Goal: Transaction & Acquisition: Purchase product/service

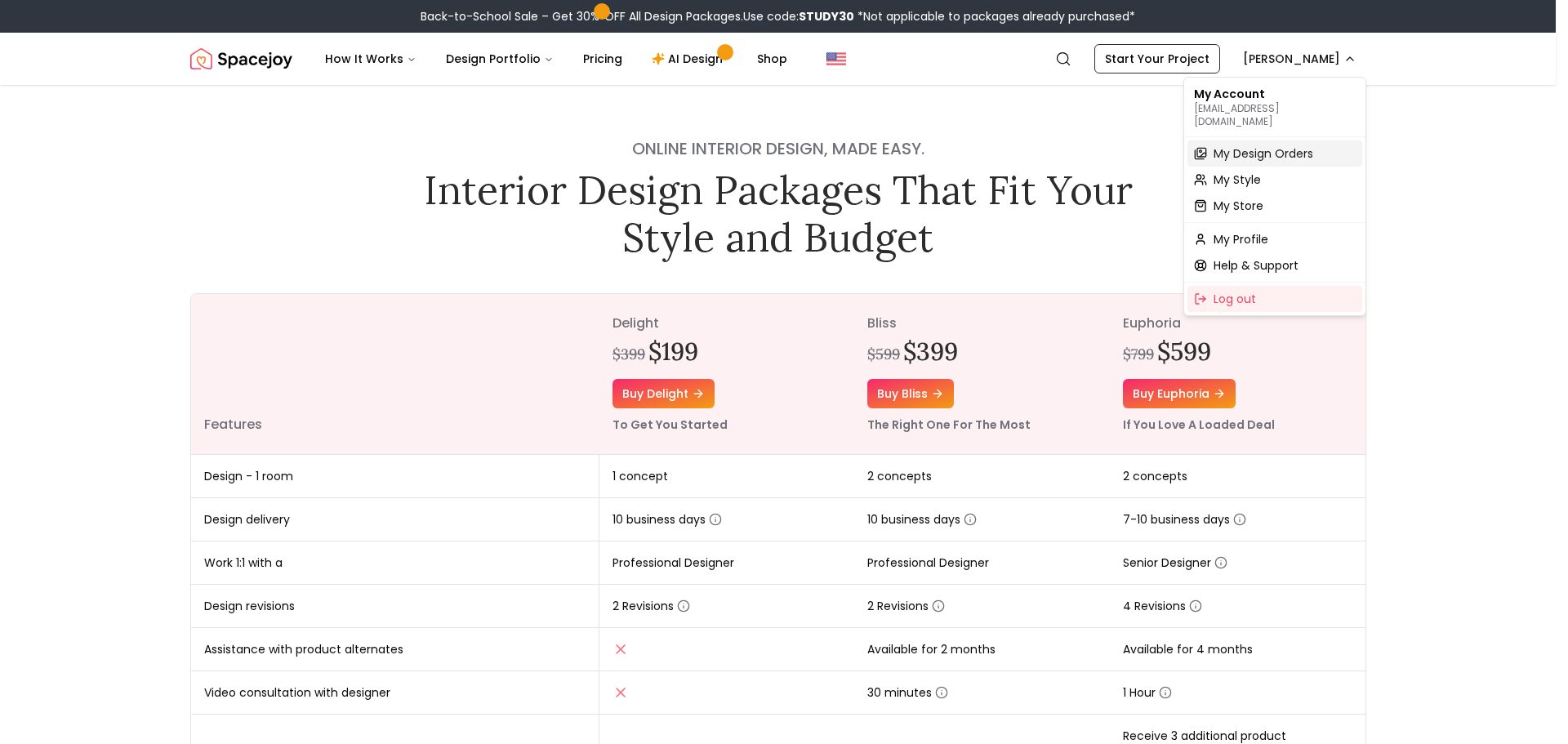
click at [1224, 145] on span "My Design Orders" at bounding box center [1263, 153] width 100 height 16
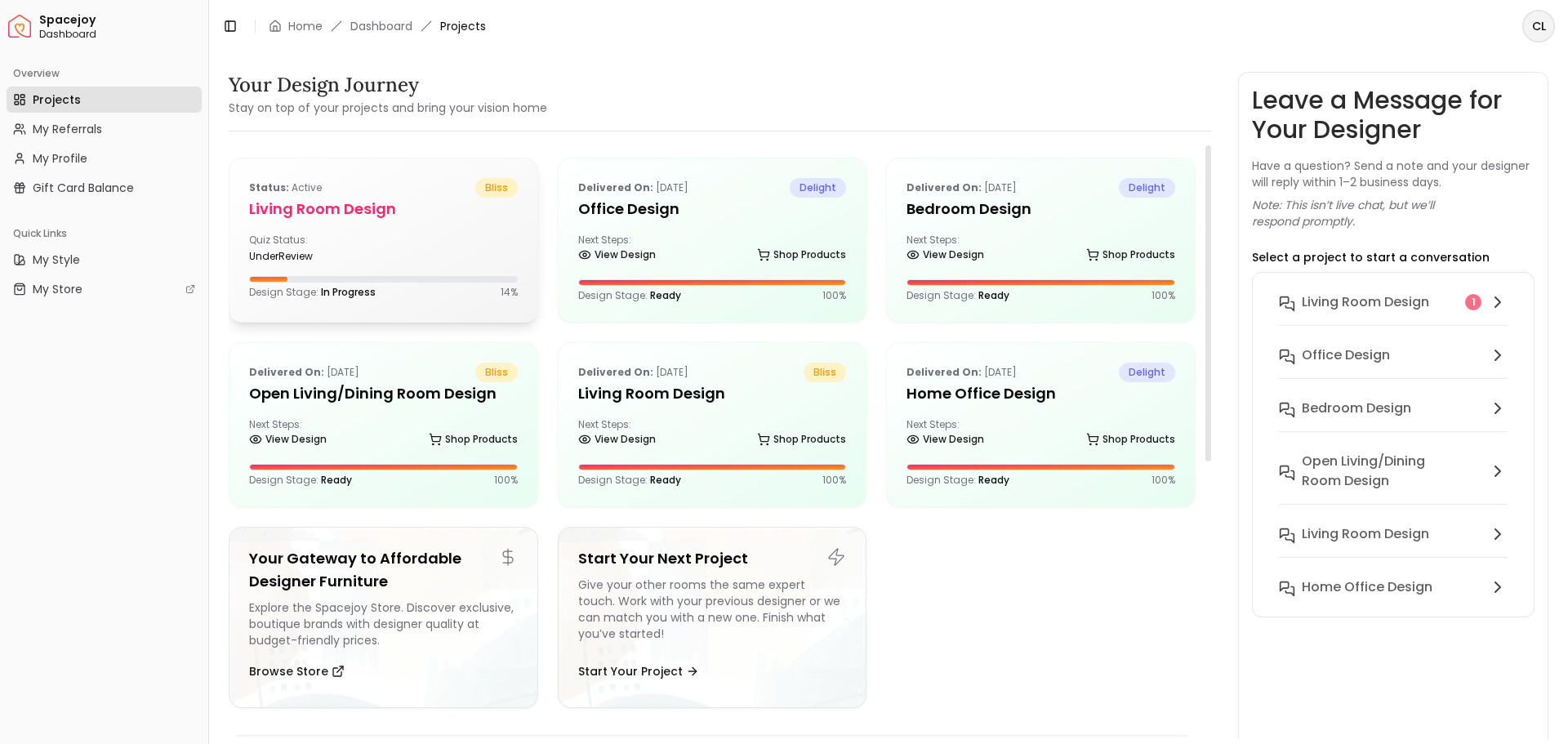
click at [378, 249] on div "Quiz Status: underReview" at bounding box center [383, 248] width 269 height 29
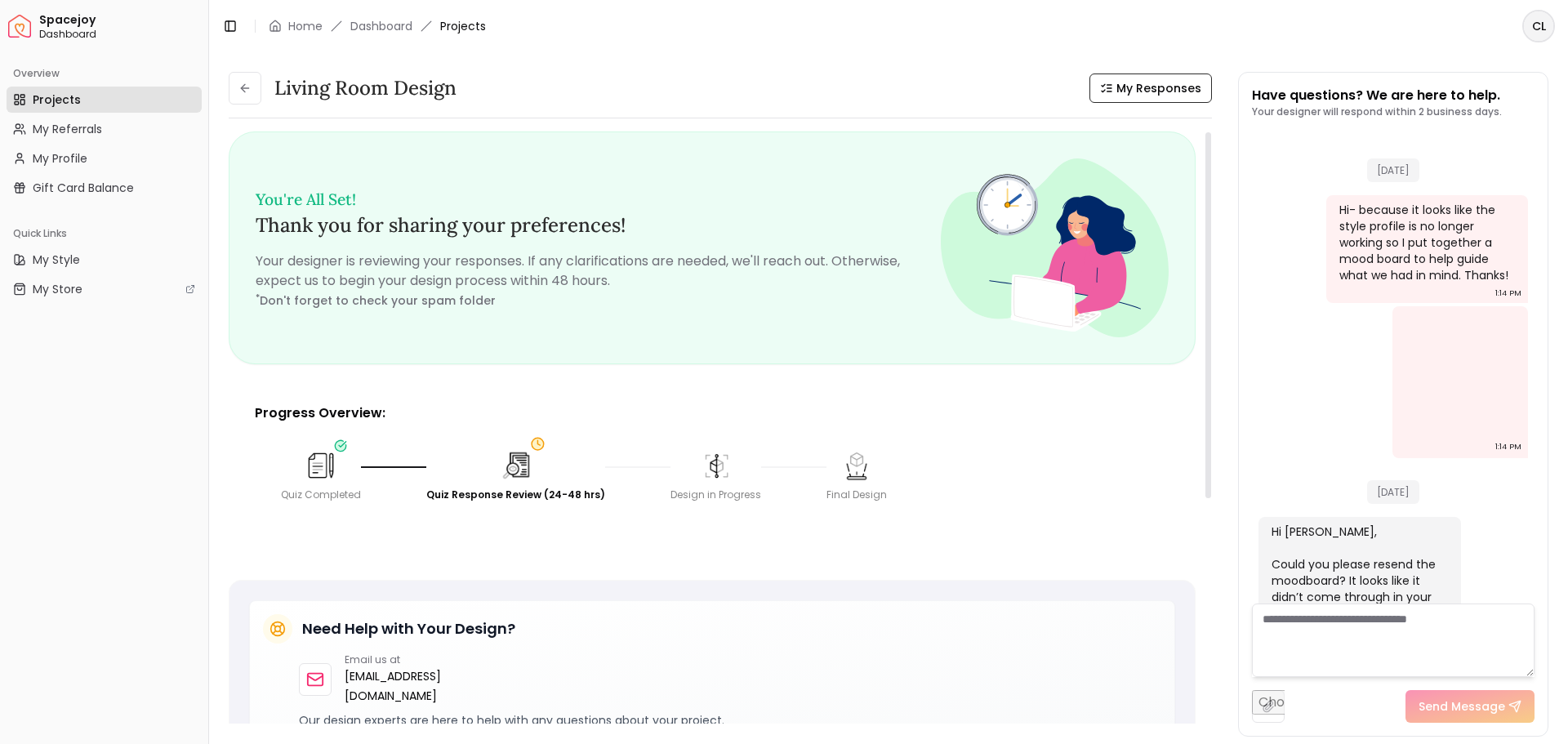
scroll to position [46, 0]
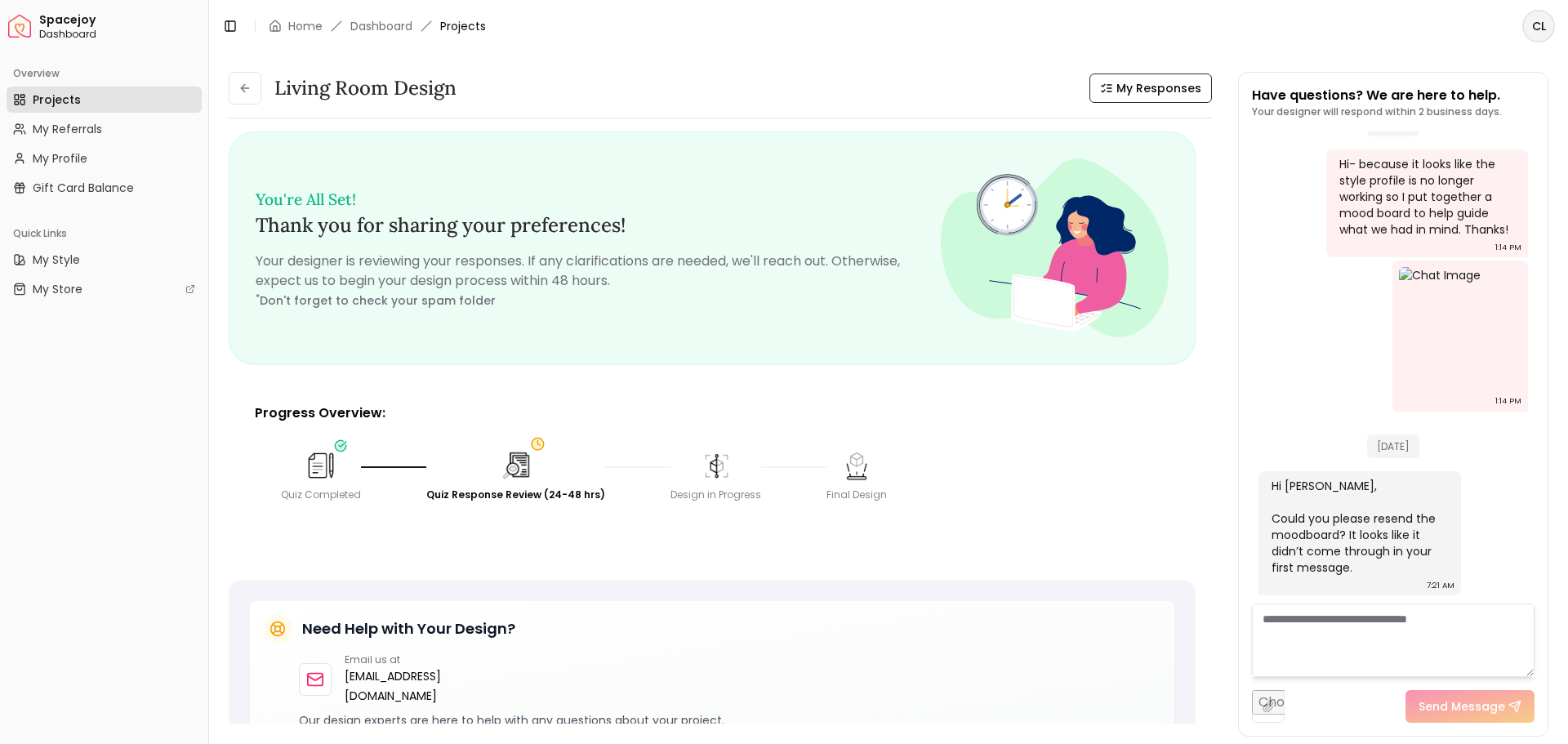
click at [1265, 704] on input "file" at bounding box center [1268, 706] width 32 height 32
type input "**********"
click at [1469, 706] on button "Send Message" at bounding box center [1470, 706] width 129 height 32
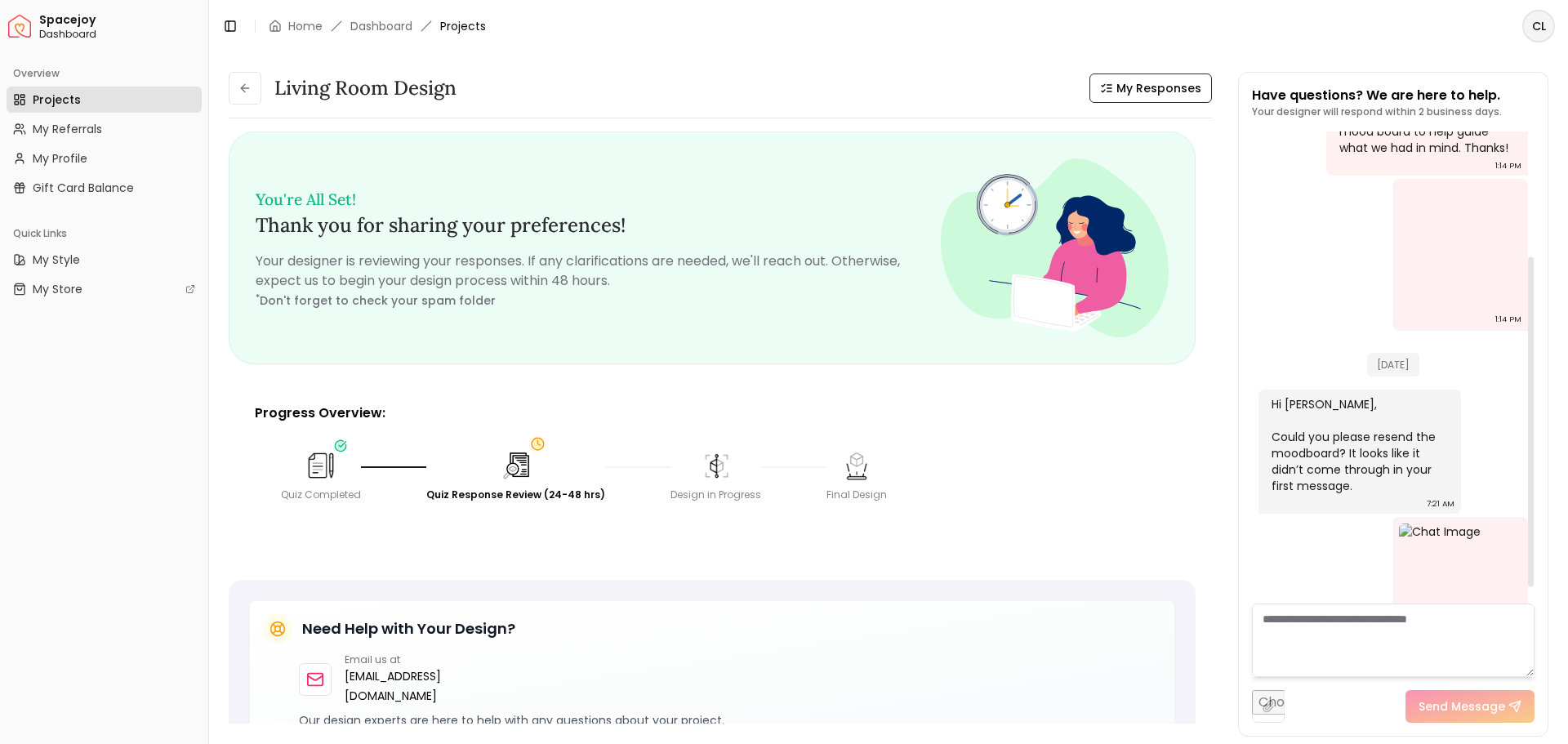
scroll to position [200, 0]
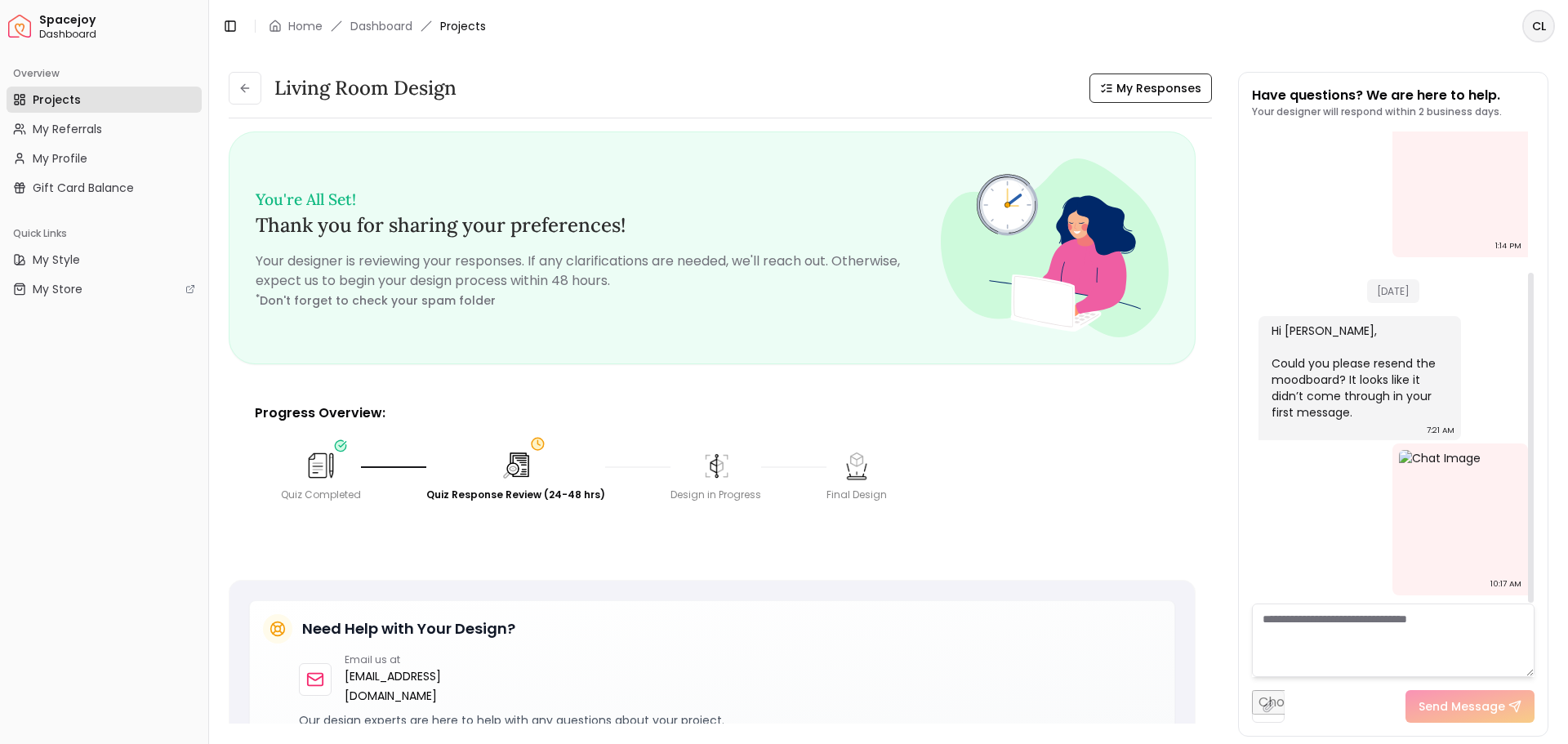
click at [1405, 639] on textarea at bounding box center [1392, 639] width 282 height 73
click at [1415, 632] on textarea at bounding box center [1392, 639] width 282 height 73
click at [1507, 596] on div "08/08/2025 Hi- because it looks like the style profile is no longer working so …" at bounding box center [1392, 267] width 282 height 673
click at [1362, 658] on textarea at bounding box center [1392, 639] width 282 height 73
click at [1321, 604] on textarea at bounding box center [1392, 639] width 282 height 73
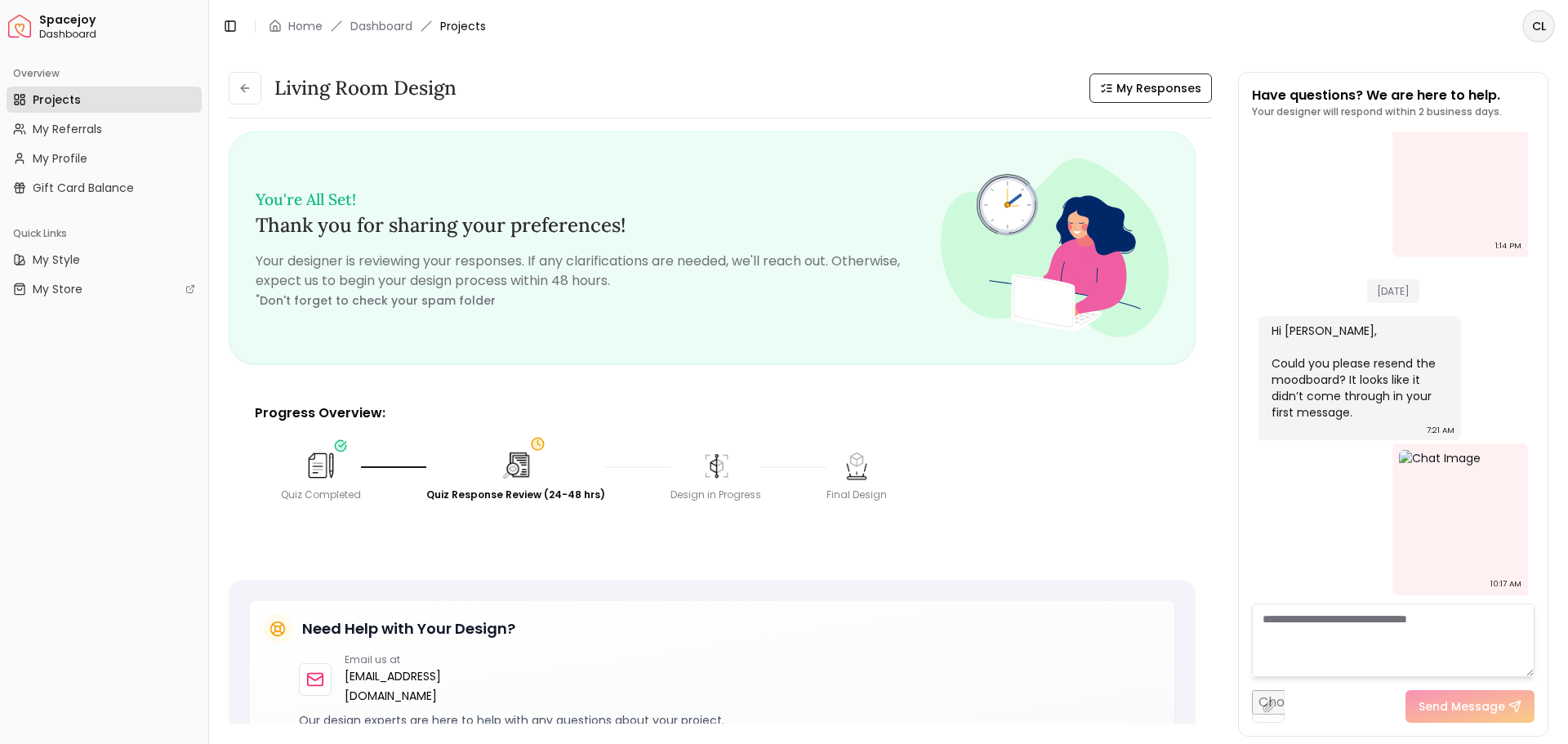
click at [1274, 699] on input "file" at bounding box center [1268, 706] width 32 height 32
click at [1272, 700] on input "file" at bounding box center [1268, 706] width 32 height 32
type input "**********"
click at [1470, 706] on button "Send Message" at bounding box center [1470, 706] width 129 height 32
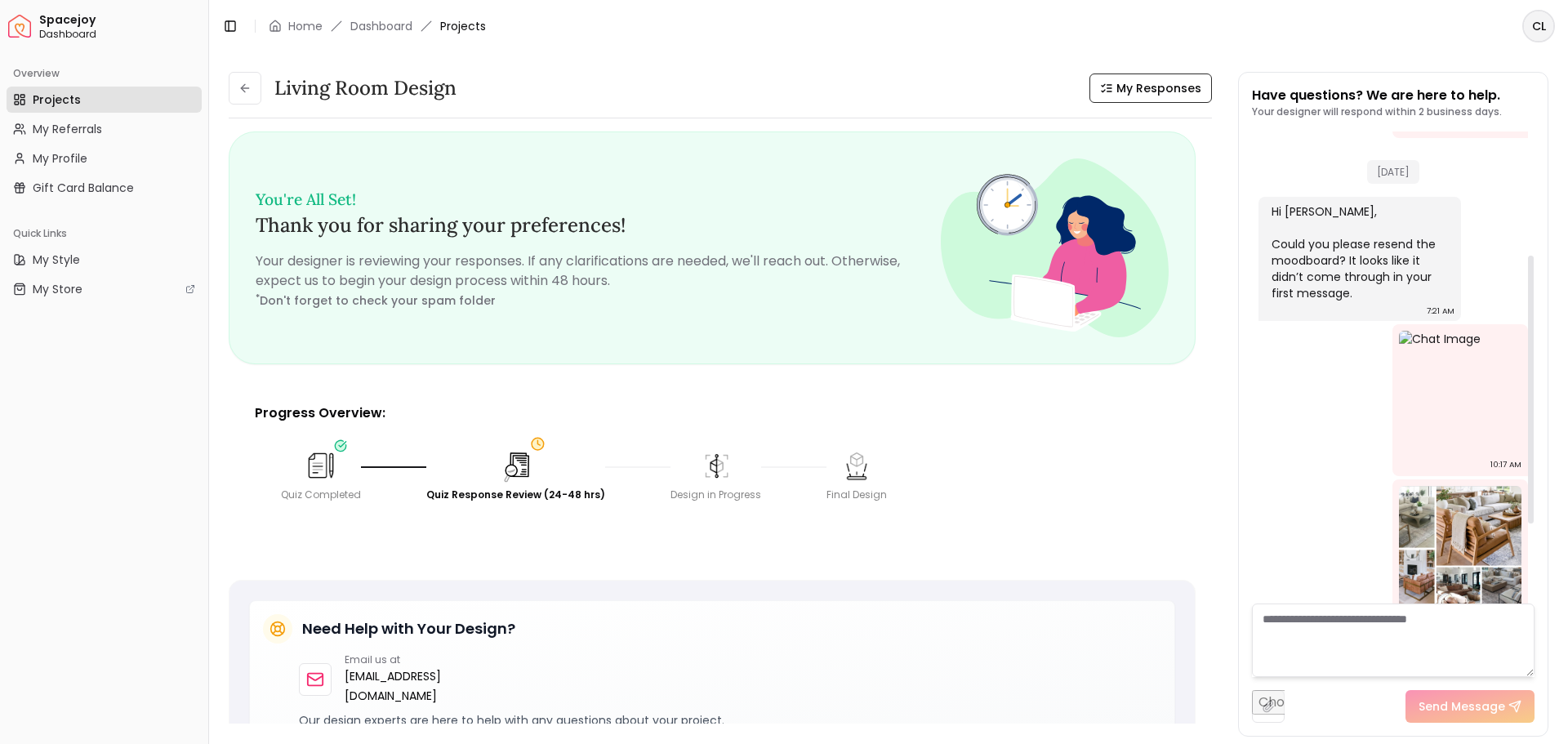
scroll to position [356, 0]
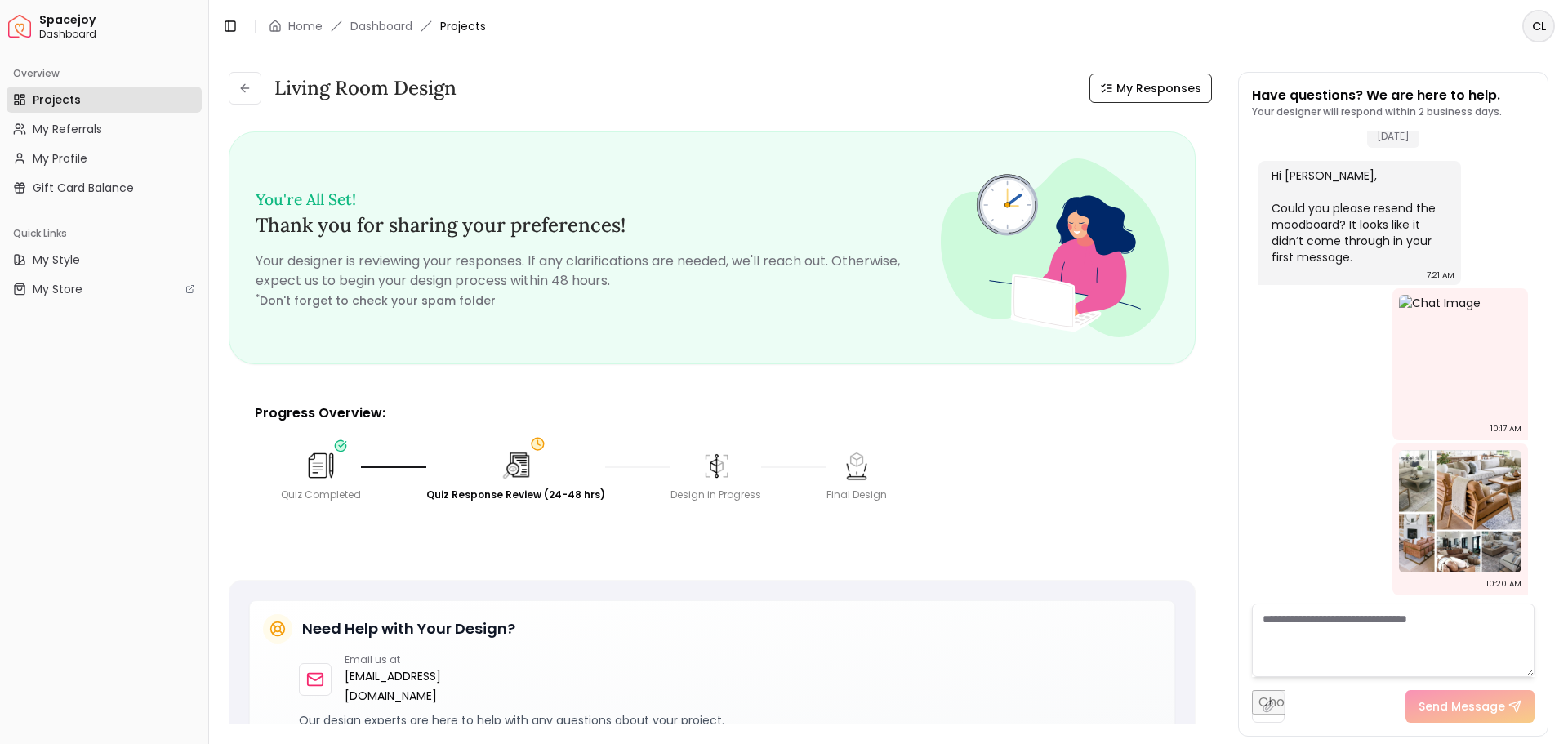
click at [1263, 712] on input "file" at bounding box center [1268, 706] width 32 height 32
type input "**********"
click at [1477, 709] on button "Send Message" at bounding box center [1470, 706] width 129 height 32
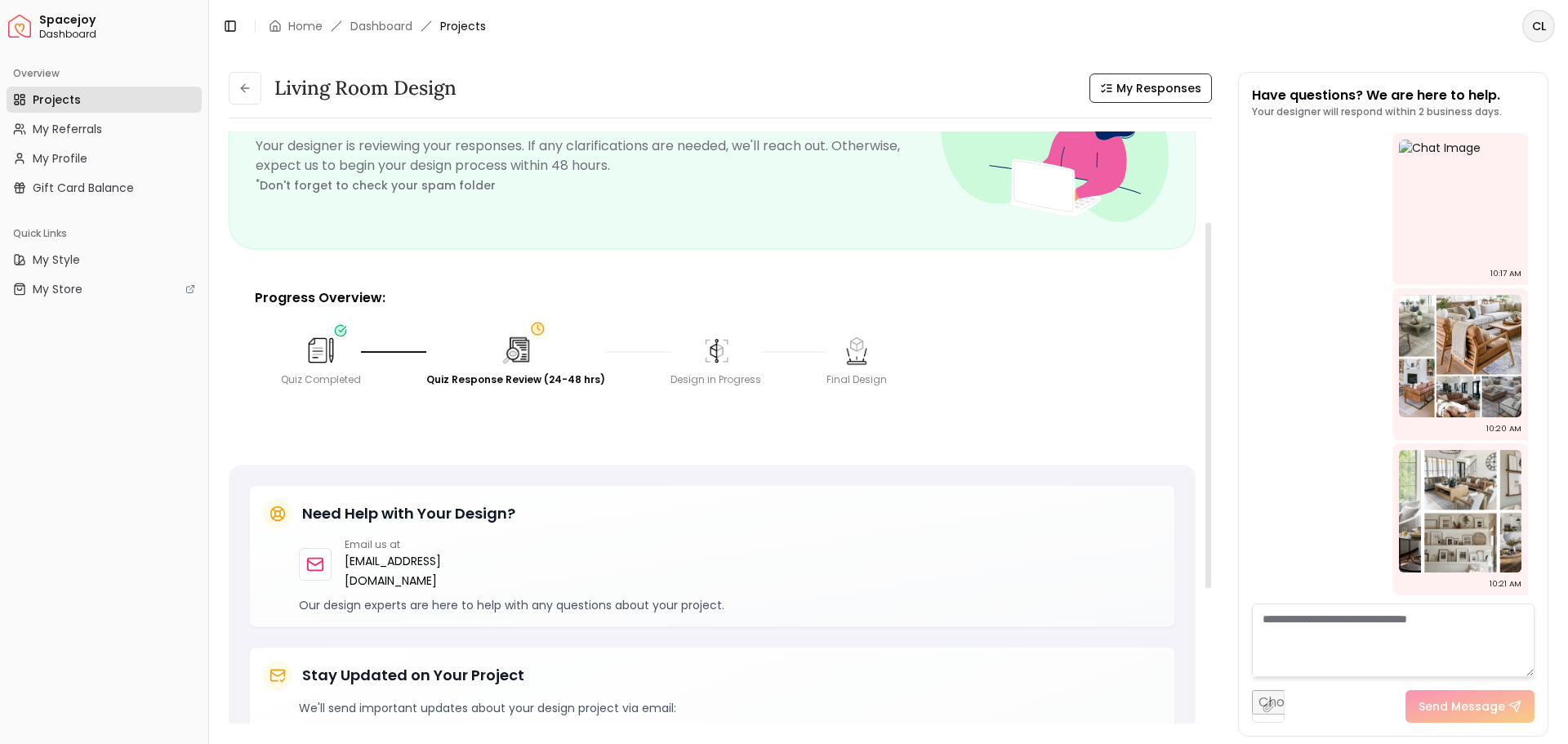
scroll to position [245, 0]
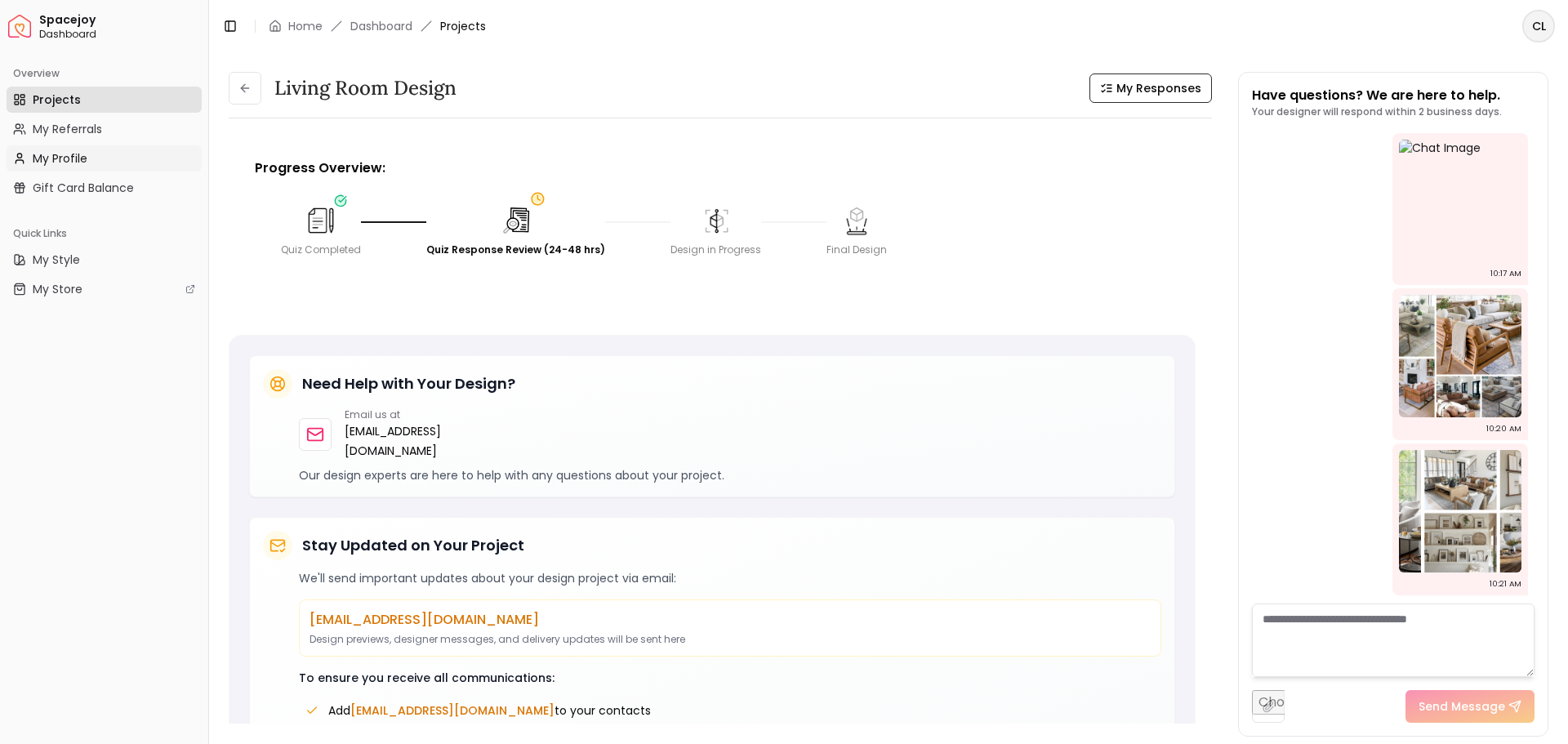
click at [64, 157] on span "My Profile" at bounding box center [60, 158] width 55 height 16
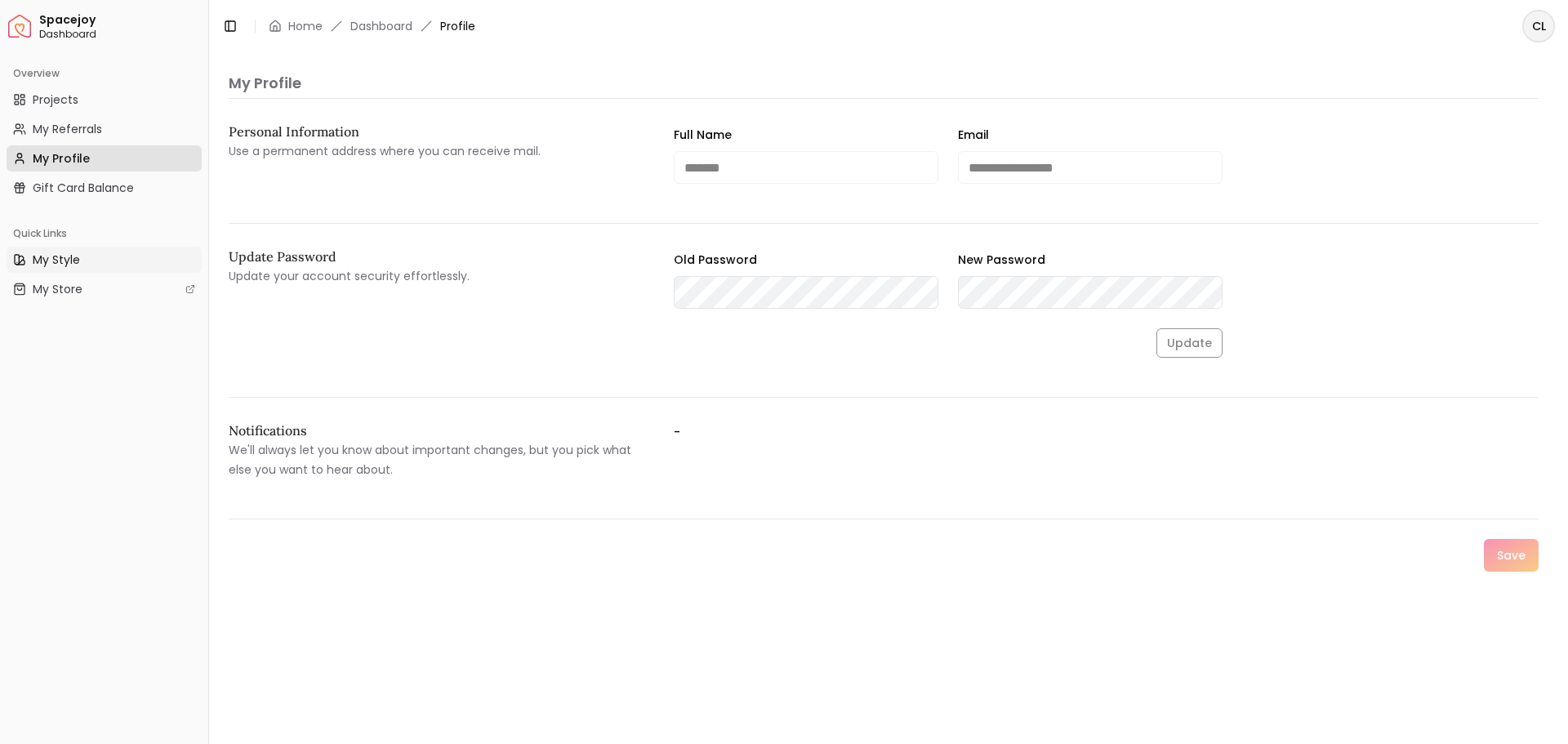
click at [50, 258] on span "My Style" at bounding box center [56, 259] width 48 height 16
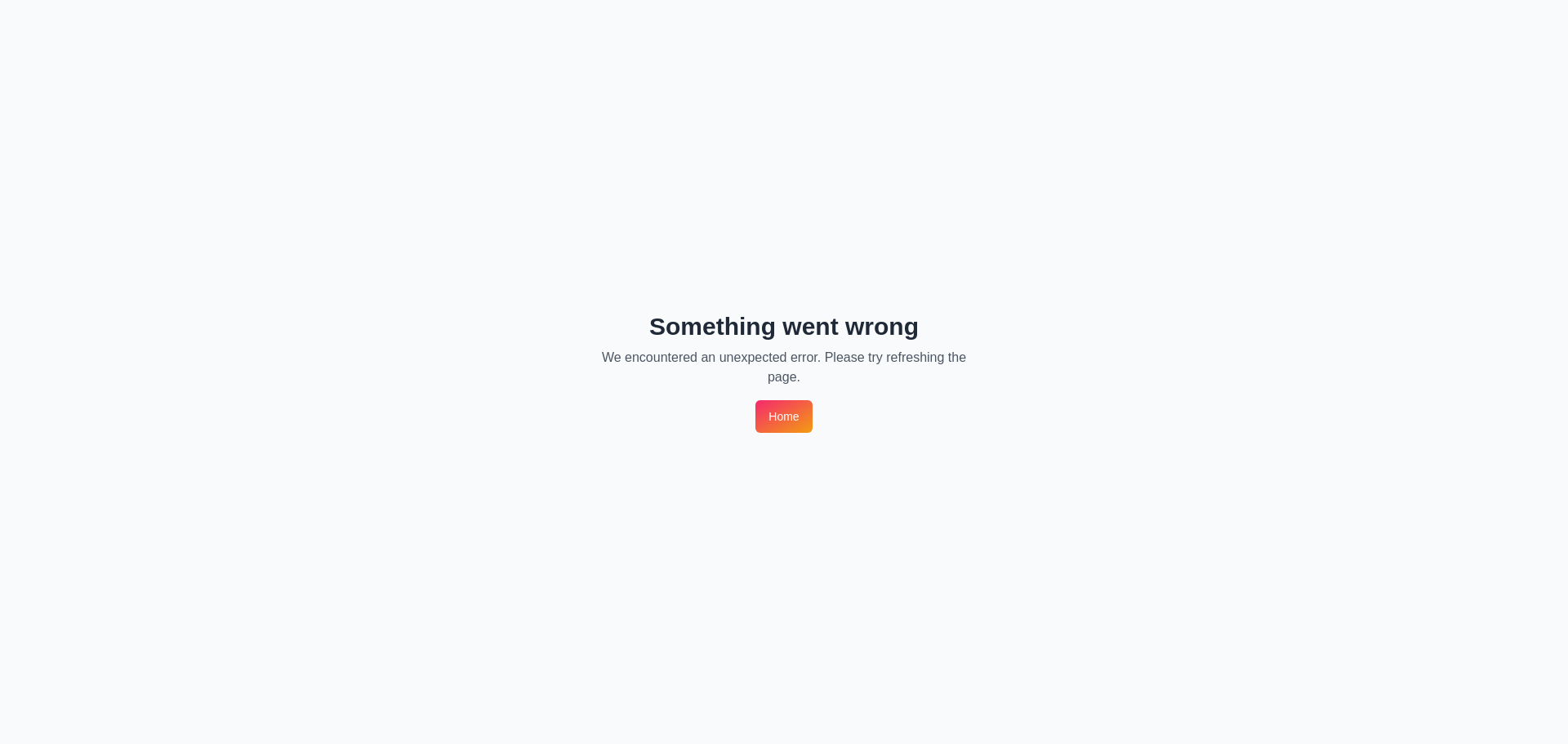
click at [789, 410] on link "Home" at bounding box center [783, 416] width 56 height 32
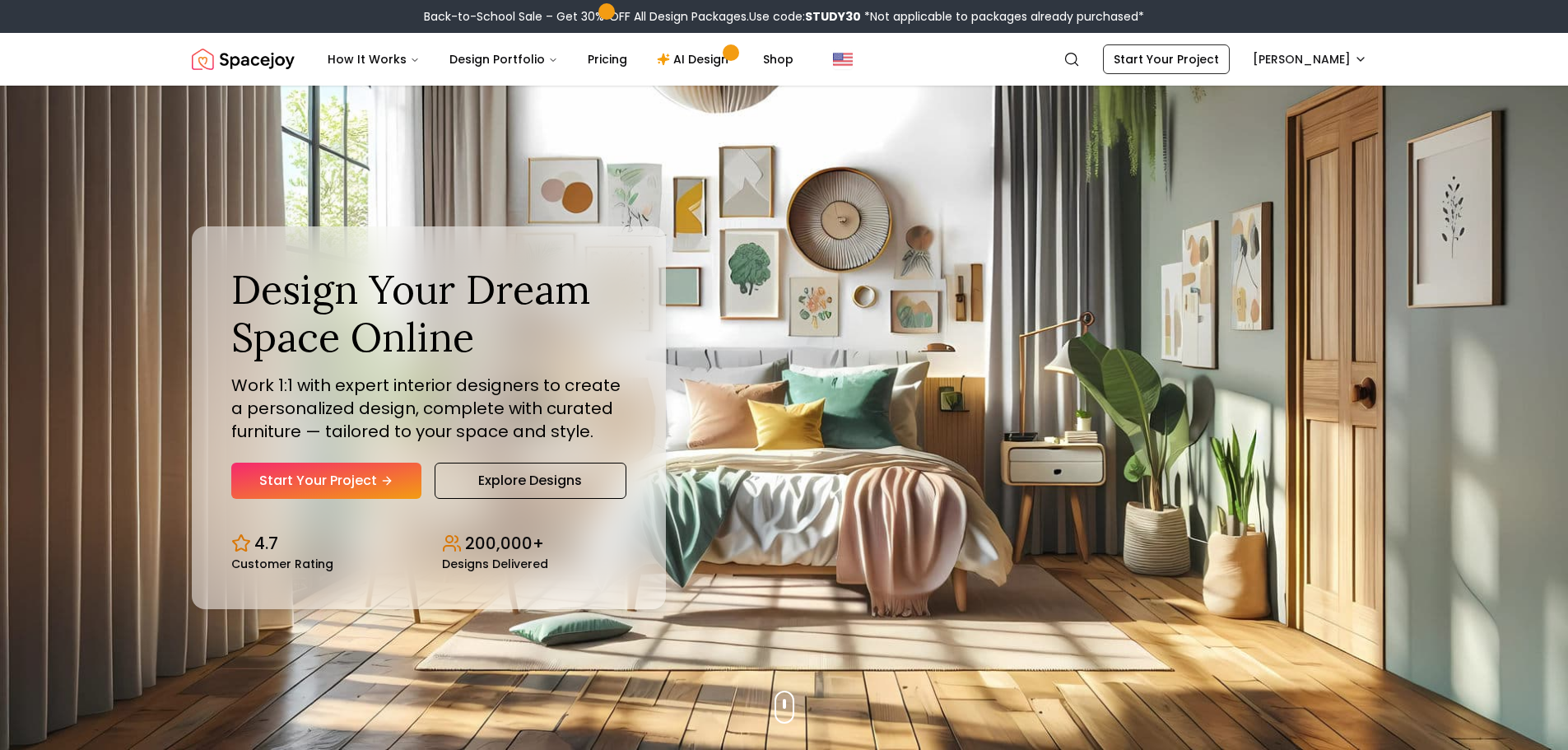
click at [561, 458] on div "Design Your Dream Space Online Work 1:1 with expert interior designers to creat…" at bounding box center [428, 382] width 395 height 233
click at [562, 483] on link "Explore Designs" at bounding box center [531, 481] width 192 height 36
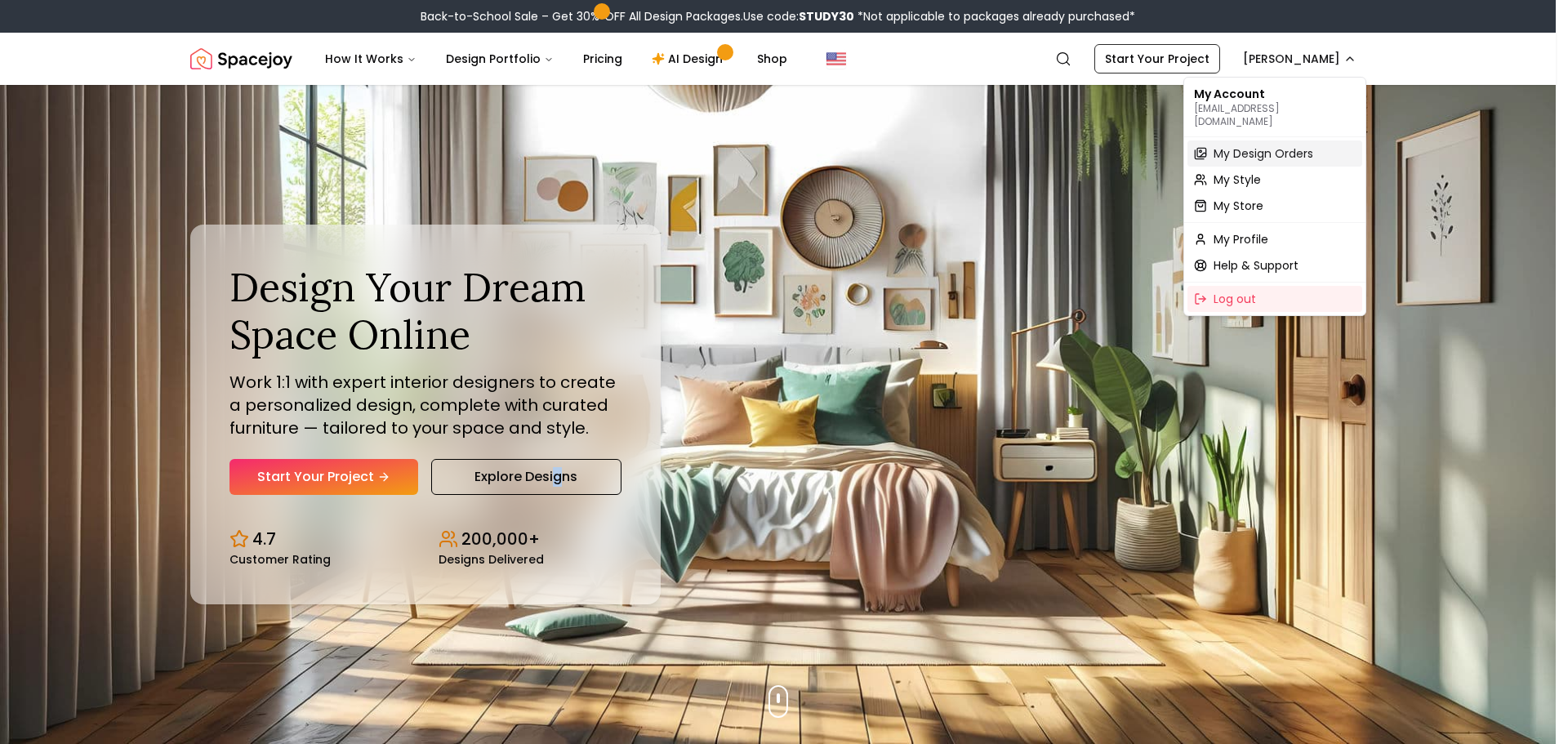
click at [1289, 145] on span "My Design Orders" at bounding box center [1263, 153] width 100 height 16
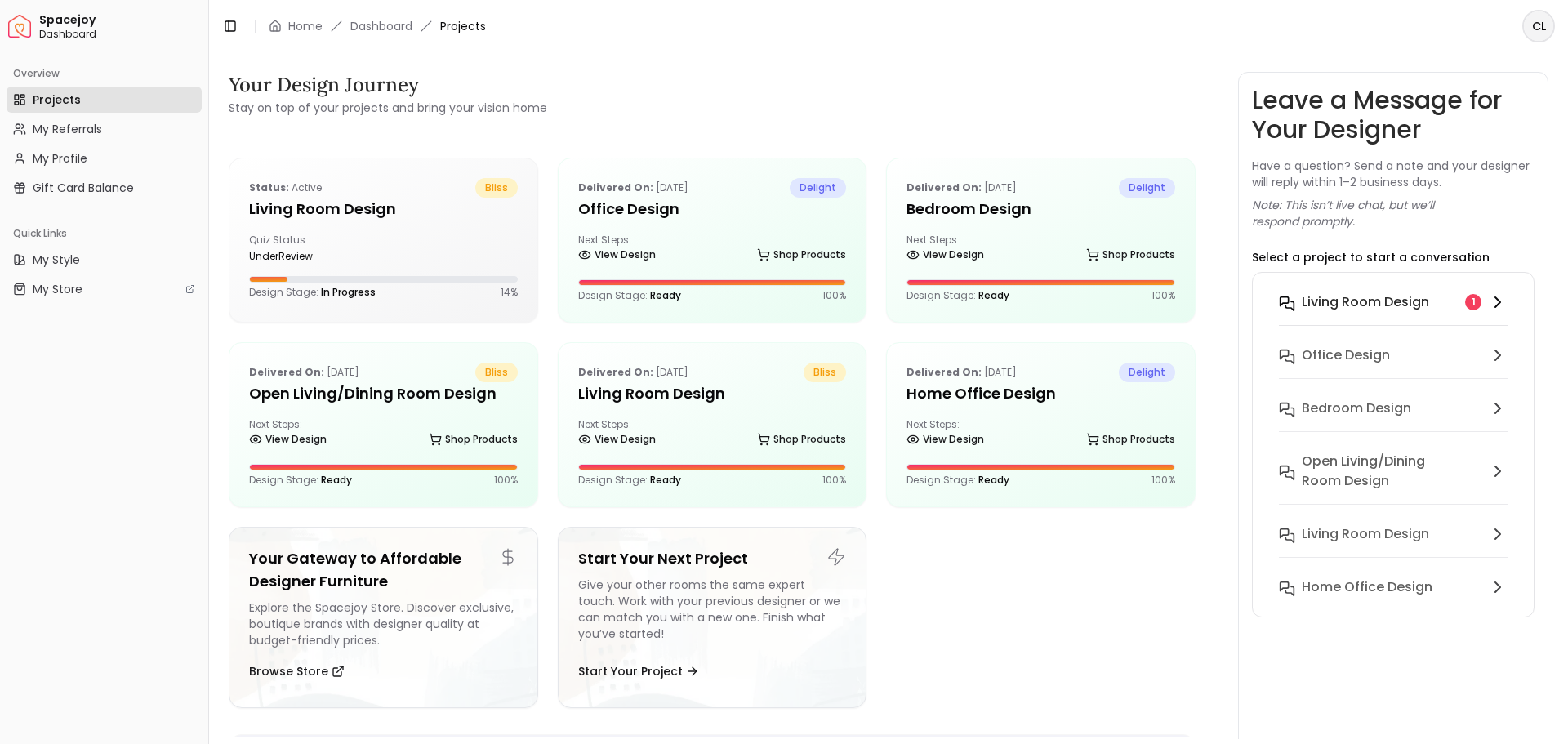
click at [1404, 304] on h6 "Living Room Design" at bounding box center [1366, 302] width 127 height 20
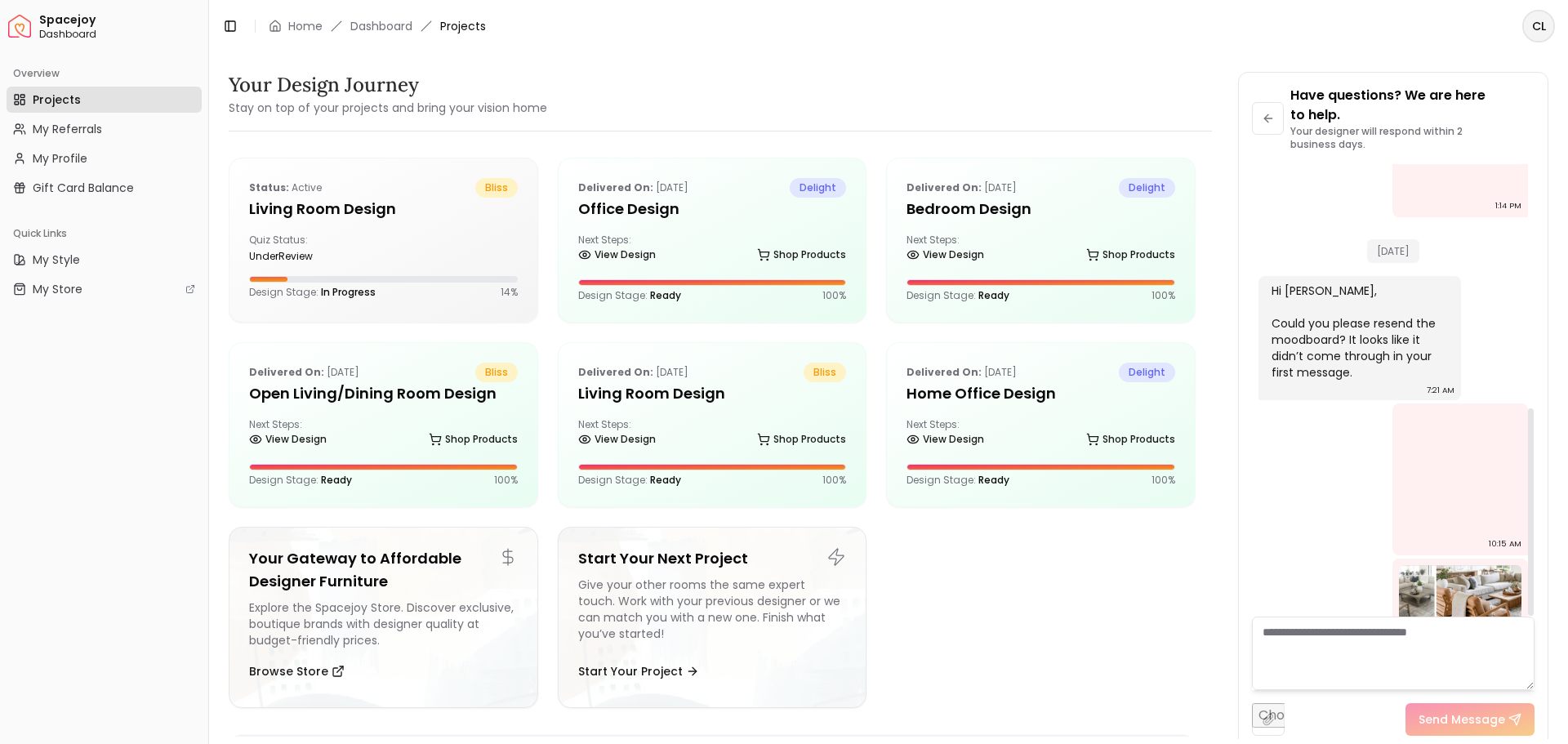
scroll to position [530, 0]
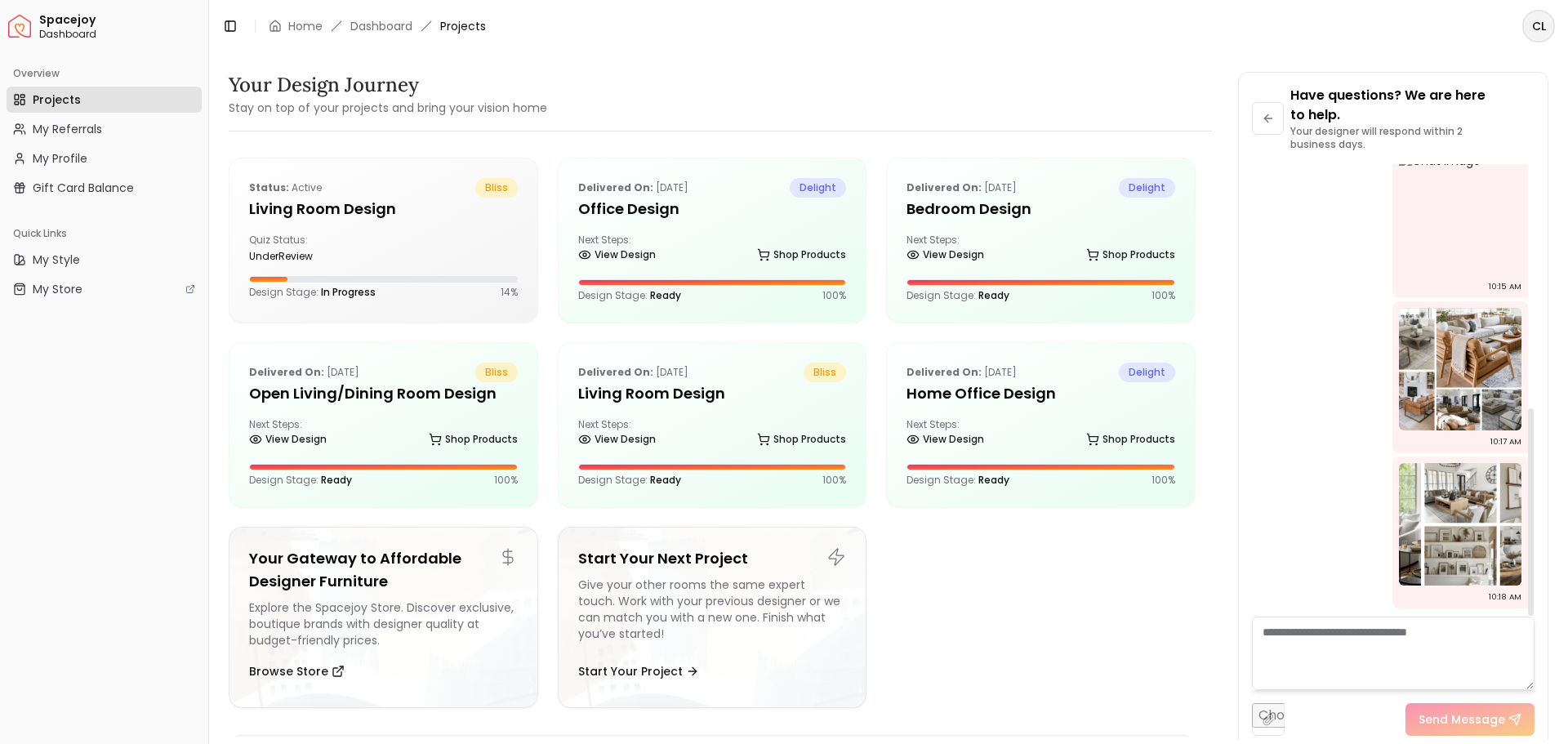
click at [1394, 623] on textarea at bounding box center [1392, 653] width 282 height 73
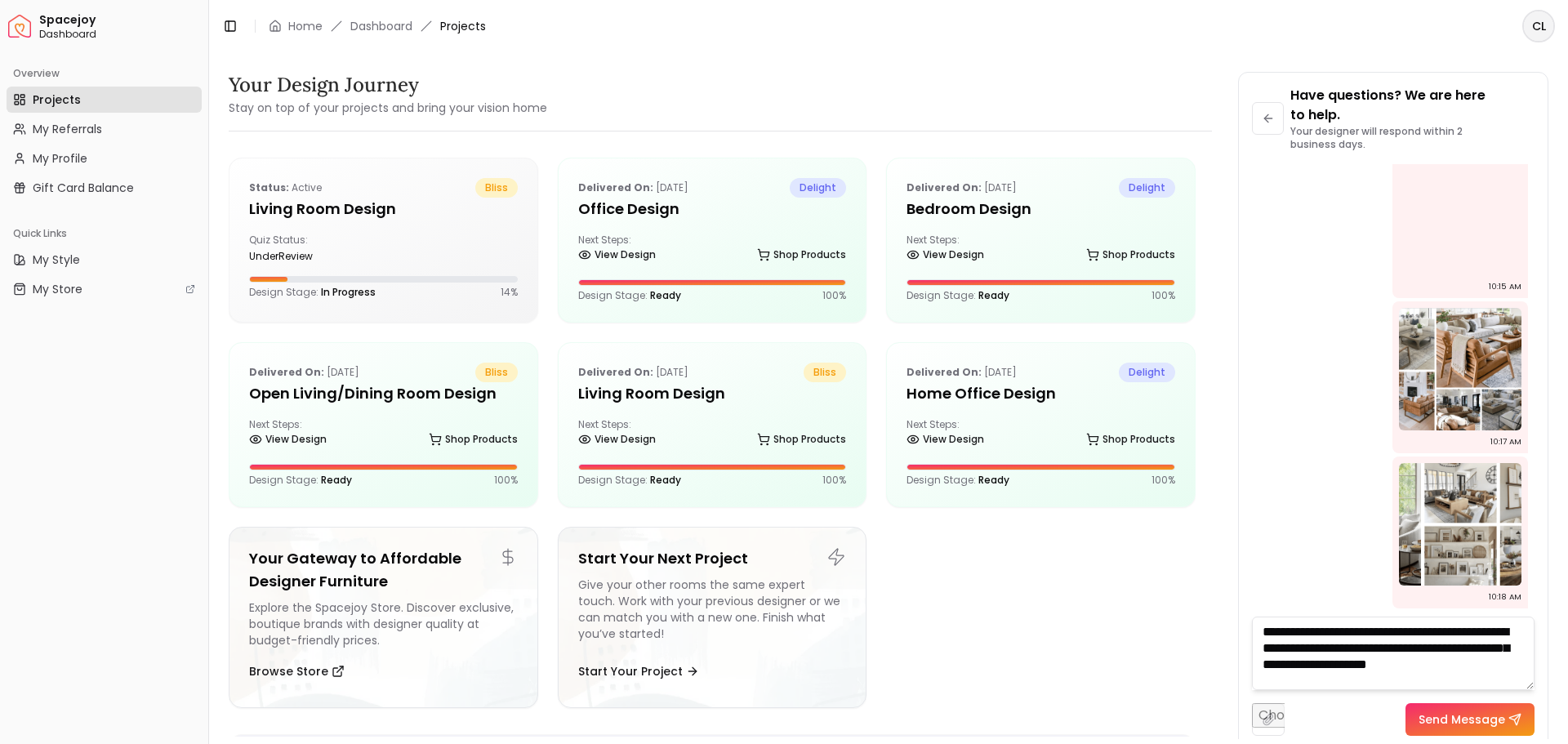
scroll to position [1, 0]
type textarea "**********"
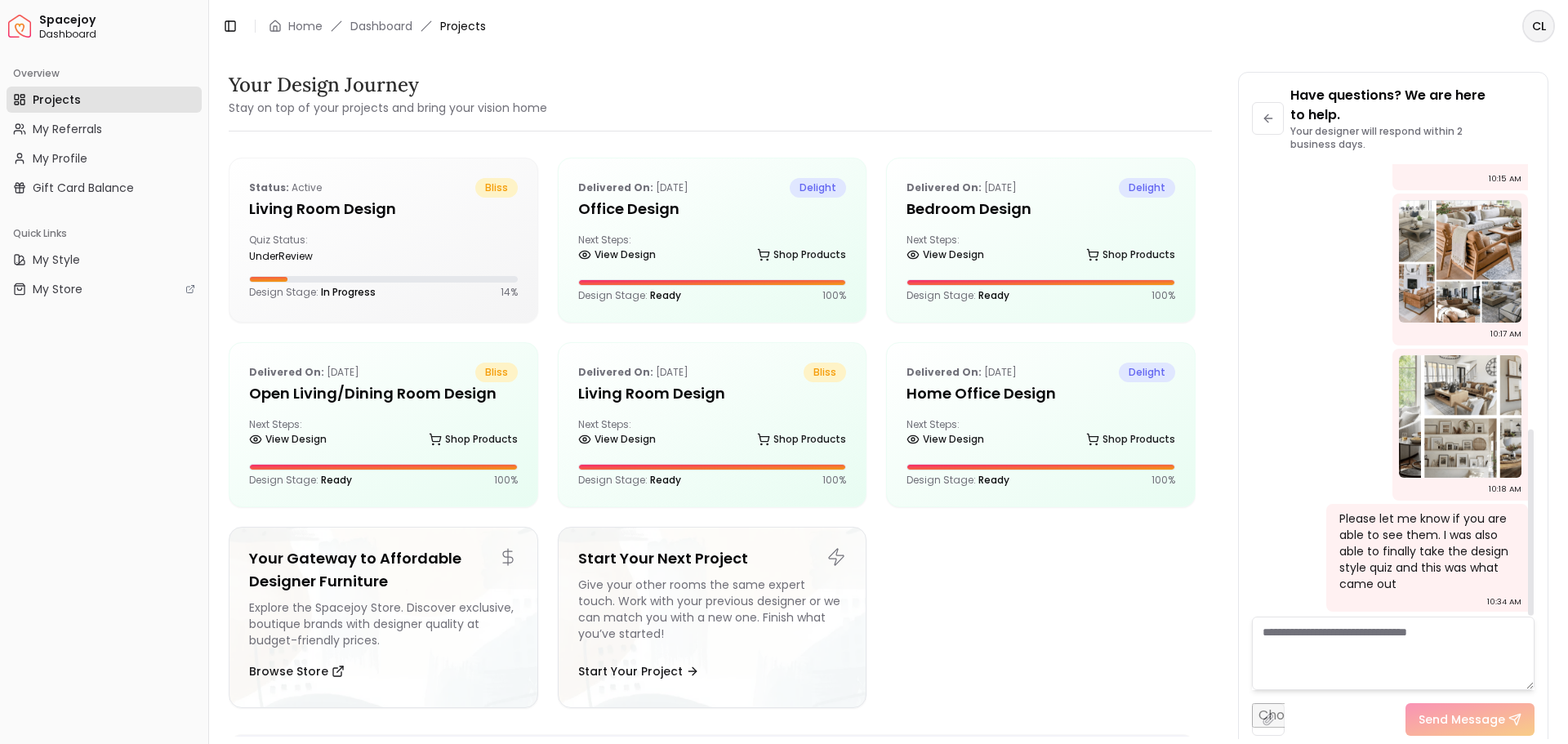
scroll to position [641, 0]
click at [1313, 634] on textarea at bounding box center [1392, 653] width 282 height 73
click at [1276, 720] on input "file" at bounding box center [1268, 719] width 32 height 32
type input "**********"
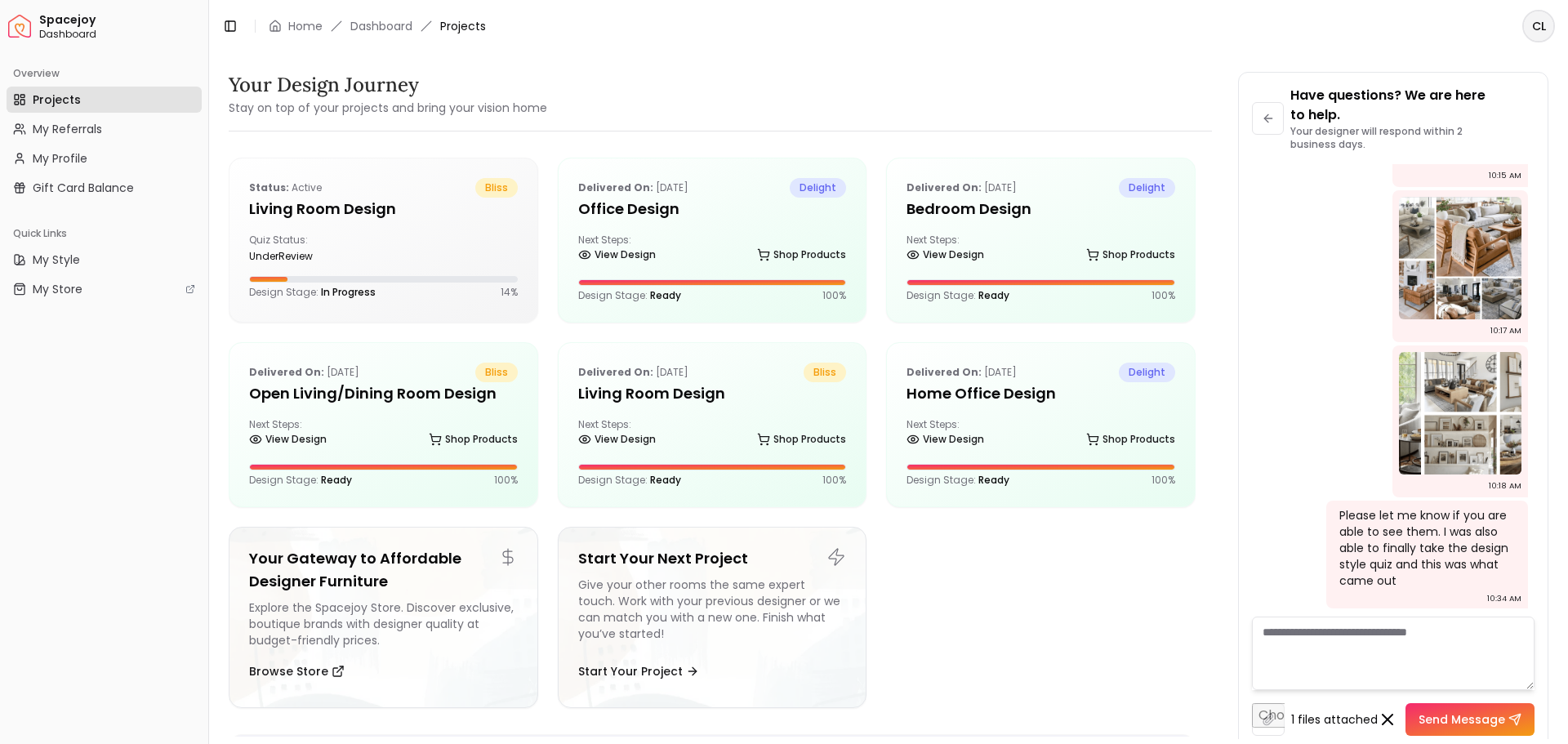
click at [1483, 733] on button "Send Message" at bounding box center [1470, 719] width 129 height 32
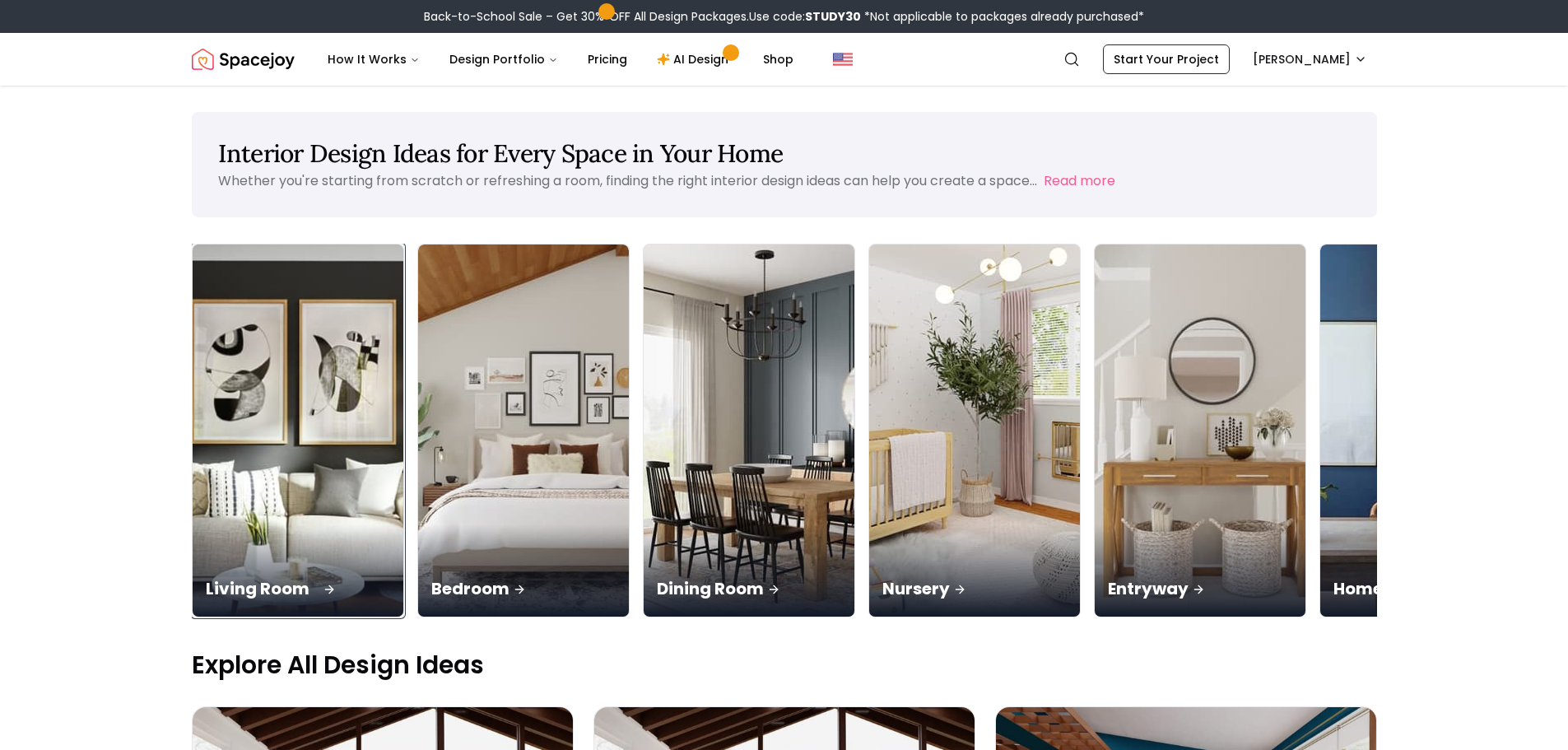
click at [253, 457] on img at bounding box center [297, 431] width 221 height 391
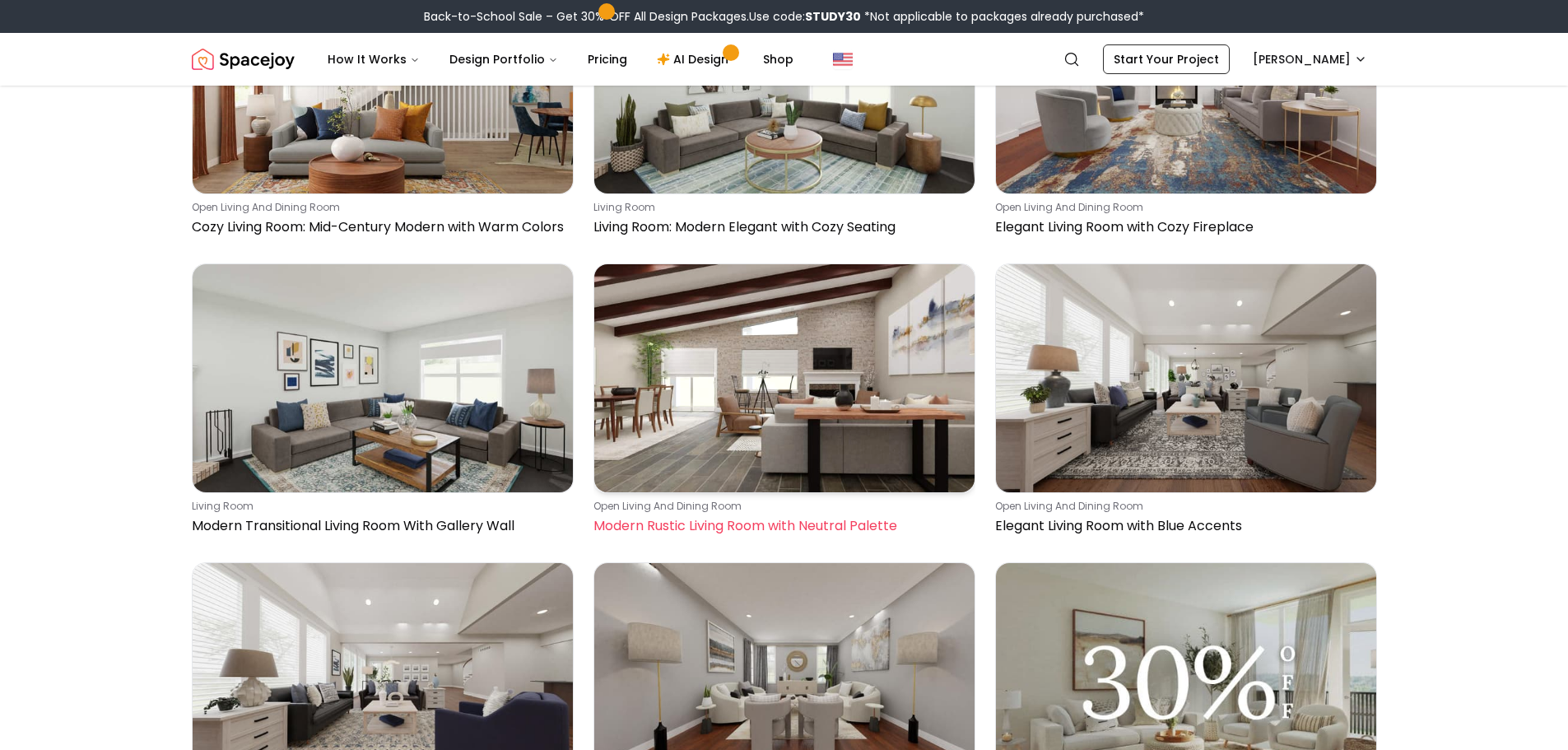
scroll to position [2387, 0]
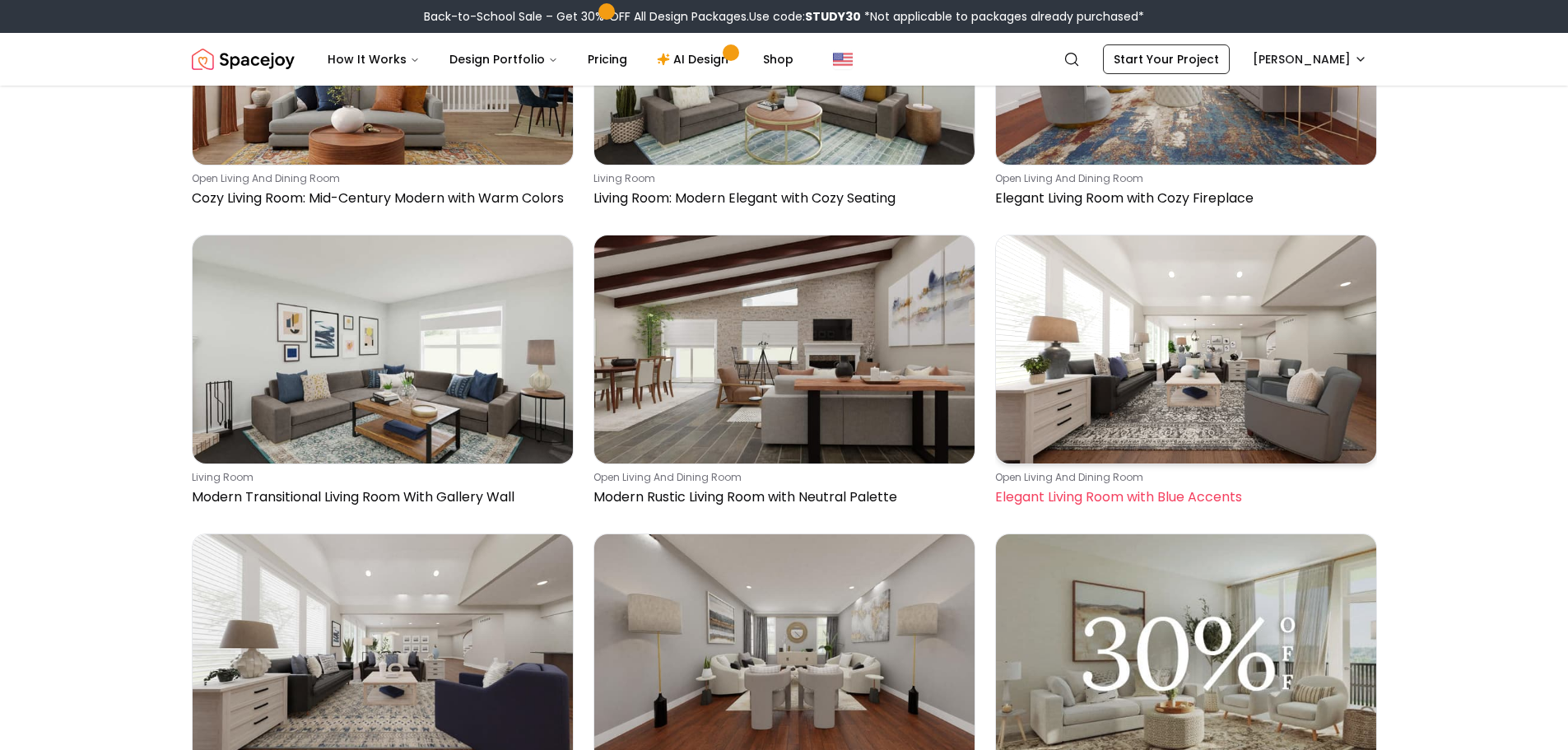
click at [1120, 379] on img at bounding box center [1186, 350] width 380 height 228
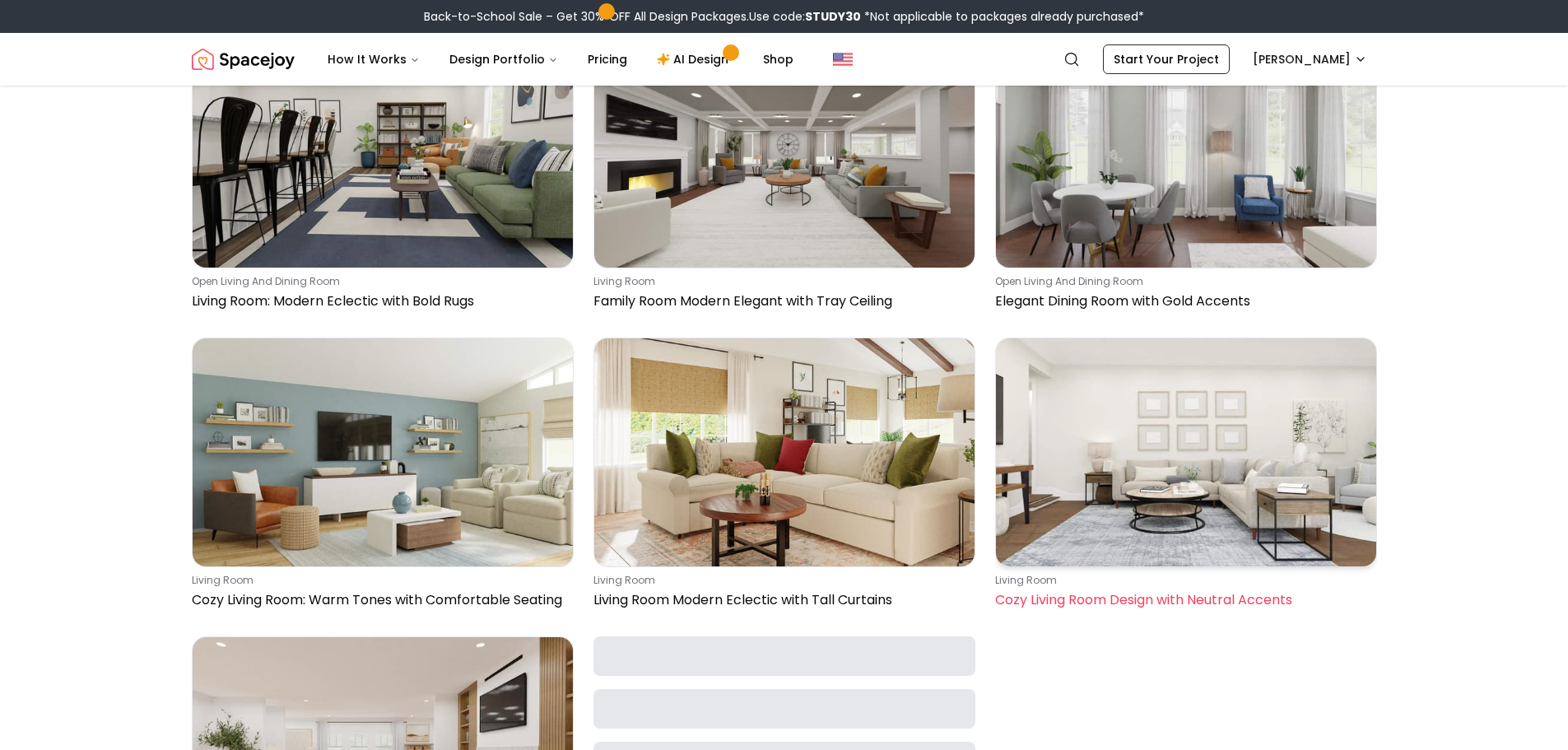
scroll to position [4691, 0]
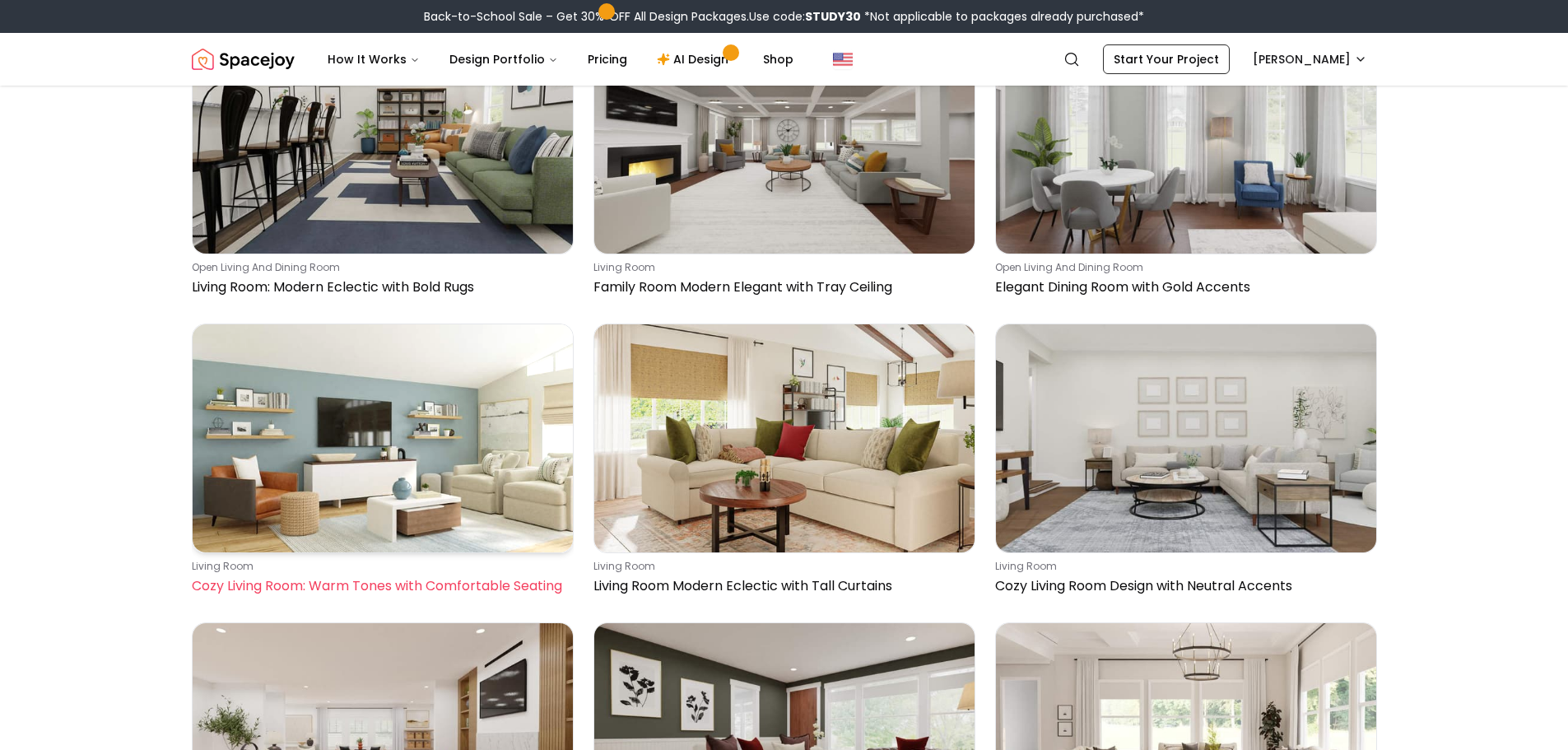
click at [493, 500] on img at bounding box center [382, 439] width 380 height 228
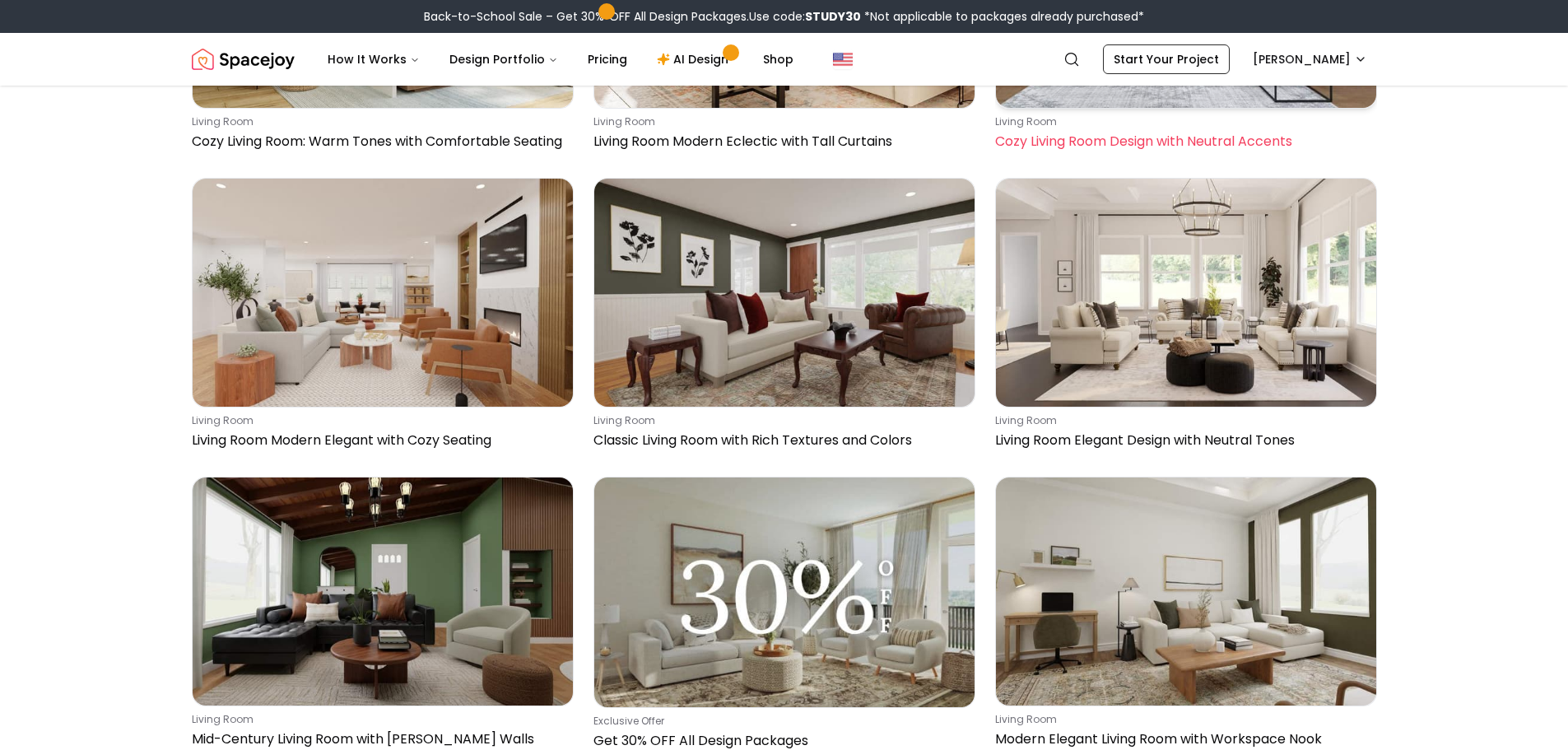
scroll to position [5432, 0]
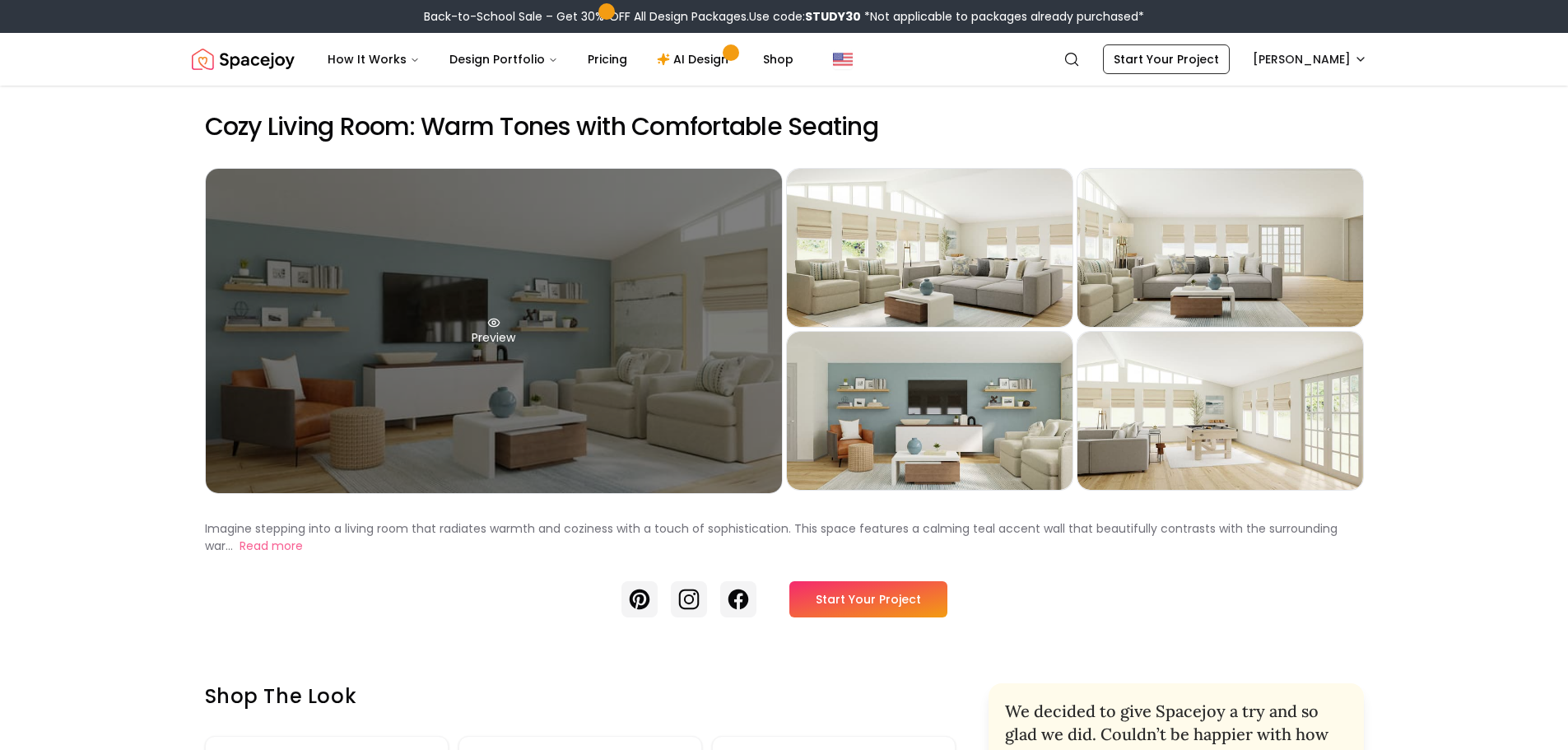
click at [582, 404] on div "Preview" at bounding box center [493, 330] width 576 height 325
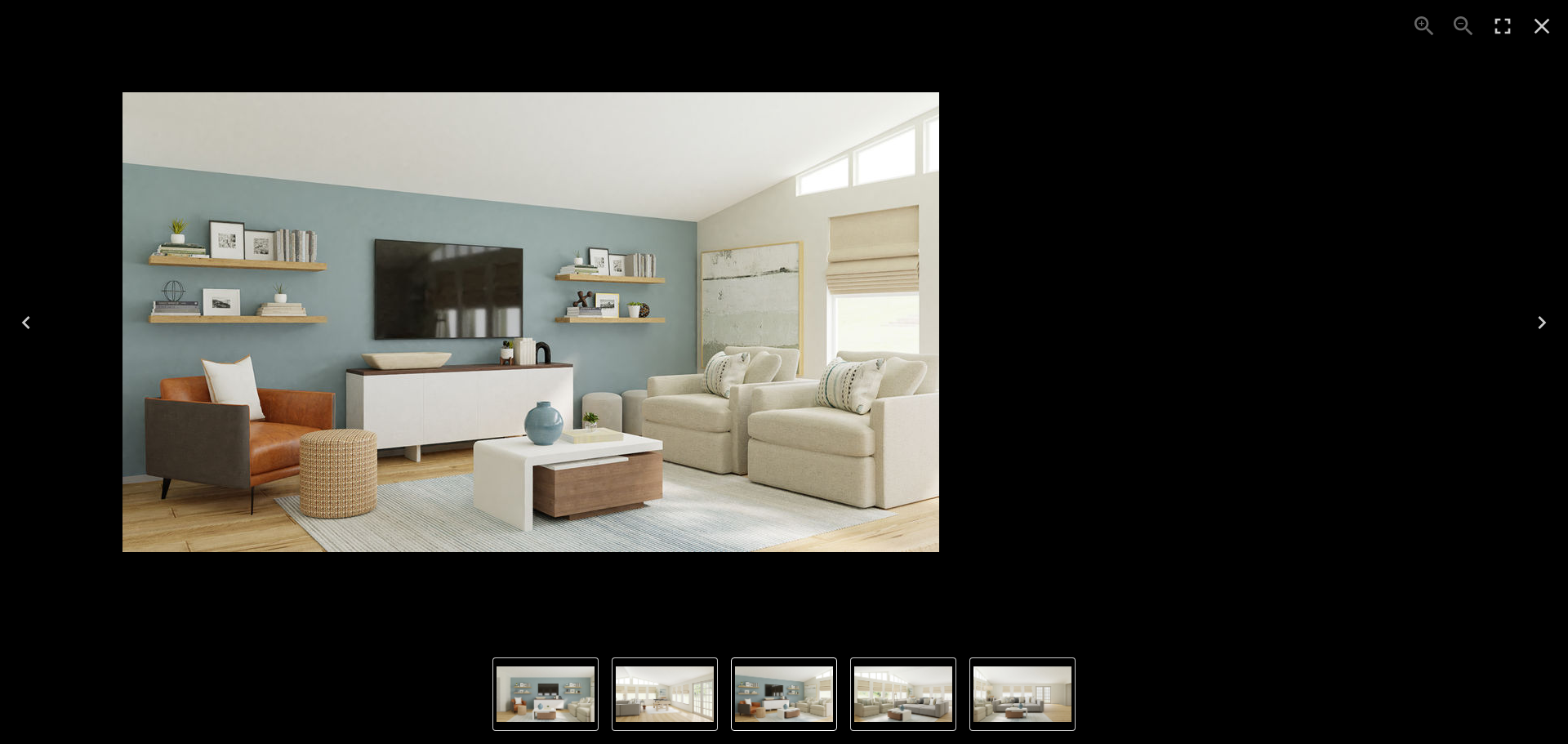
drag, startPoint x: 1093, startPoint y: 478, endPoint x: 815, endPoint y: 467, distance: 278.2
click at [815, 467] on img "1 of 5" at bounding box center [530, 322] width 816 height 460
click at [815, 467] on div "Photo gallery" at bounding box center [531, 322] width 9720 height 644
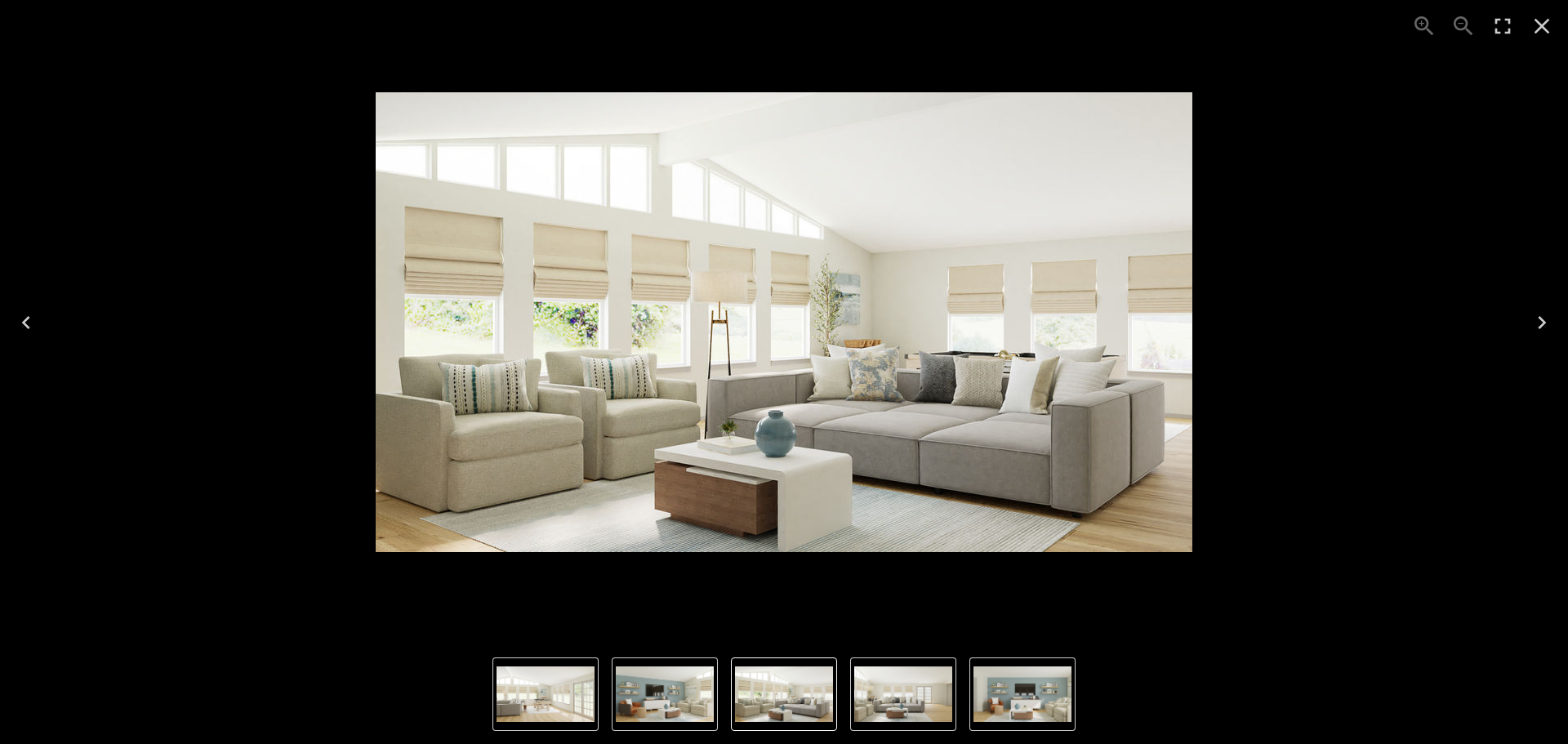
click at [944, 472] on img "2 of 5" at bounding box center [783, 322] width 816 height 460
click at [1306, 410] on div "2 of 5" at bounding box center [784, 322] width 1541 height 618
click at [1539, 305] on button "Next" at bounding box center [1541, 322] width 52 height 66
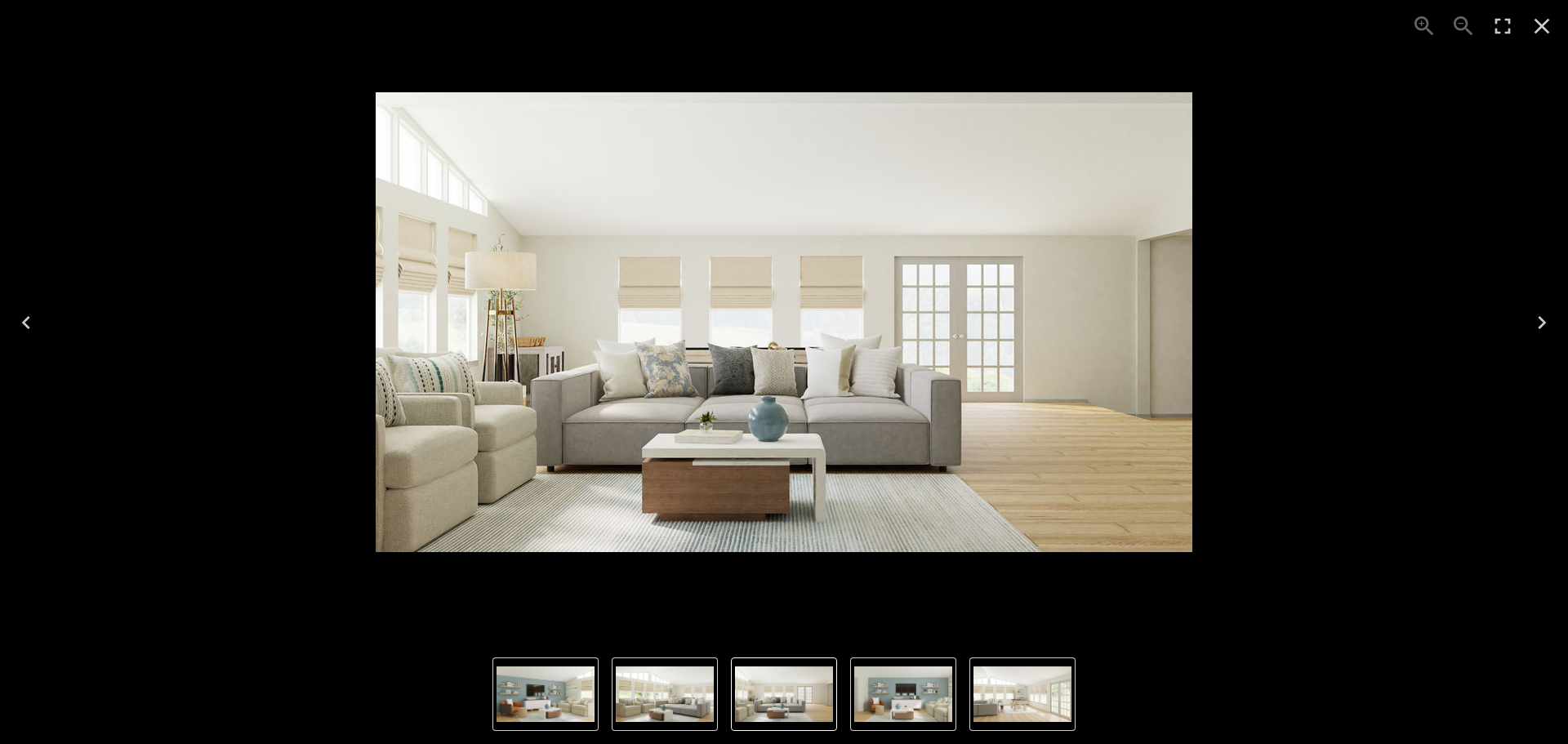
click at [1535, 330] on icon "Next" at bounding box center [1540, 322] width 26 height 26
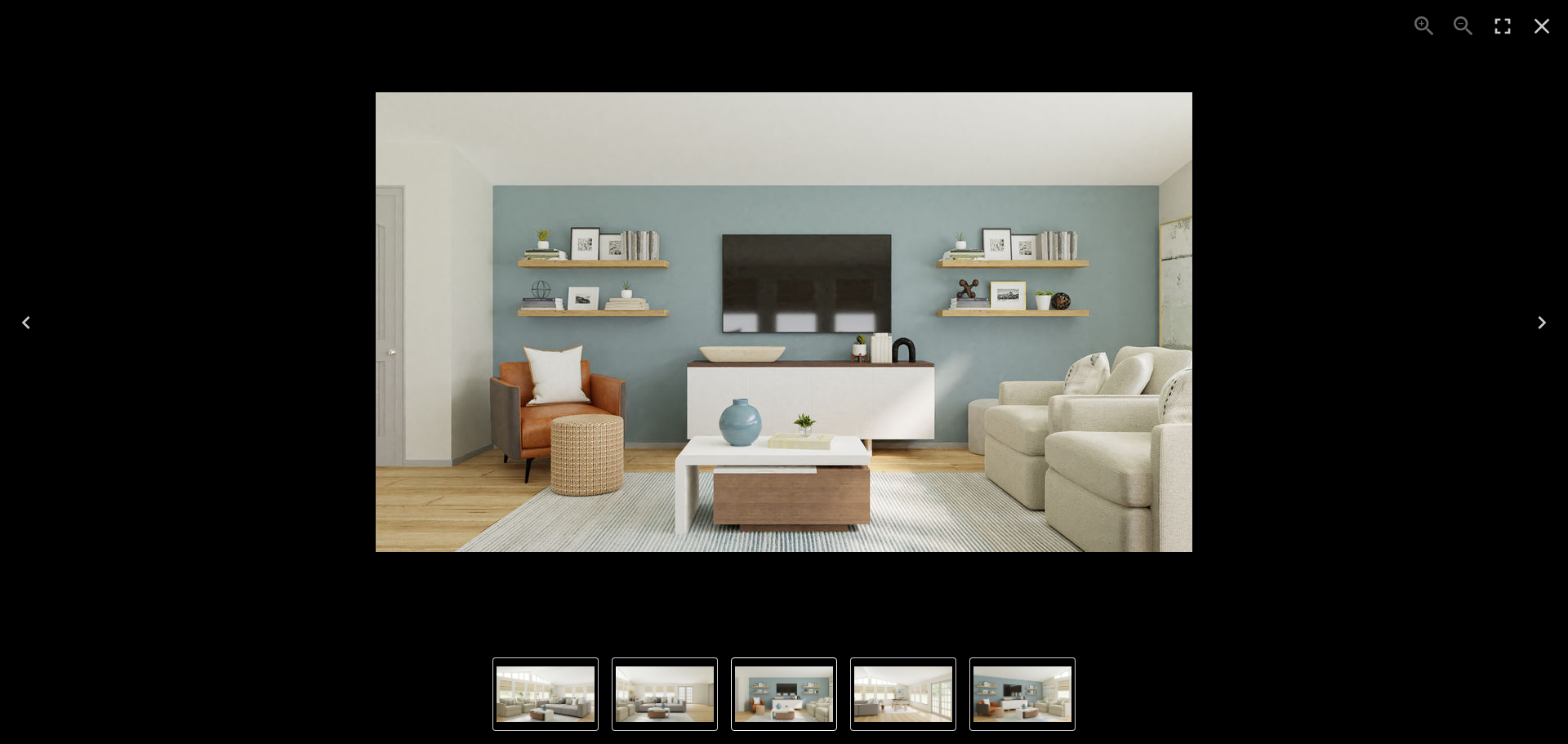
click at [1525, 332] on button "Next" at bounding box center [1541, 322] width 52 height 66
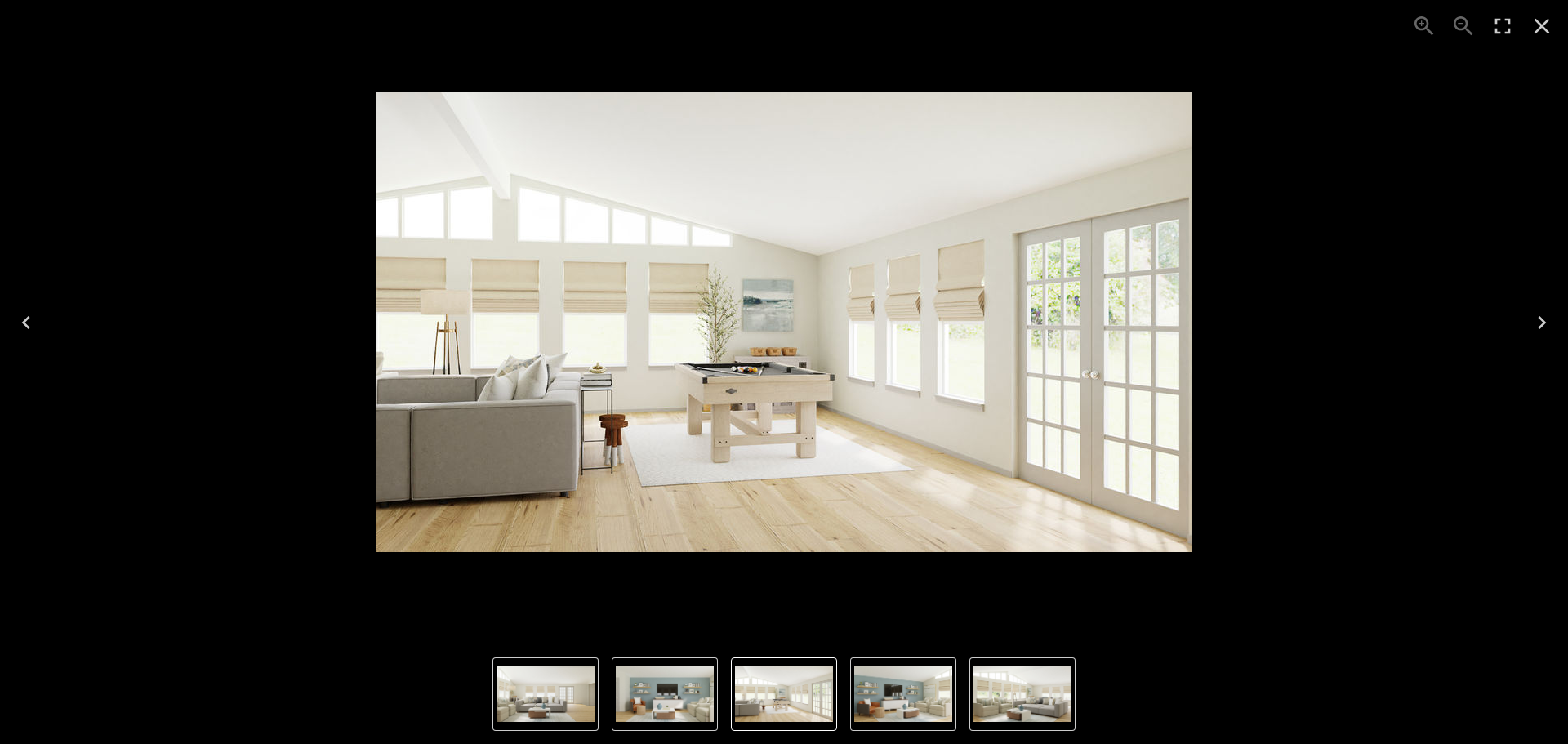
click at [1522, 327] on button "Next" at bounding box center [1541, 322] width 52 height 66
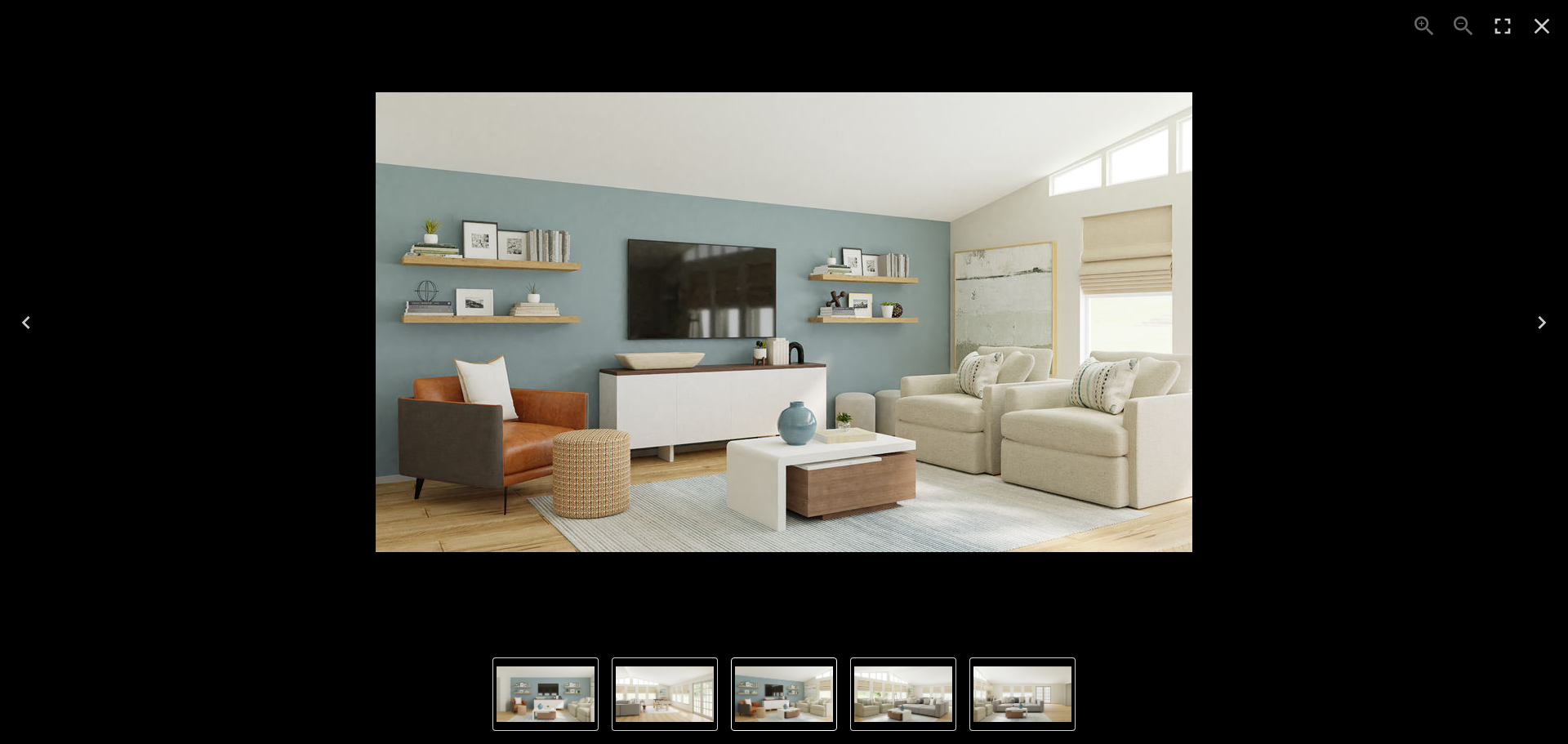
click at [1541, 32] on icon "Close" at bounding box center [1540, 26] width 26 height 26
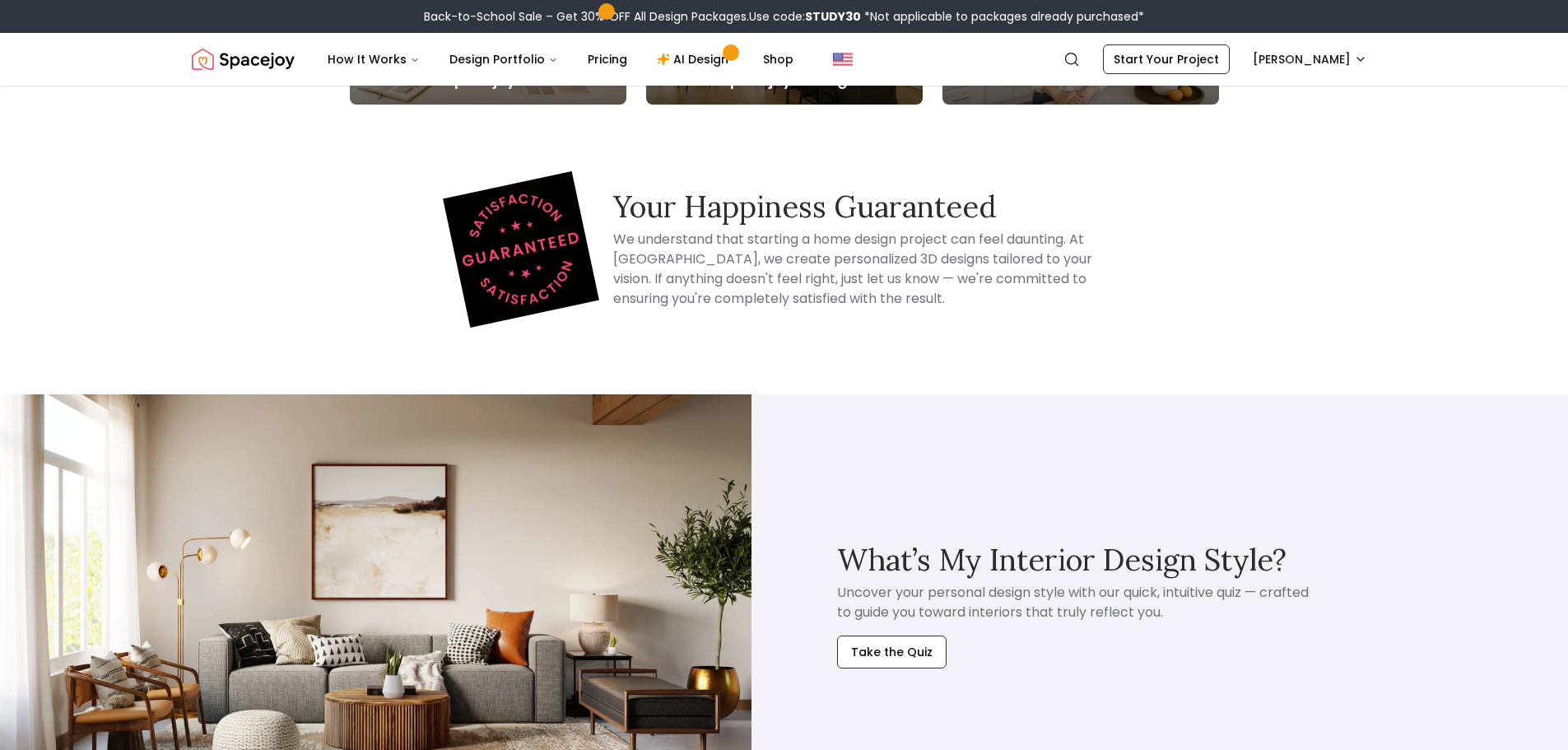
scroll to position [10287, 0]
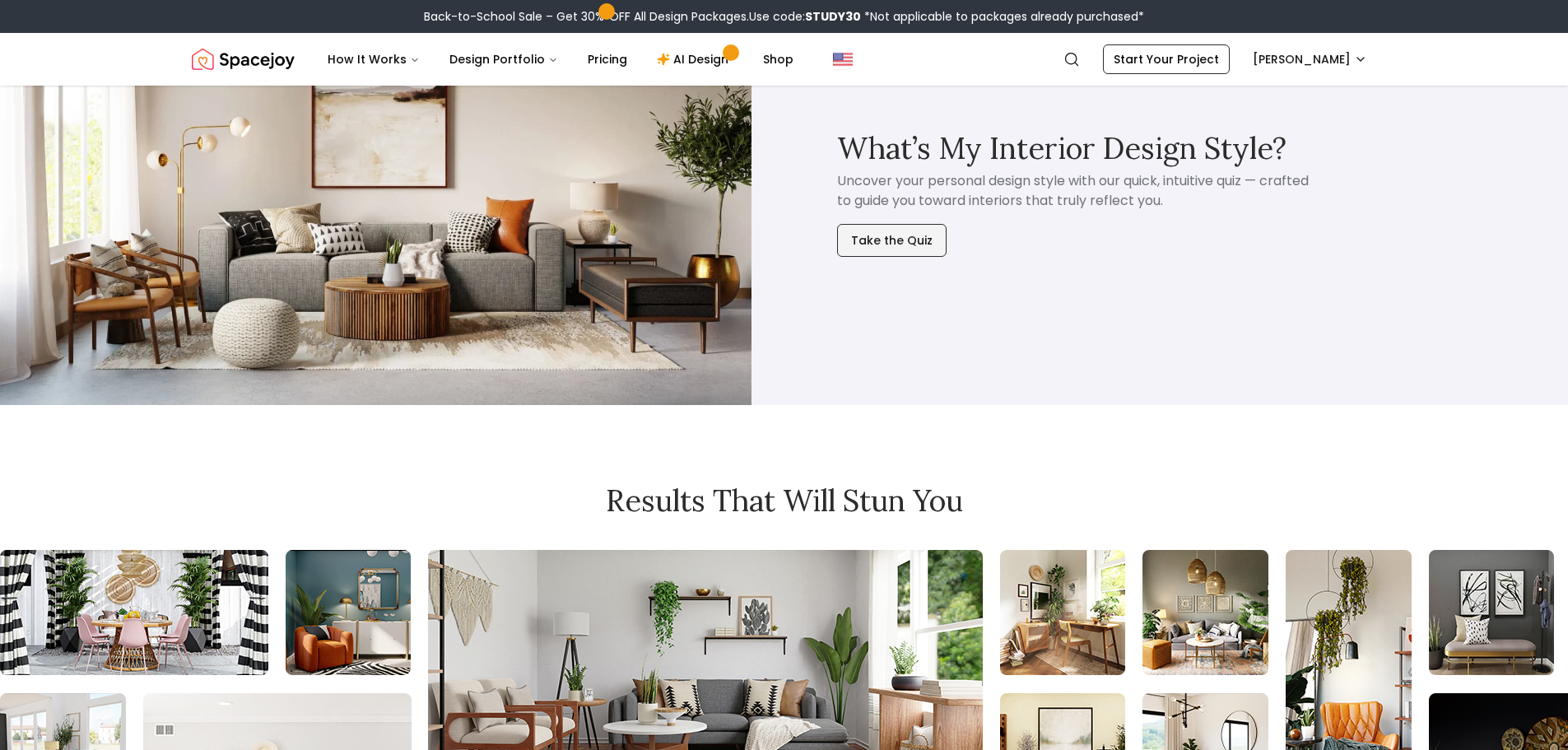
click at [890, 244] on button "Take the Quiz" at bounding box center [892, 240] width 109 height 33
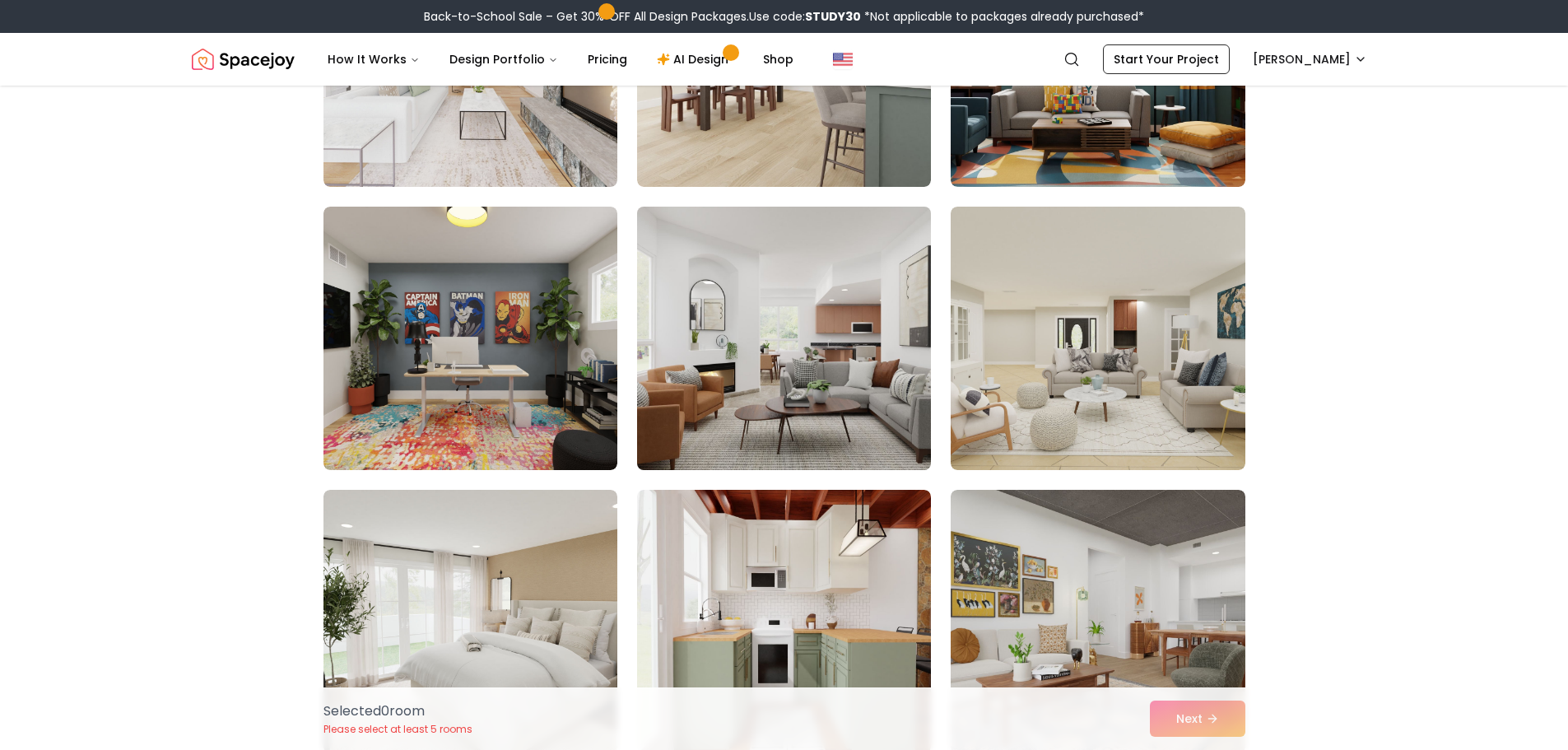
scroll to position [330, 0]
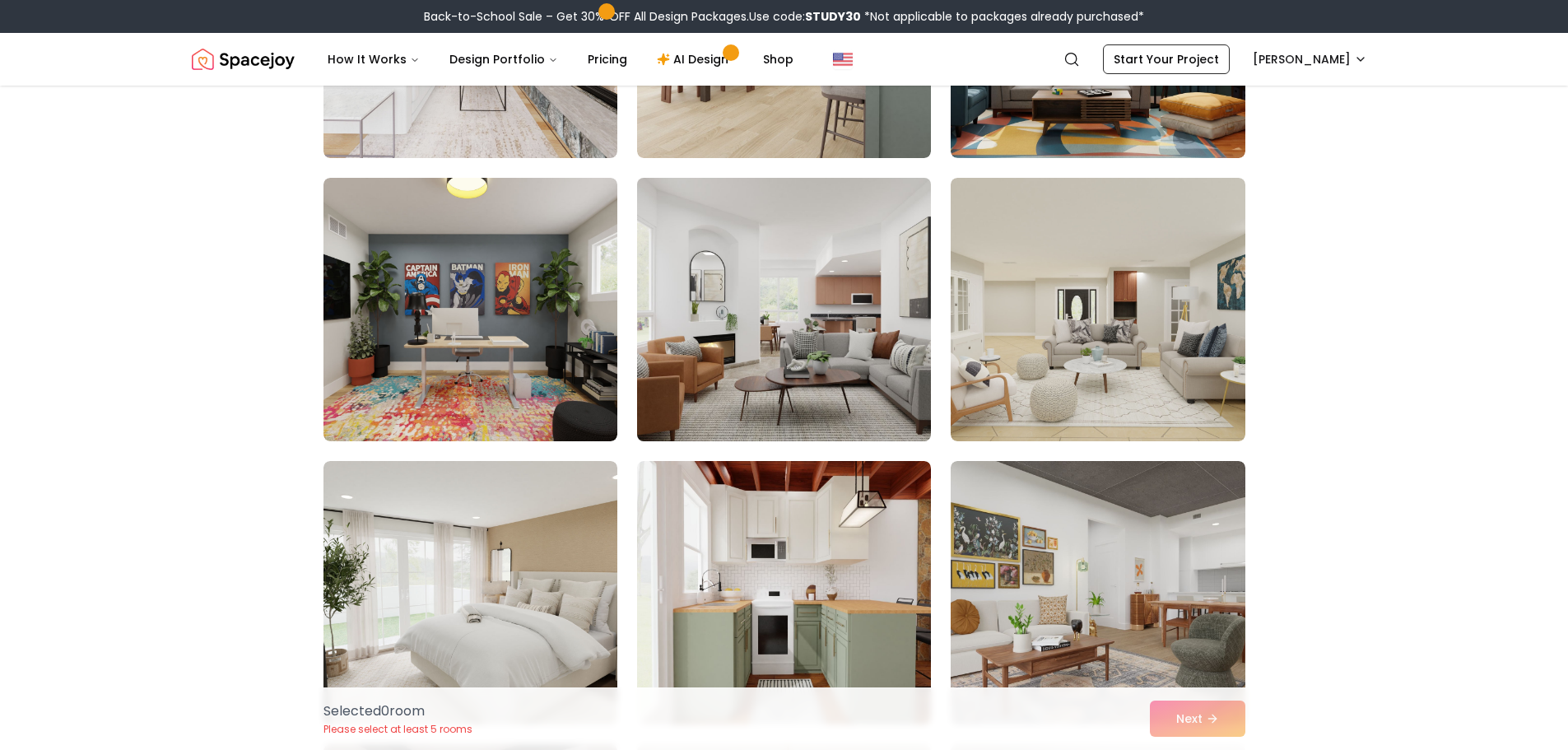
click at [797, 348] on img at bounding box center [784, 309] width 308 height 277
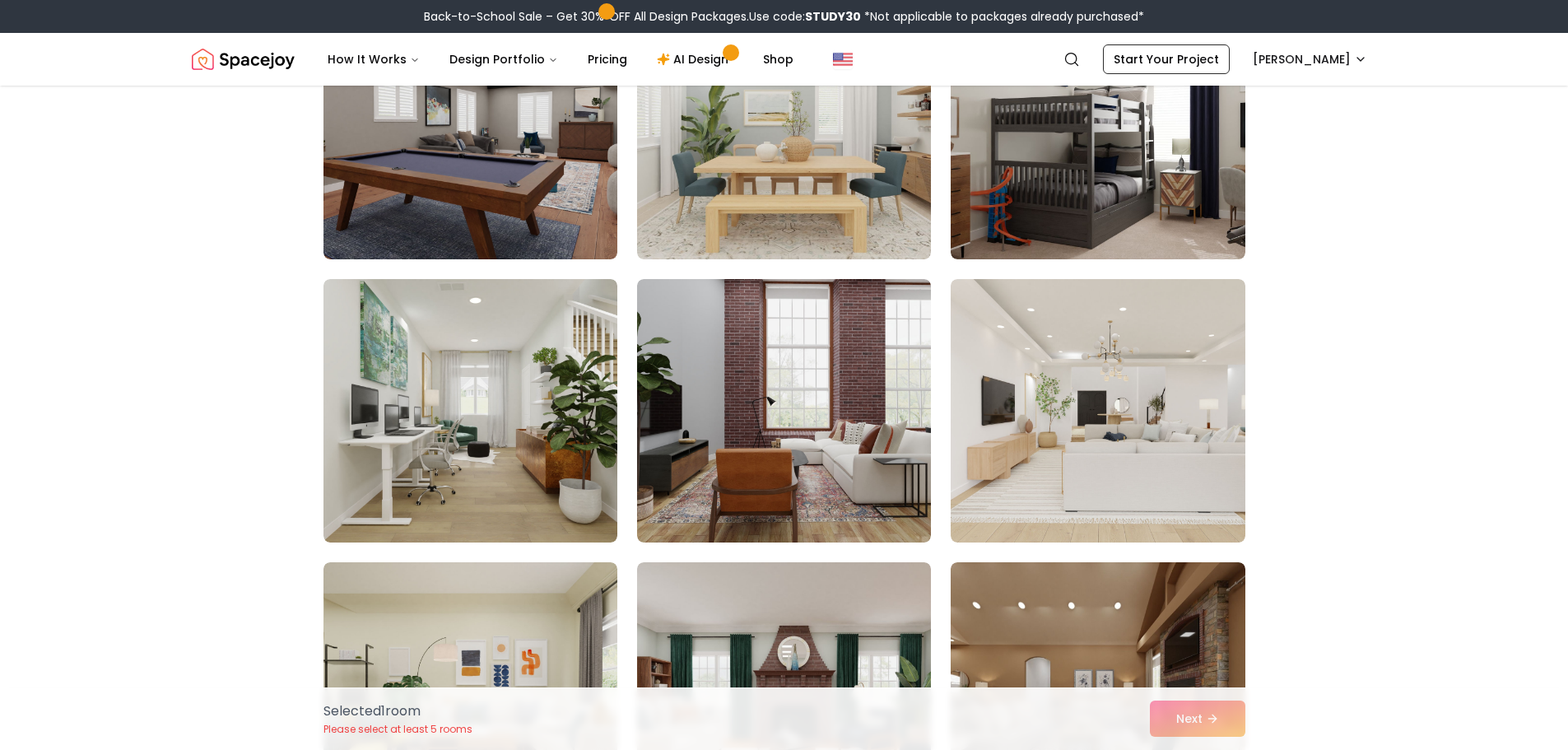
scroll to position [1152, 0]
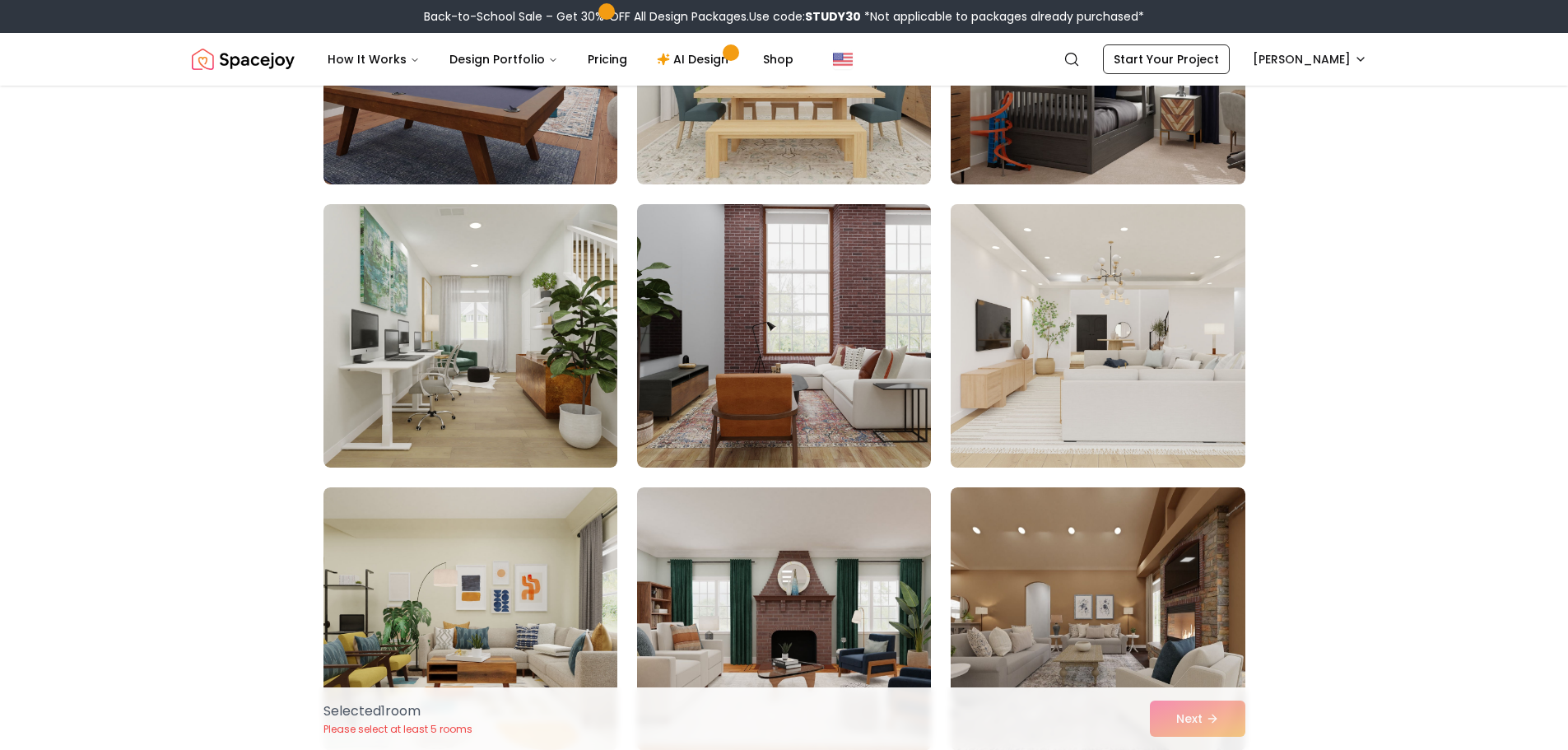
click at [1046, 333] on img at bounding box center [1098, 335] width 308 height 277
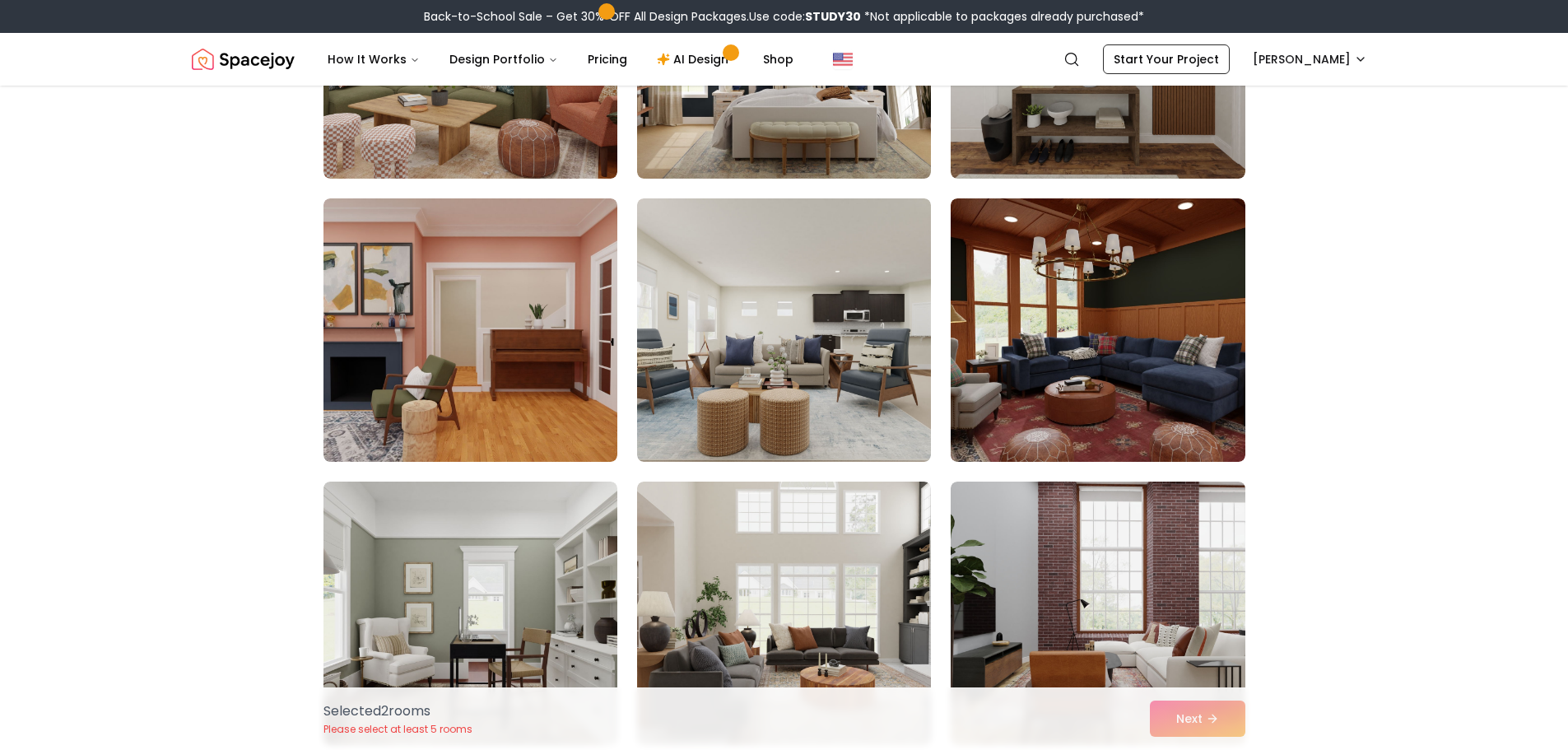
scroll to position [2880, 0]
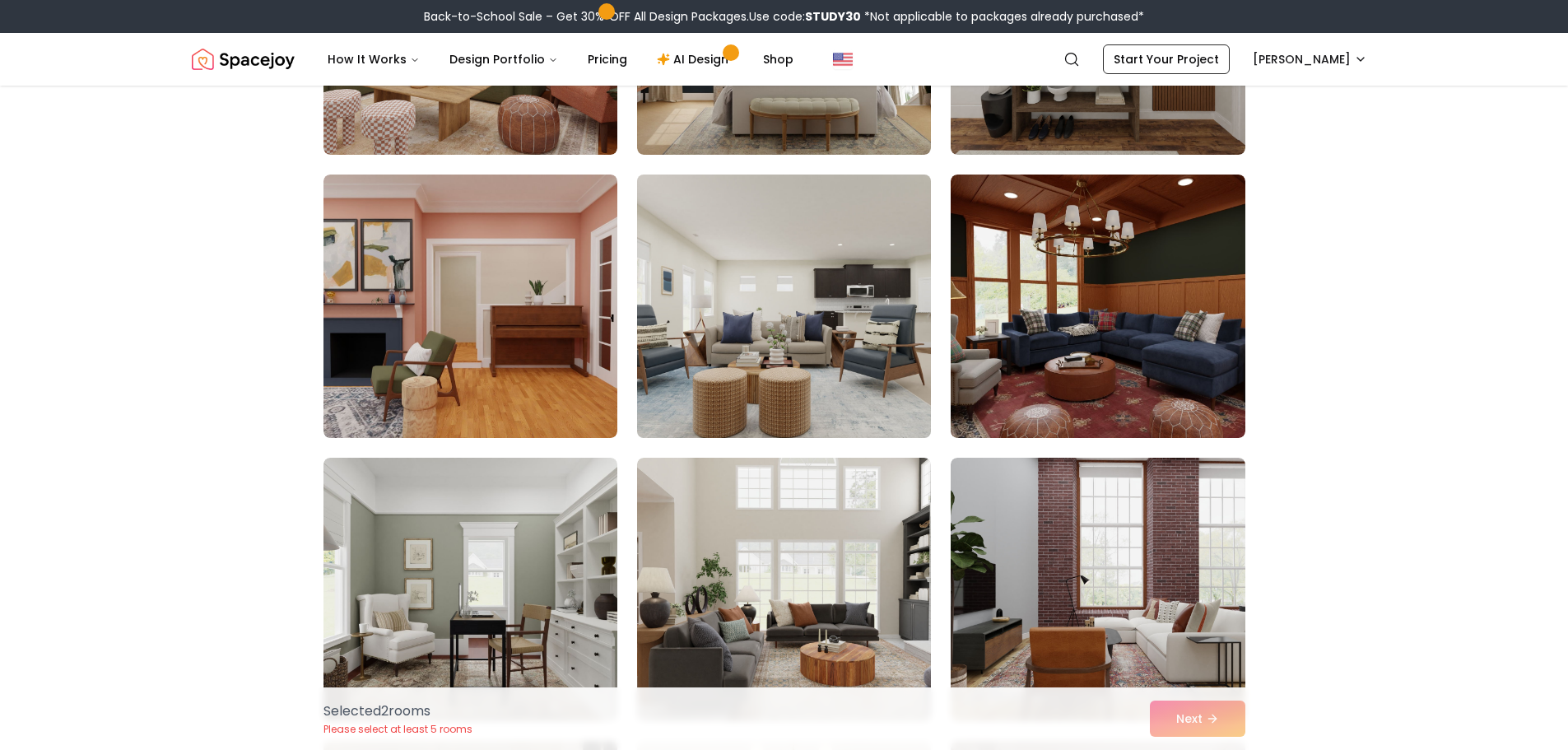
click at [838, 314] on img at bounding box center [784, 306] width 308 height 277
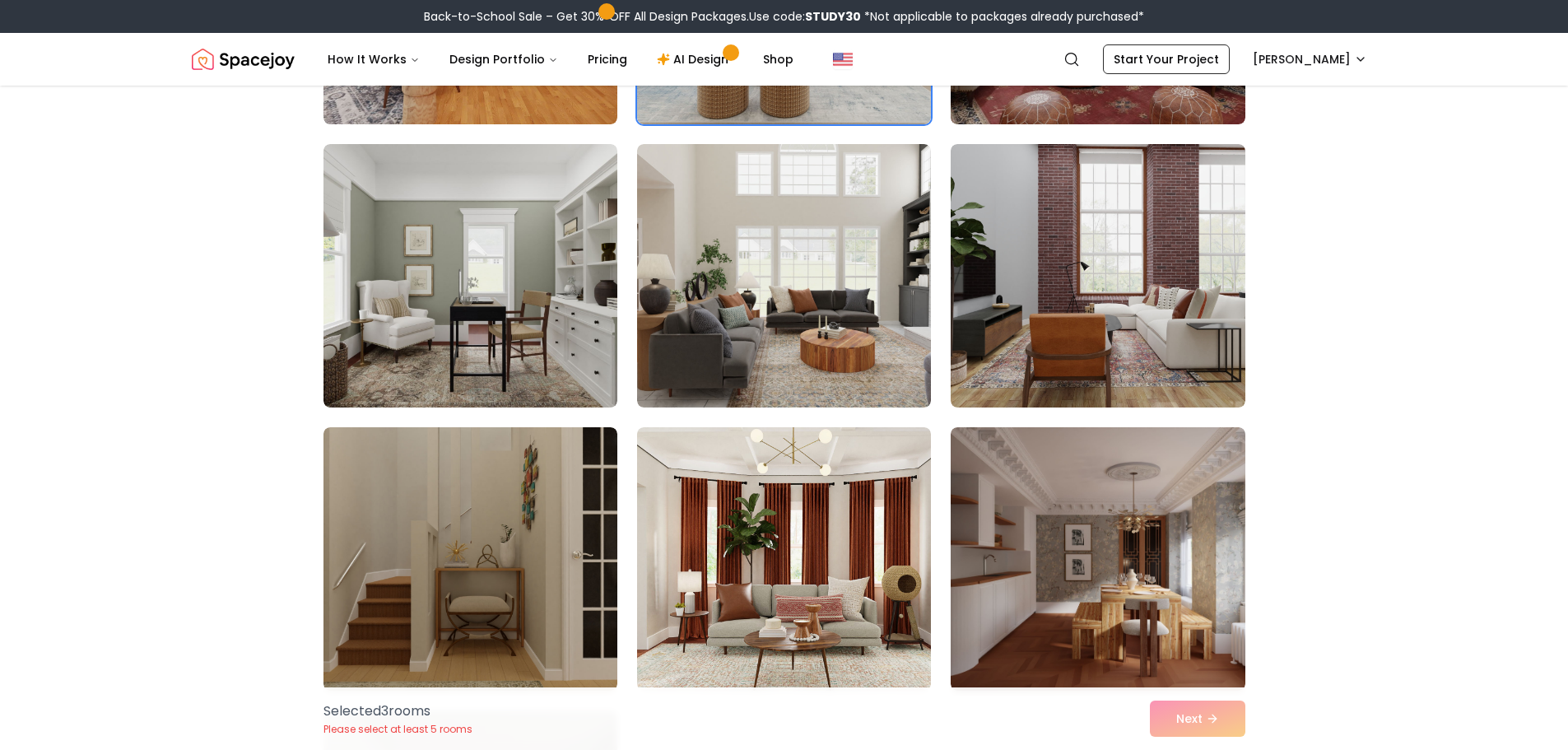
scroll to position [3210, 0]
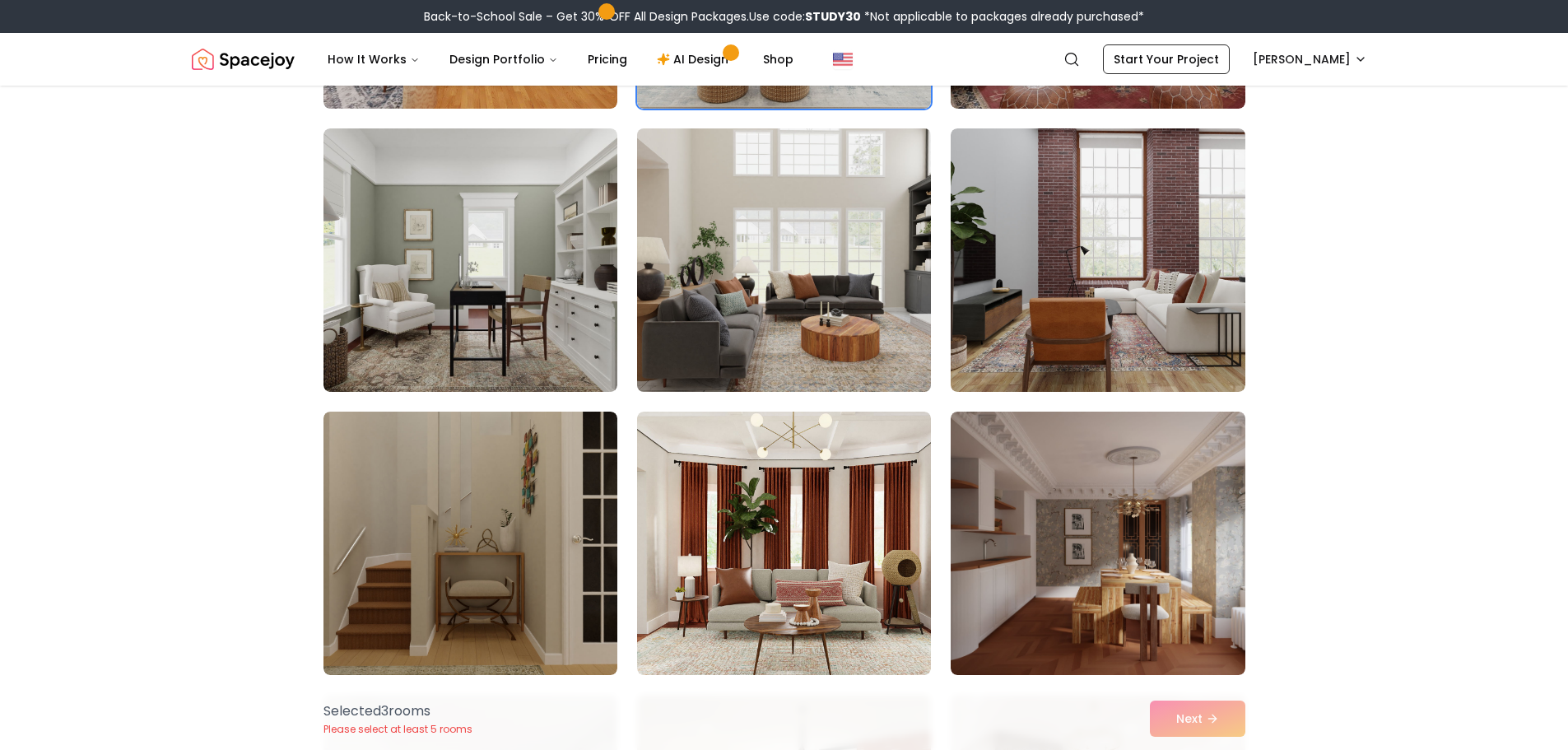
click at [870, 271] on img at bounding box center [784, 260] width 308 height 277
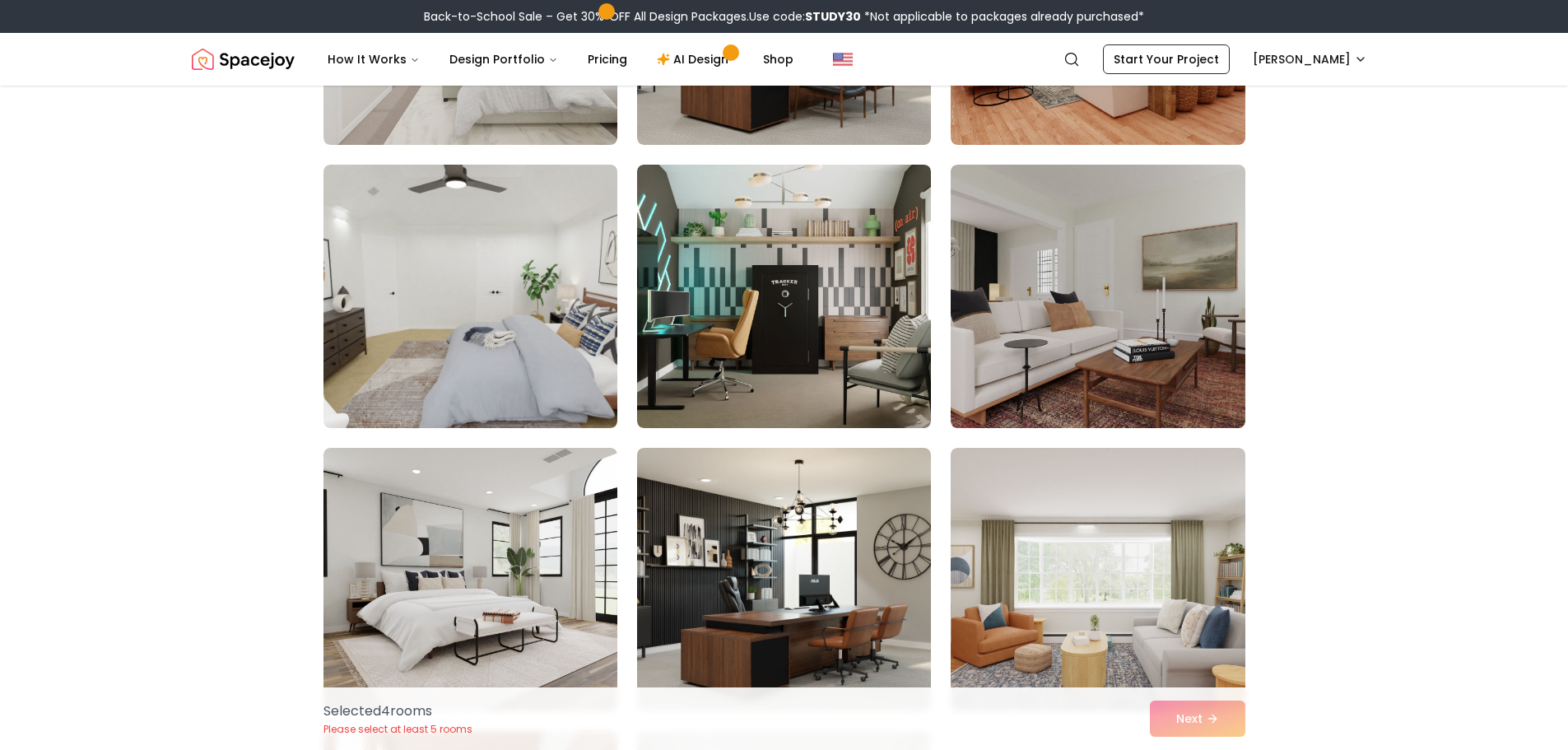
scroll to position [4033, 0]
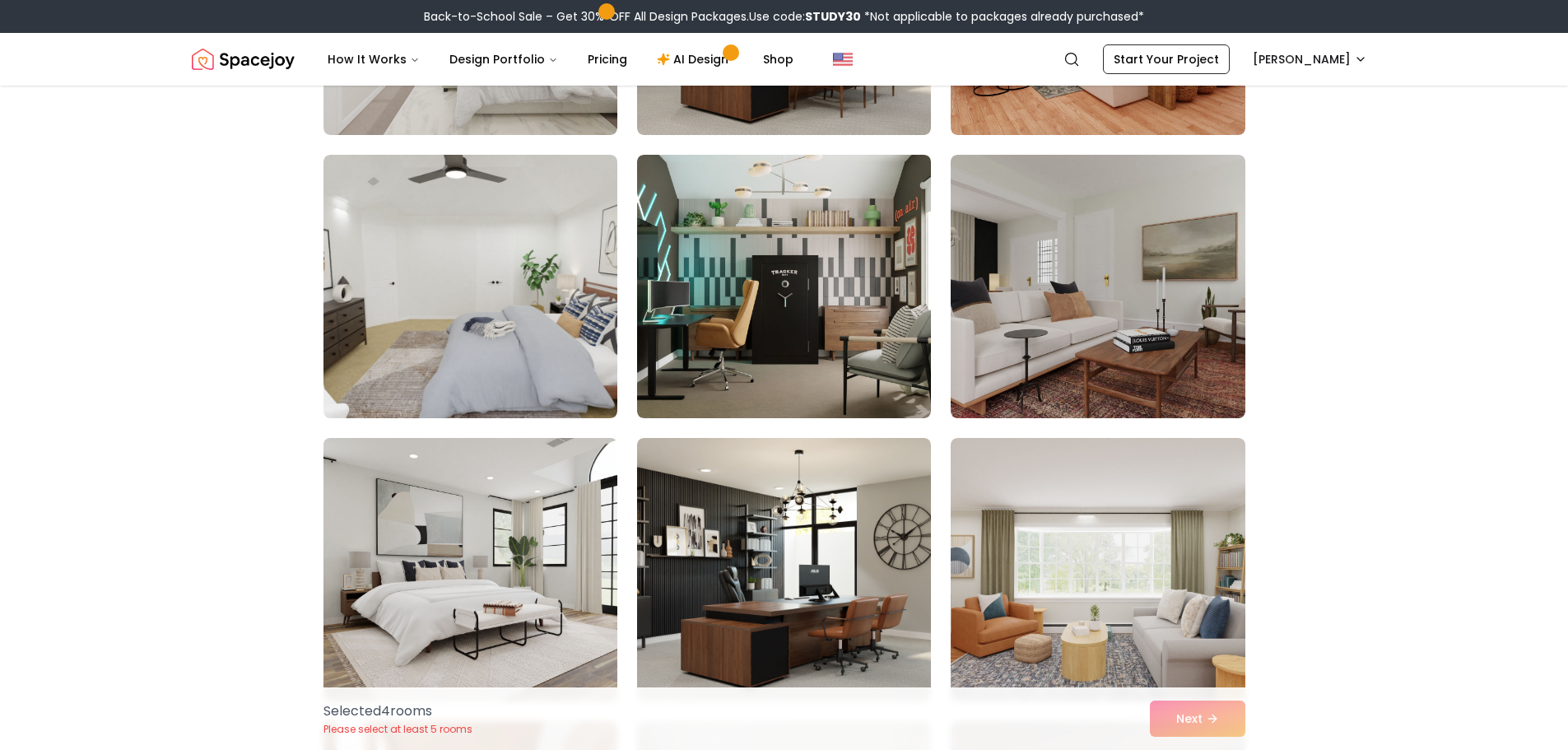
click at [494, 547] on img at bounding box center [470, 569] width 308 height 277
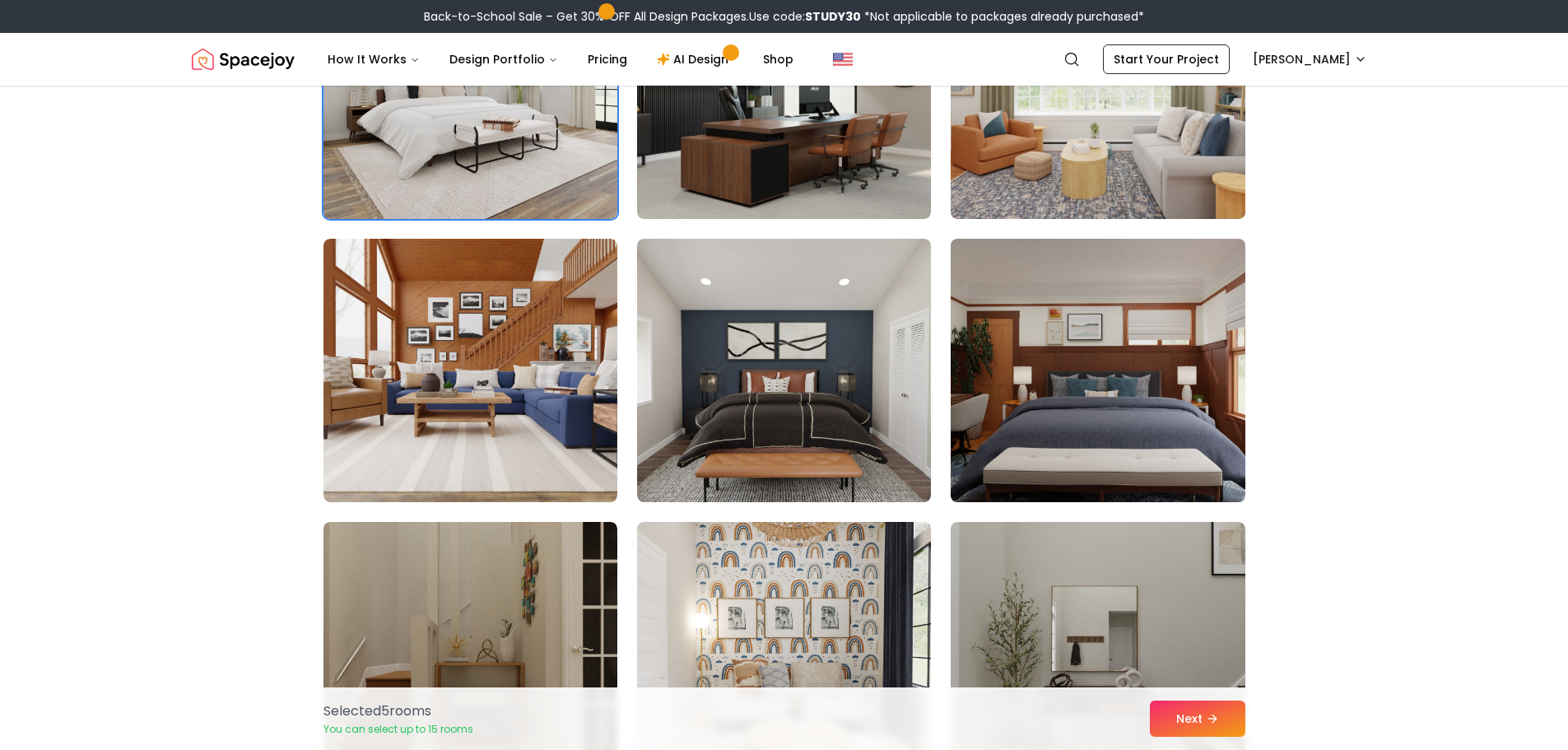
scroll to position [4526, 0]
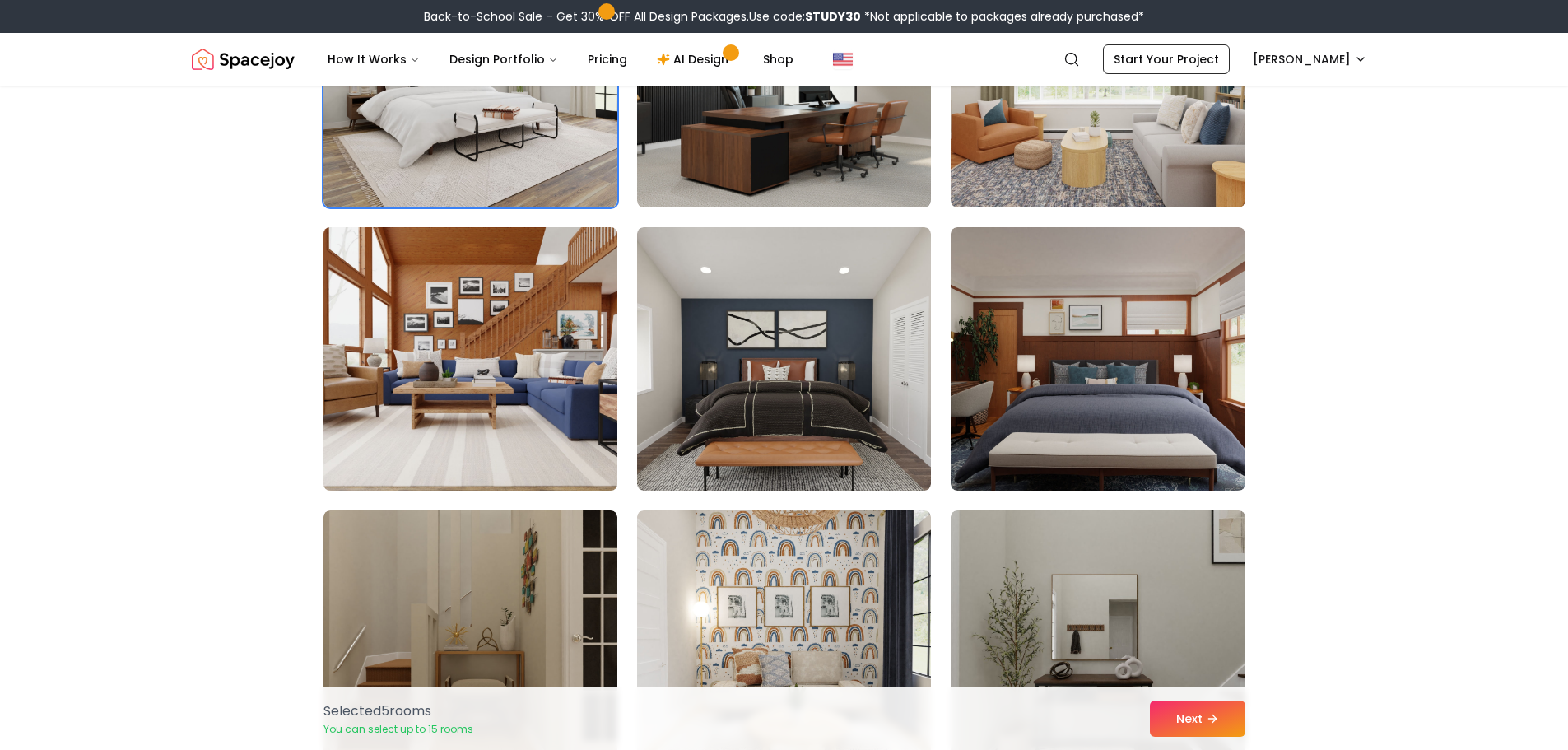
click at [502, 431] on img at bounding box center [470, 358] width 308 height 277
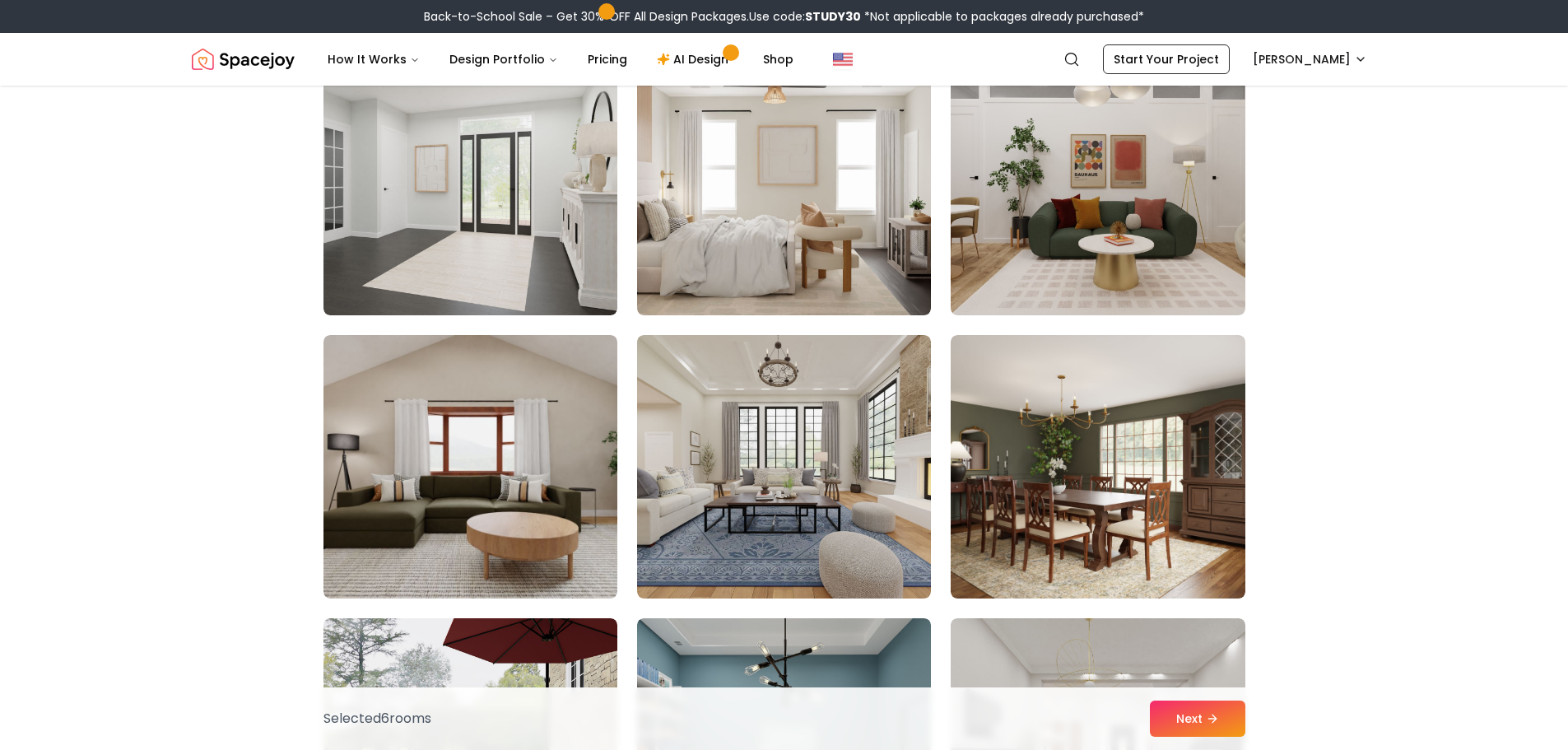
scroll to position [6995, 0]
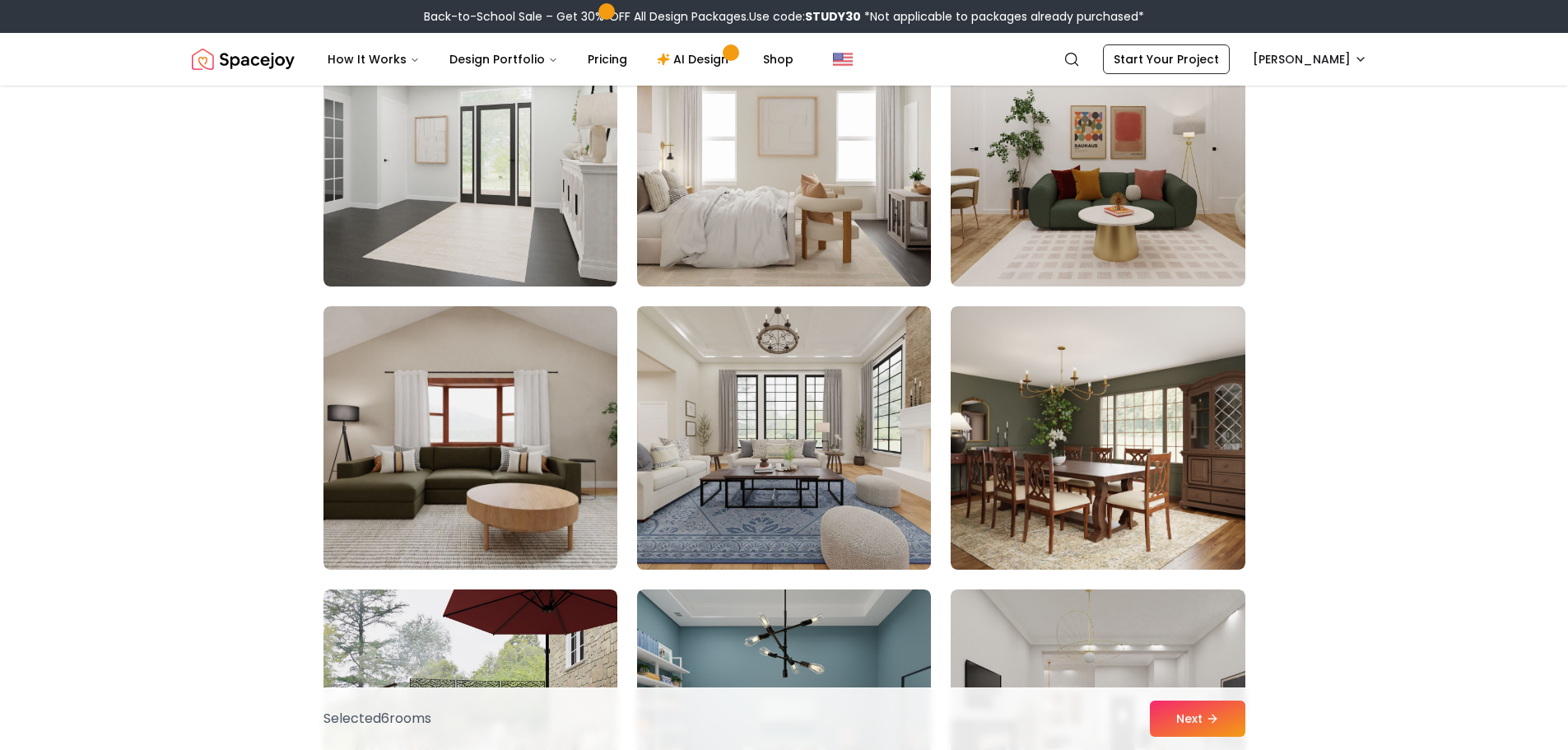
click at [861, 455] on img at bounding box center [784, 438] width 308 height 277
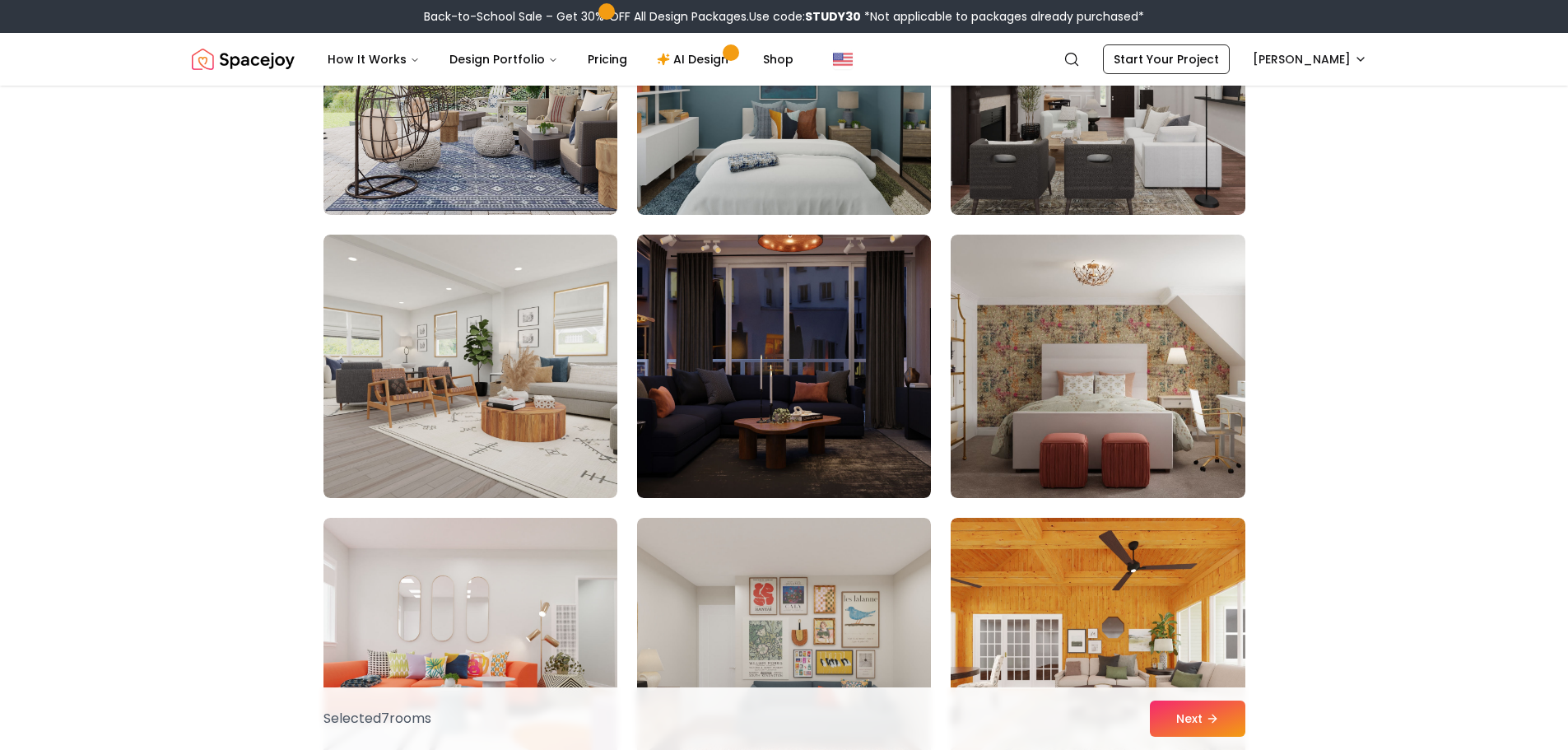
scroll to position [7736, 0]
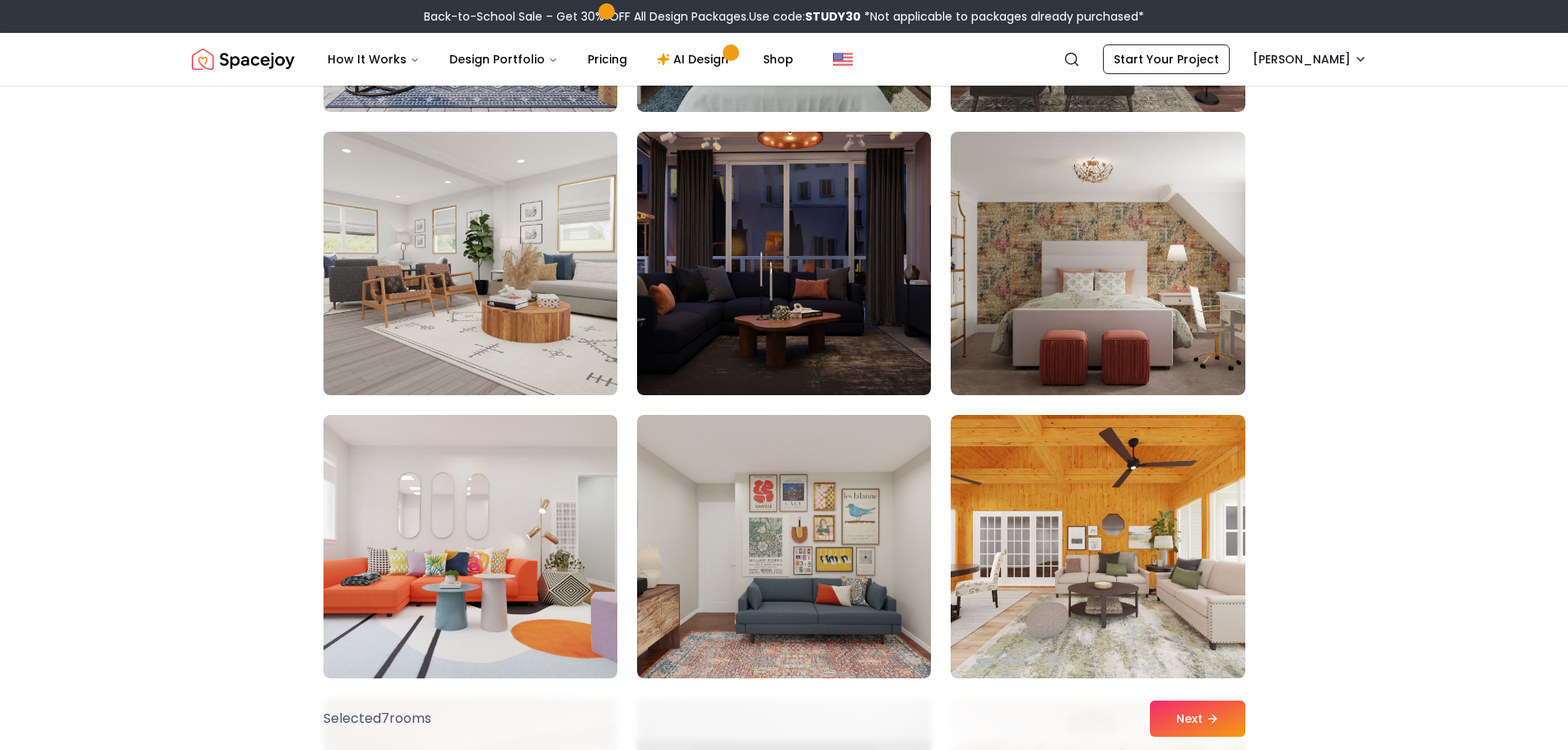
click at [505, 358] on img at bounding box center [470, 263] width 308 height 277
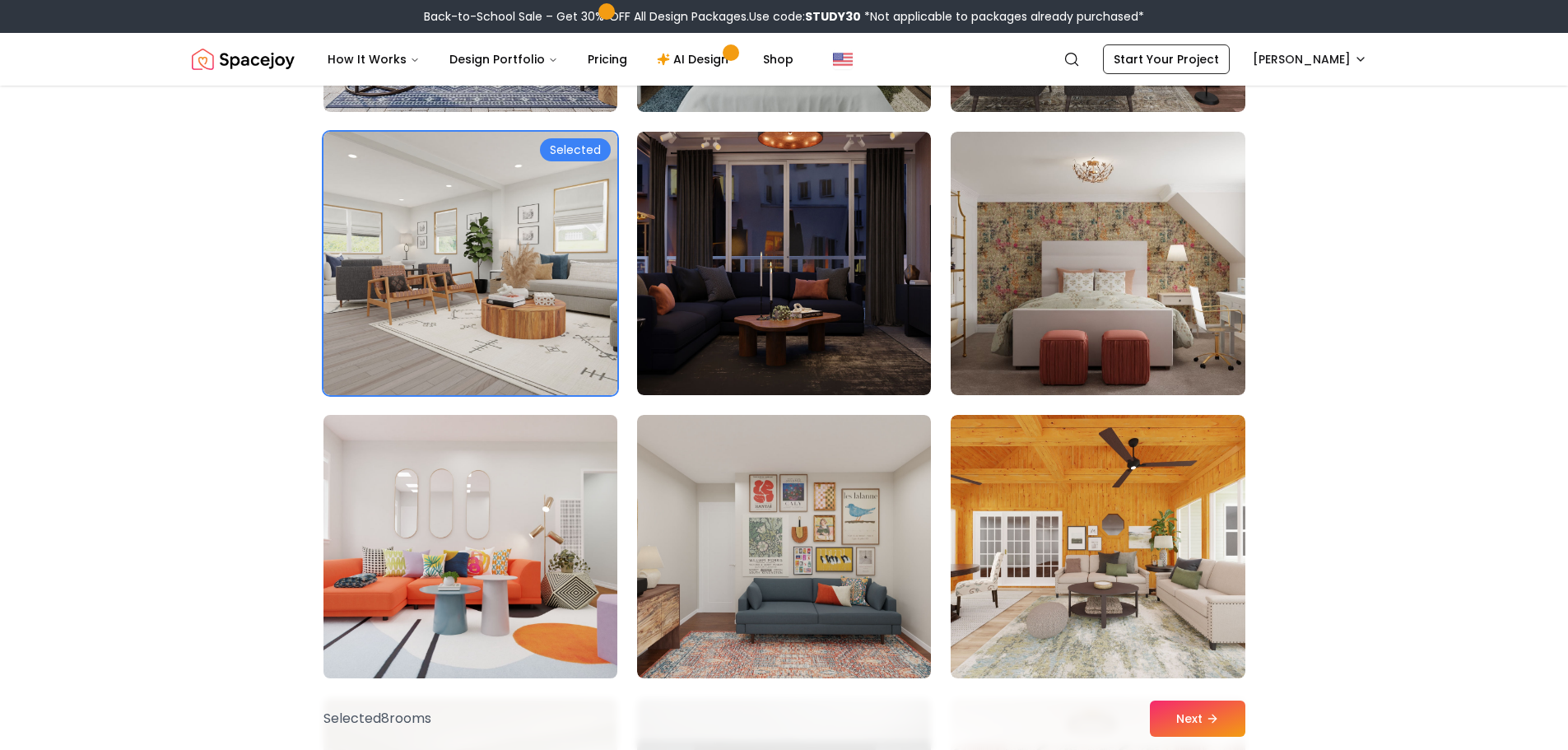
click at [539, 521] on img at bounding box center [470, 546] width 308 height 277
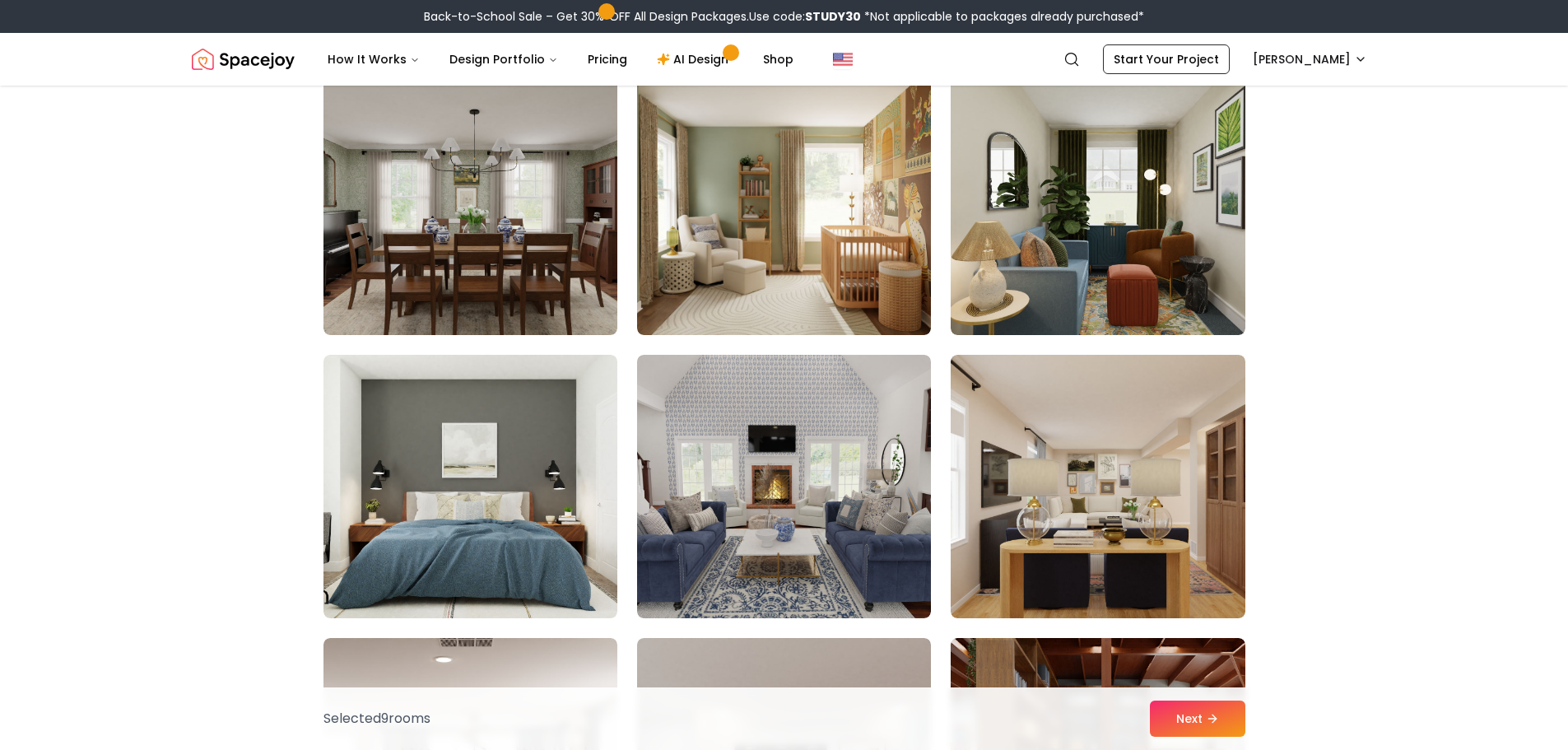
scroll to position [8723, 0]
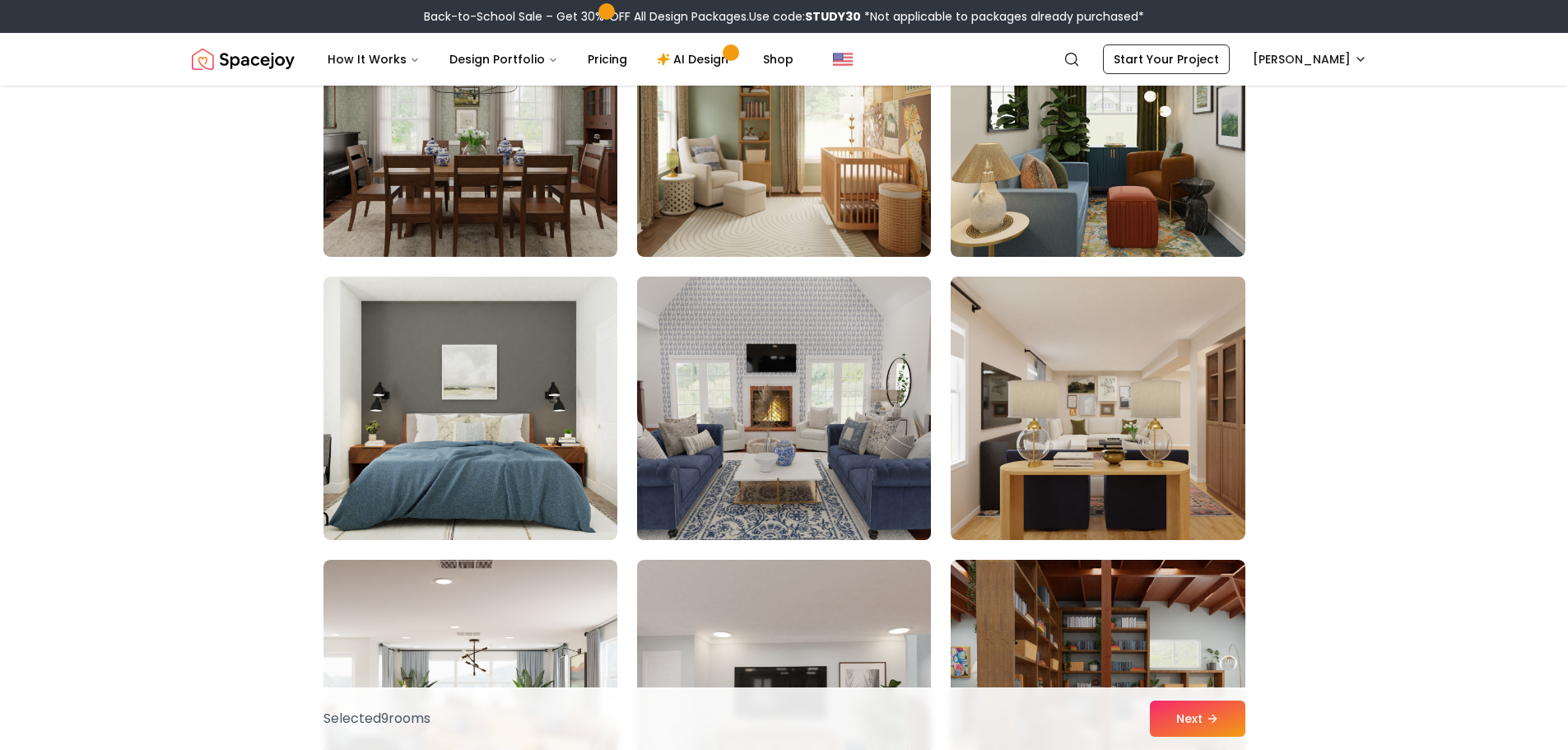
click at [786, 487] on img at bounding box center [784, 408] width 308 height 277
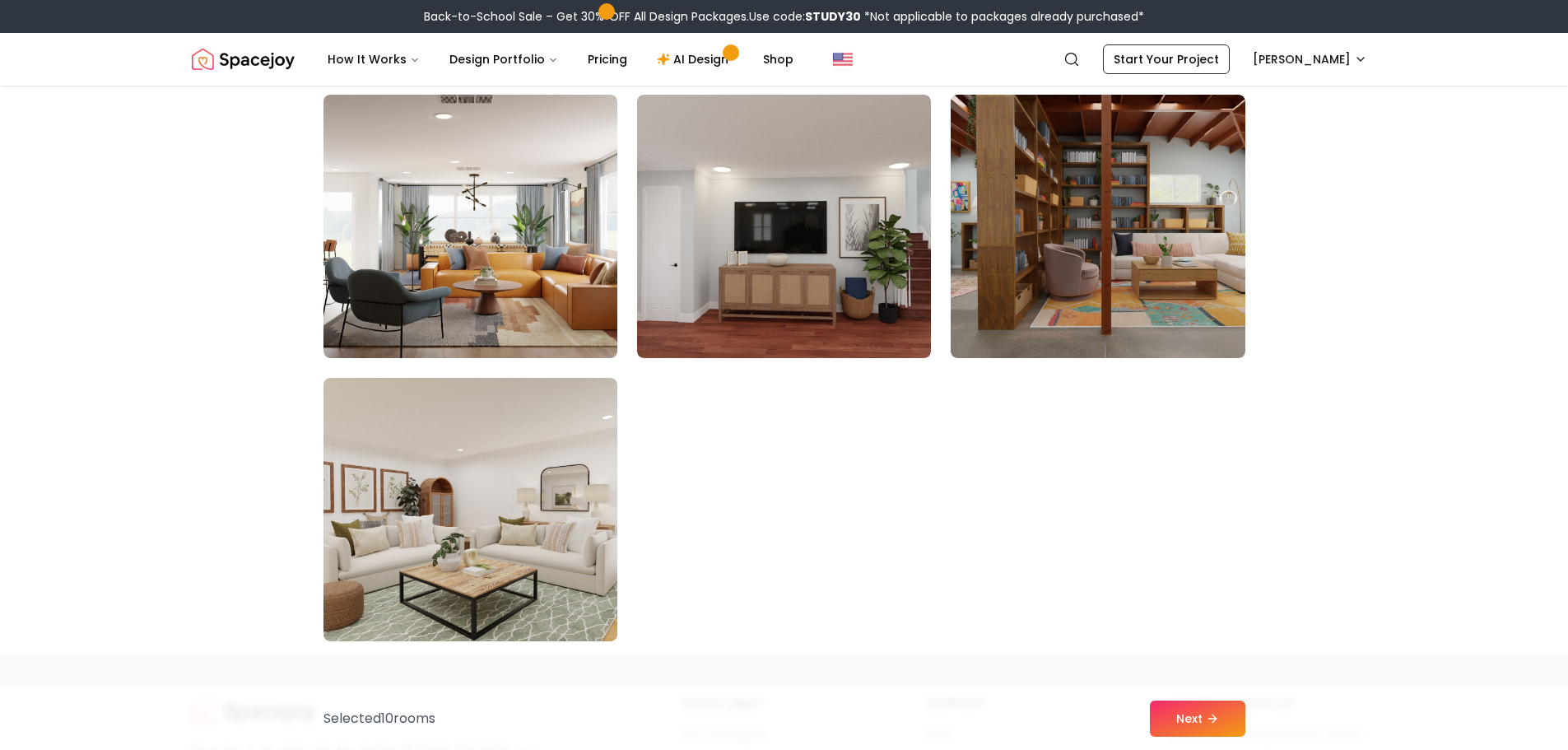
scroll to position [9217, 0]
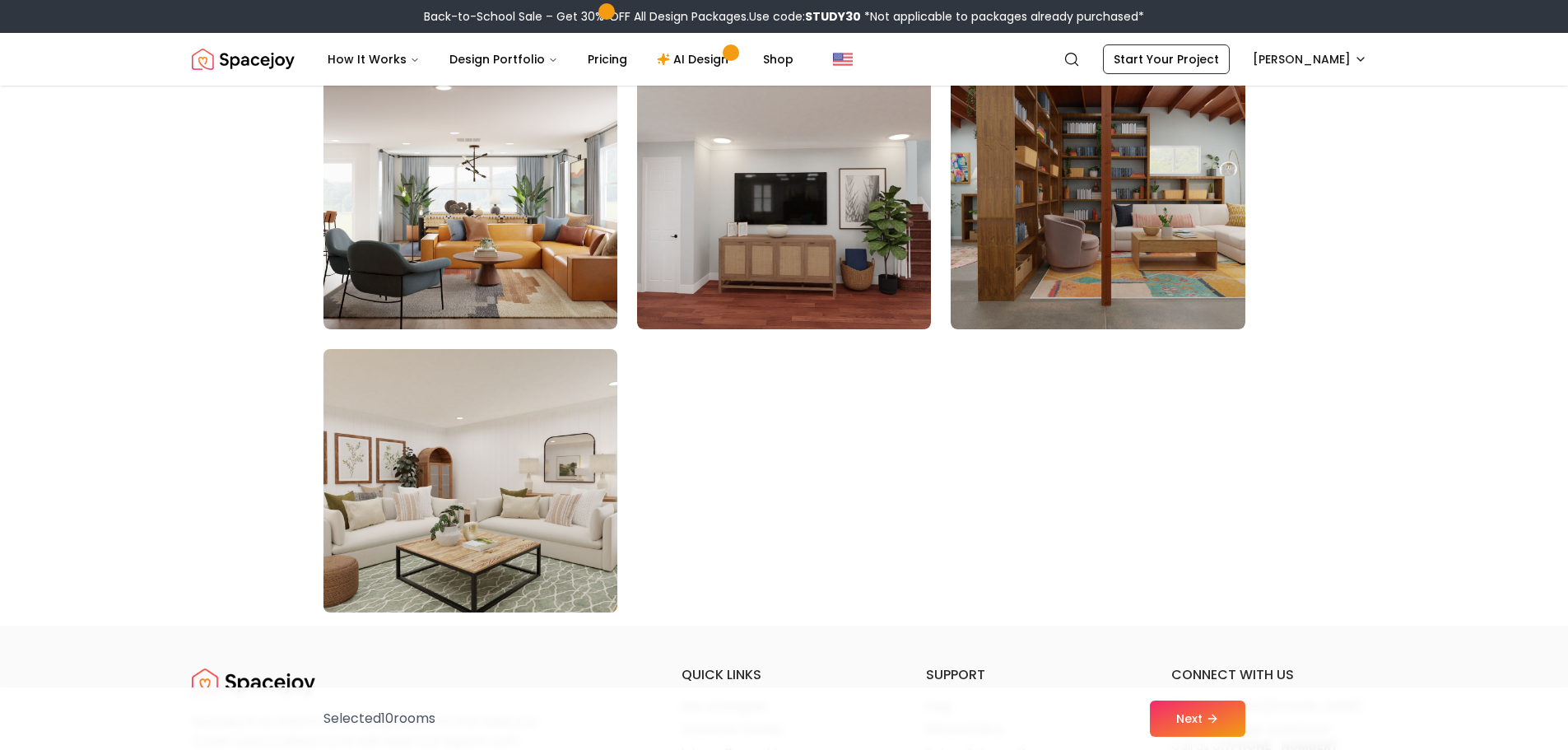
click at [500, 479] on img at bounding box center [470, 480] width 308 height 277
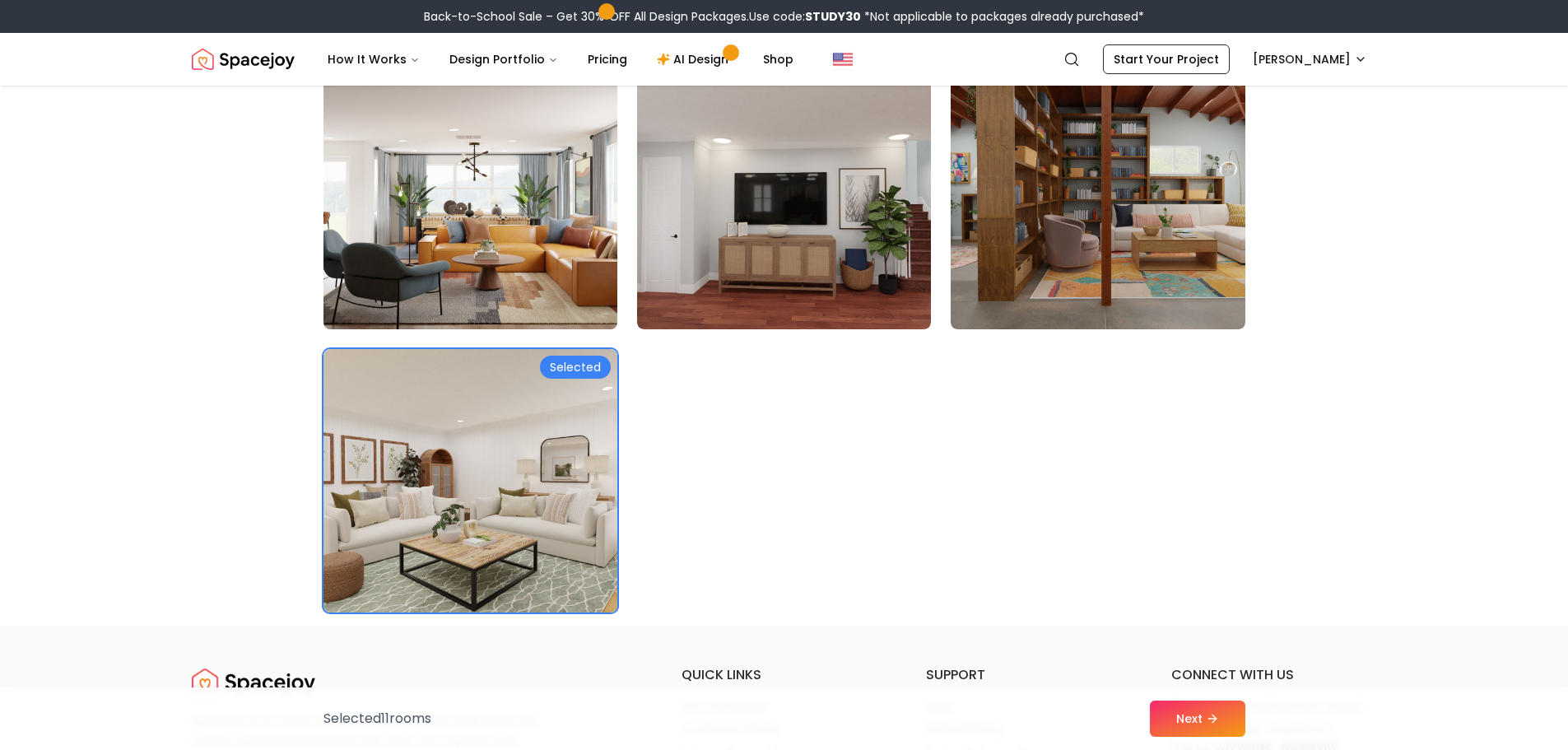
click at [486, 201] on img at bounding box center [470, 197] width 308 height 277
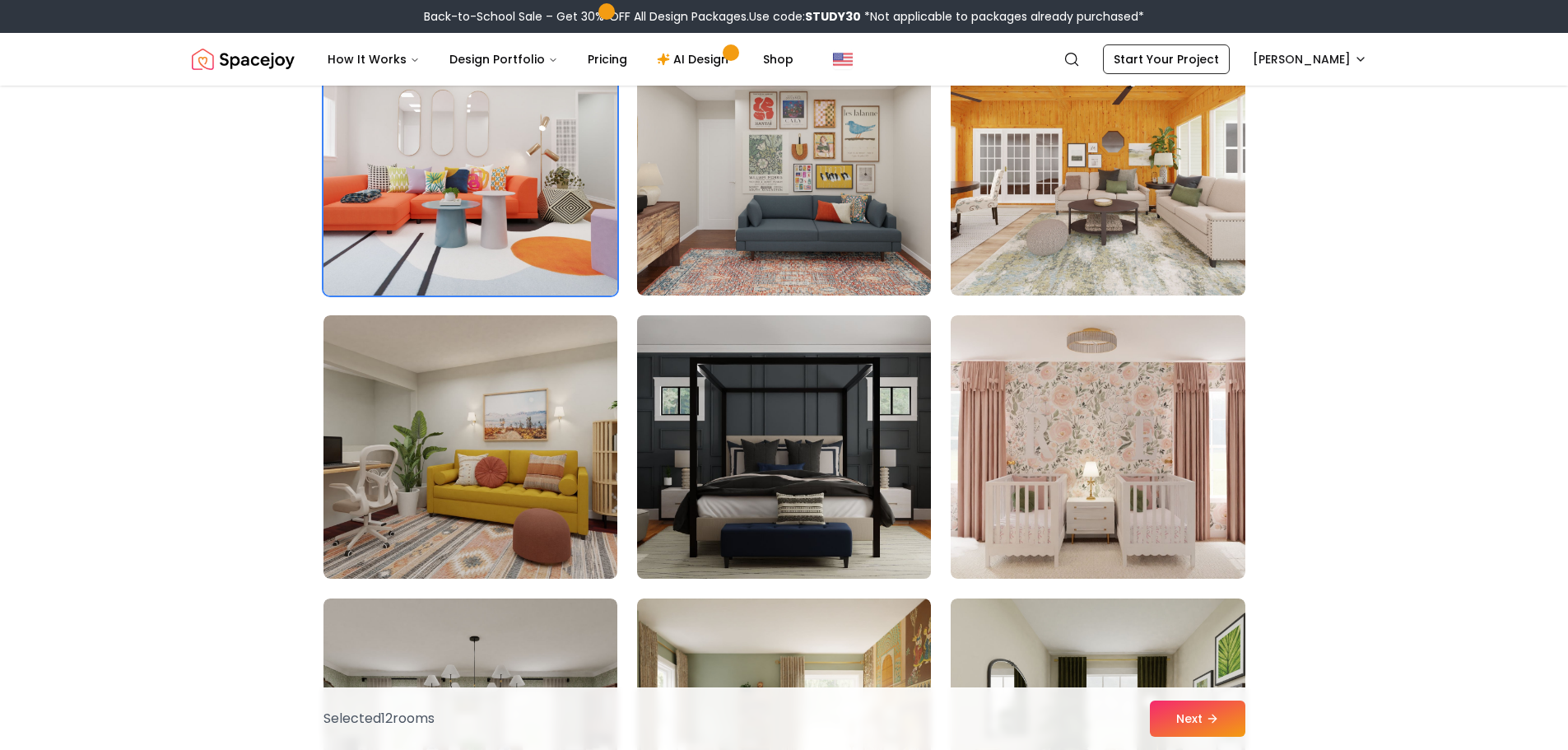
scroll to position [8148, 0]
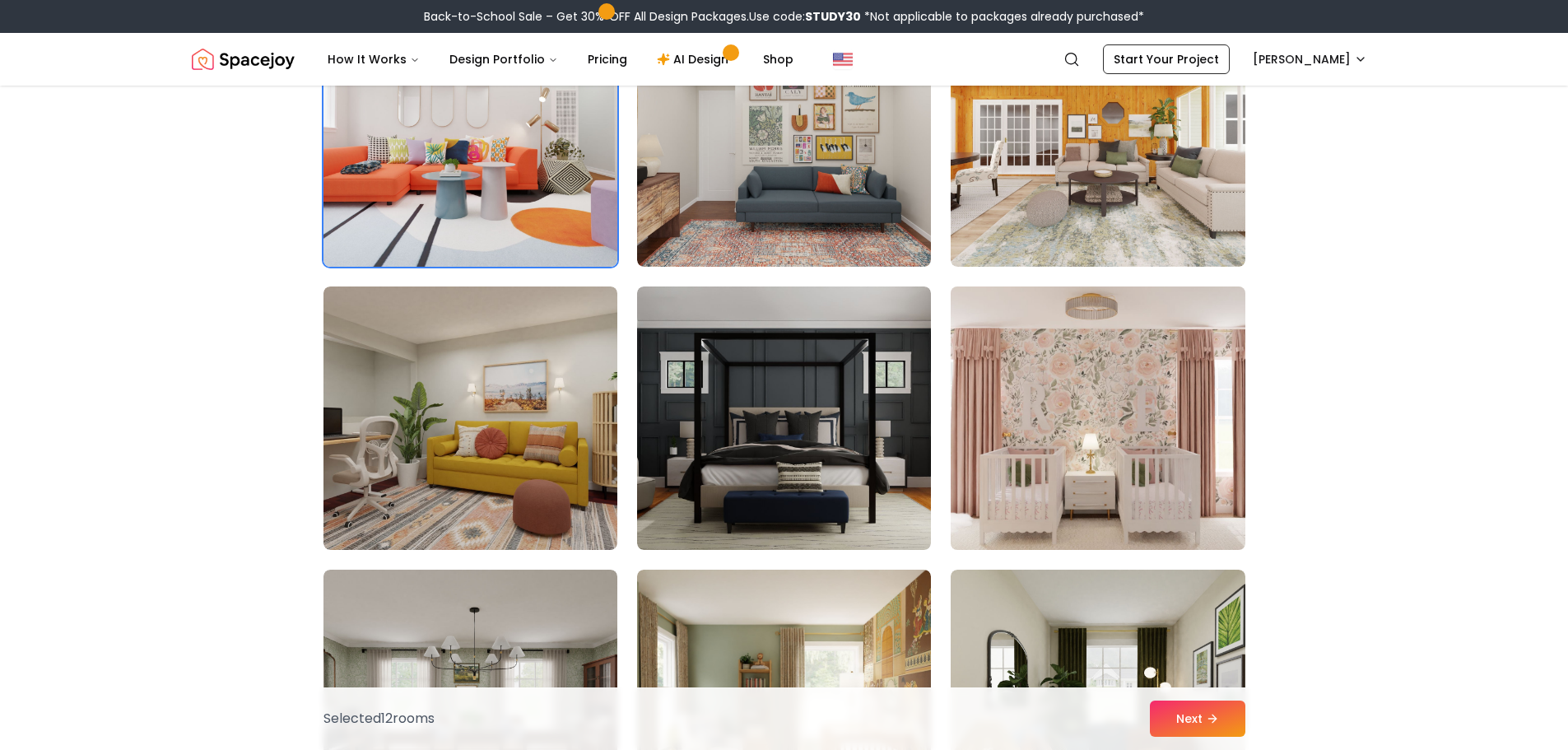
click at [1123, 423] on img at bounding box center [1098, 418] width 308 height 277
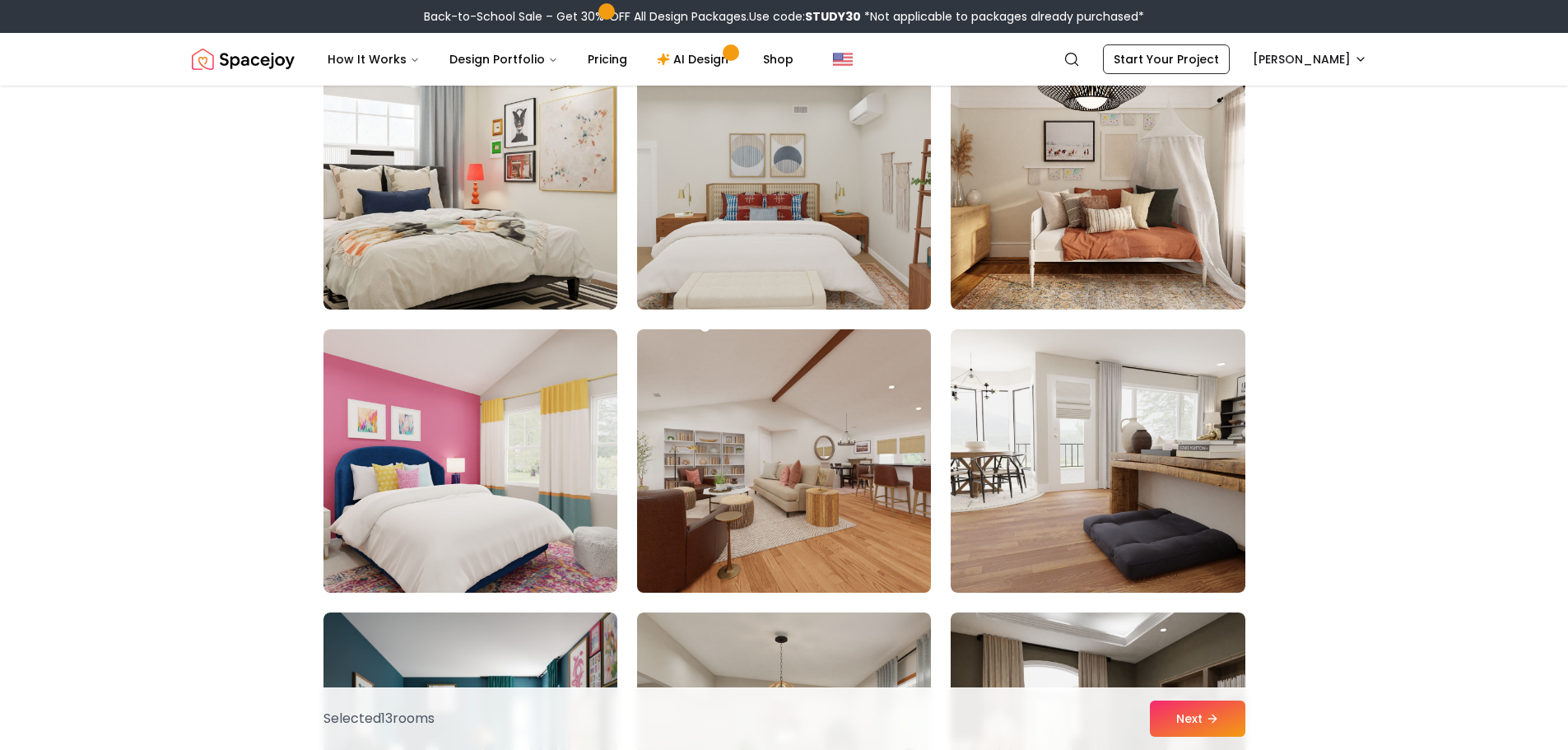
scroll to position [6172, 0]
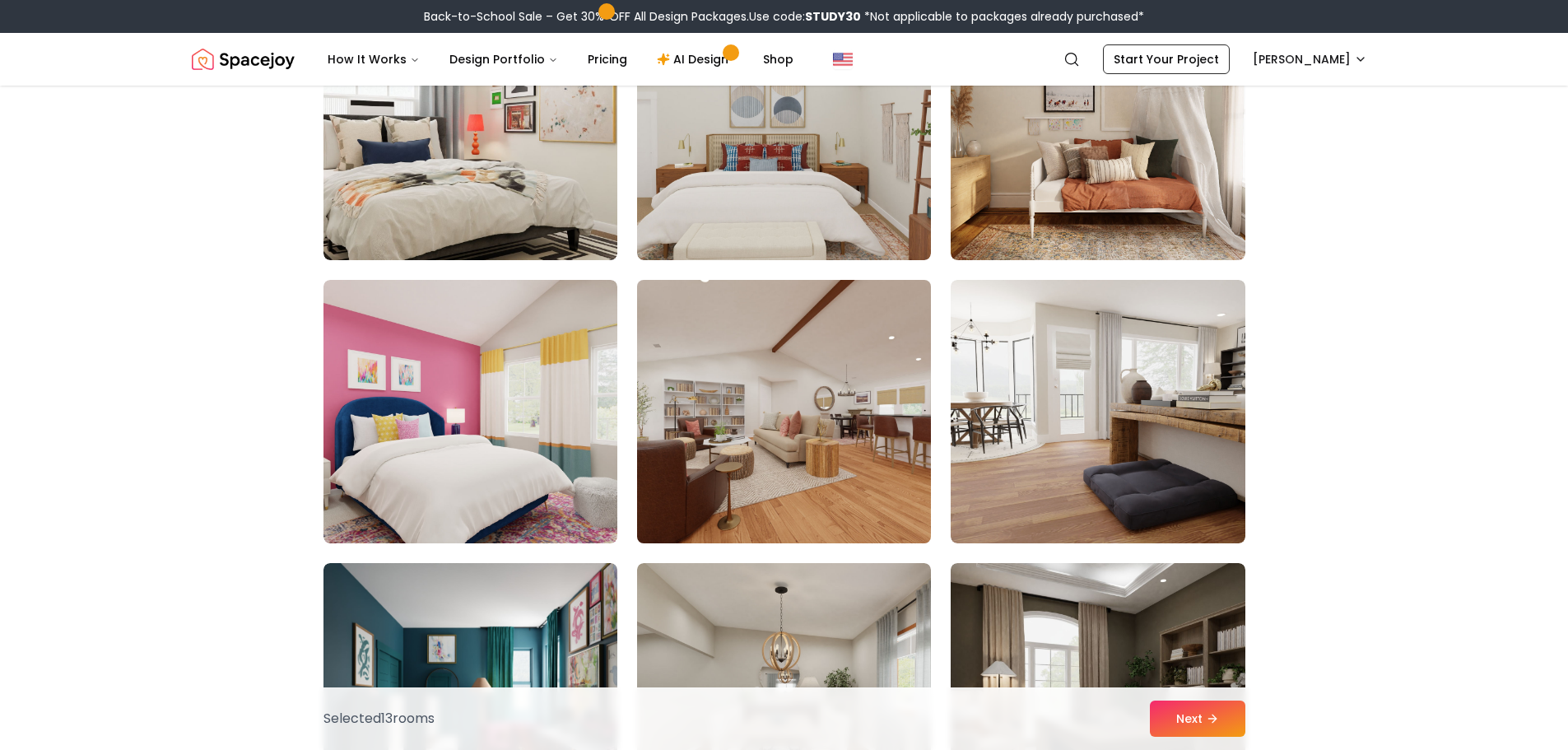
click at [850, 410] on img at bounding box center [784, 411] width 308 height 277
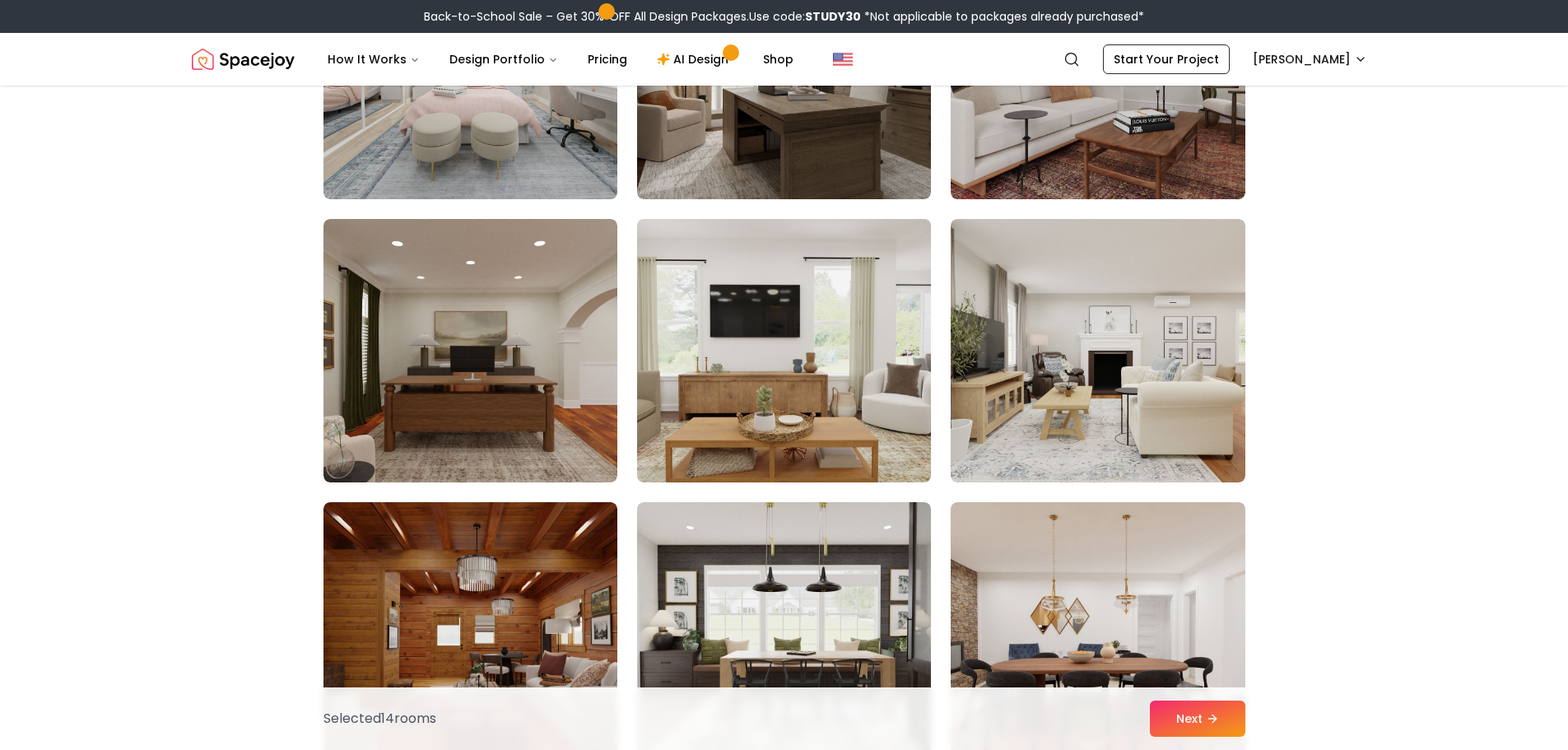
scroll to position [5350, 0]
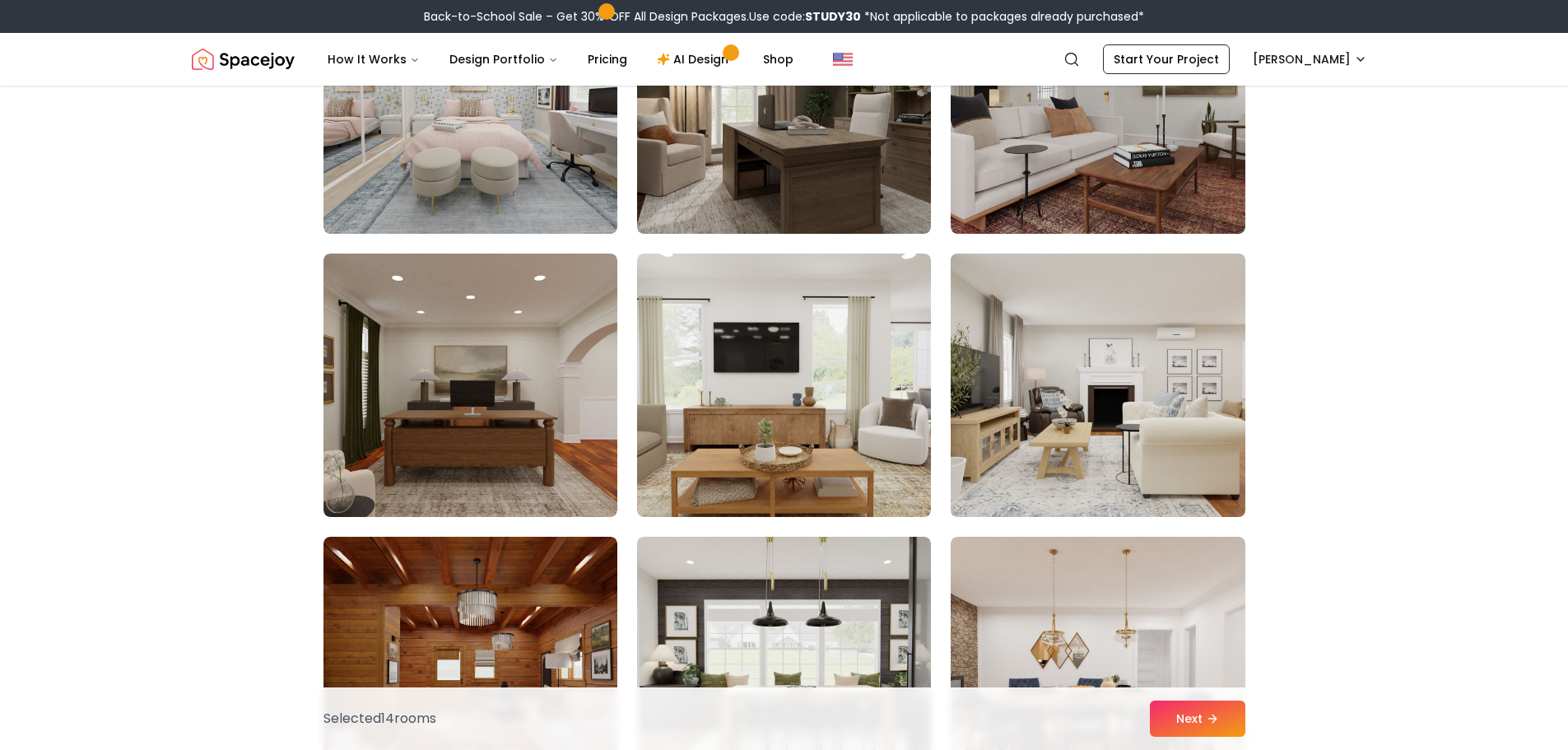
click at [1112, 353] on img at bounding box center [1098, 385] width 308 height 277
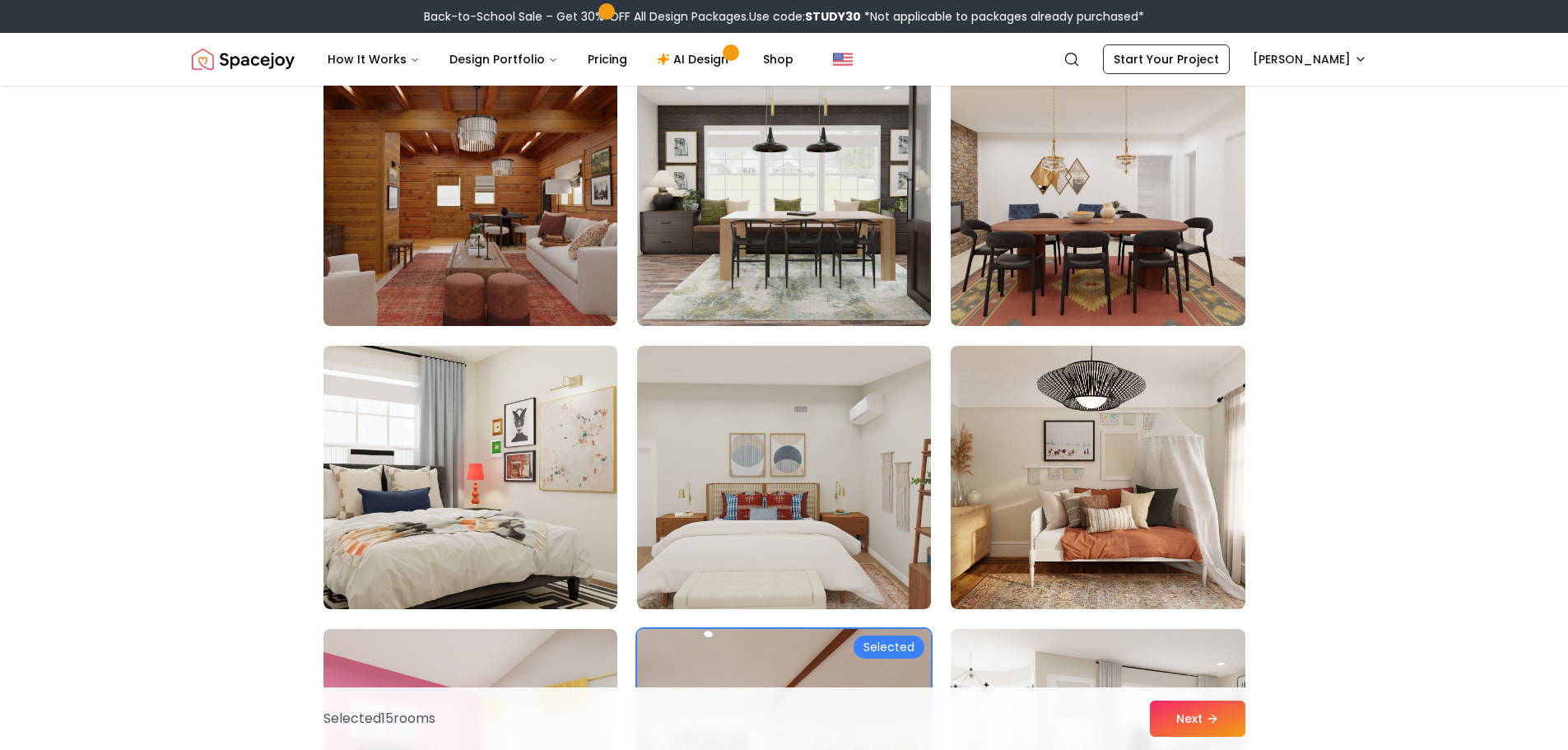
scroll to position [6090, 0]
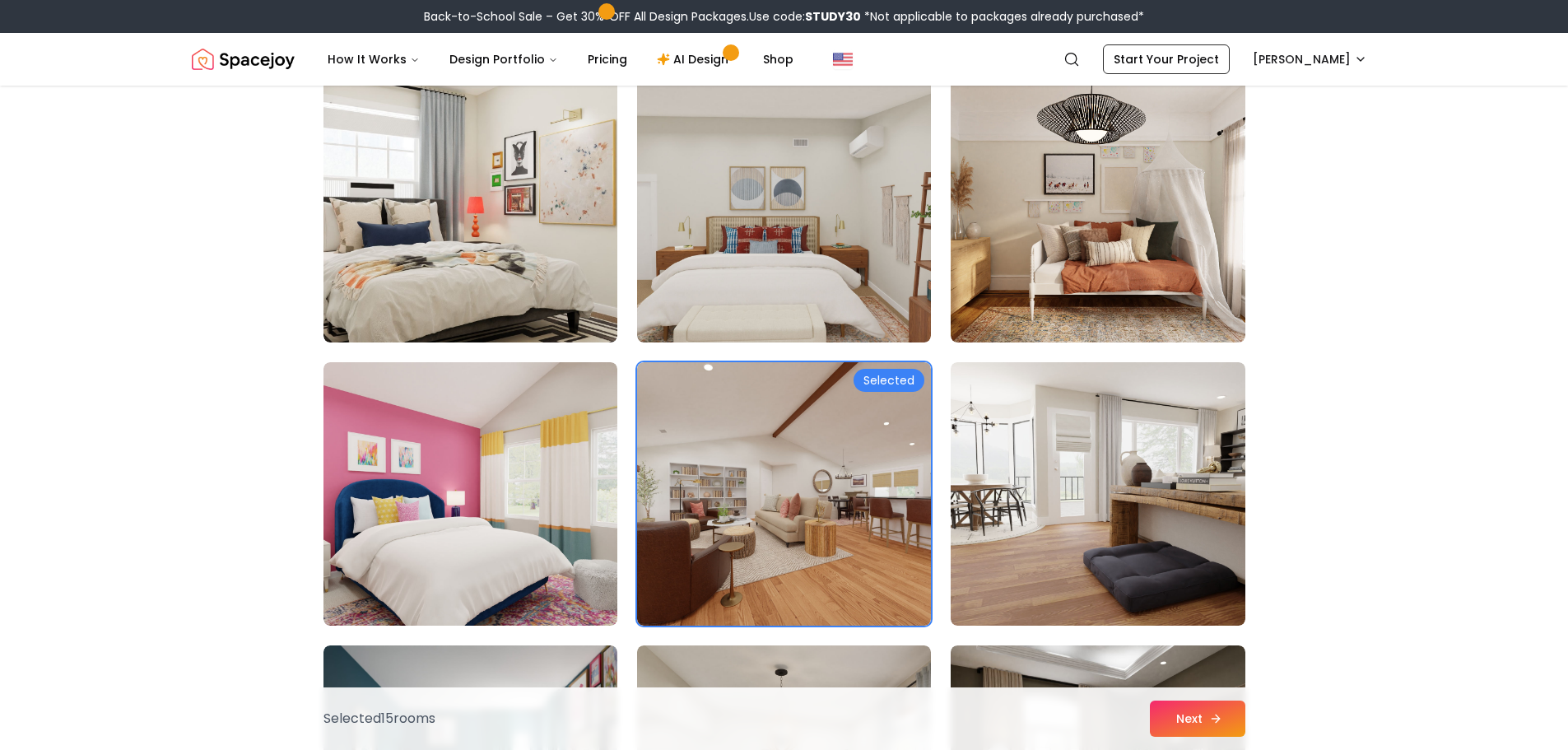
click at [1189, 716] on button "Next" at bounding box center [1197, 718] width 96 height 36
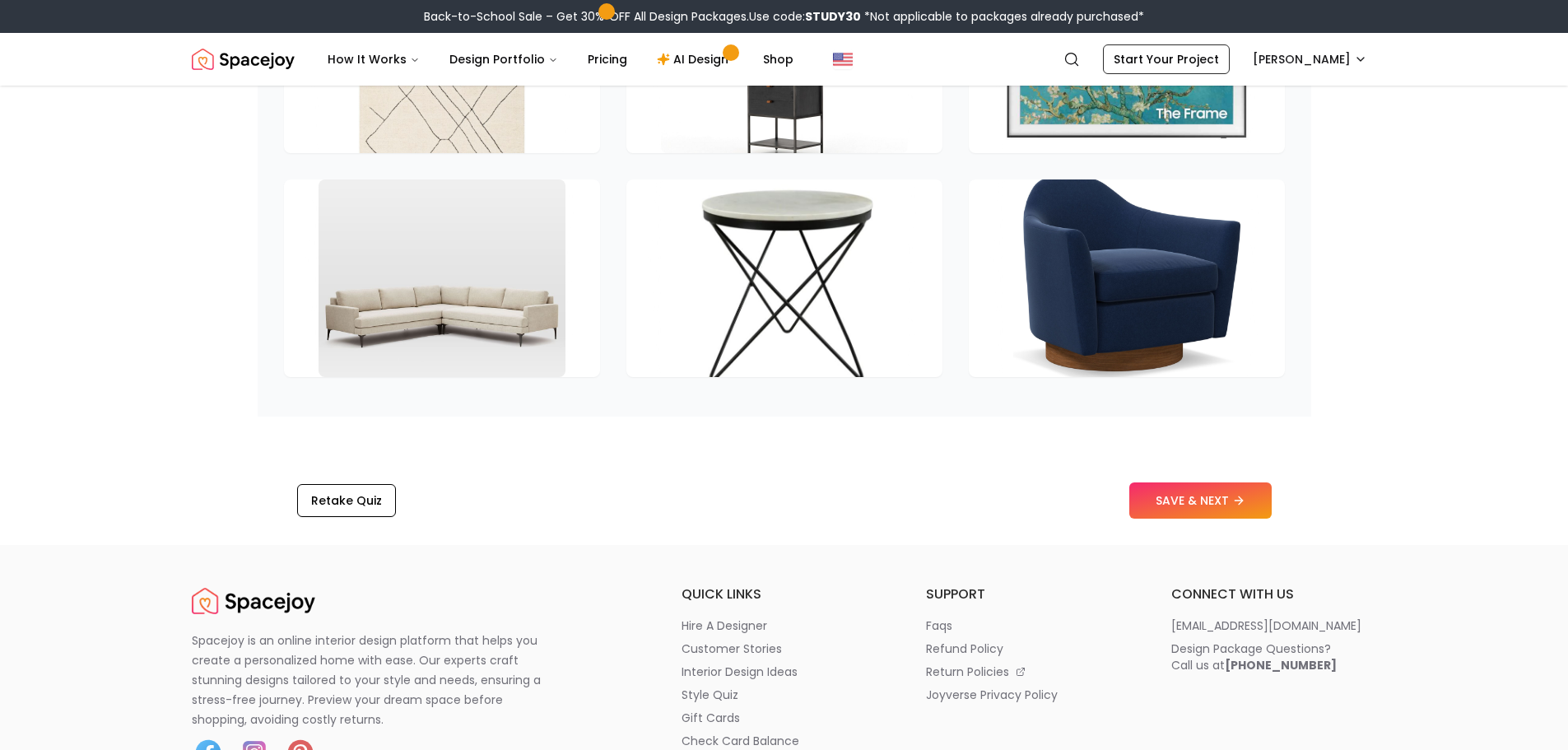
scroll to position [2551, 0]
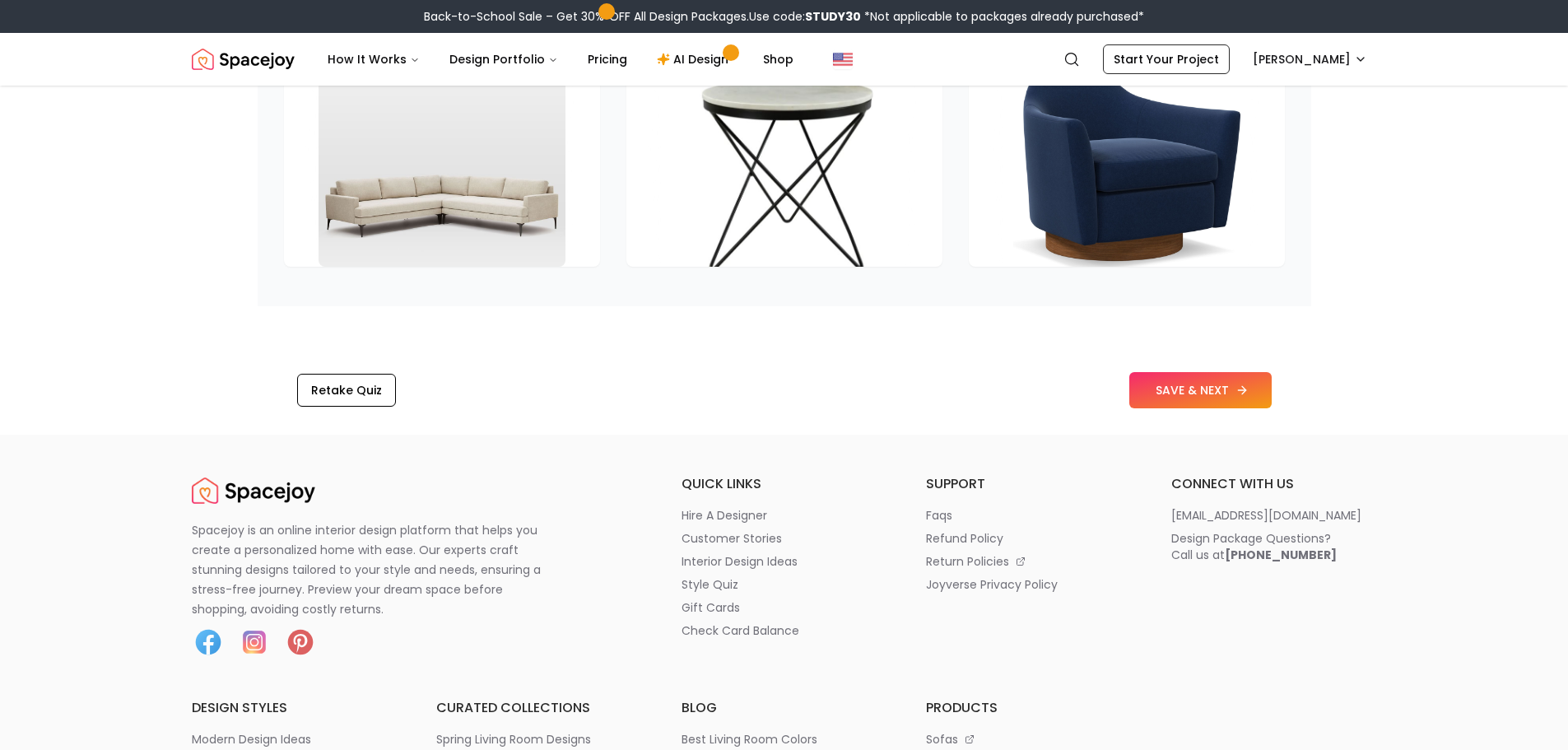
click at [1167, 386] on button "SAVE & NEXT" at bounding box center [1200, 390] width 143 height 36
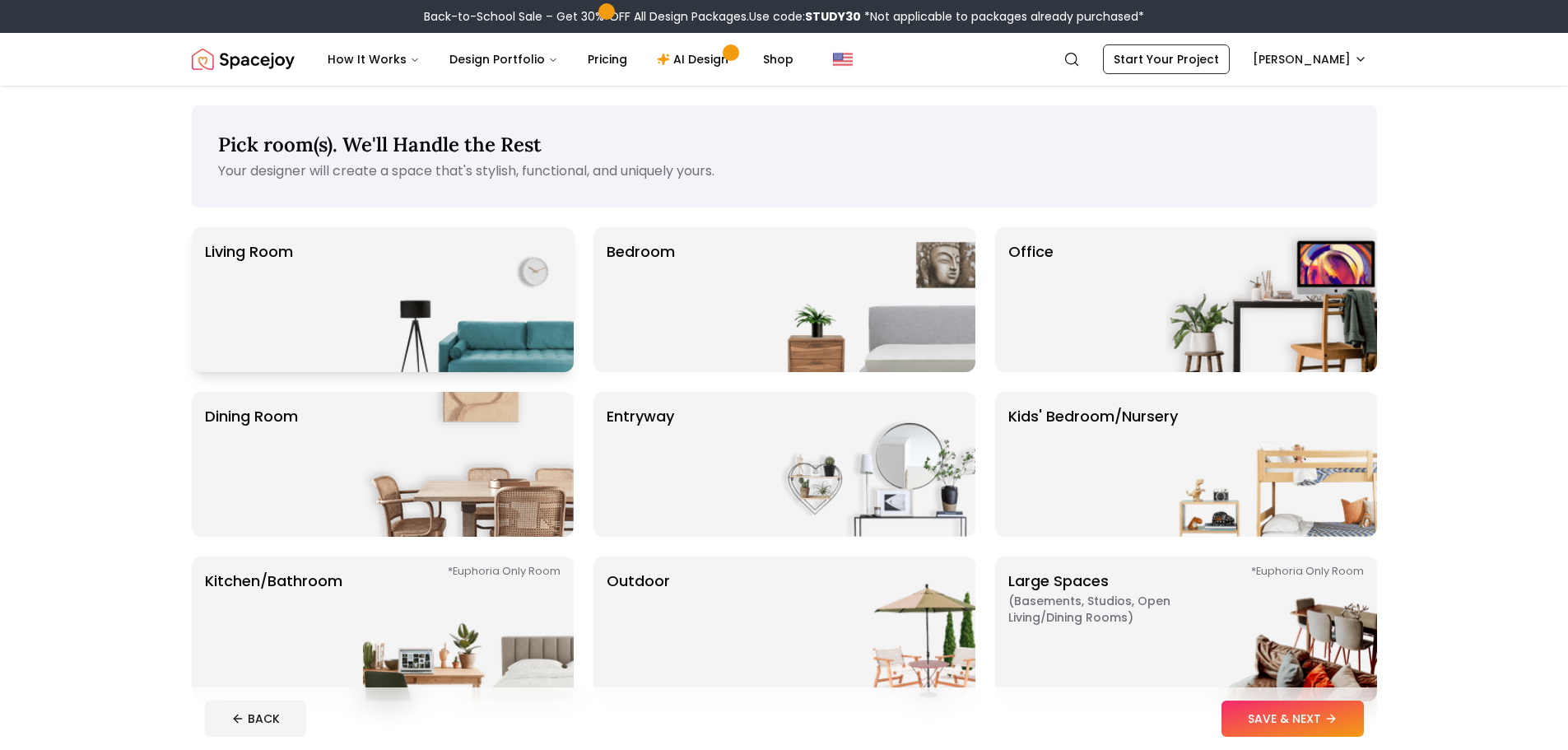
click at [319, 323] on div "Living Room" at bounding box center [382, 299] width 382 height 145
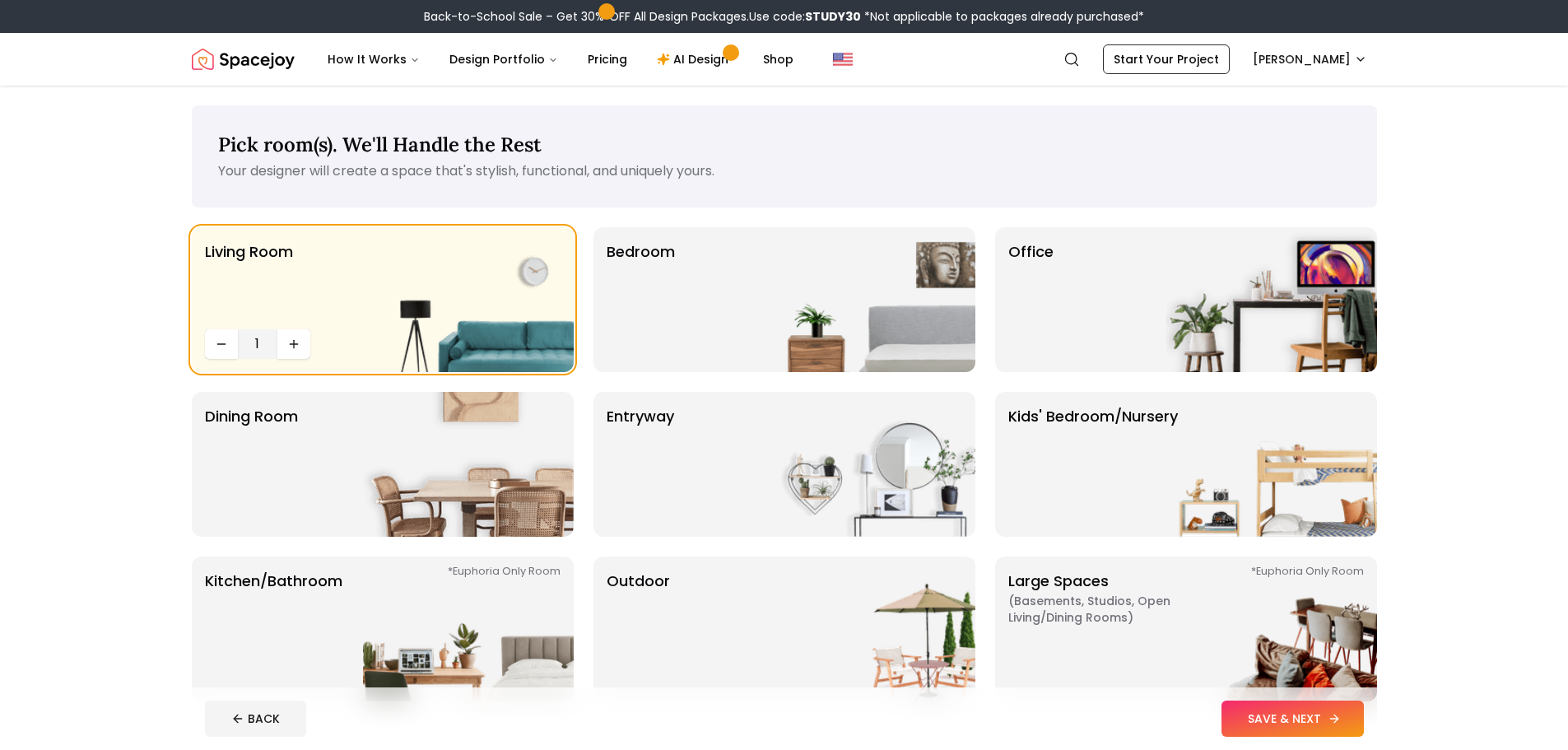
click at [1290, 714] on button "SAVE & NEXT" at bounding box center [1292, 718] width 143 height 36
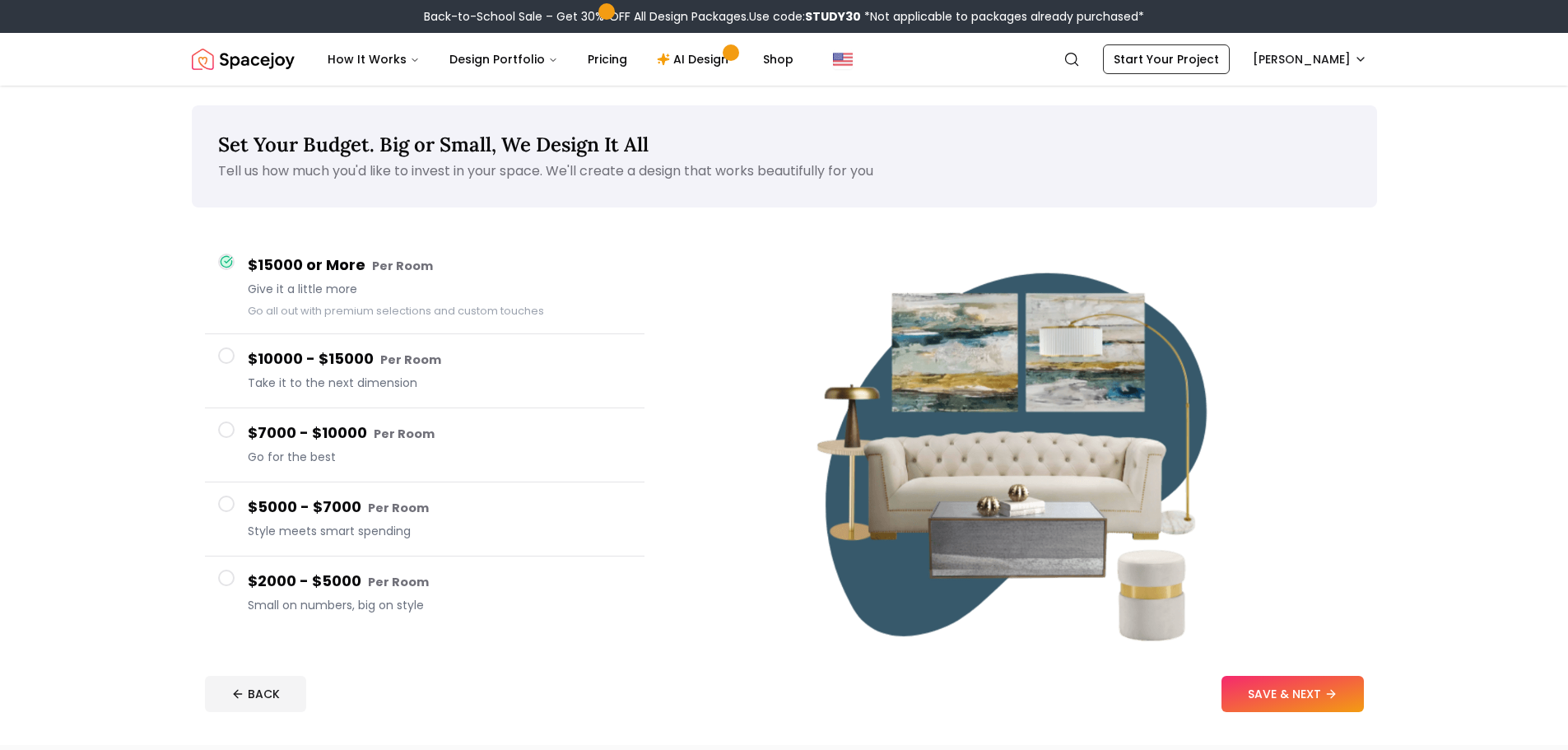
click at [225, 365] on button "$10000 - $15000 Per Room Take it to the next dimension" at bounding box center [424, 371] width 440 height 74
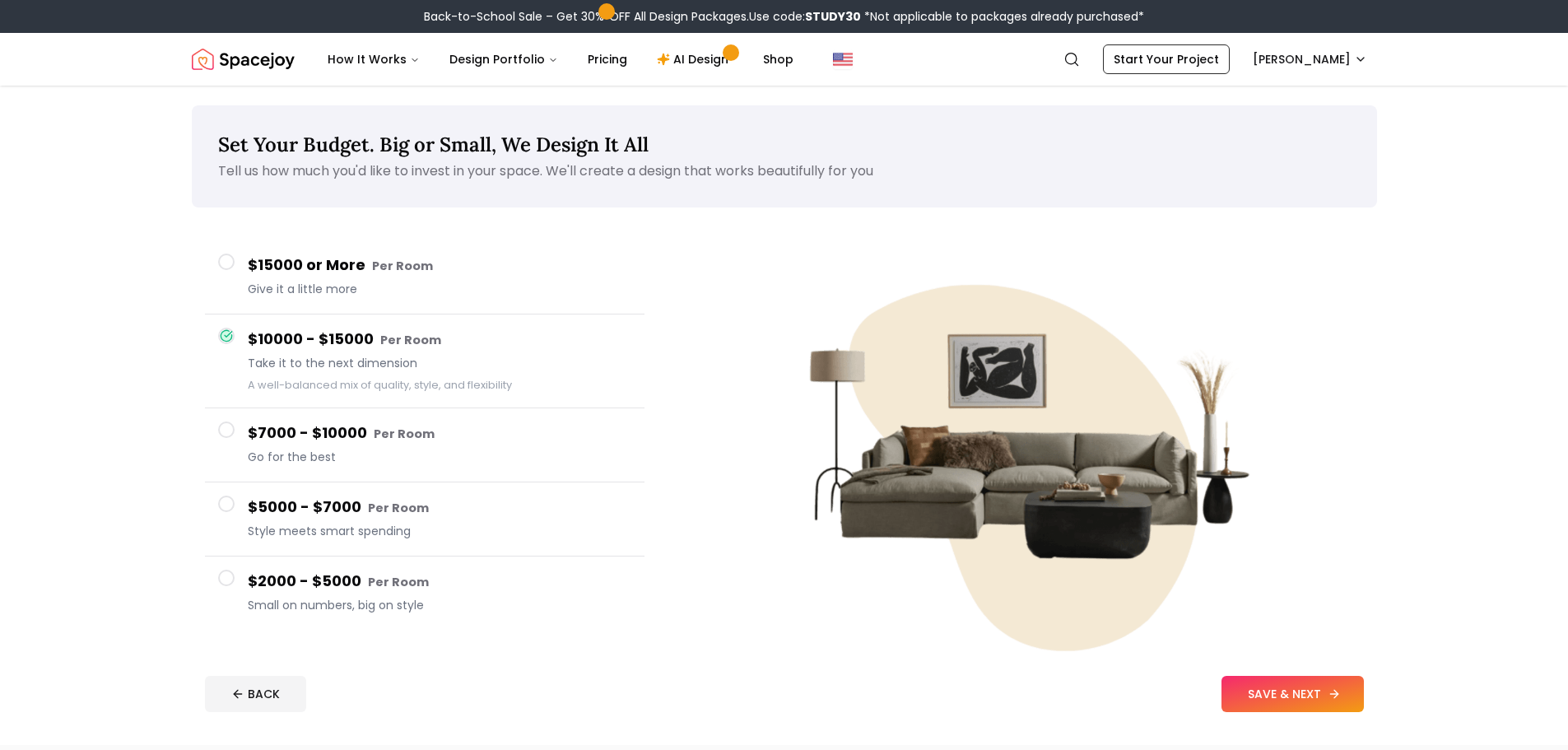
click at [1329, 698] on icon at bounding box center [1334, 693] width 13 height 13
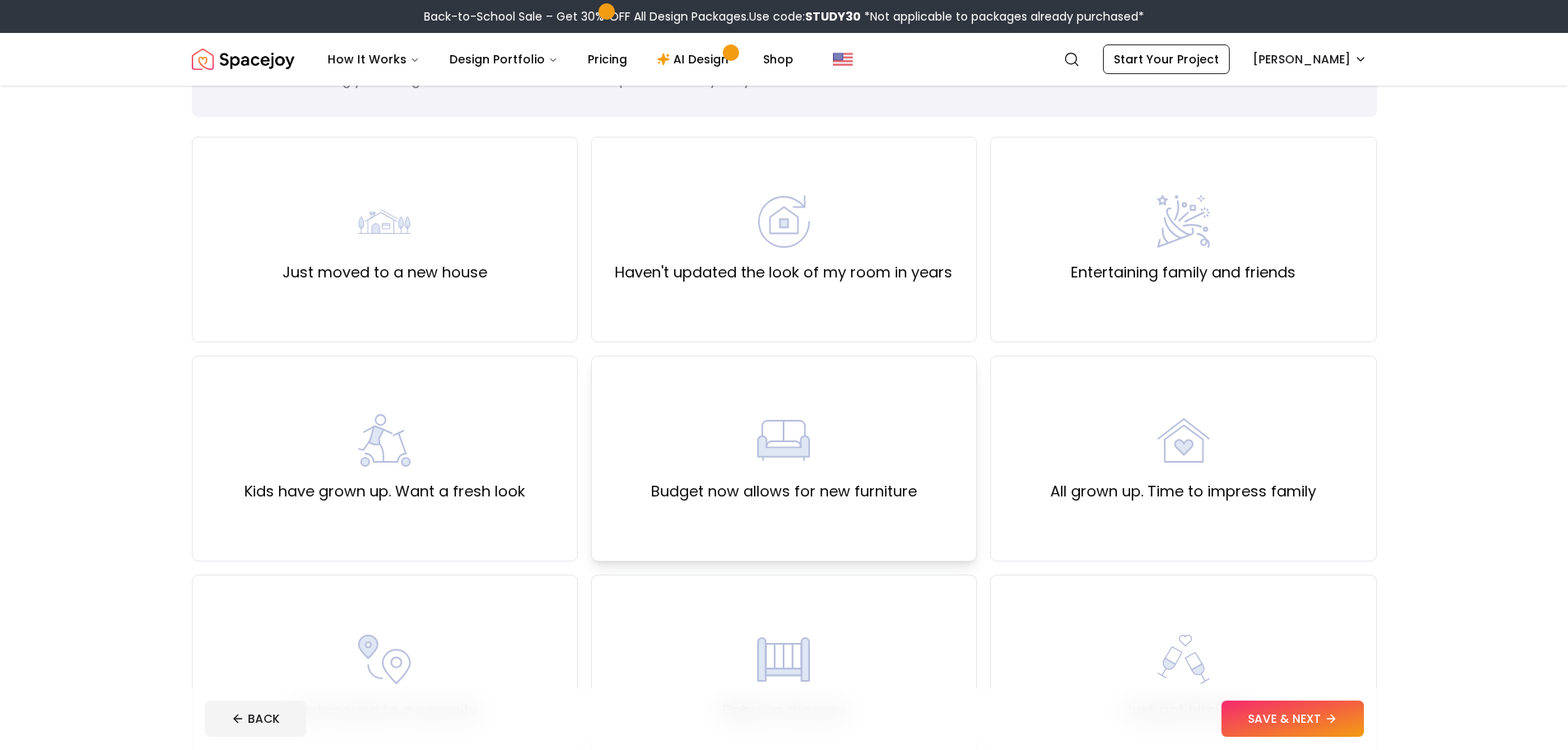
scroll to position [165, 0]
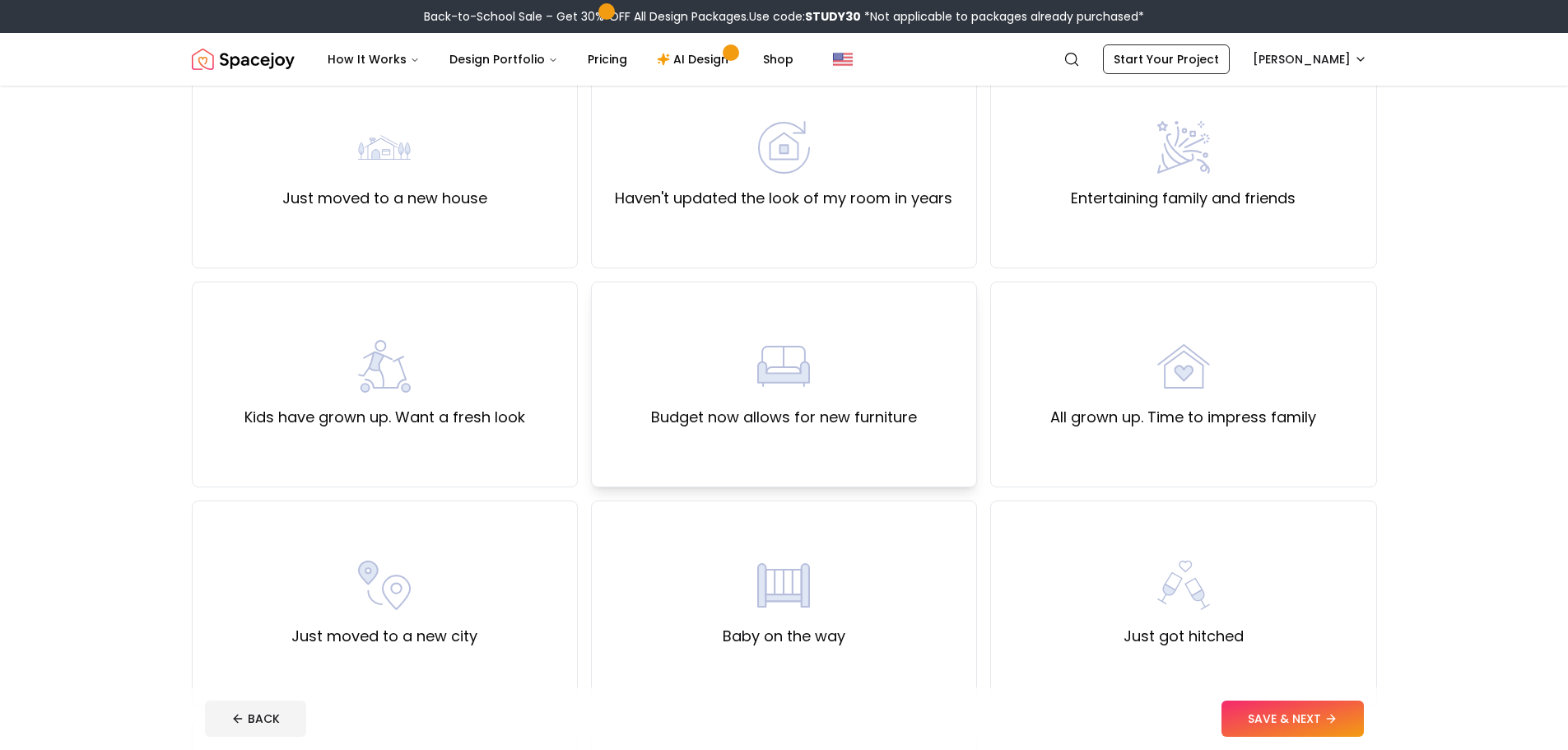
click at [741, 446] on div "Budget now allows for new furniture" at bounding box center [784, 384] width 386 height 206
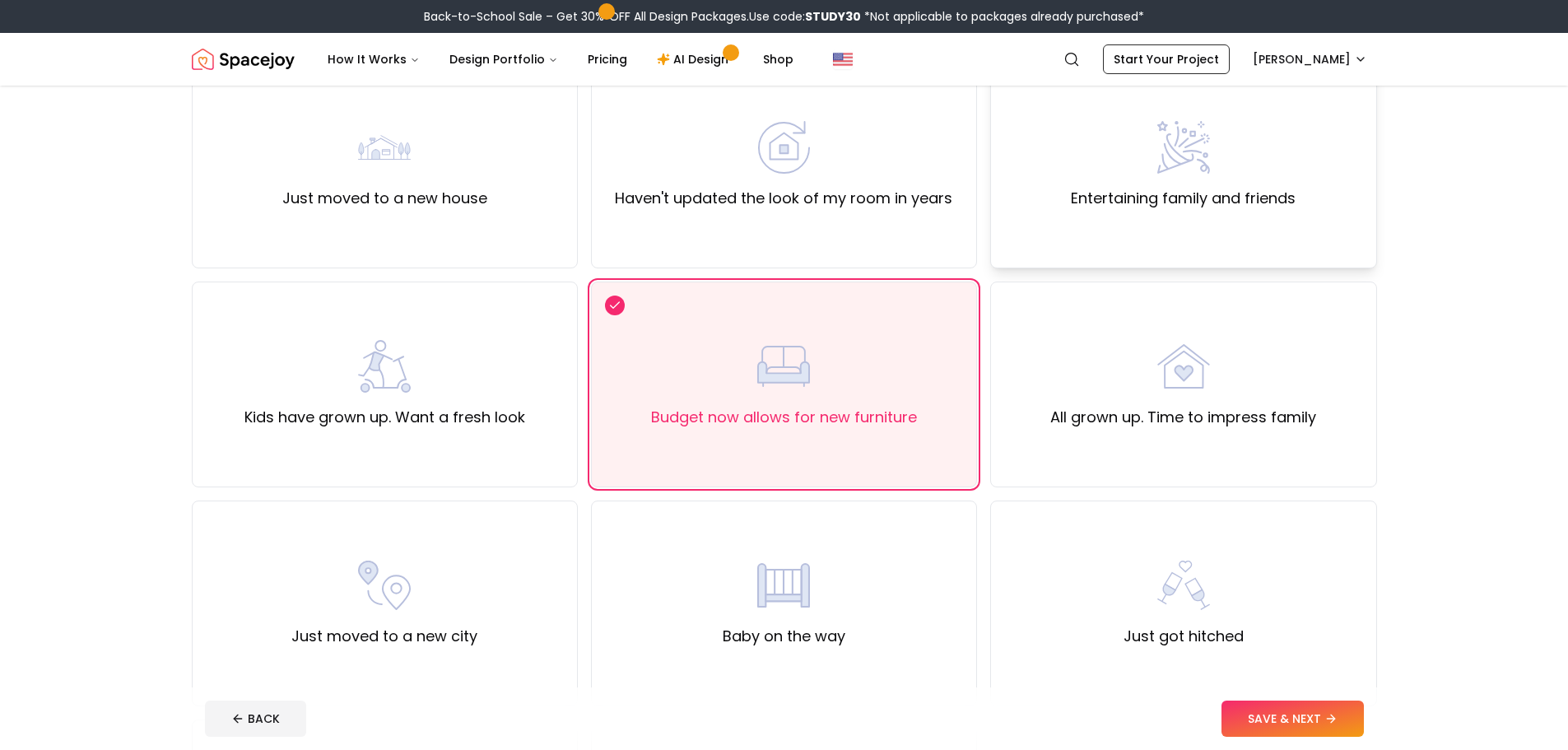
click at [1220, 167] on div "Entertaining family and friends" at bounding box center [1183, 165] width 225 height 89
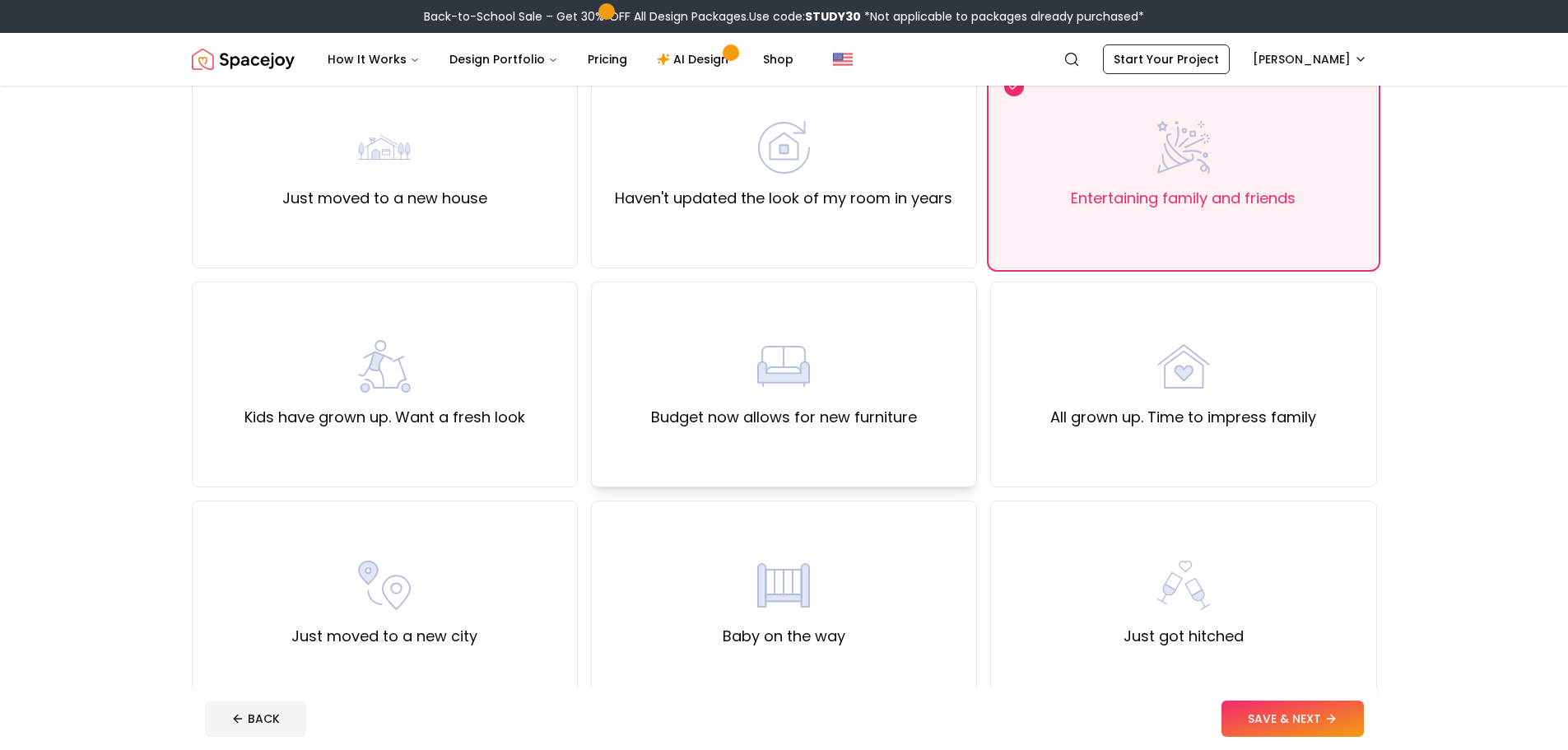
click at [849, 409] on label "Budget now allows for new furniture" at bounding box center [784, 418] width 266 height 23
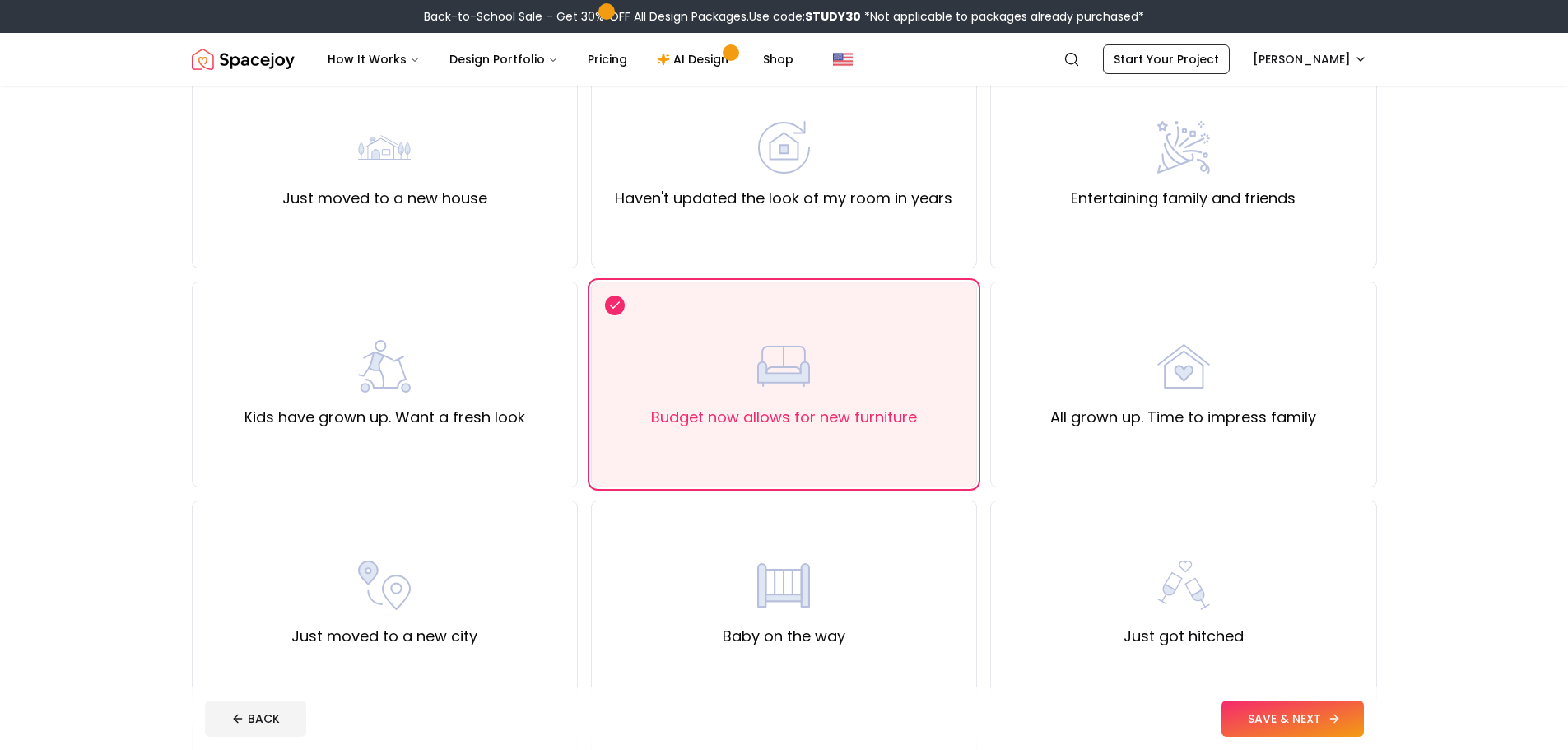
click at [1297, 720] on button "SAVE & NEXT" at bounding box center [1292, 718] width 143 height 36
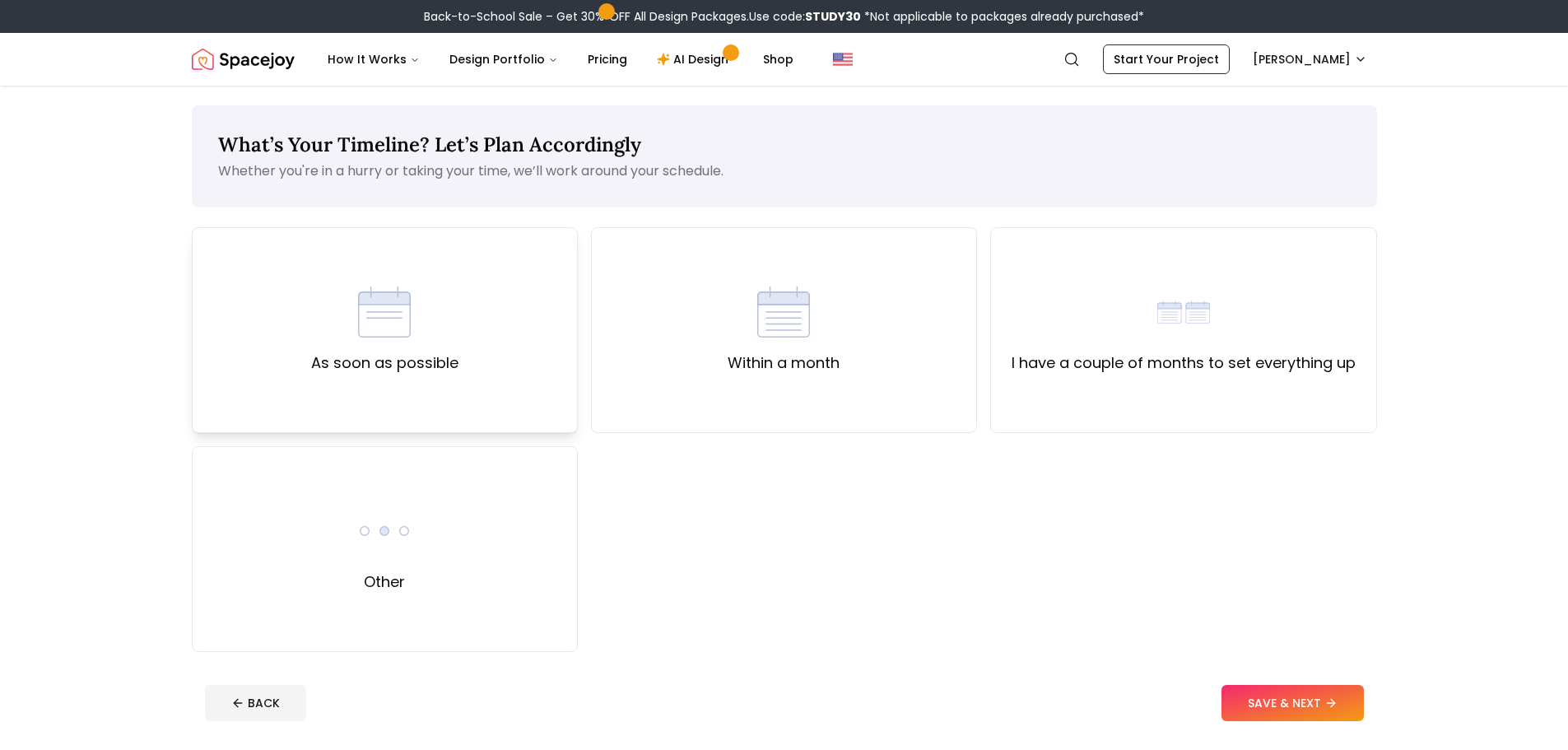
click at [397, 380] on div "As soon as possible" at bounding box center [384, 330] width 386 height 206
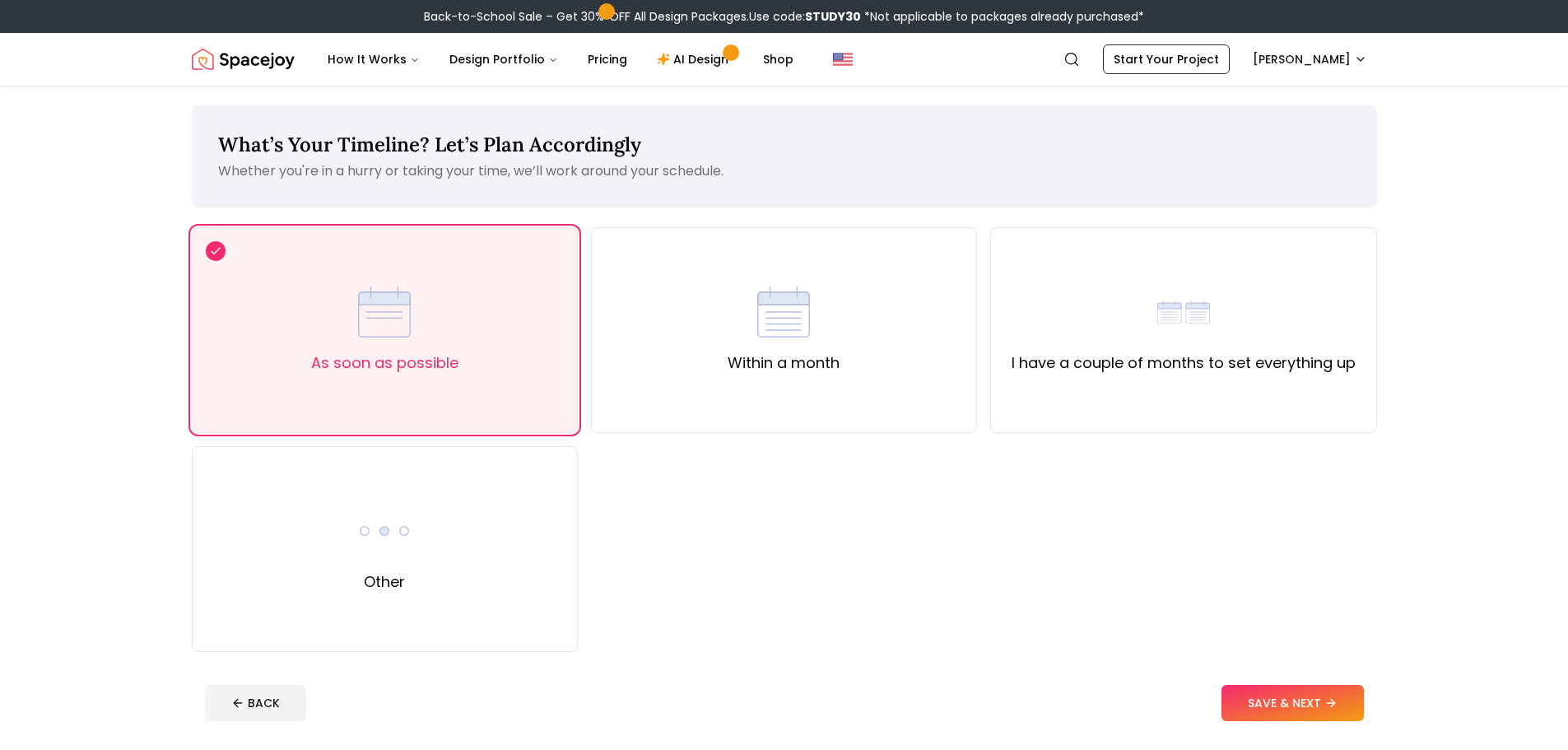
click at [1279, 707] on button "SAVE & NEXT" at bounding box center [1292, 703] width 143 height 36
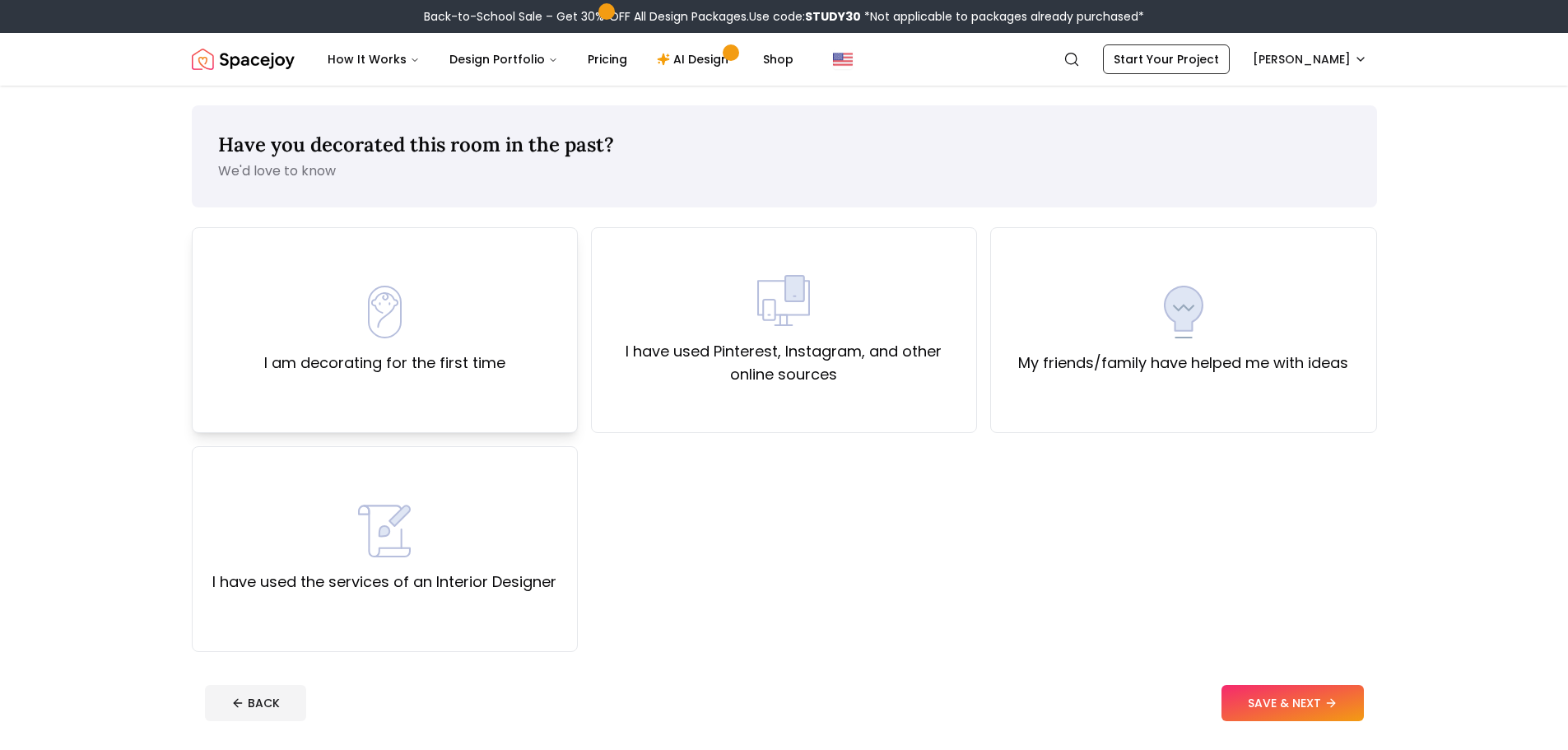
click at [485, 365] on label "I am decorating for the first time" at bounding box center [385, 363] width 241 height 23
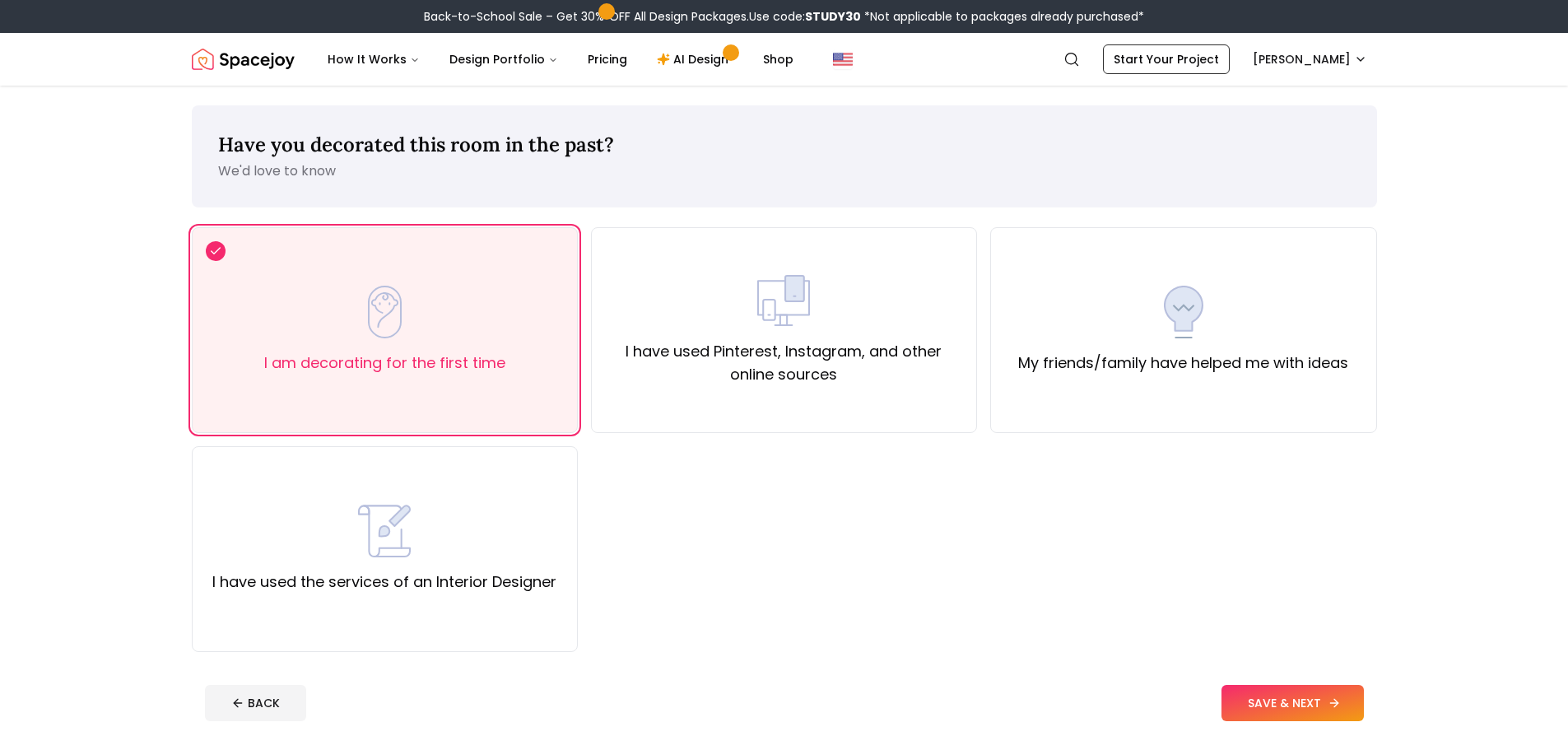
click at [1290, 685] on button "SAVE & NEXT" at bounding box center [1292, 703] width 143 height 36
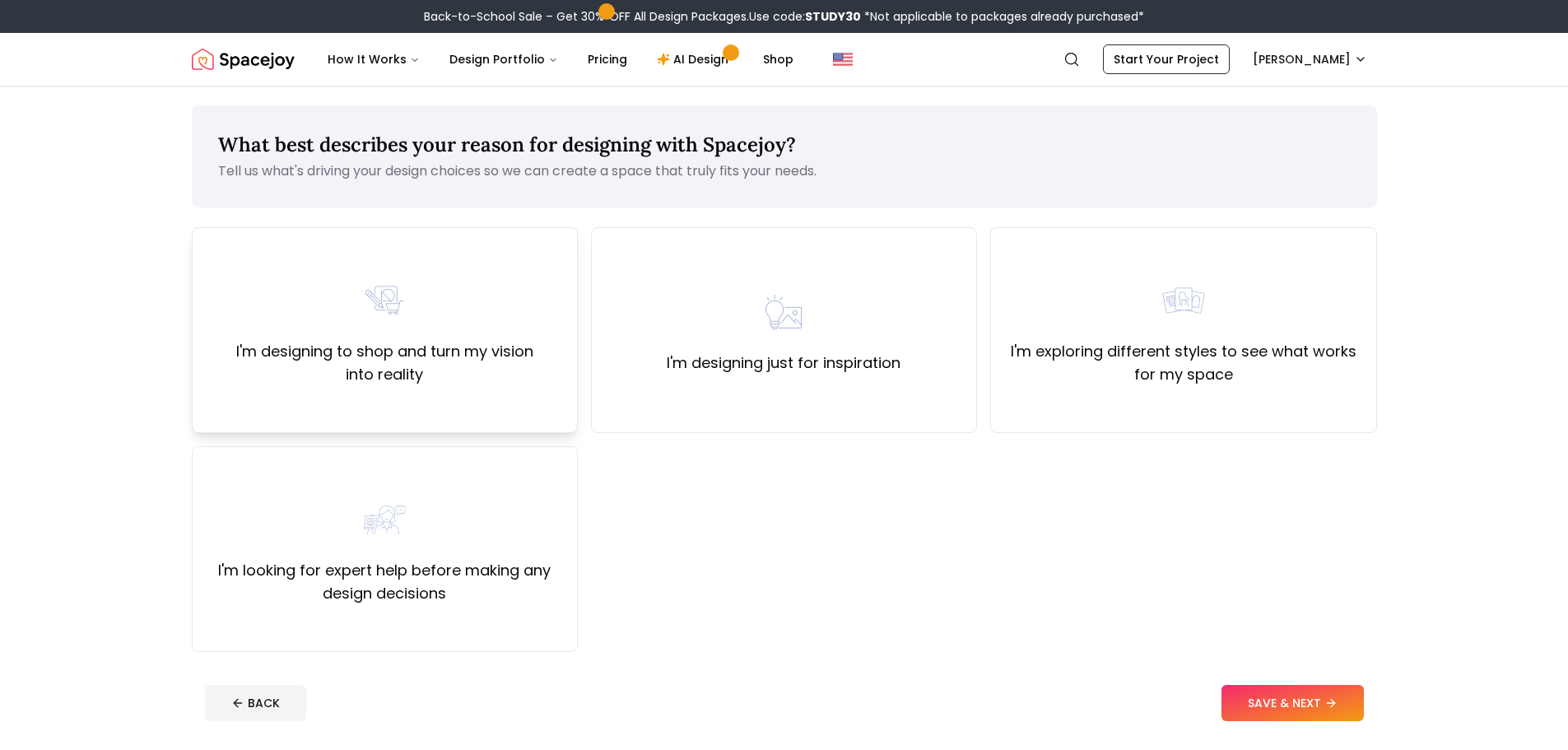
click at [468, 300] on div "I'm designing to shop and turn my vision into reality" at bounding box center [385, 330] width 358 height 112
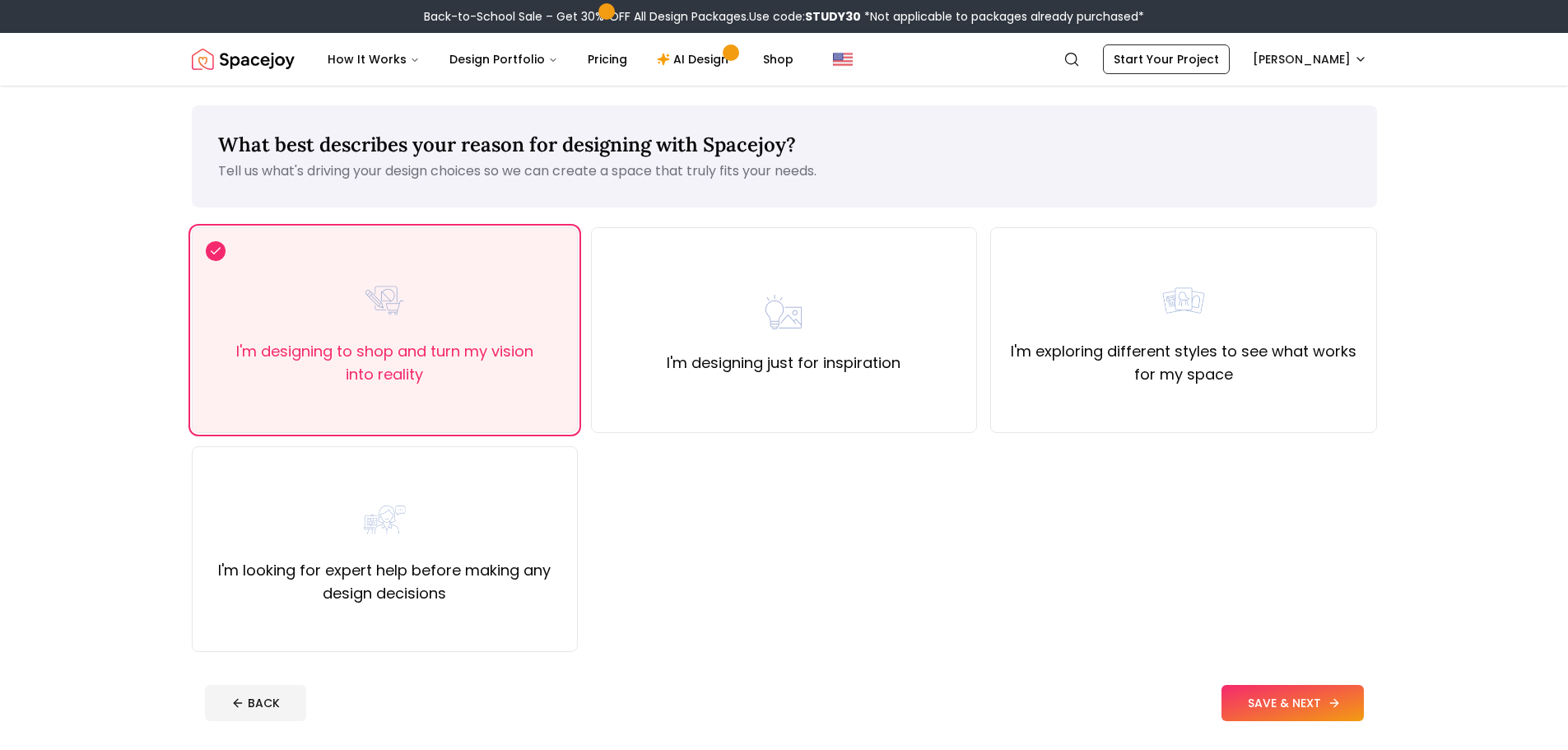
click at [1270, 699] on button "SAVE & NEXT" at bounding box center [1292, 703] width 143 height 36
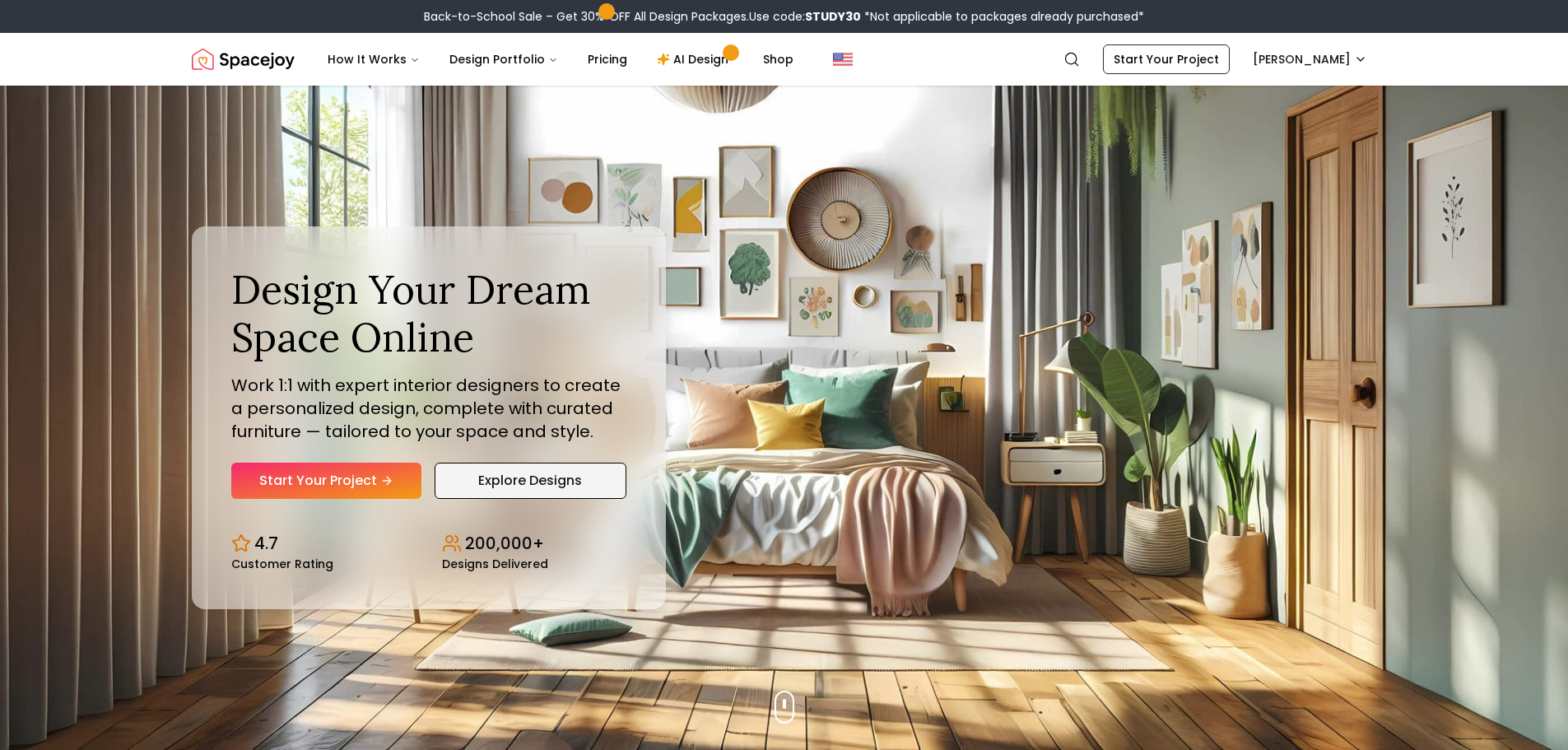
click at [511, 483] on link "Explore Designs" at bounding box center [531, 481] width 192 height 36
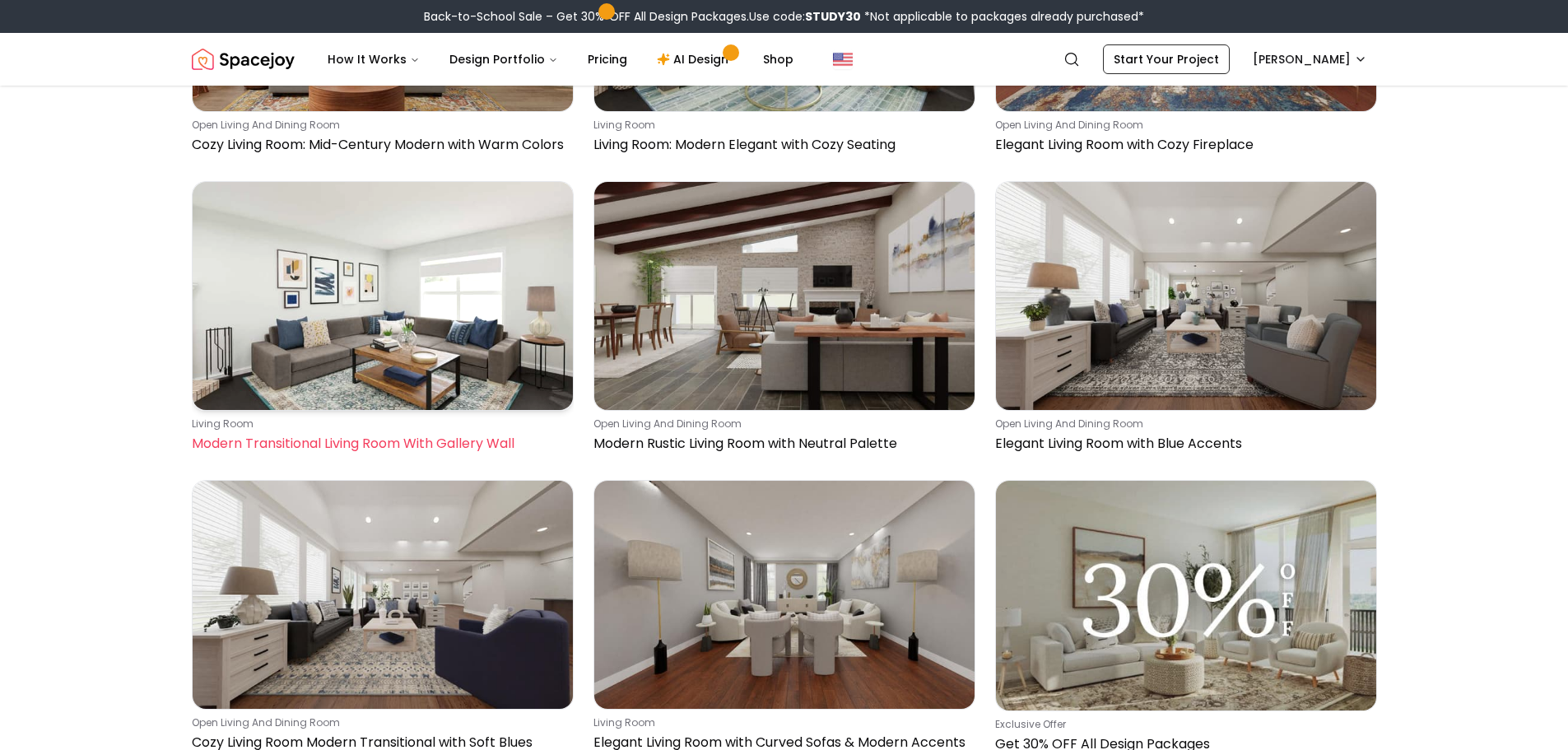
scroll to position [2469, 0]
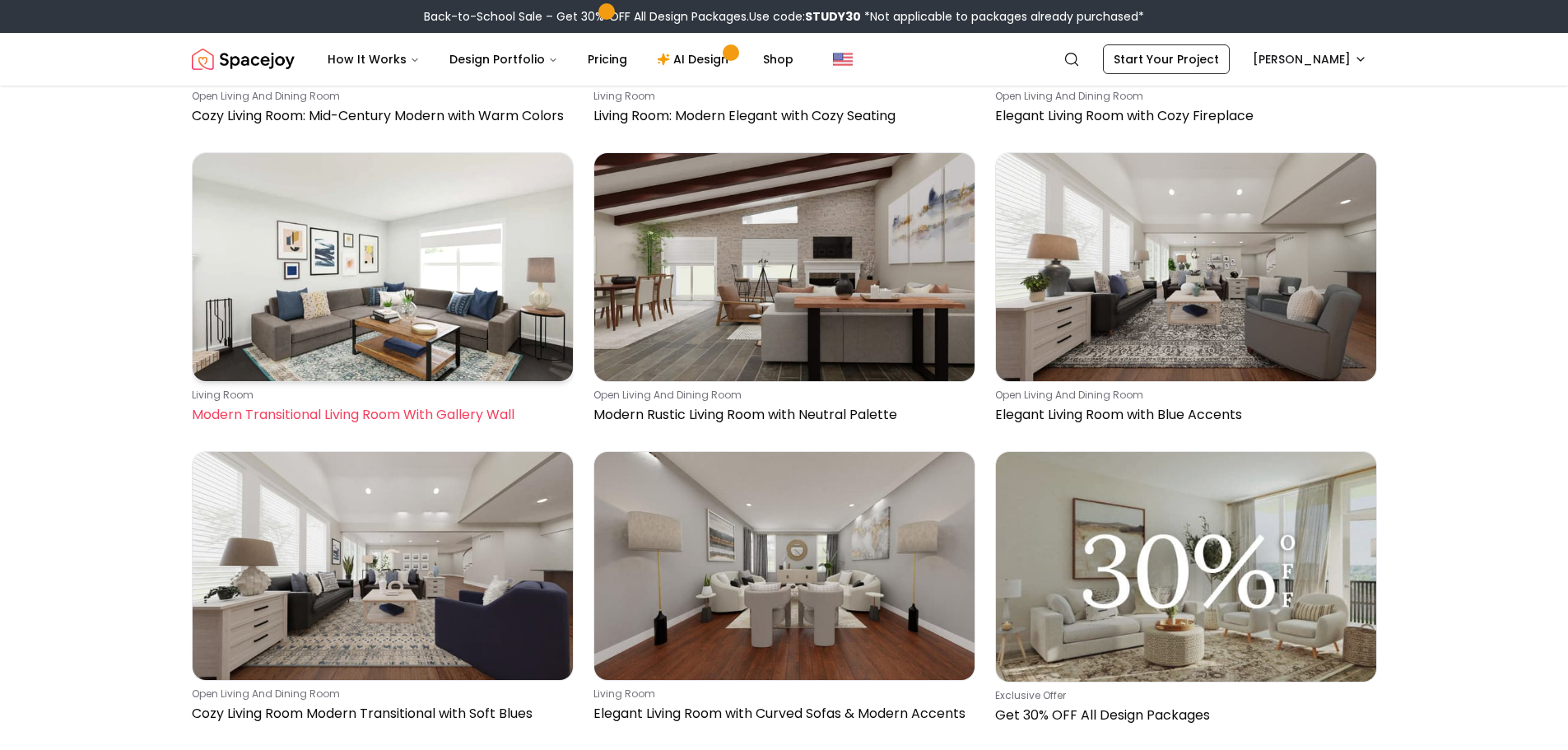
click at [389, 330] on img at bounding box center [382, 267] width 380 height 228
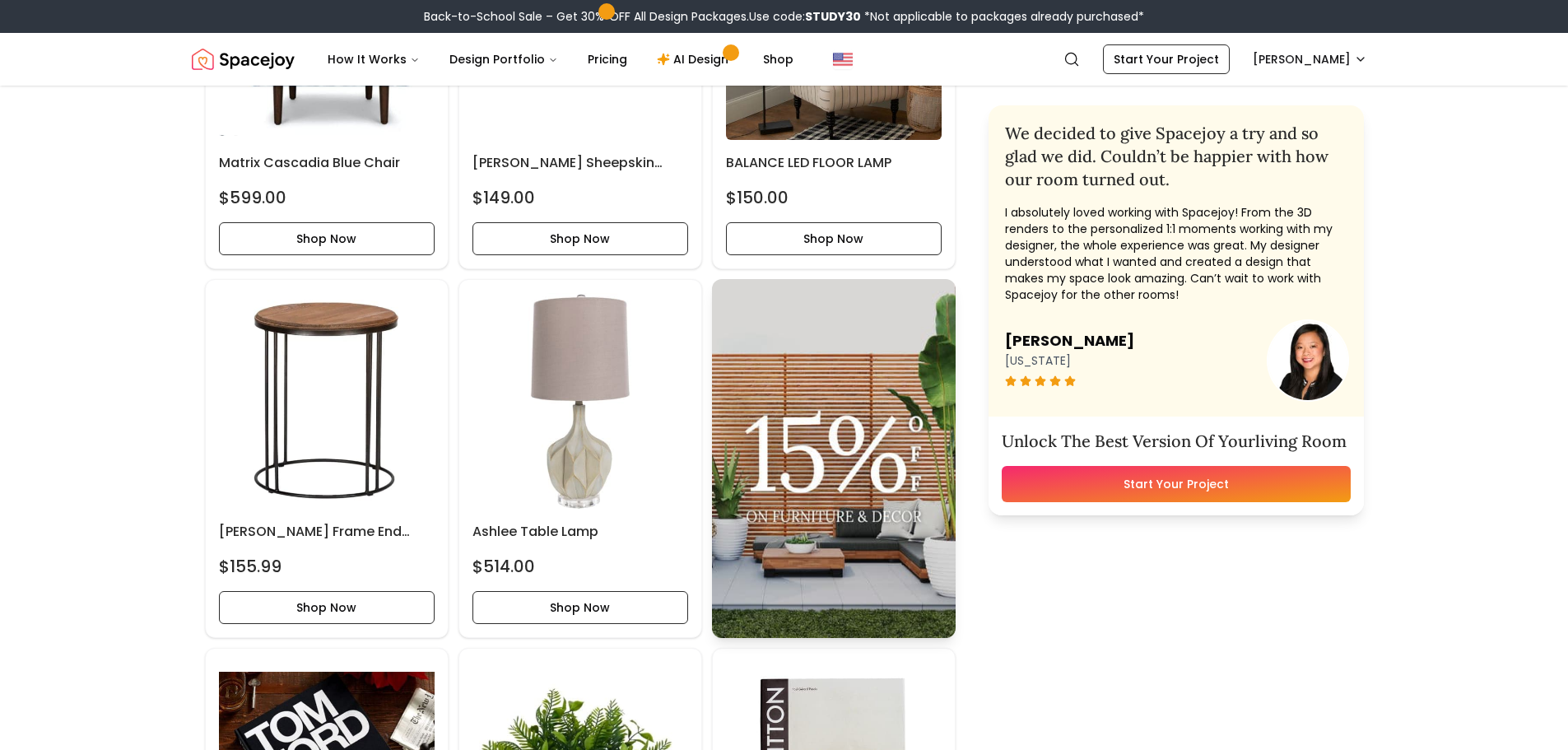
scroll to position [1679, 0]
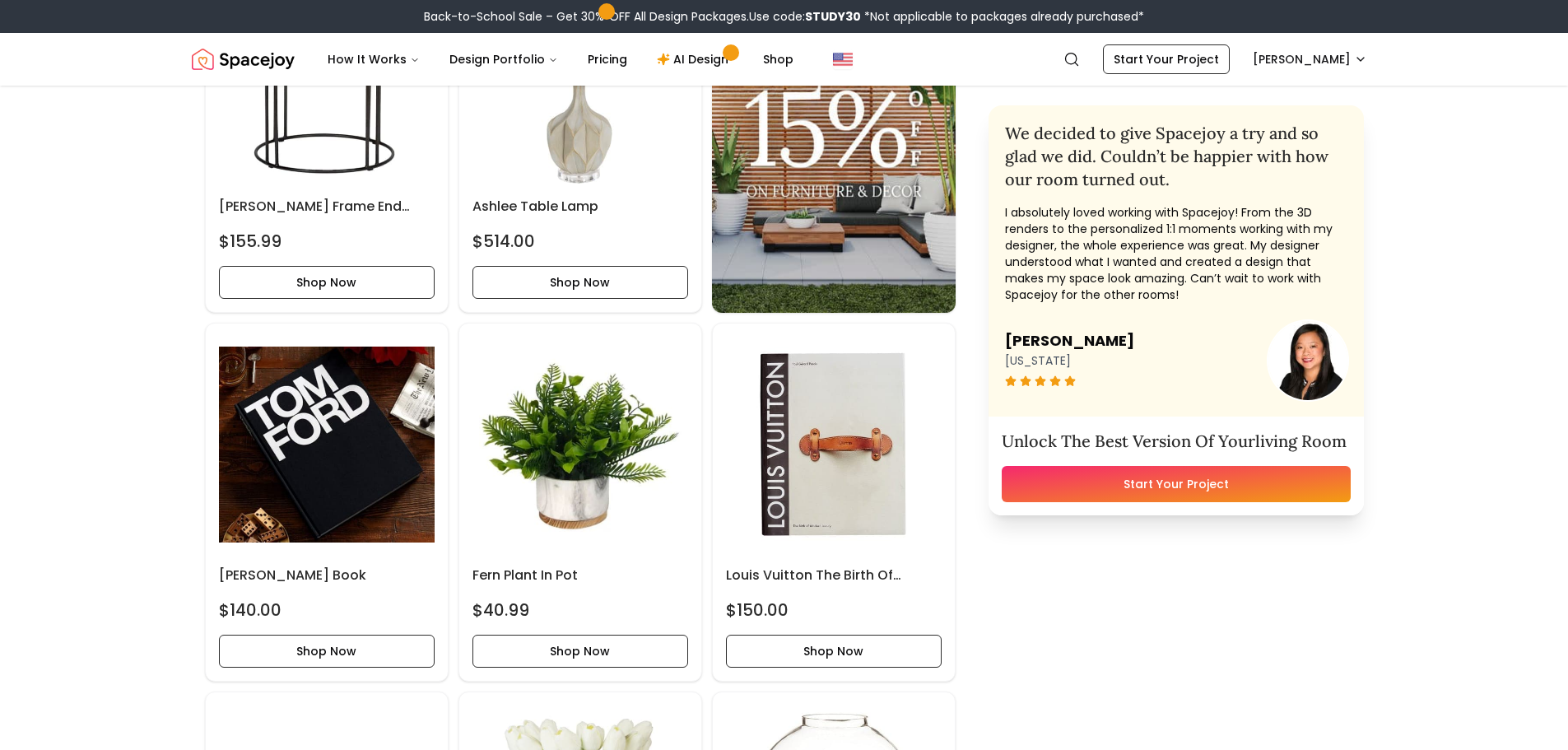
click at [1168, 502] on link "Start Your Project" at bounding box center [1176, 484] width 349 height 36
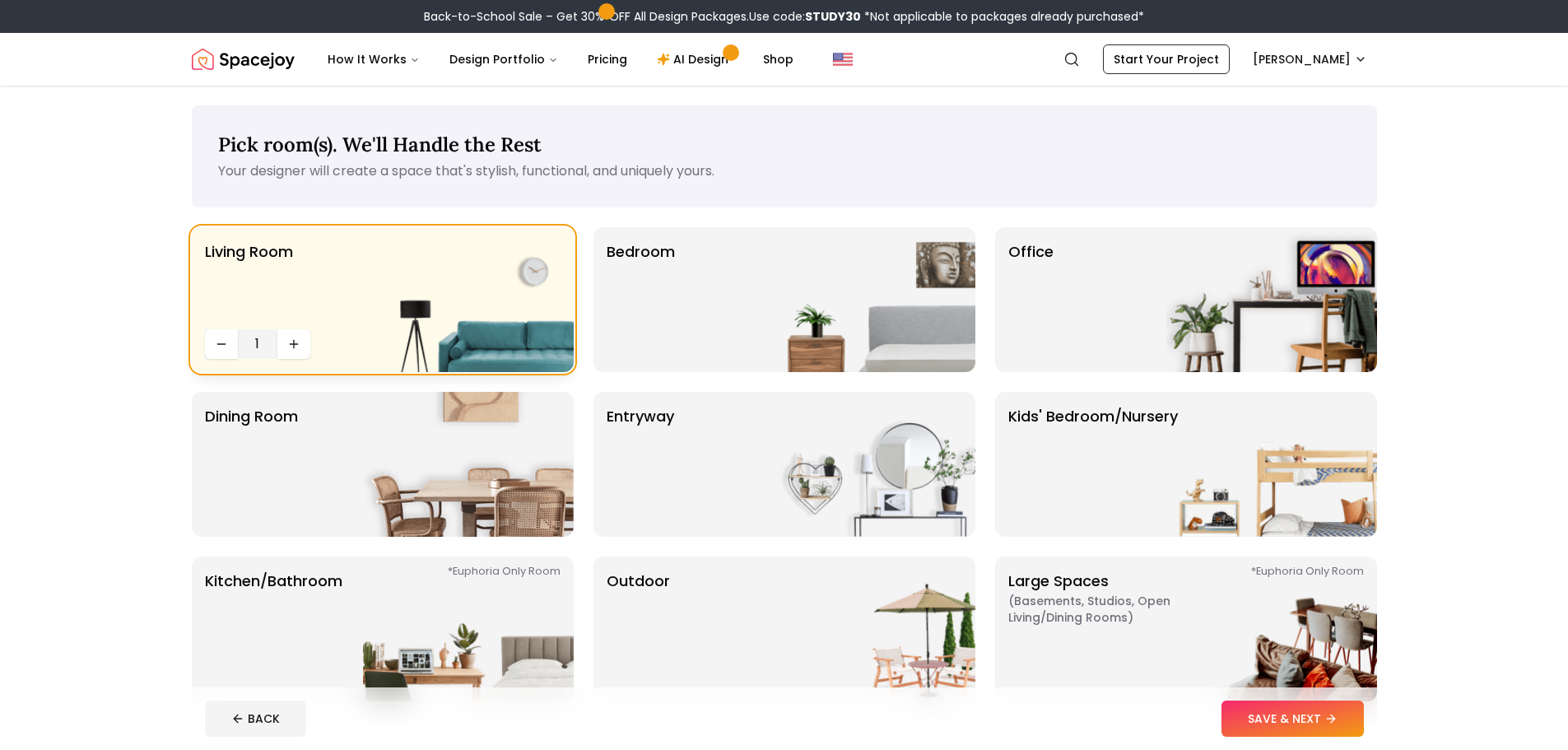
click at [398, 289] on img at bounding box center [468, 299] width 211 height 145
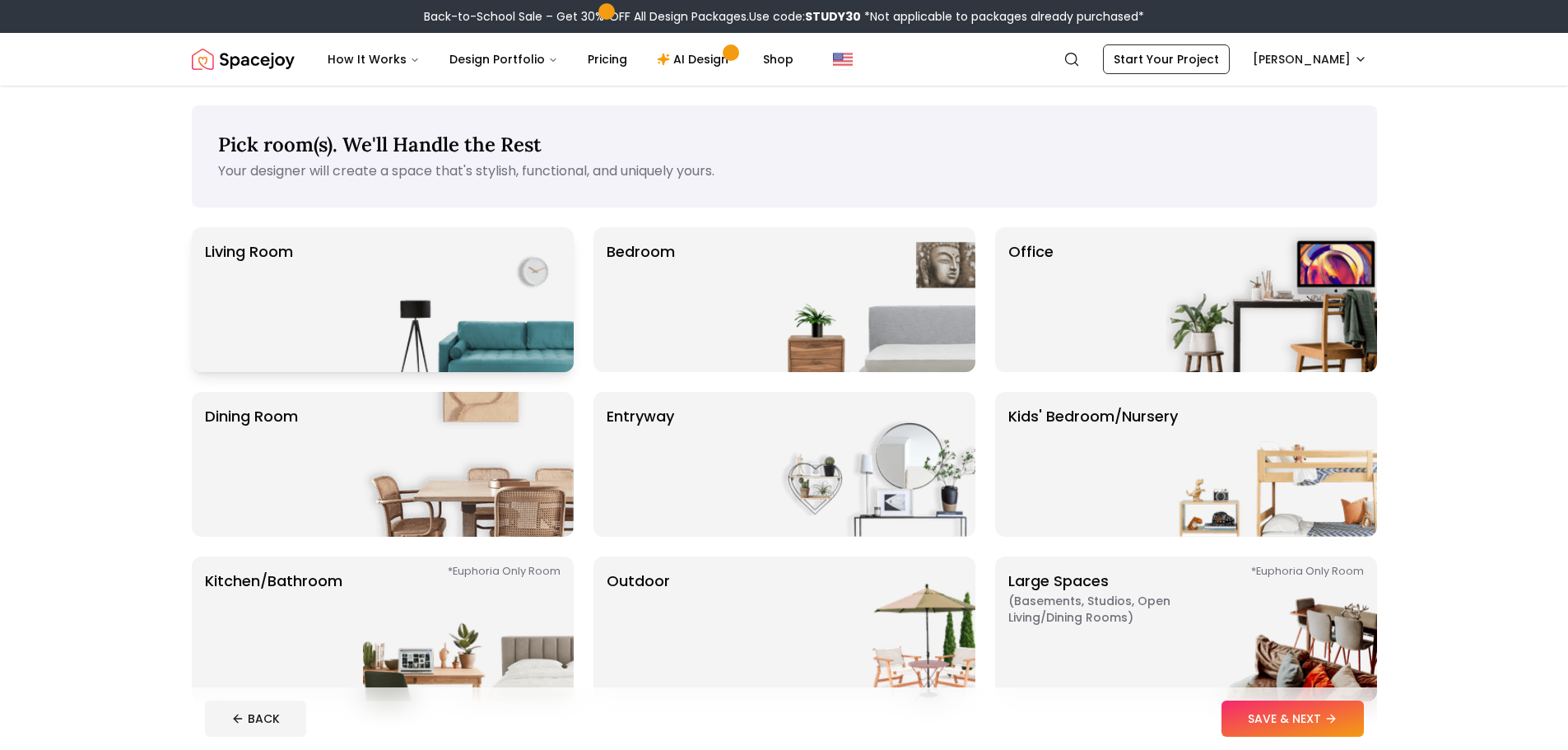
click at [398, 289] on img at bounding box center [468, 299] width 211 height 145
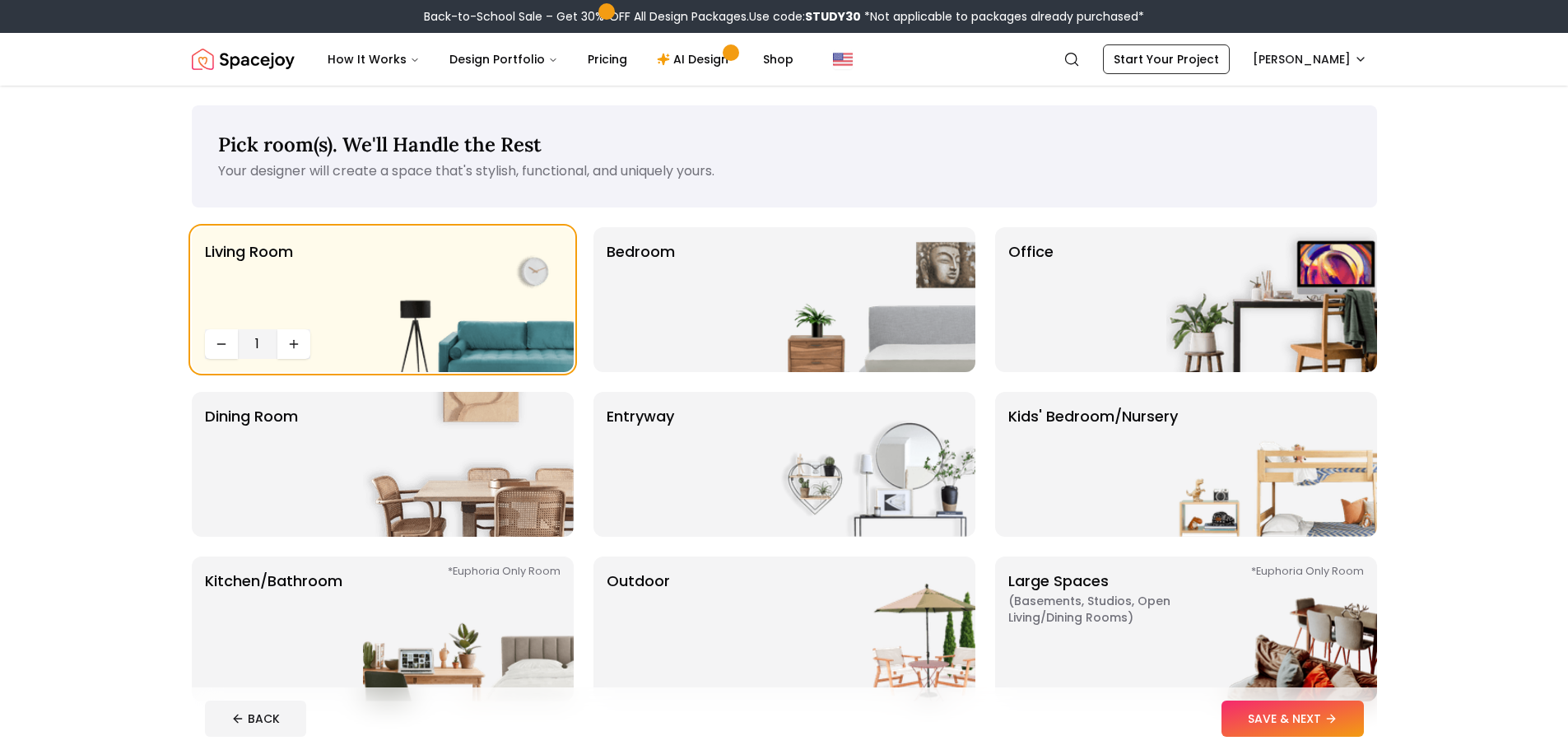
click at [1292, 727] on button "SAVE & NEXT" at bounding box center [1292, 718] width 143 height 36
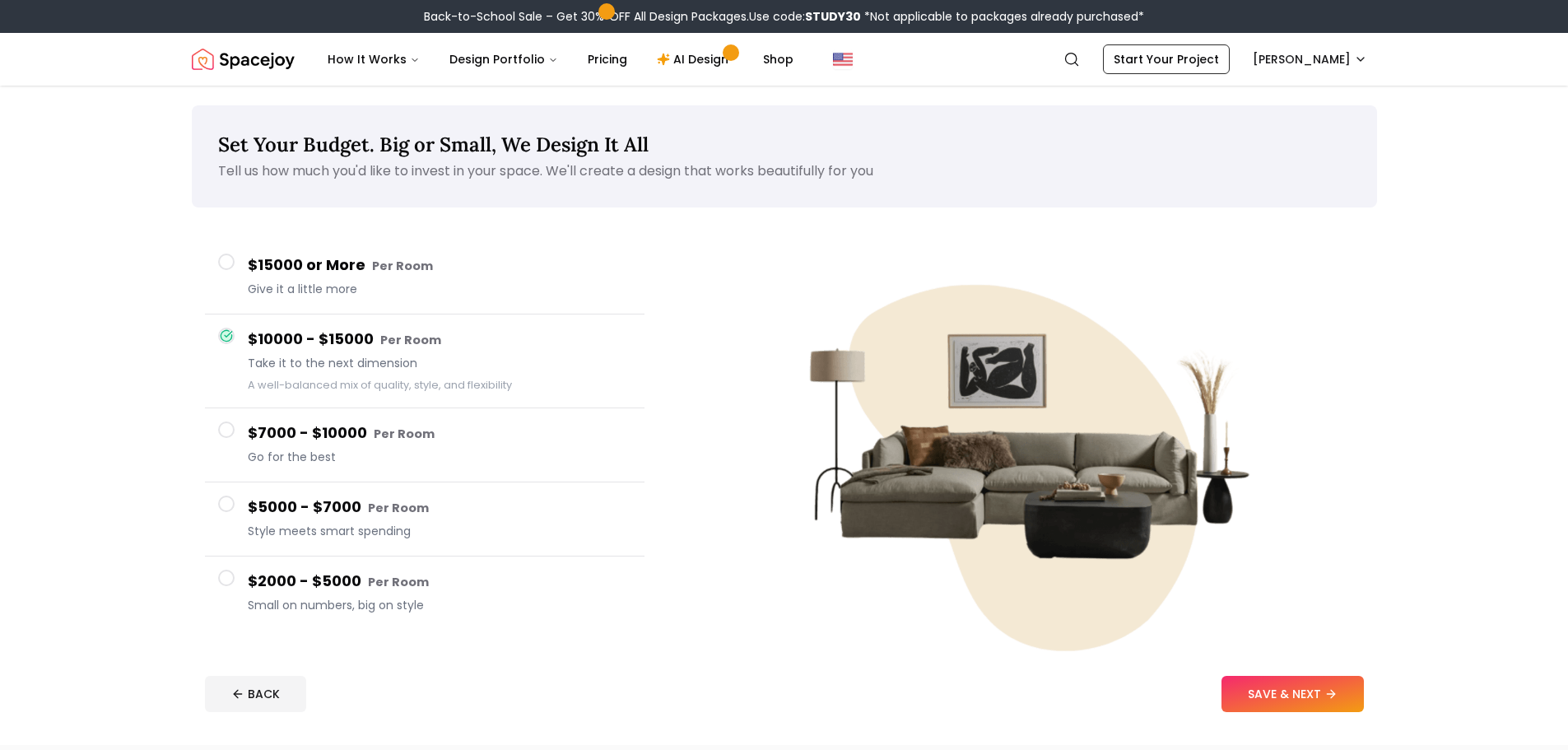
click at [1271, 718] on footer "BACK SAVE & NEXT" at bounding box center [784, 693] width 1185 height 62
click at [1271, 704] on button "SAVE & NEXT" at bounding box center [1292, 693] width 143 height 36
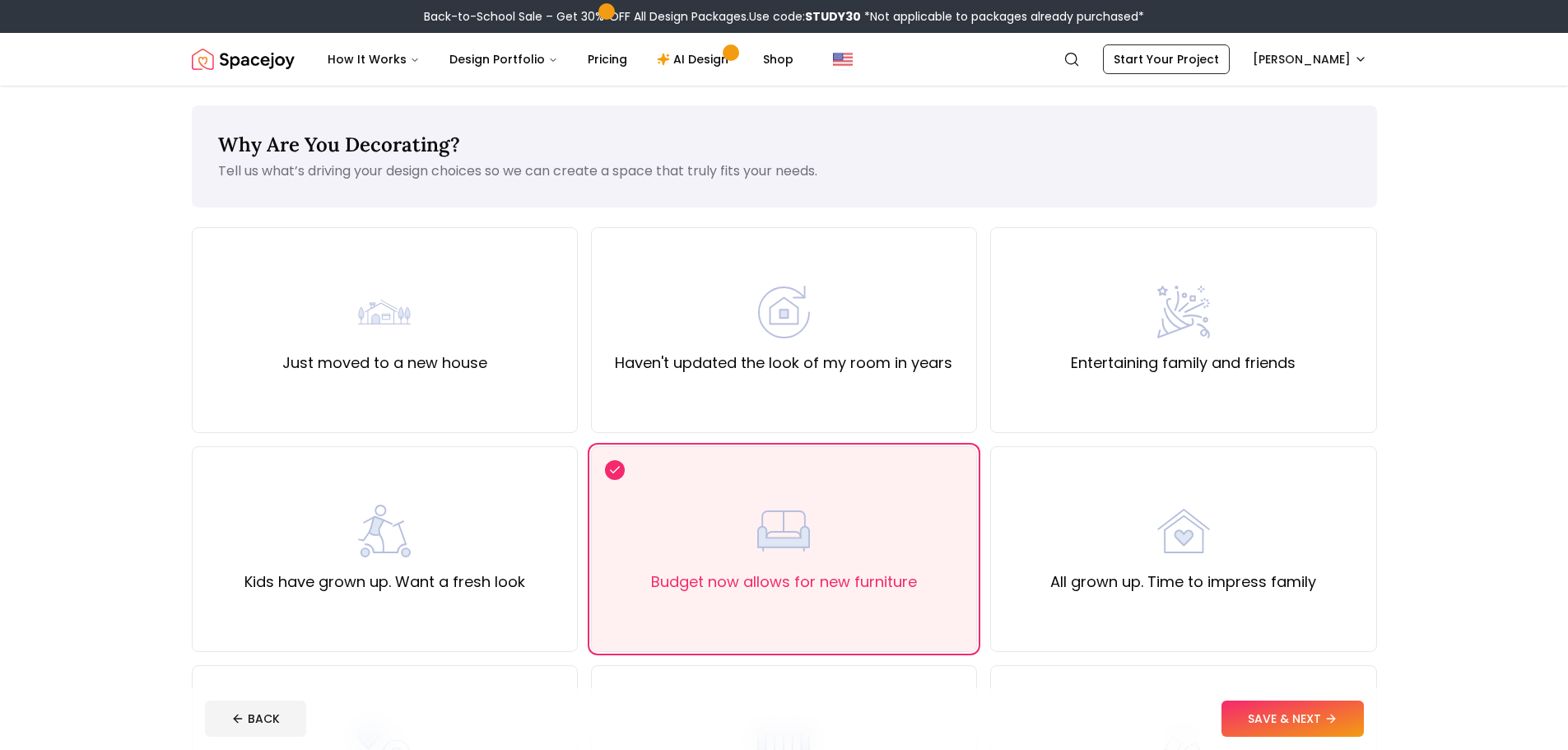
click at [1271, 704] on button "SAVE & NEXT" at bounding box center [1292, 718] width 143 height 36
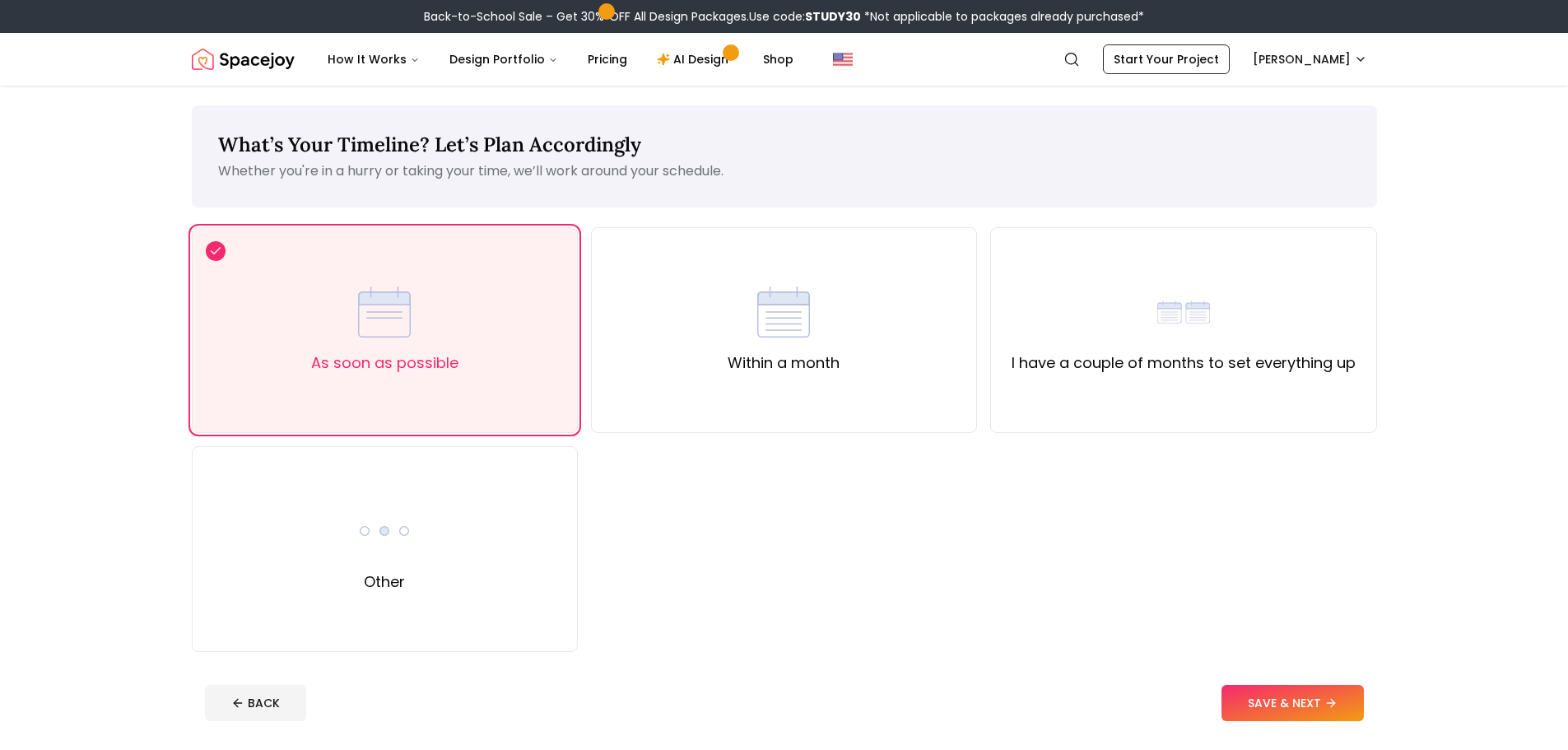
click at [1271, 704] on button "SAVE & NEXT" at bounding box center [1292, 703] width 143 height 36
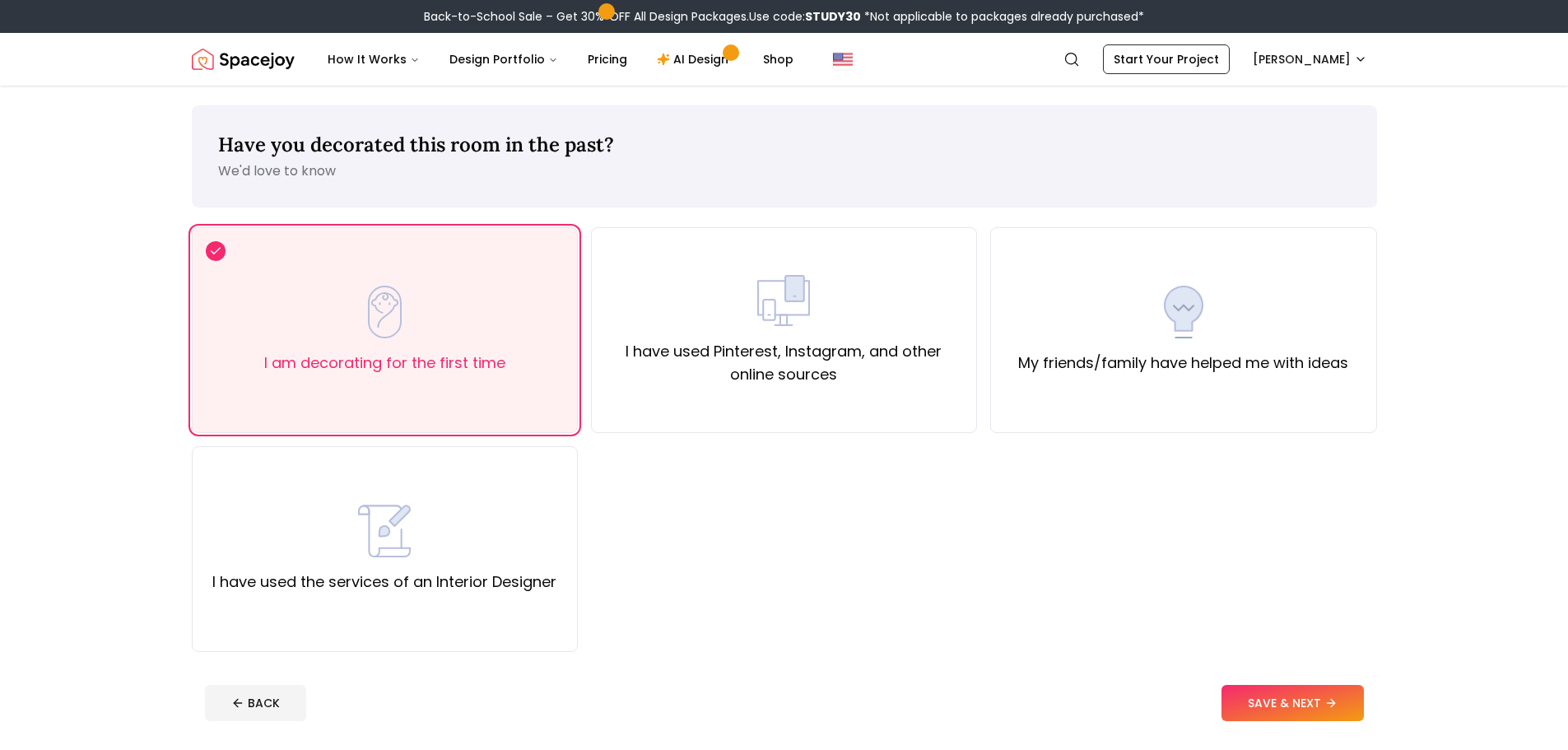
click at [1271, 704] on button "SAVE & NEXT" at bounding box center [1292, 703] width 143 height 36
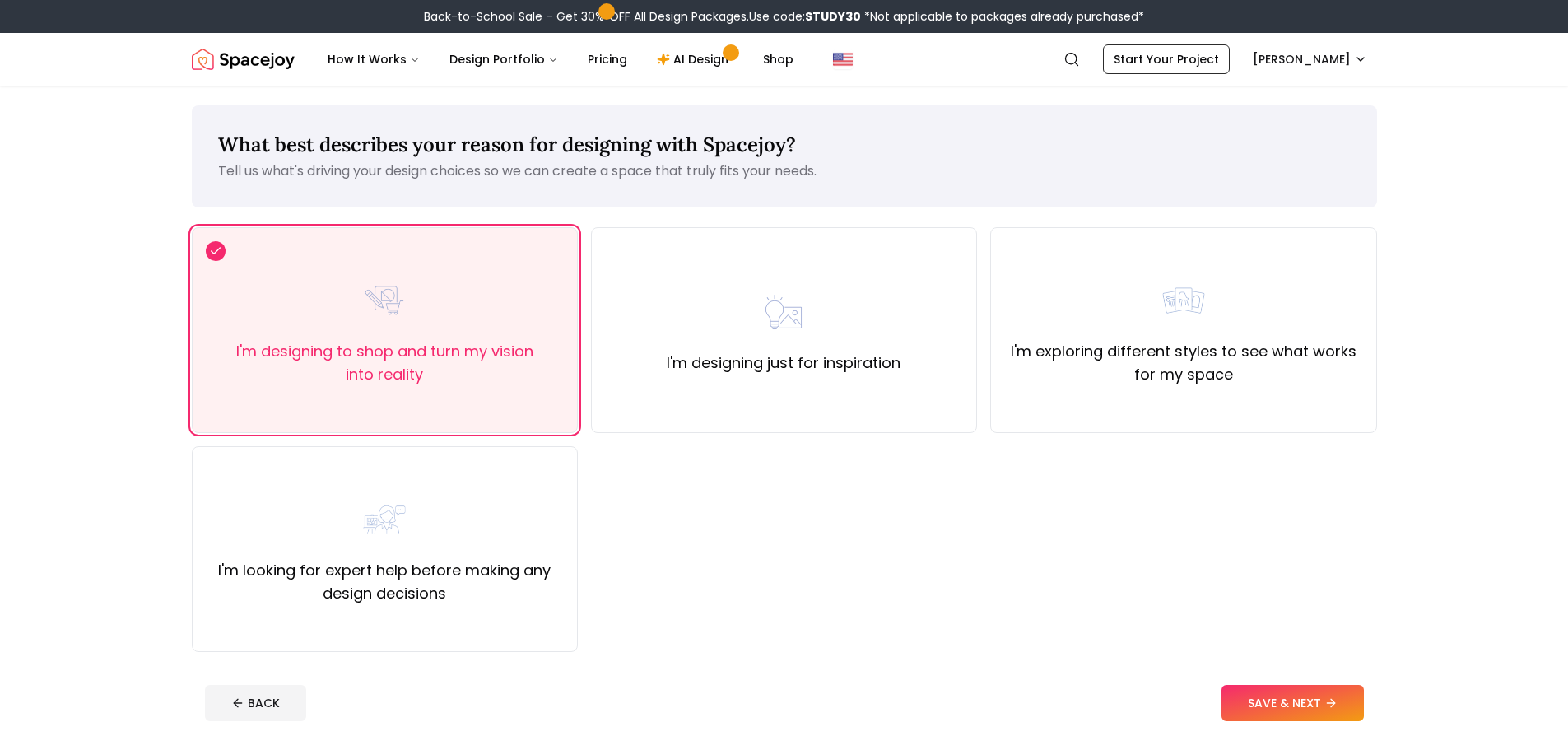
click at [1271, 704] on button "SAVE & NEXT" at bounding box center [1292, 703] width 143 height 36
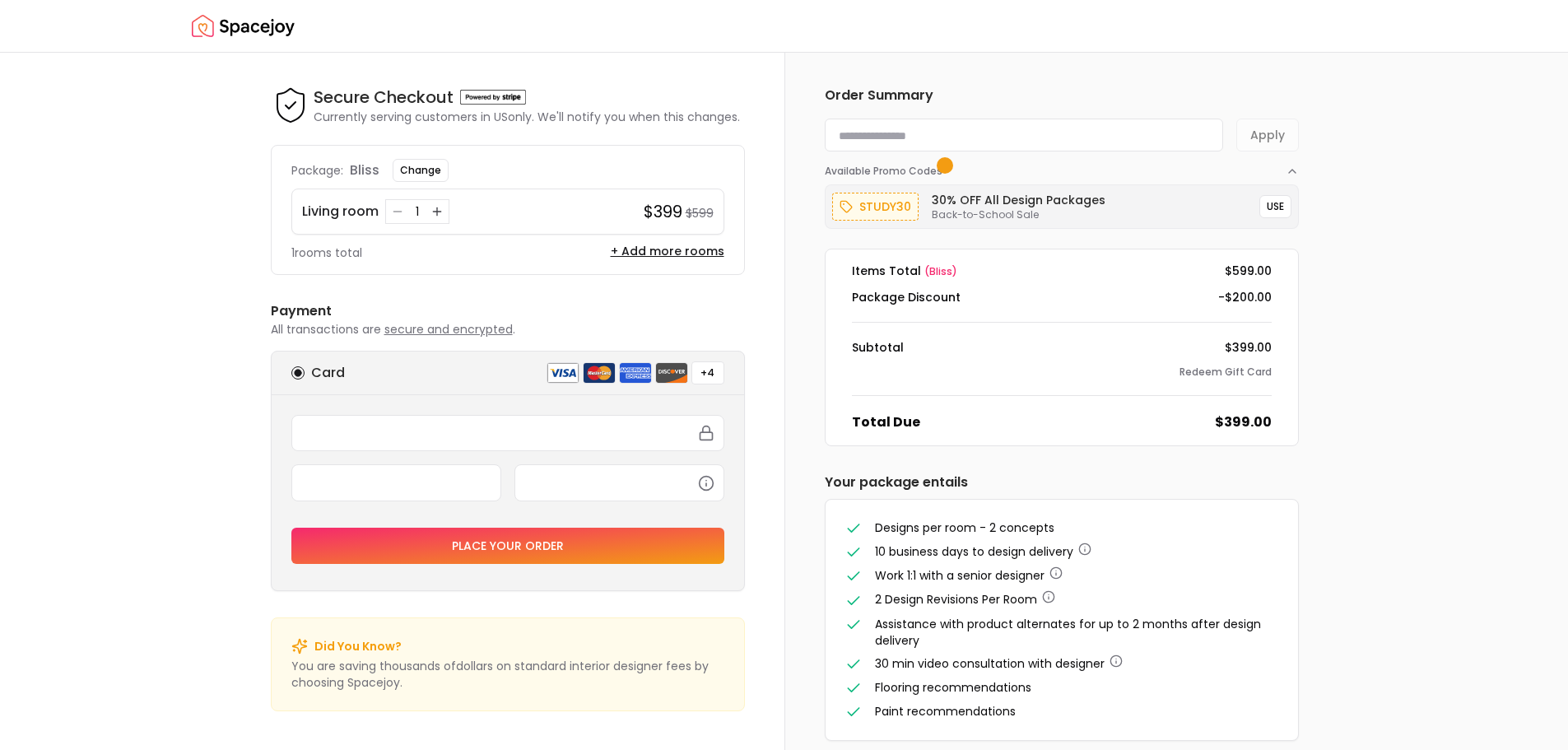
click at [275, 30] on img "Spacejoy" at bounding box center [242, 26] width 102 height 33
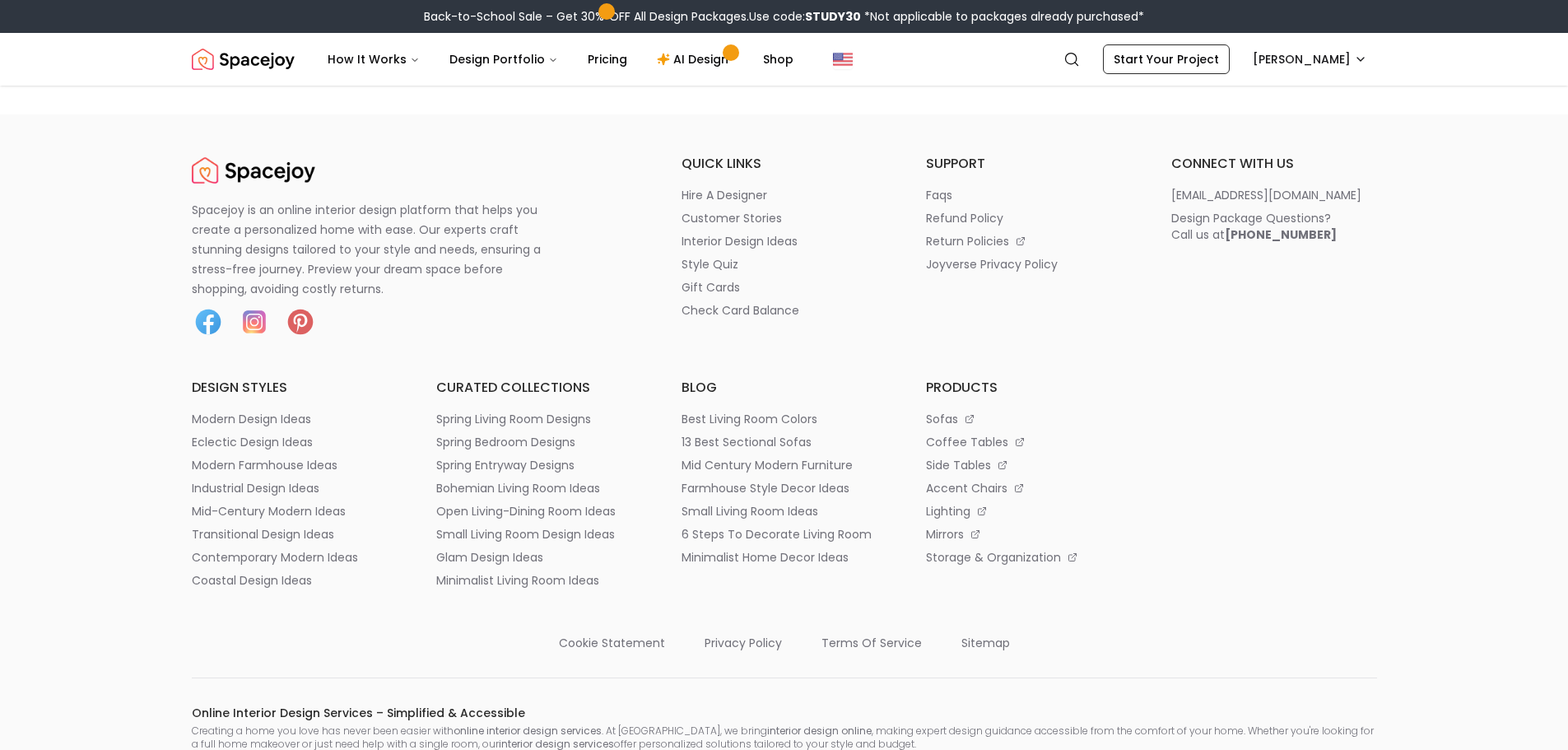
scroll to position [8641, 0]
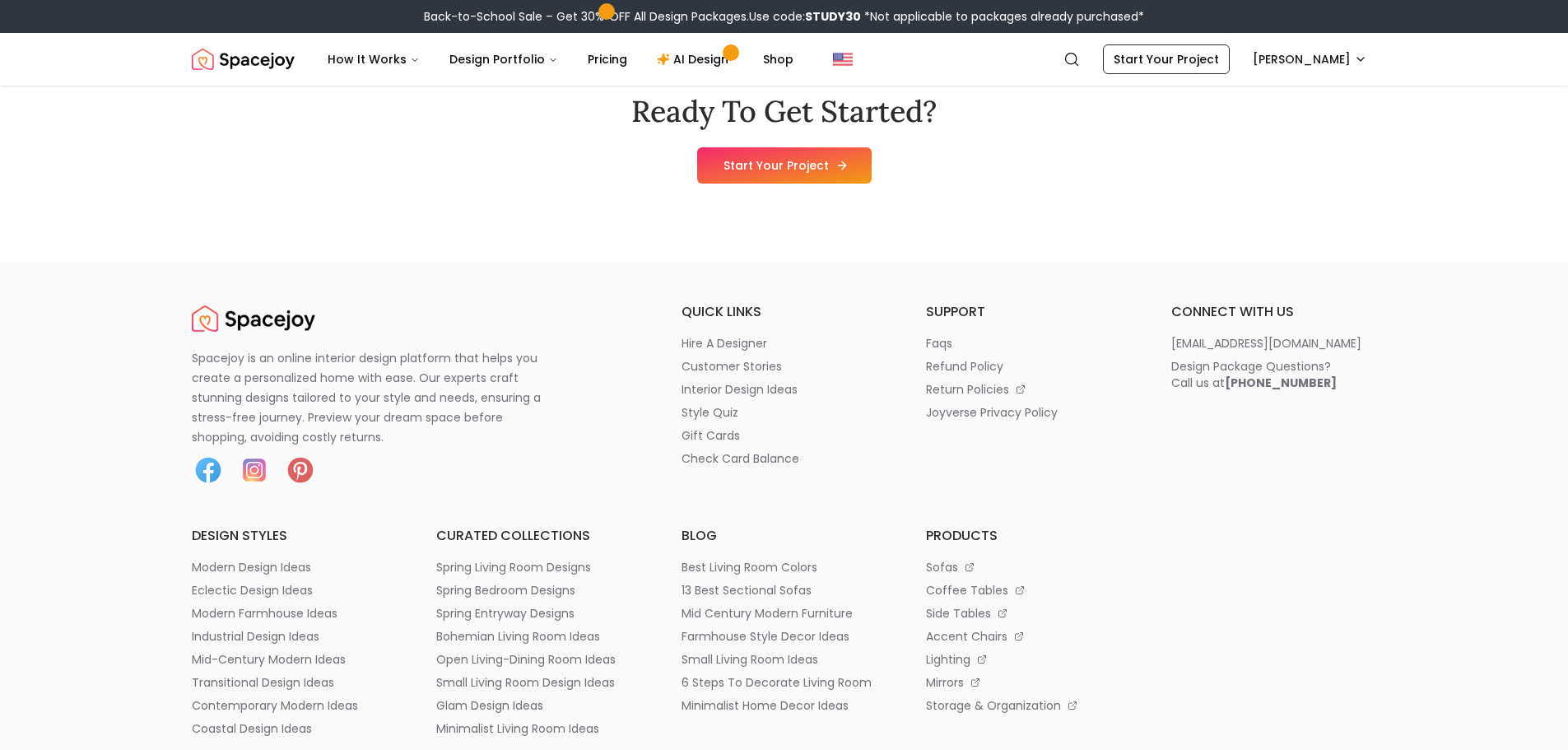
click at [737, 149] on link "Start Your Project" at bounding box center [784, 166] width 174 height 36
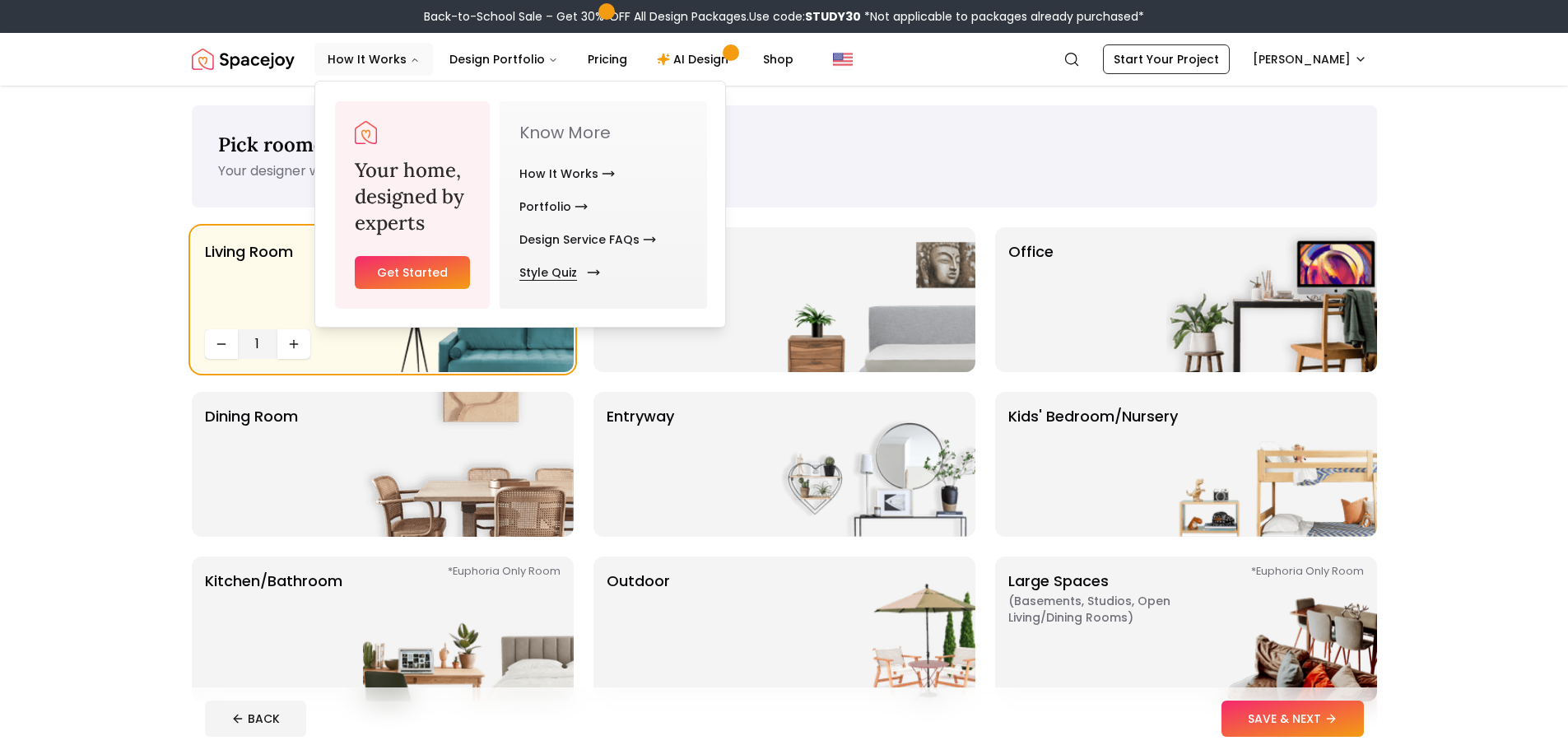
click at [529, 265] on link "Style Quiz" at bounding box center [556, 272] width 74 height 33
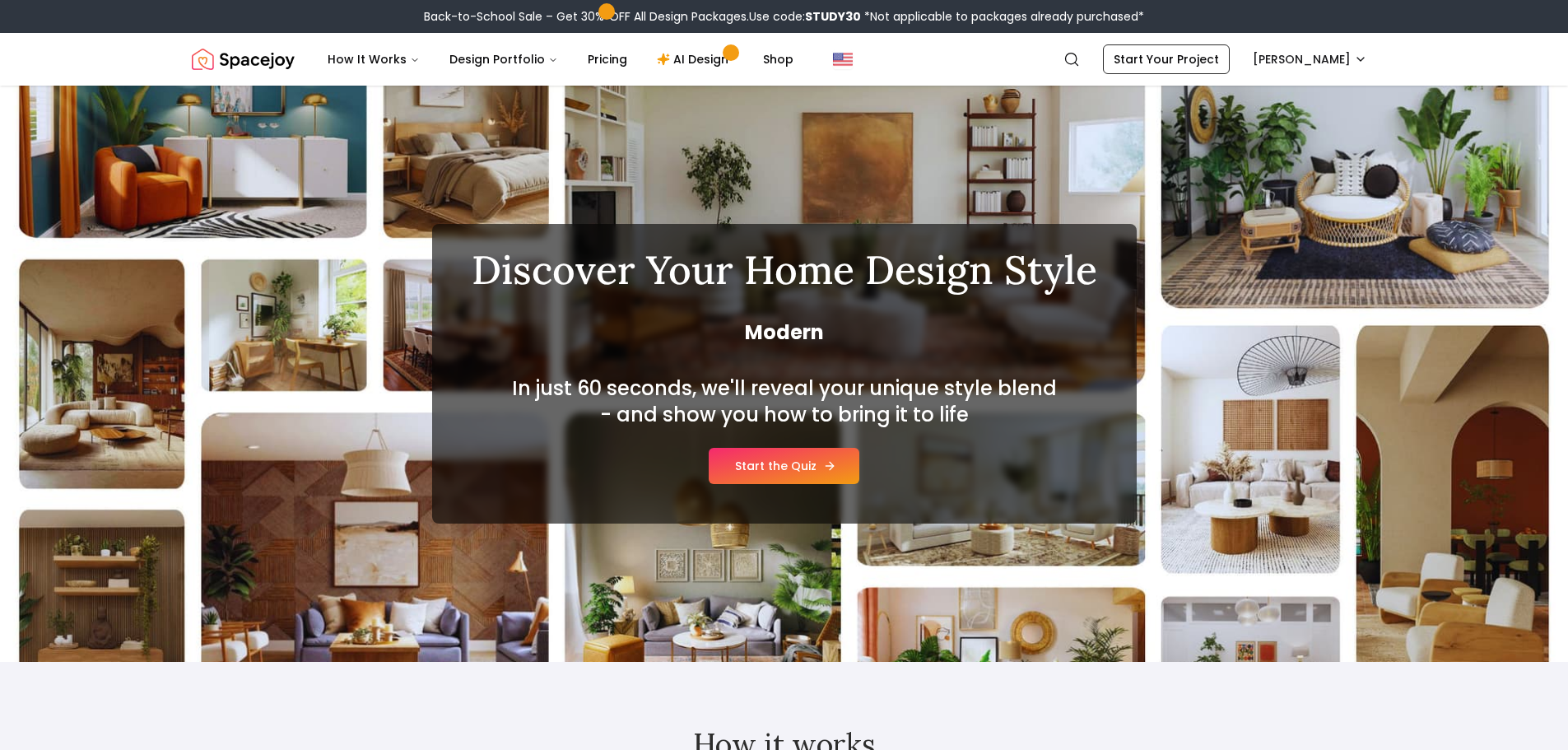
click at [753, 466] on link "Start the Quiz" at bounding box center [784, 466] width 150 height 36
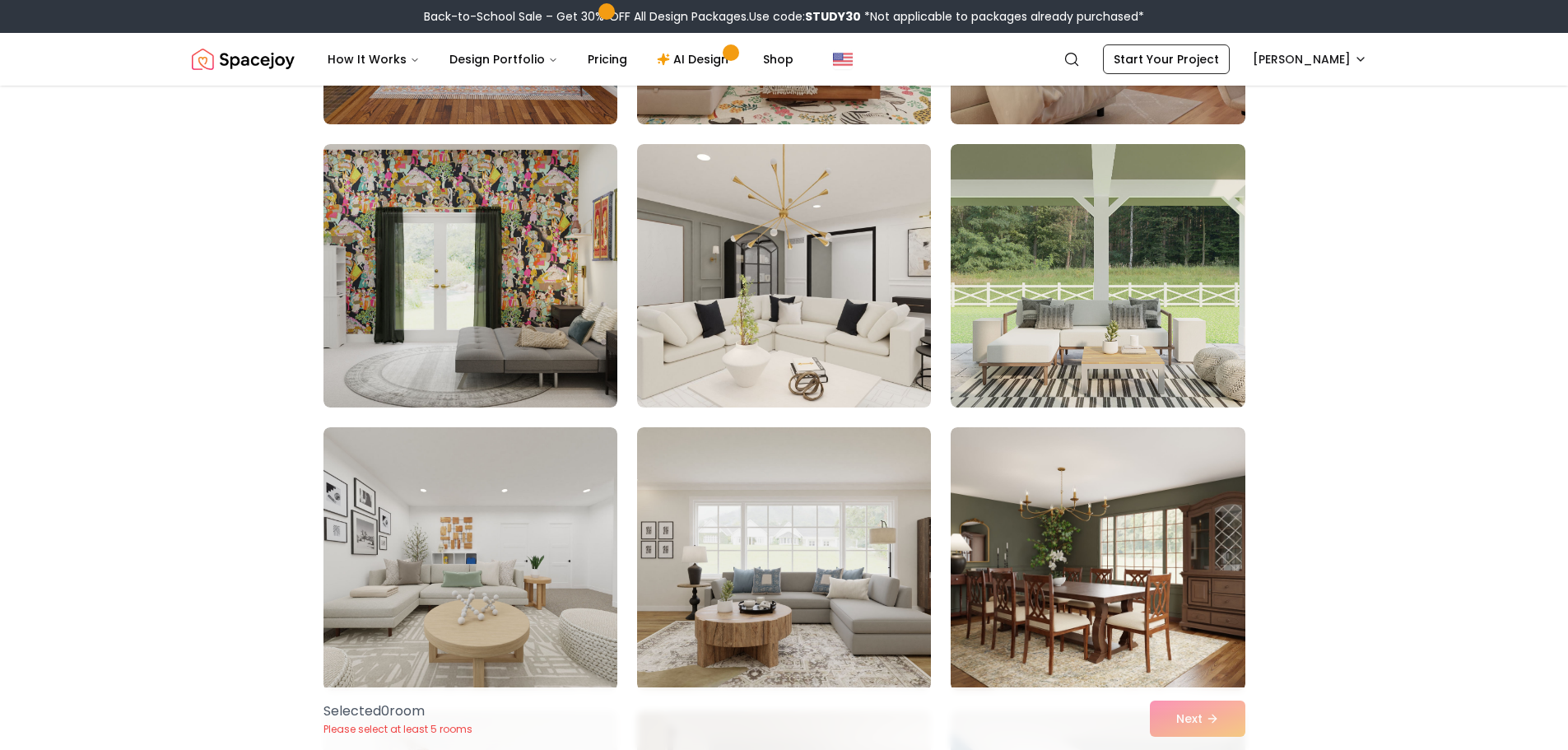
scroll to position [740, 0]
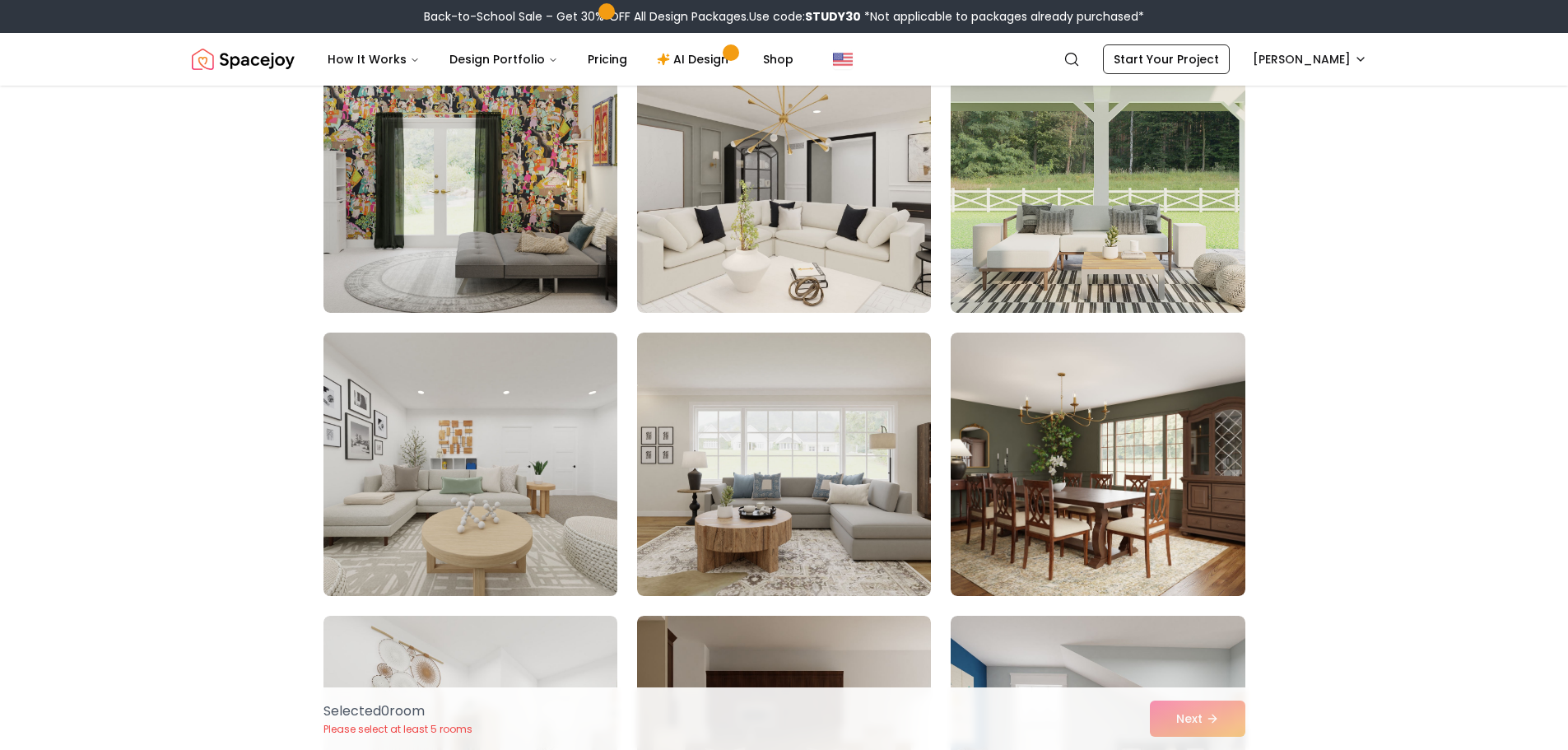
click at [467, 462] on img at bounding box center [470, 464] width 308 height 277
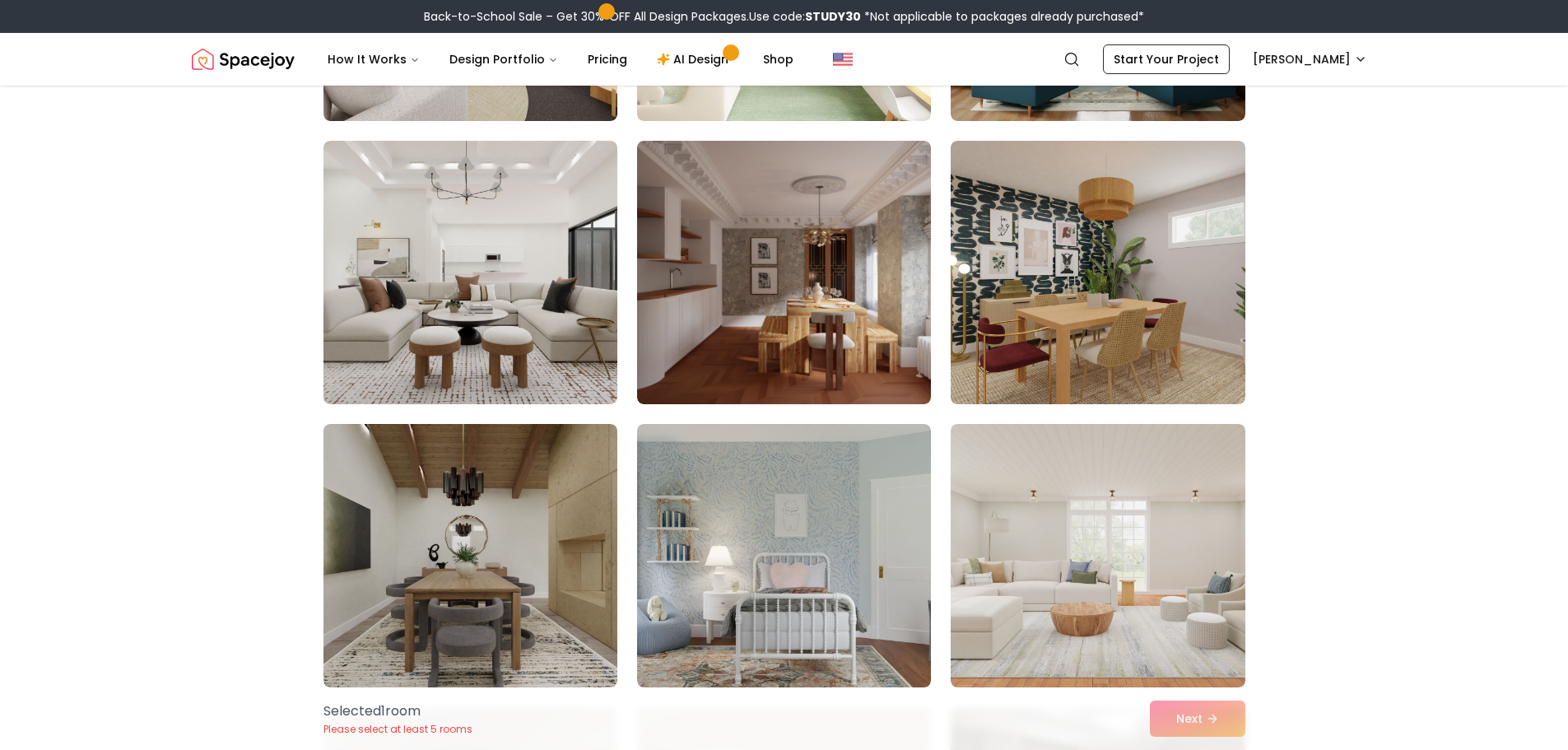
scroll to position [1810, 0]
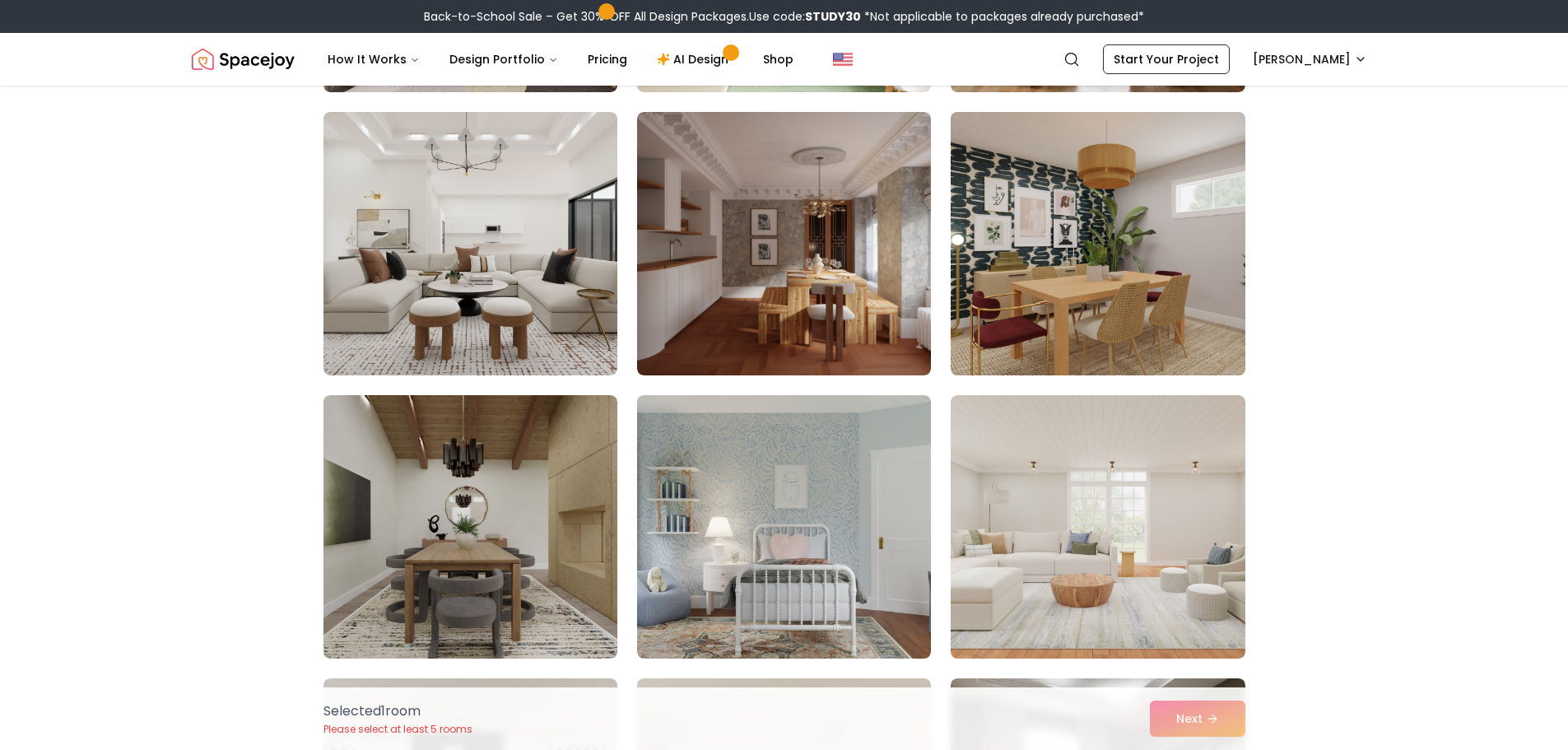
click at [1119, 280] on img at bounding box center [1098, 243] width 308 height 277
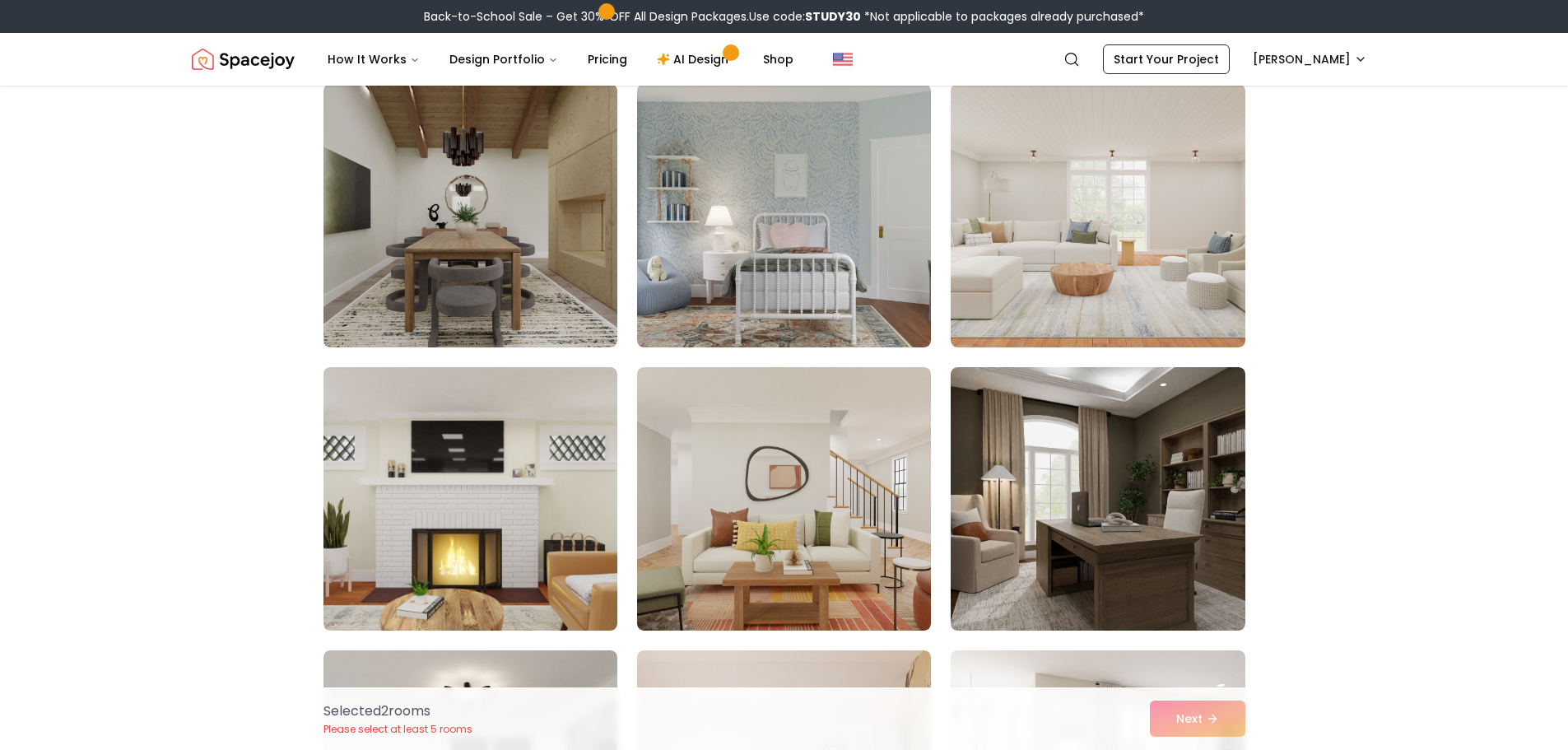
scroll to position [2140, 0]
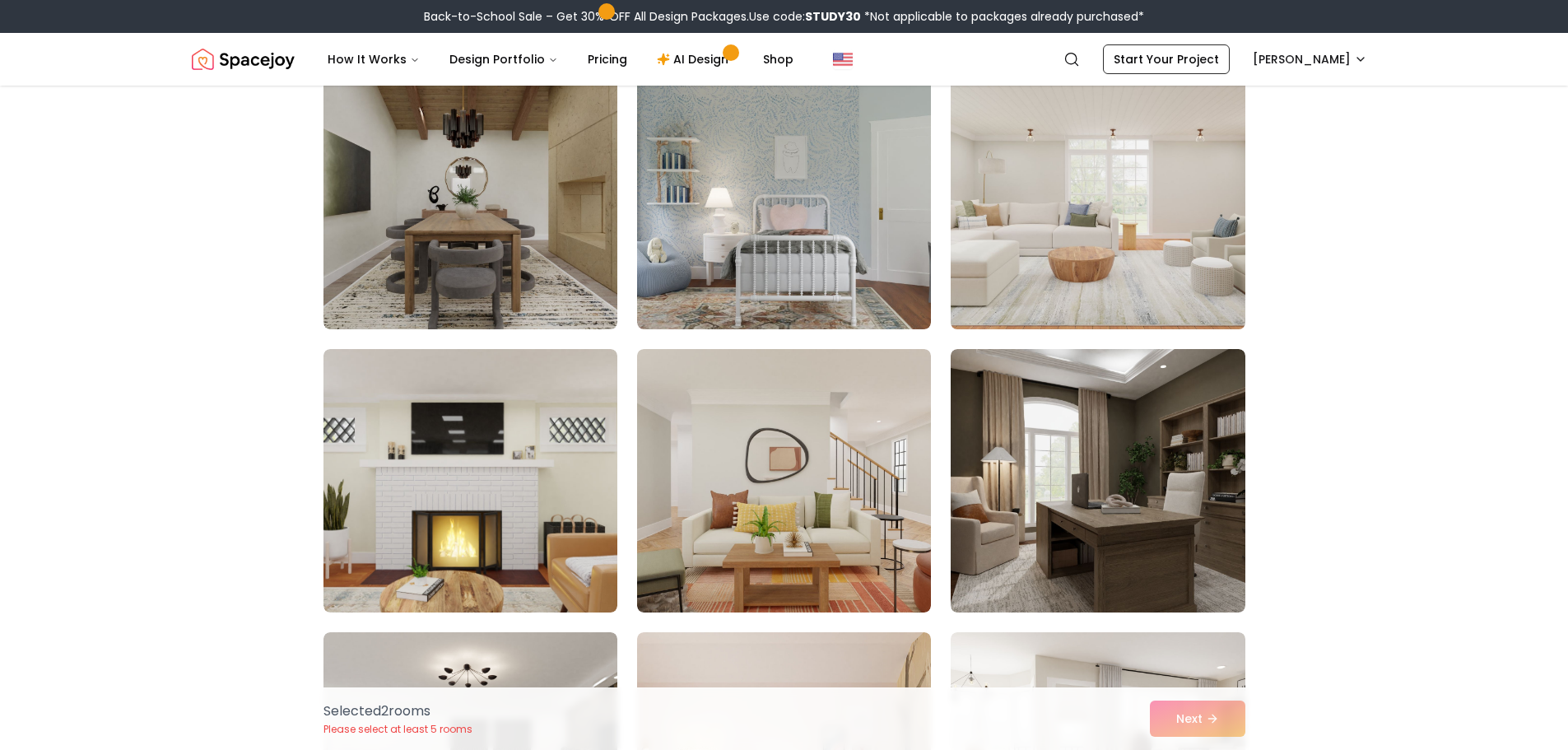
click at [1093, 247] on img at bounding box center [1098, 197] width 308 height 277
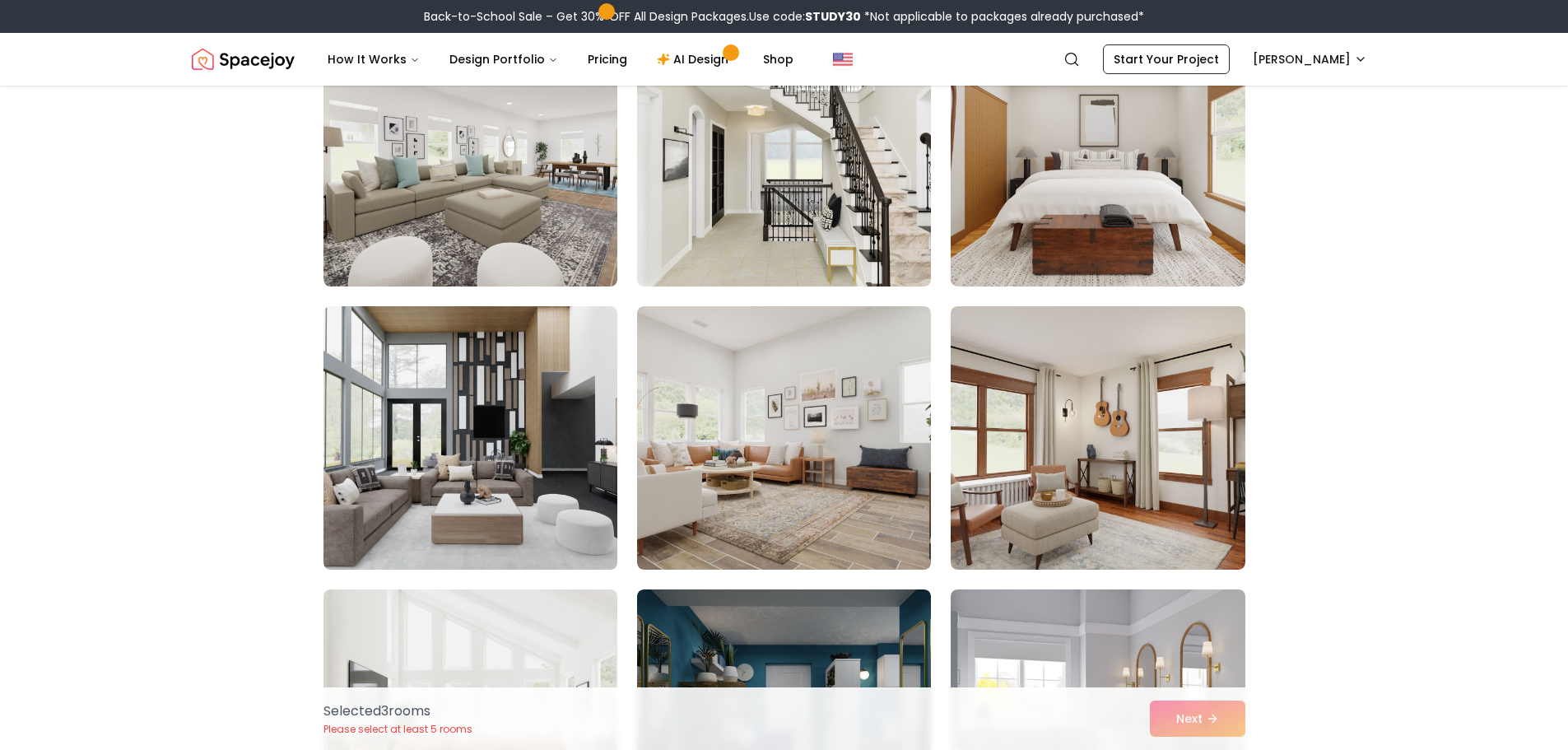
scroll to position [3127, 0]
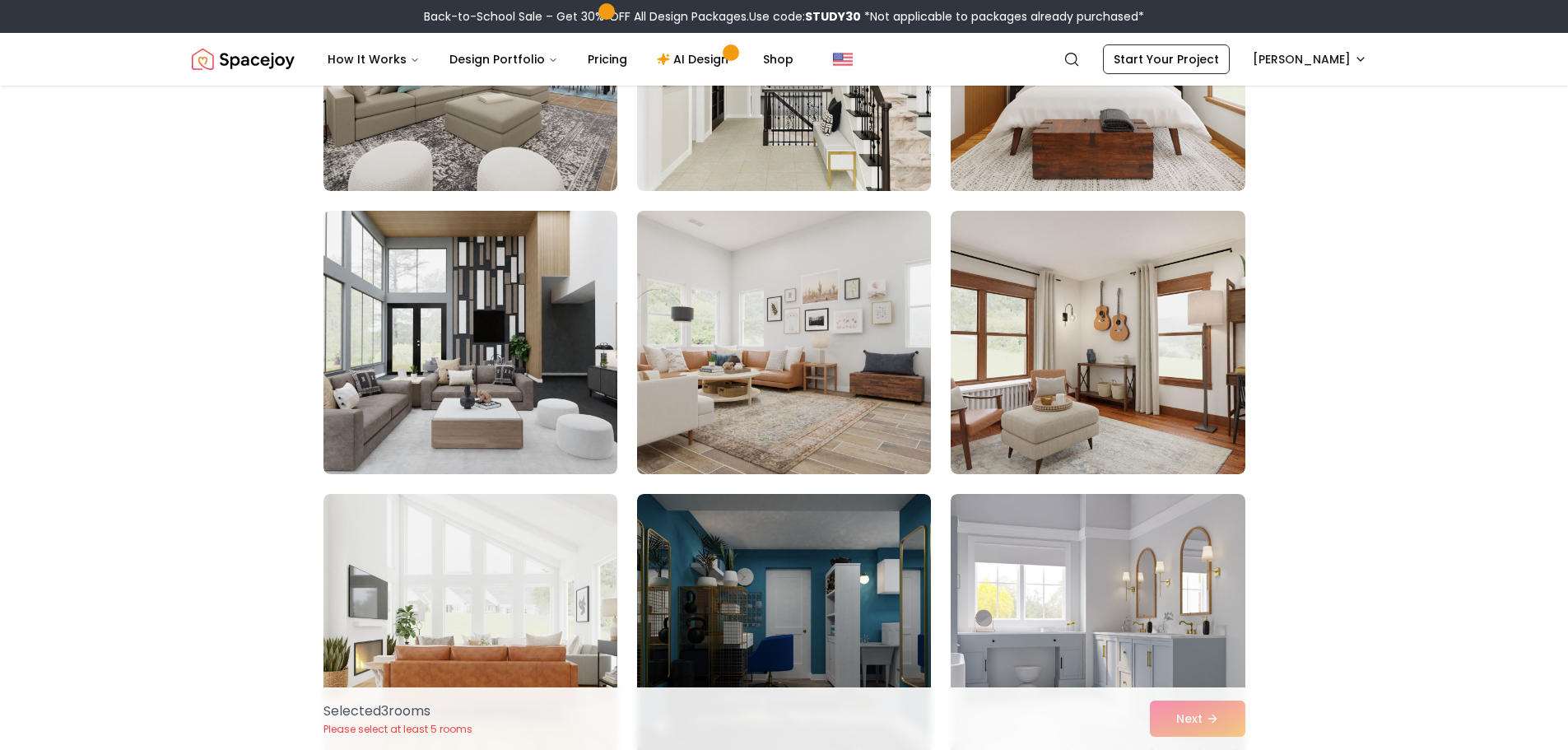
click at [762, 389] on img at bounding box center [784, 342] width 308 height 277
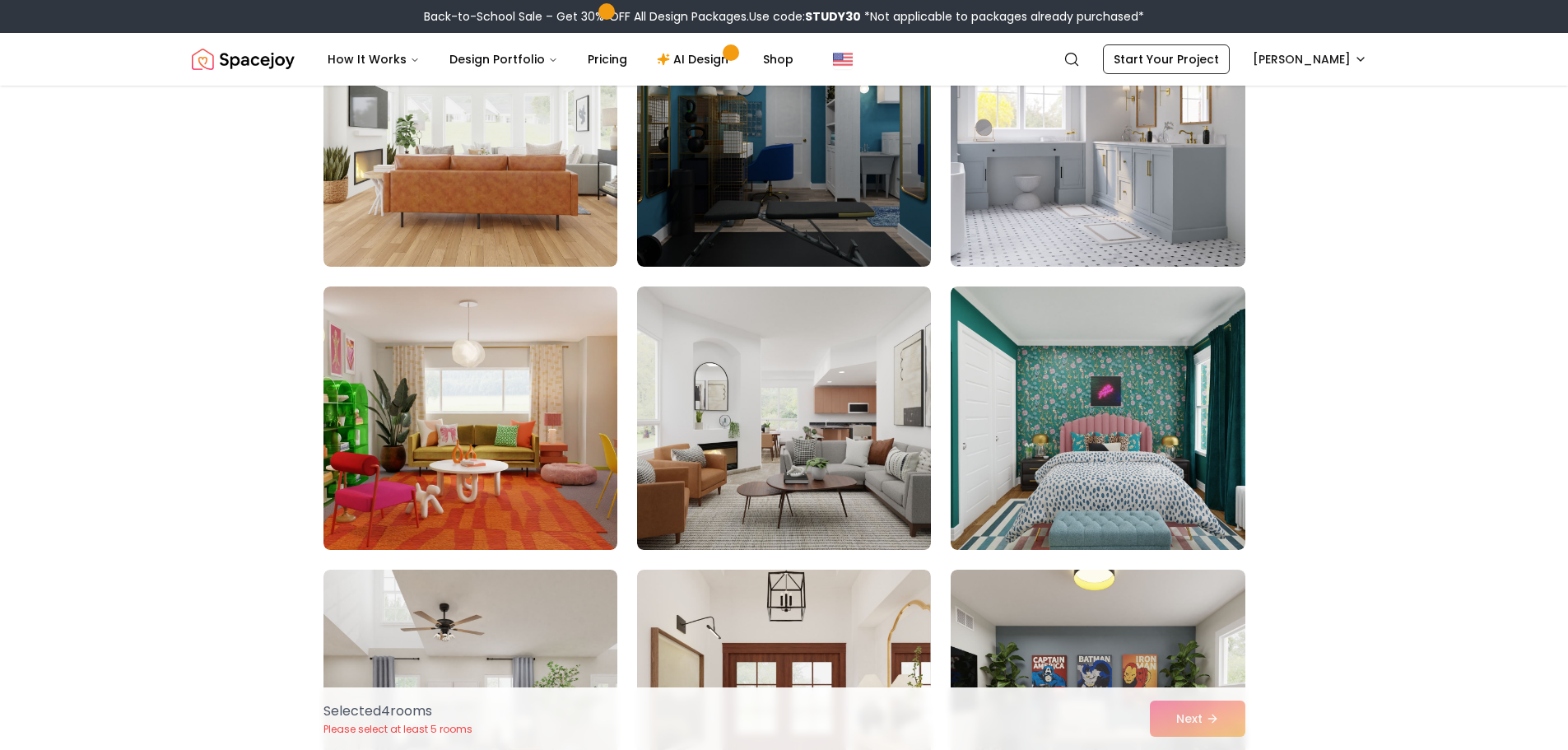
scroll to position [3621, 0]
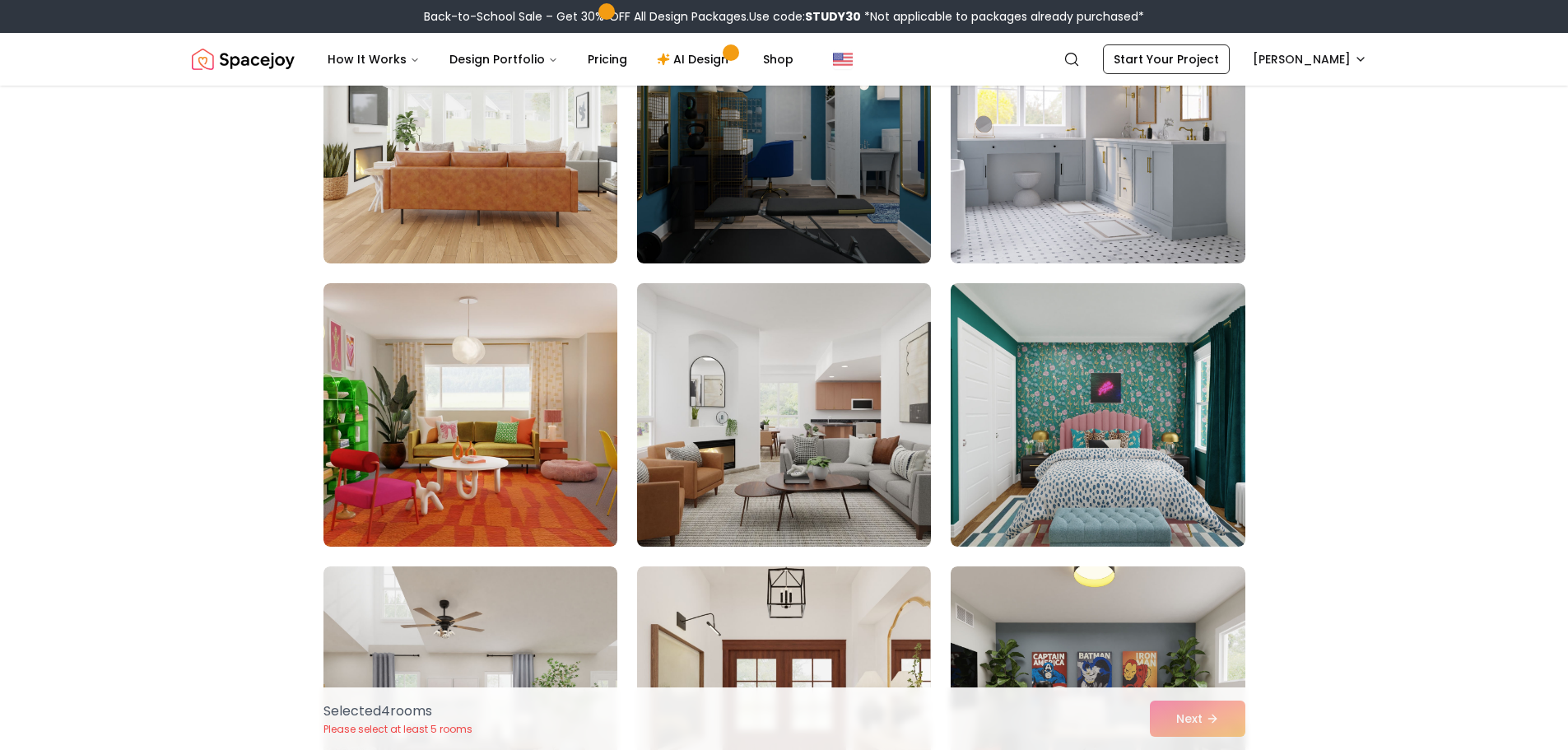
click at [723, 422] on img at bounding box center [784, 415] width 308 height 277
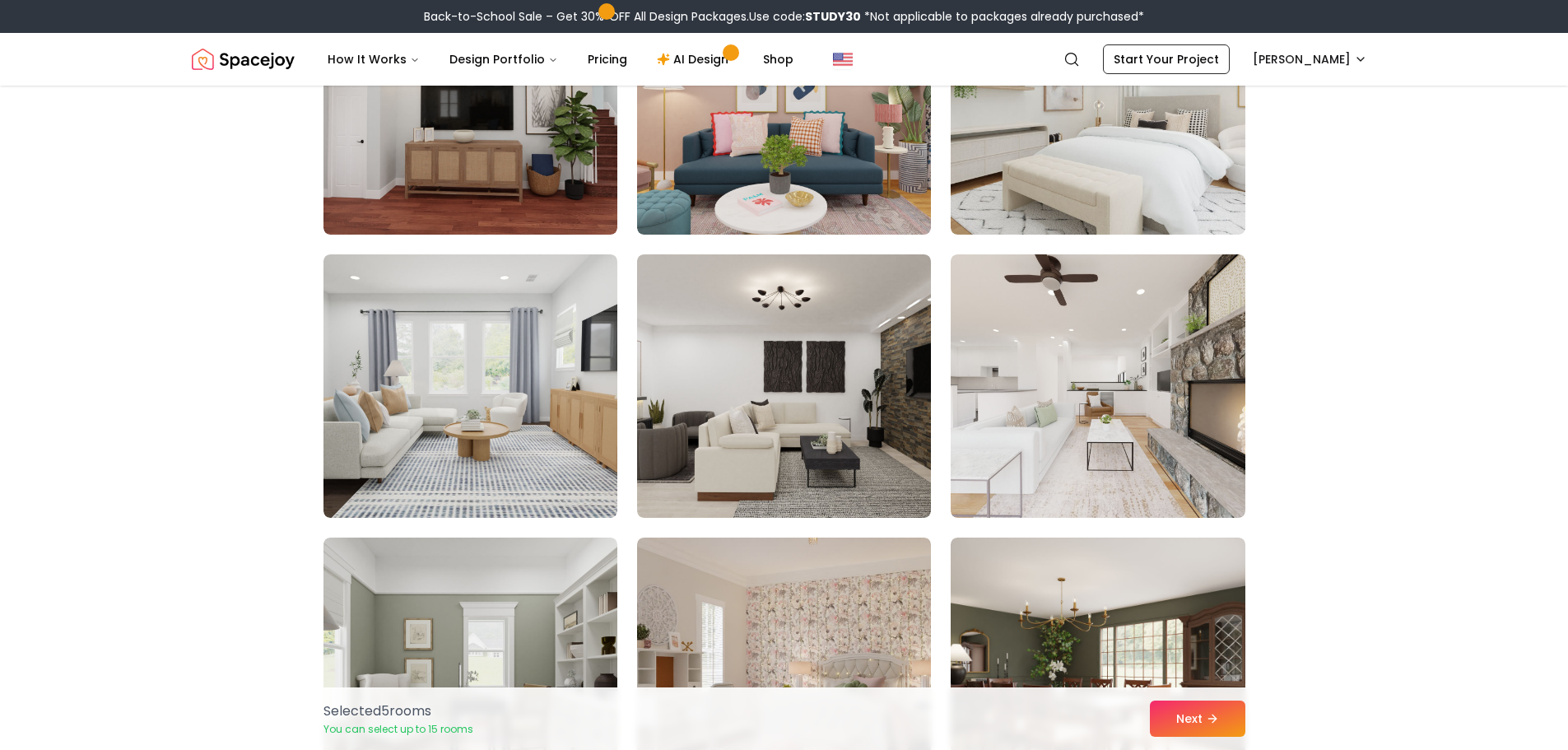
scroll to position [5678, 0]
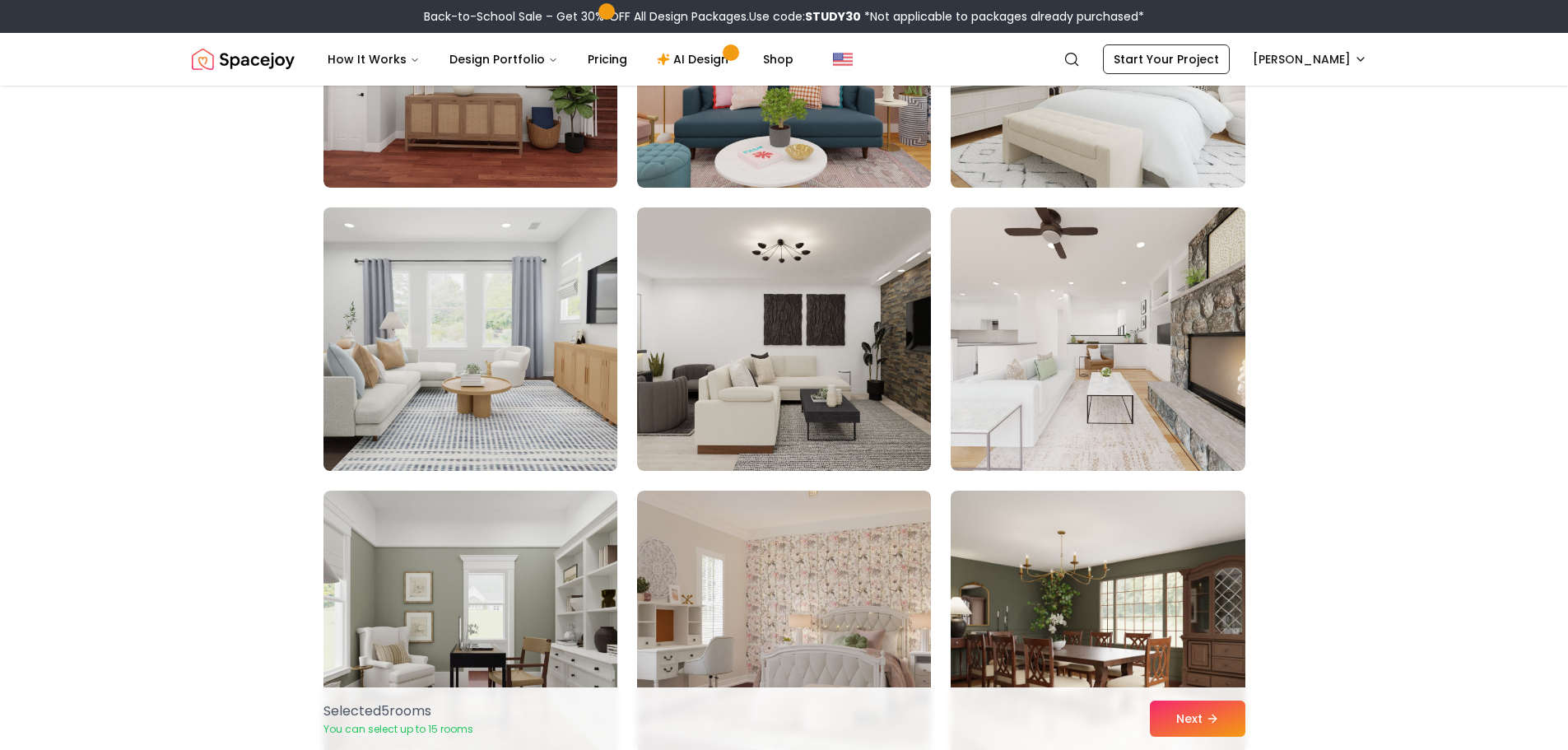
click at [425, 408] on img at bounding box center [470, 339] width 308 height 277
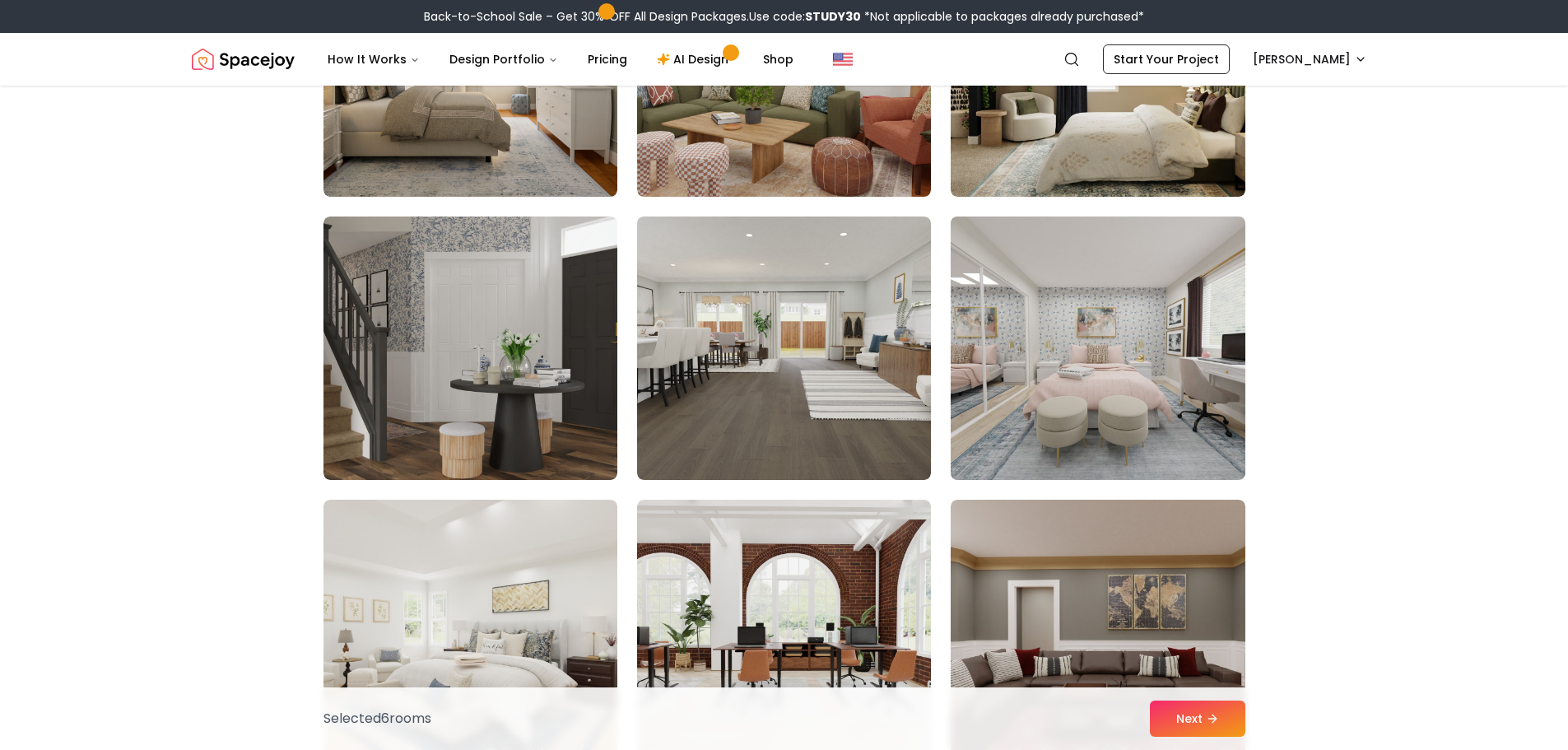
scroll to position [6830, 0]
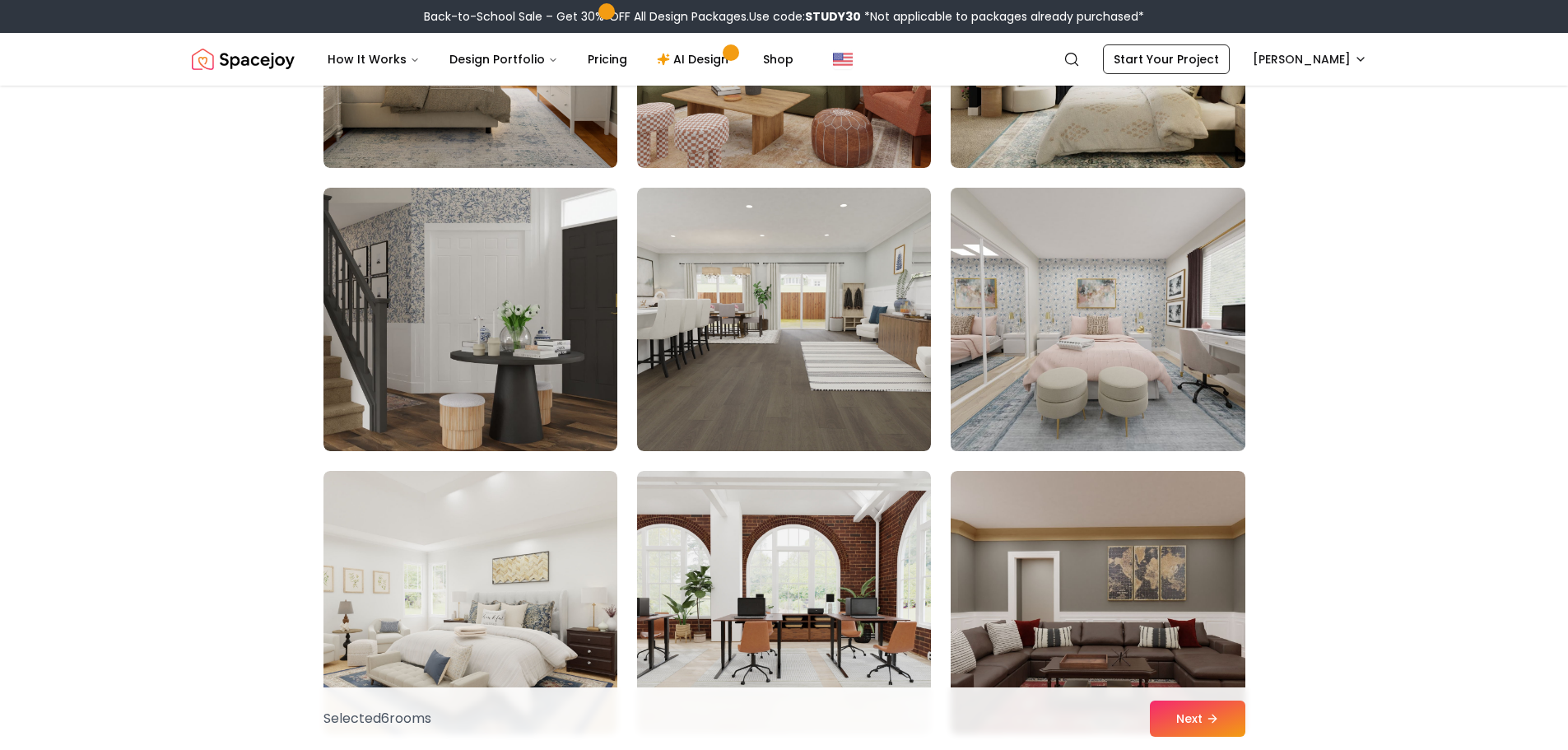
click at [1134, 336] on img at bounding box center [1098, 319] width 308 height 277
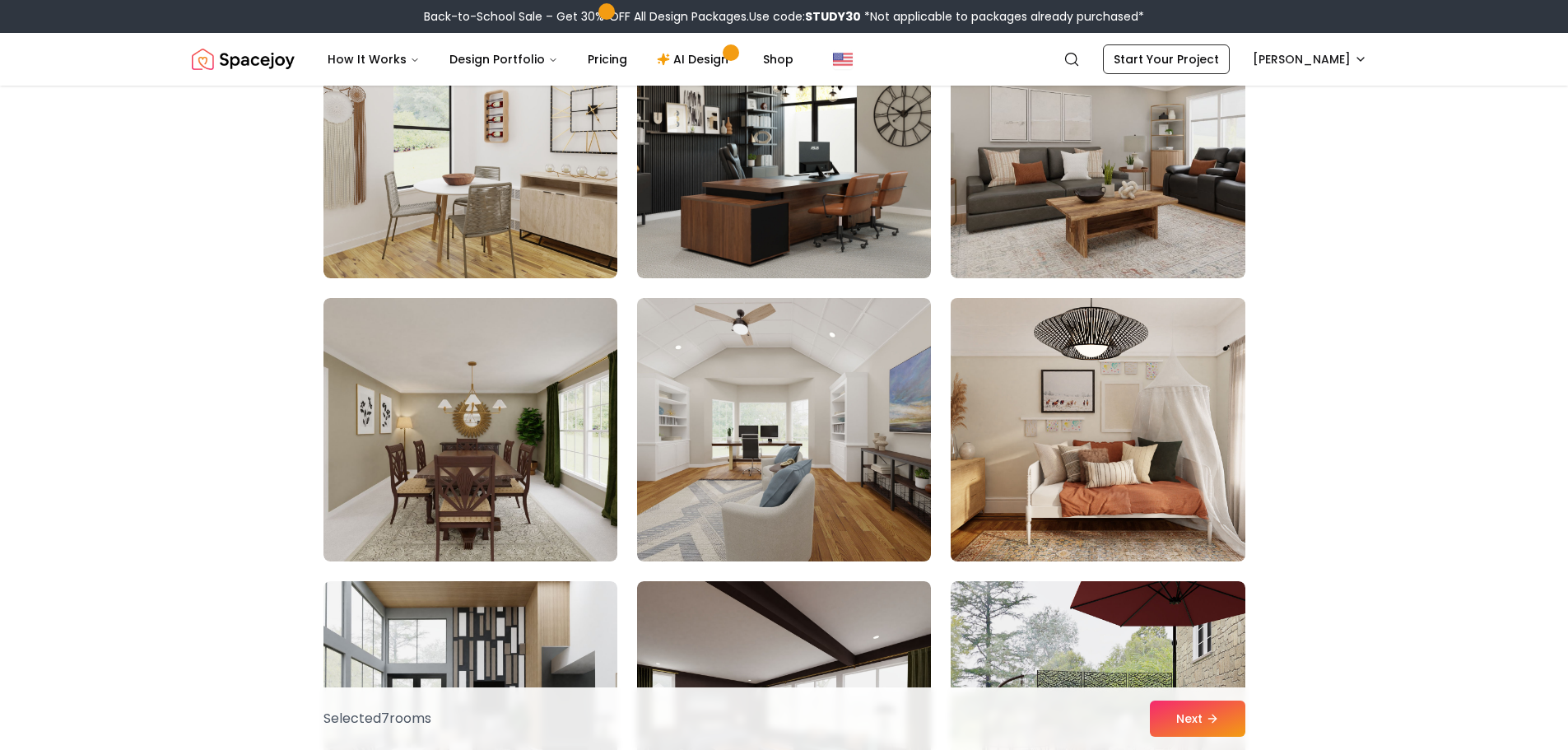
scroll to position [7571, 0]
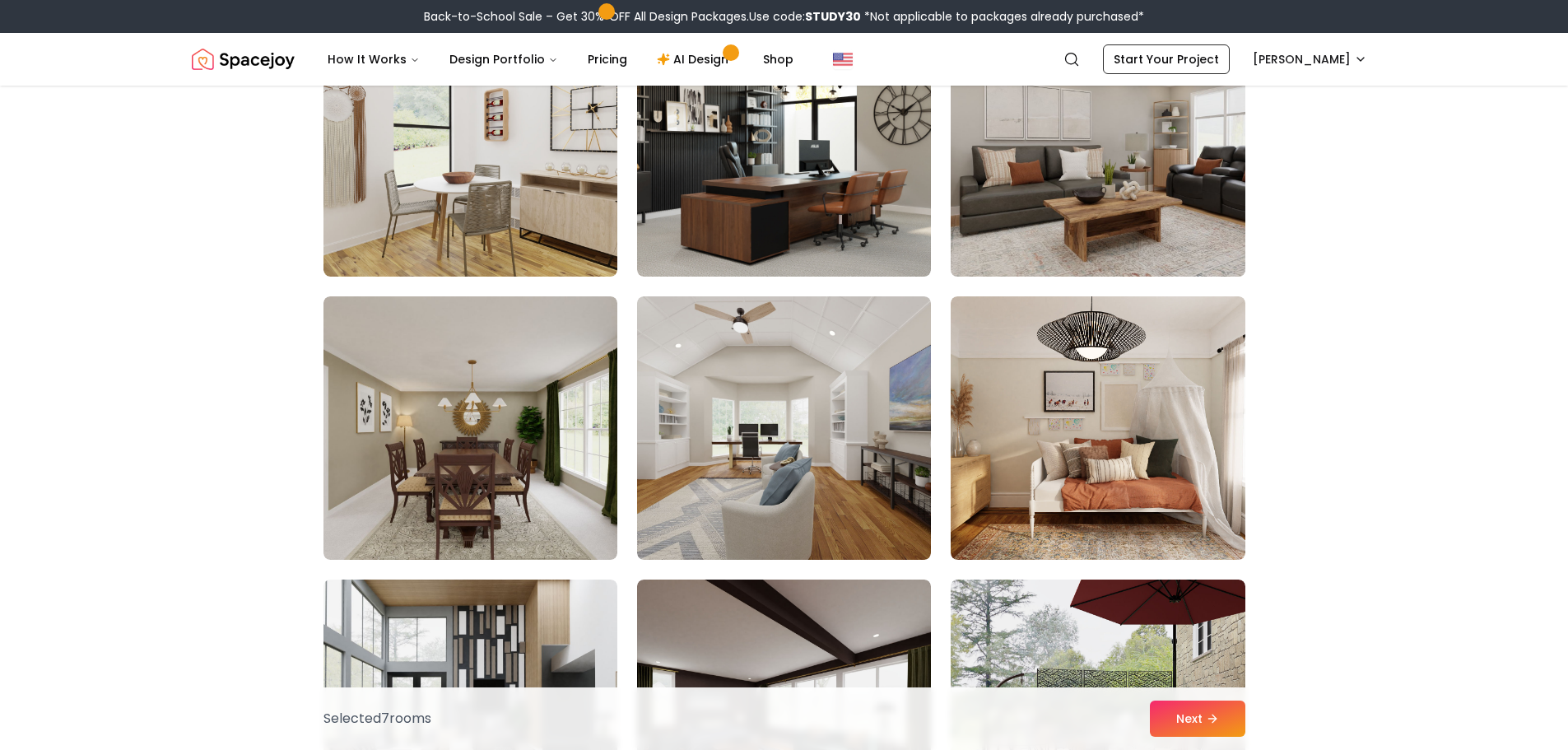
click at [1137, 218] on img at bounding box center [1098, 145] width 308 height 277
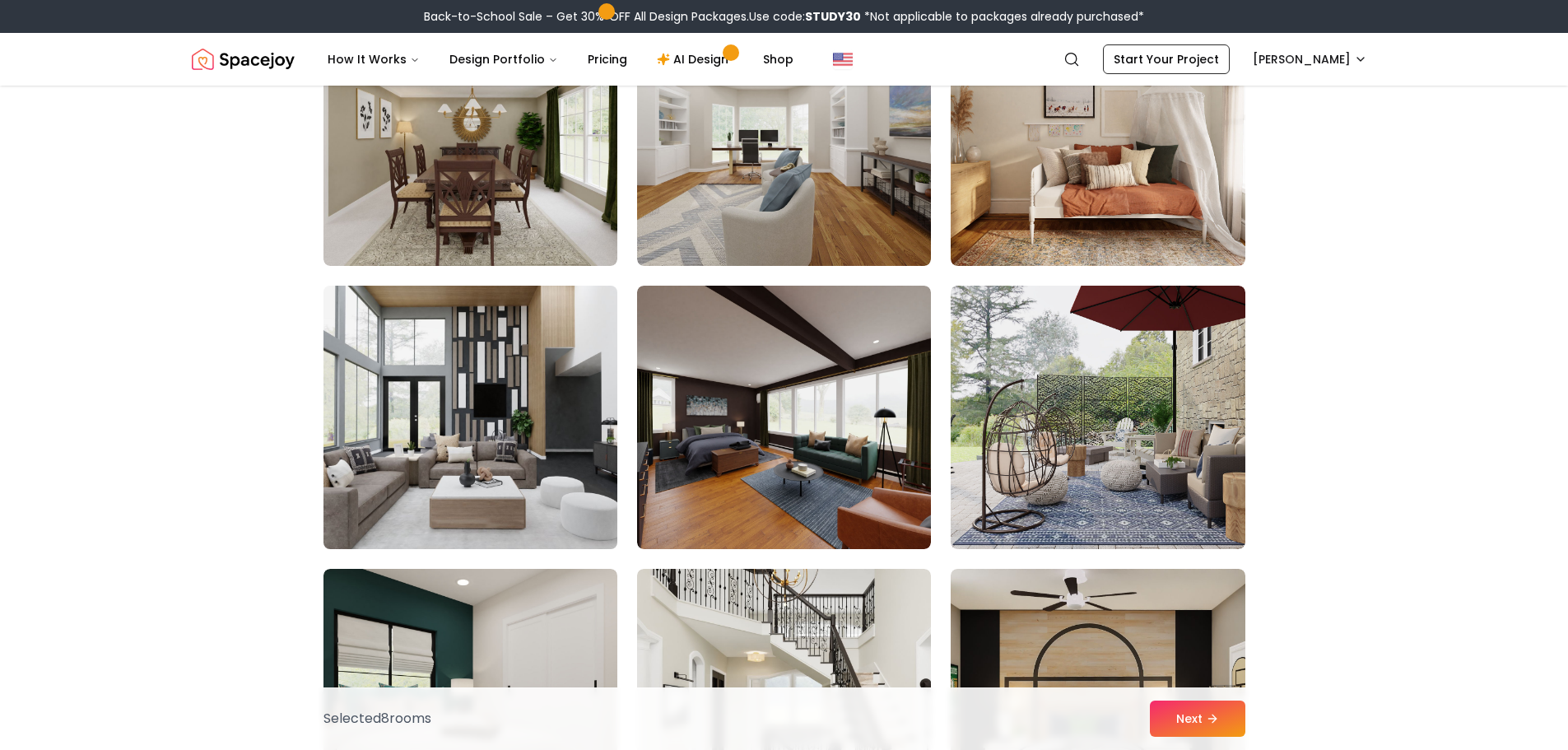
scroll to position [7900, 0]
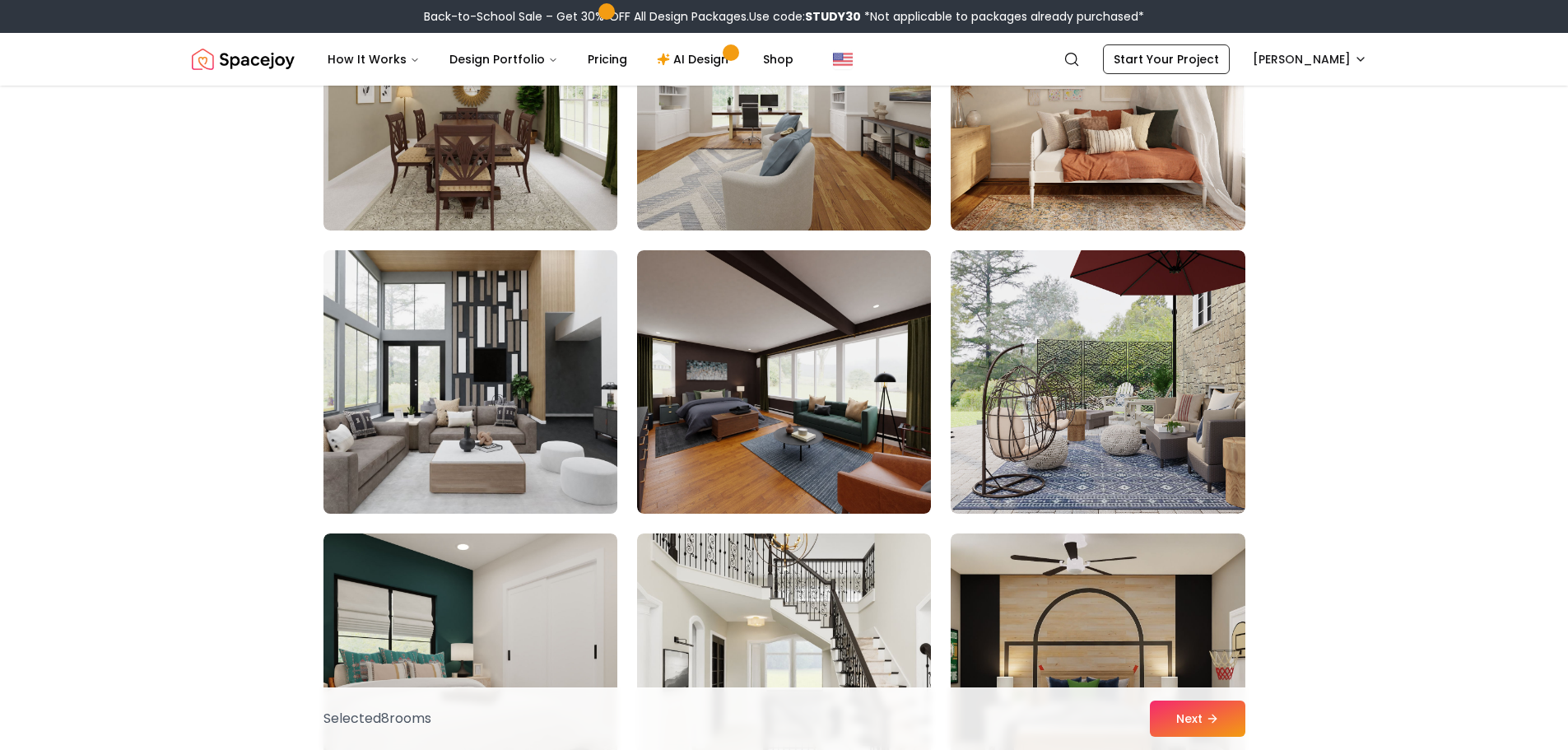
click at [476, 439] on img at bounding box center [470, 381] width 308 height 277
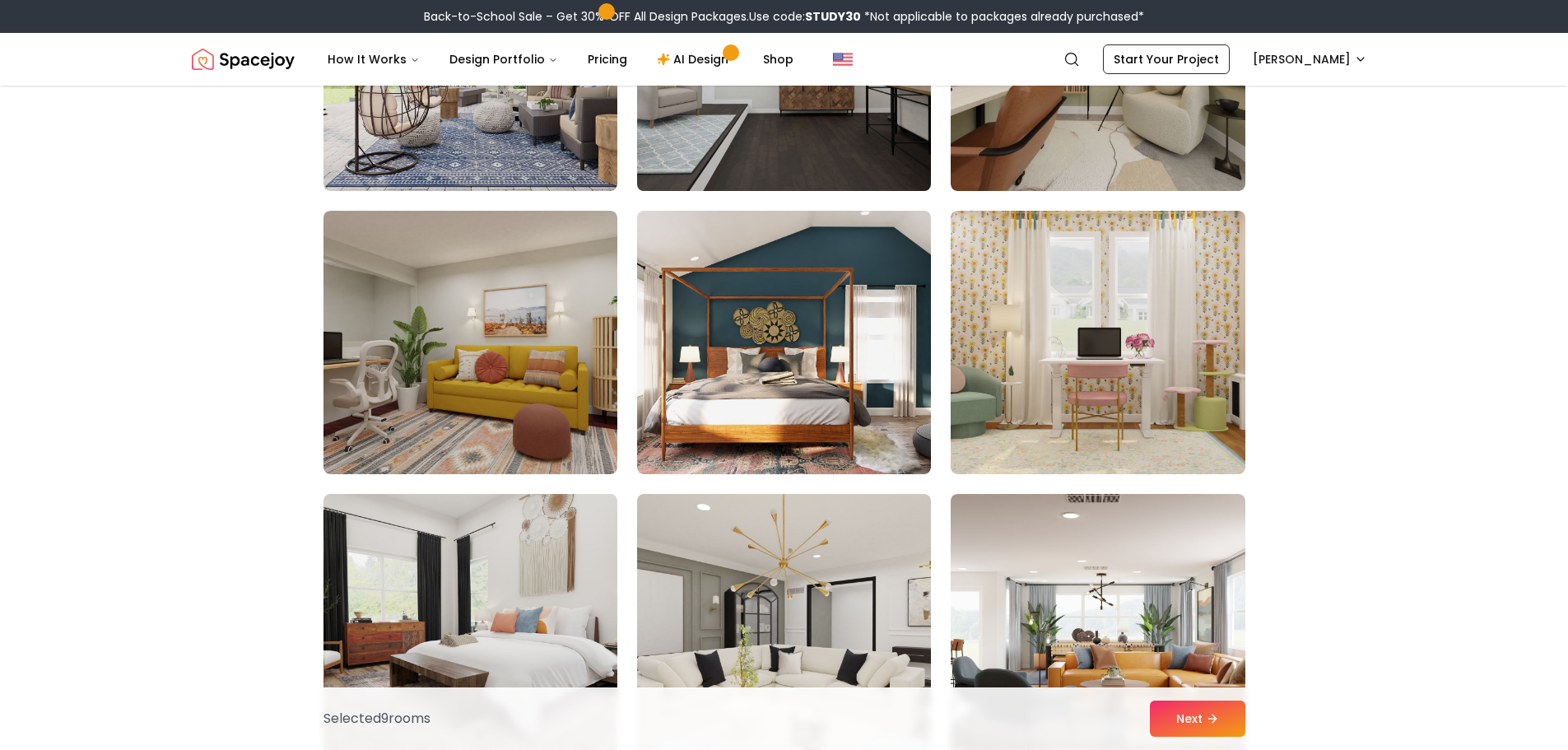
scroll to position [8970, 0]
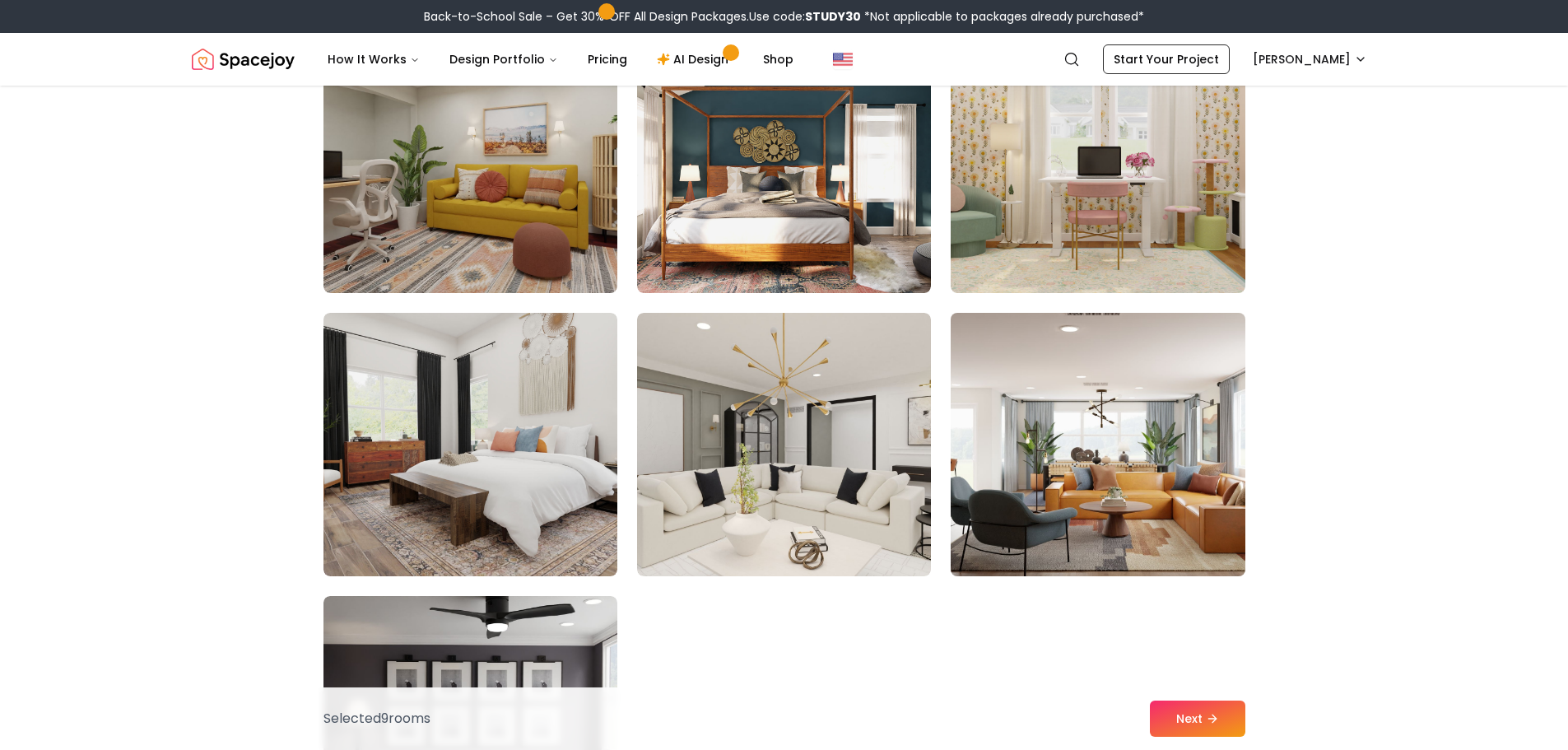
click at [1083, 480] on img at bounding box center [1098, 444] width 308 height 277
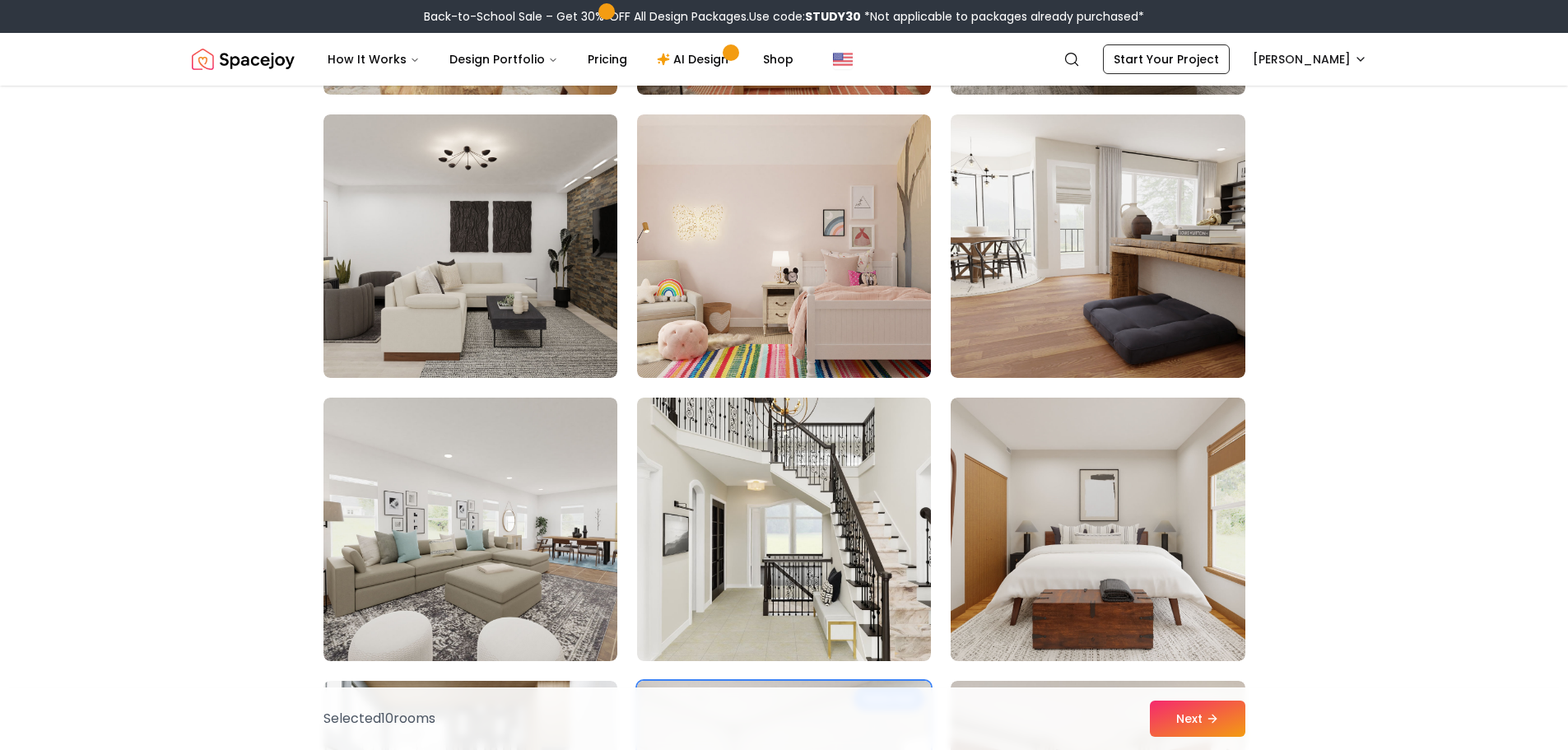
scroll to position [2633, 0]
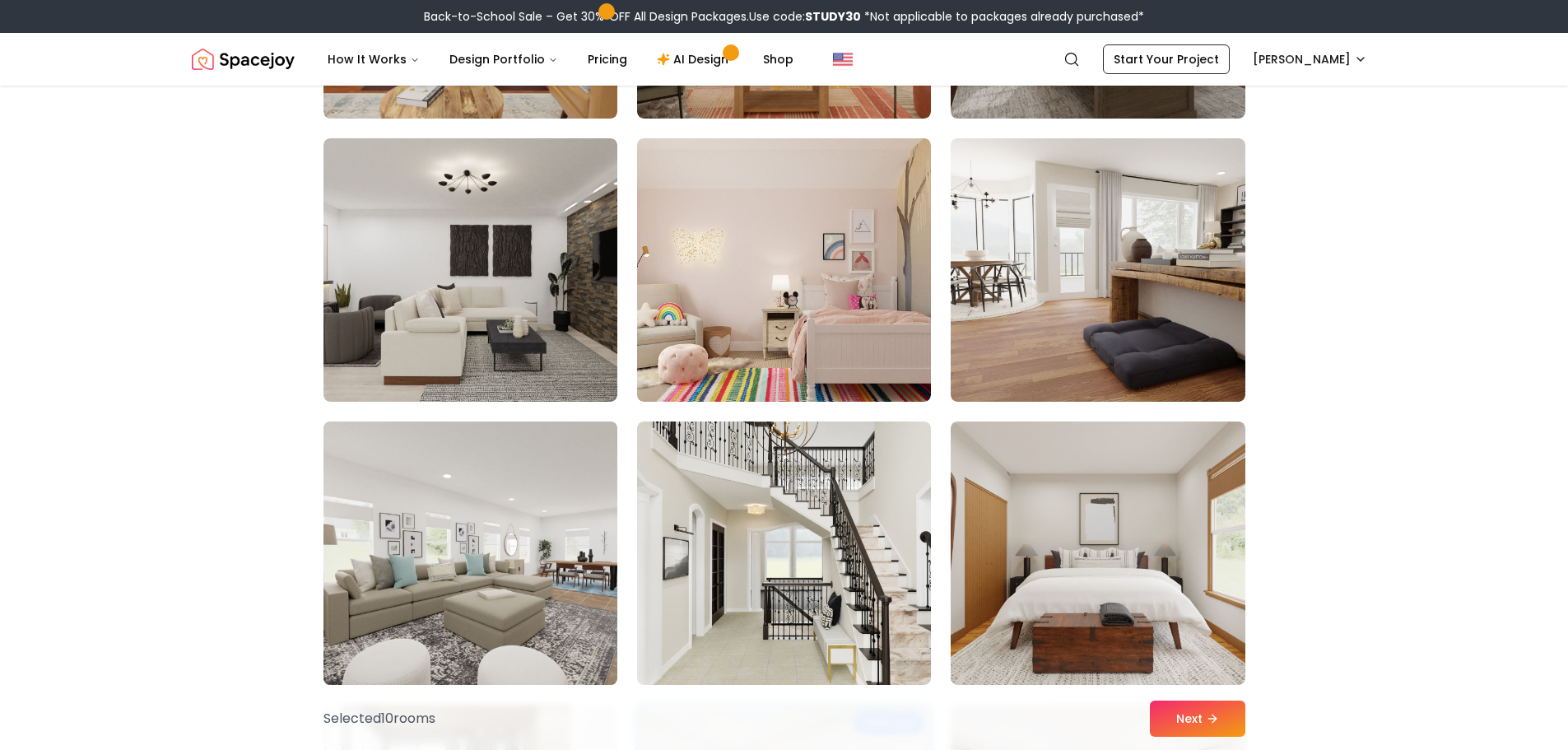
click at [462, 546] on img at bounding box center [470, 553] width 308 height 277
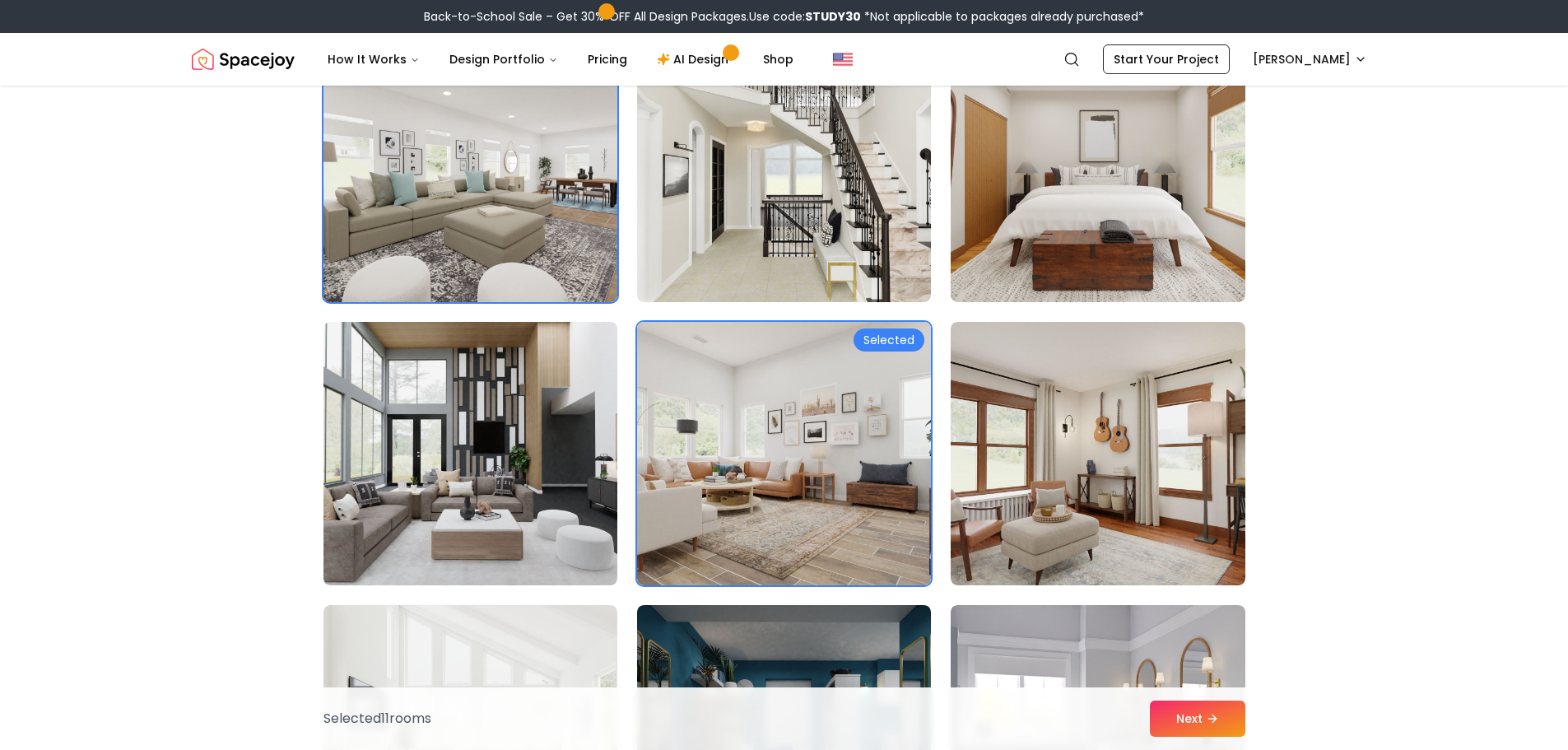
scroll to position [3045, 0]
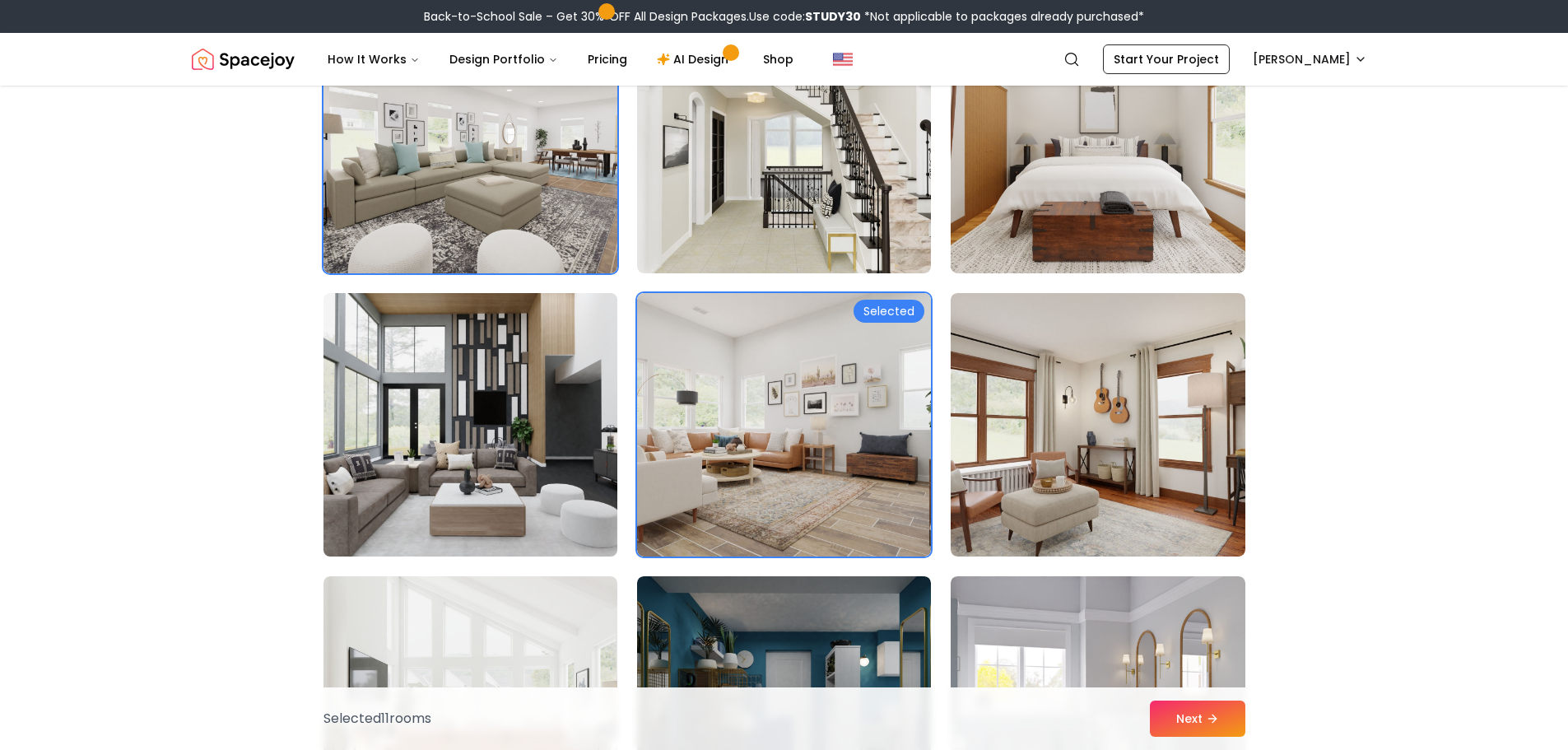
click at [507, 449] on img at bounding box center [470, 424] width 308 height 277
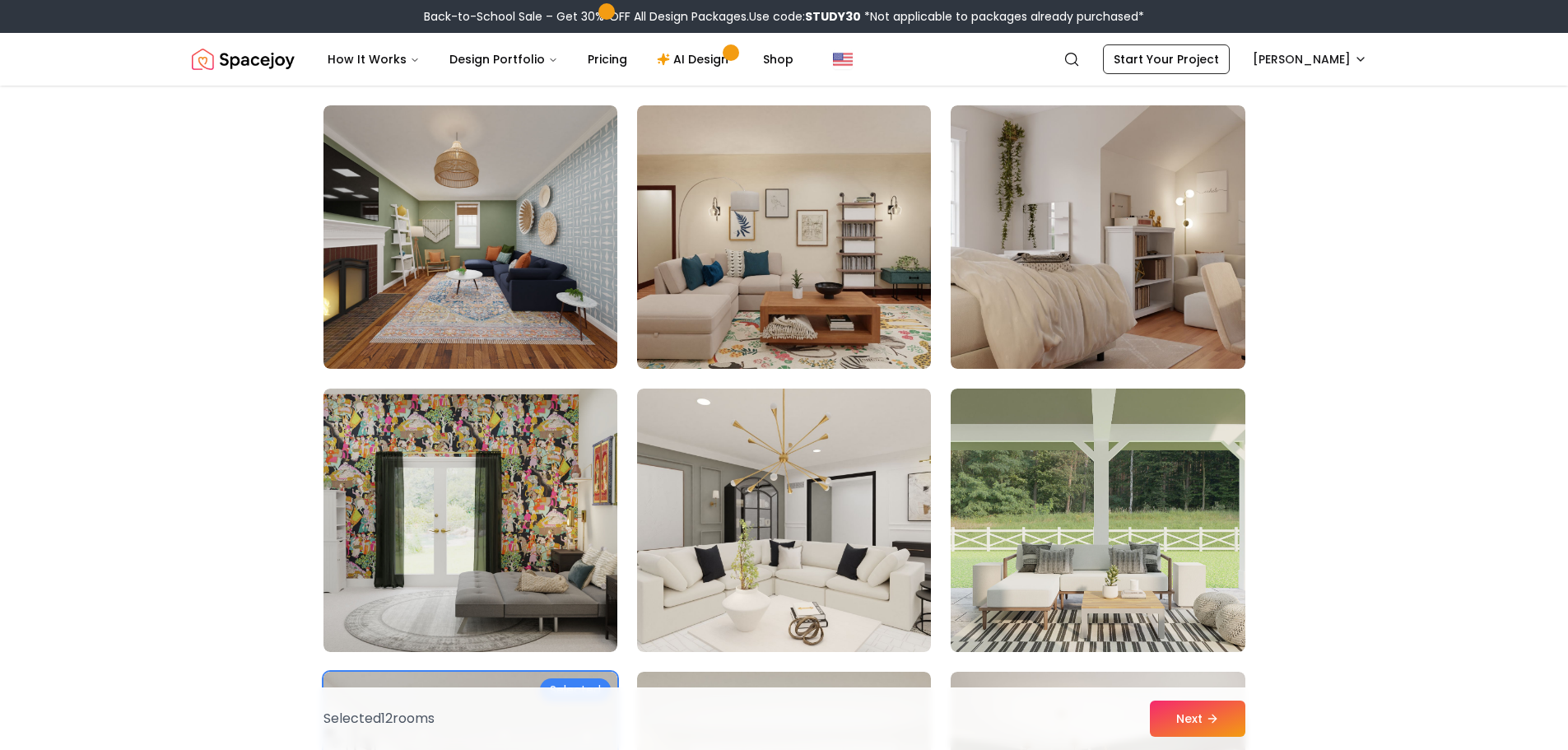
scroll to position [412, 0]
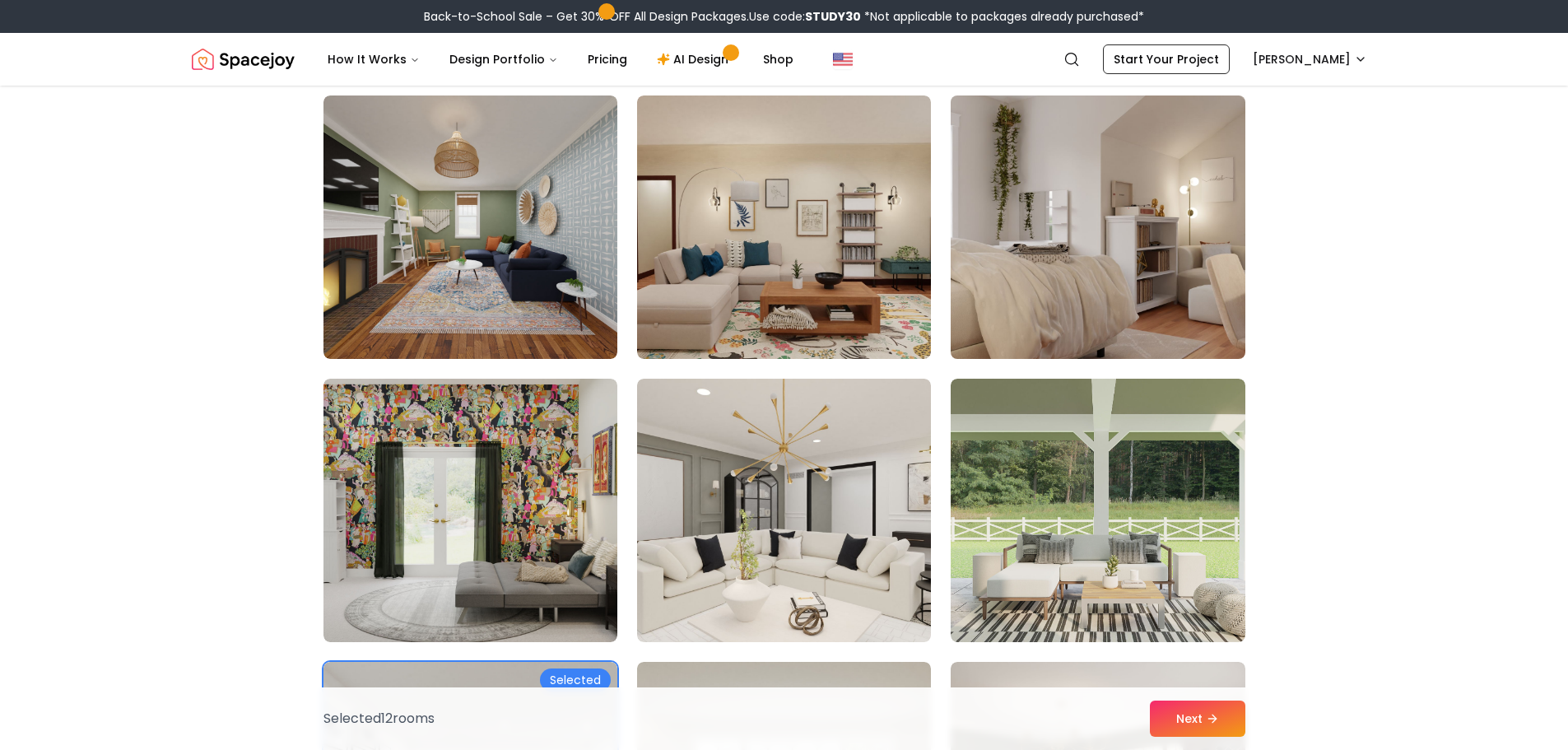
click at [1070, 315] on img at bounding box center [1098, 227] width 308 height 277
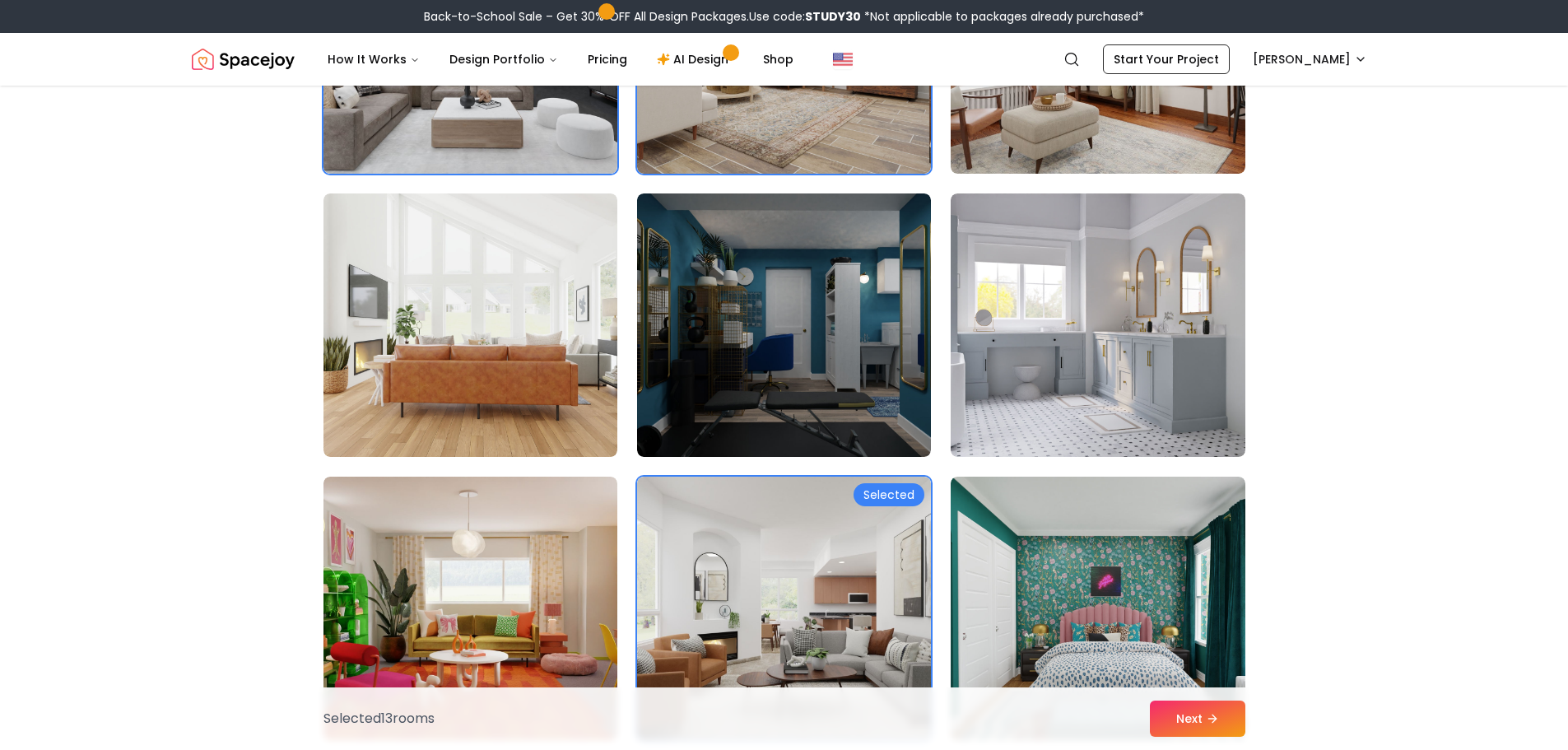
scroll to position [3457, 0]
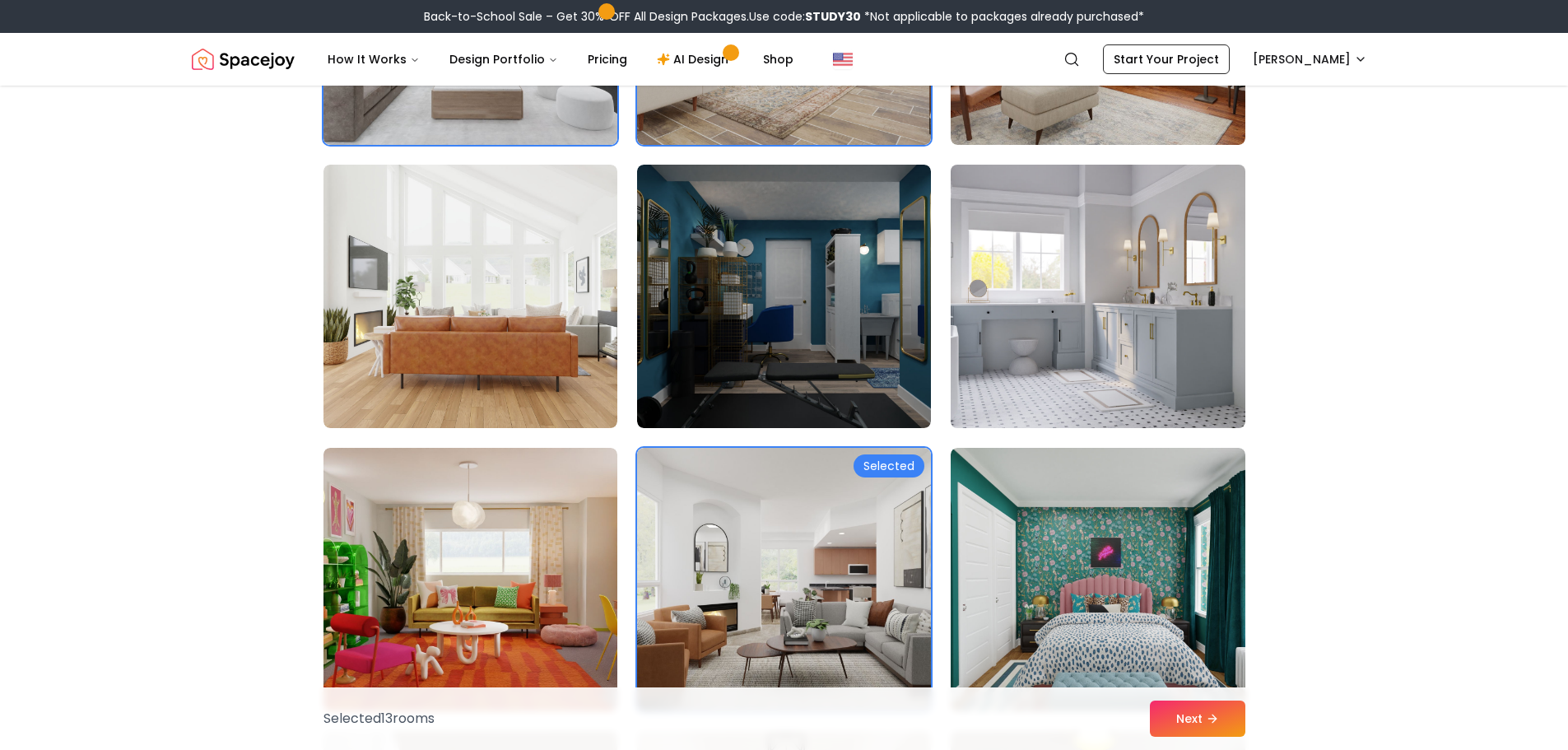
click at [1060, 305] on img at bounding box center [1098, 296] width 308 height 277
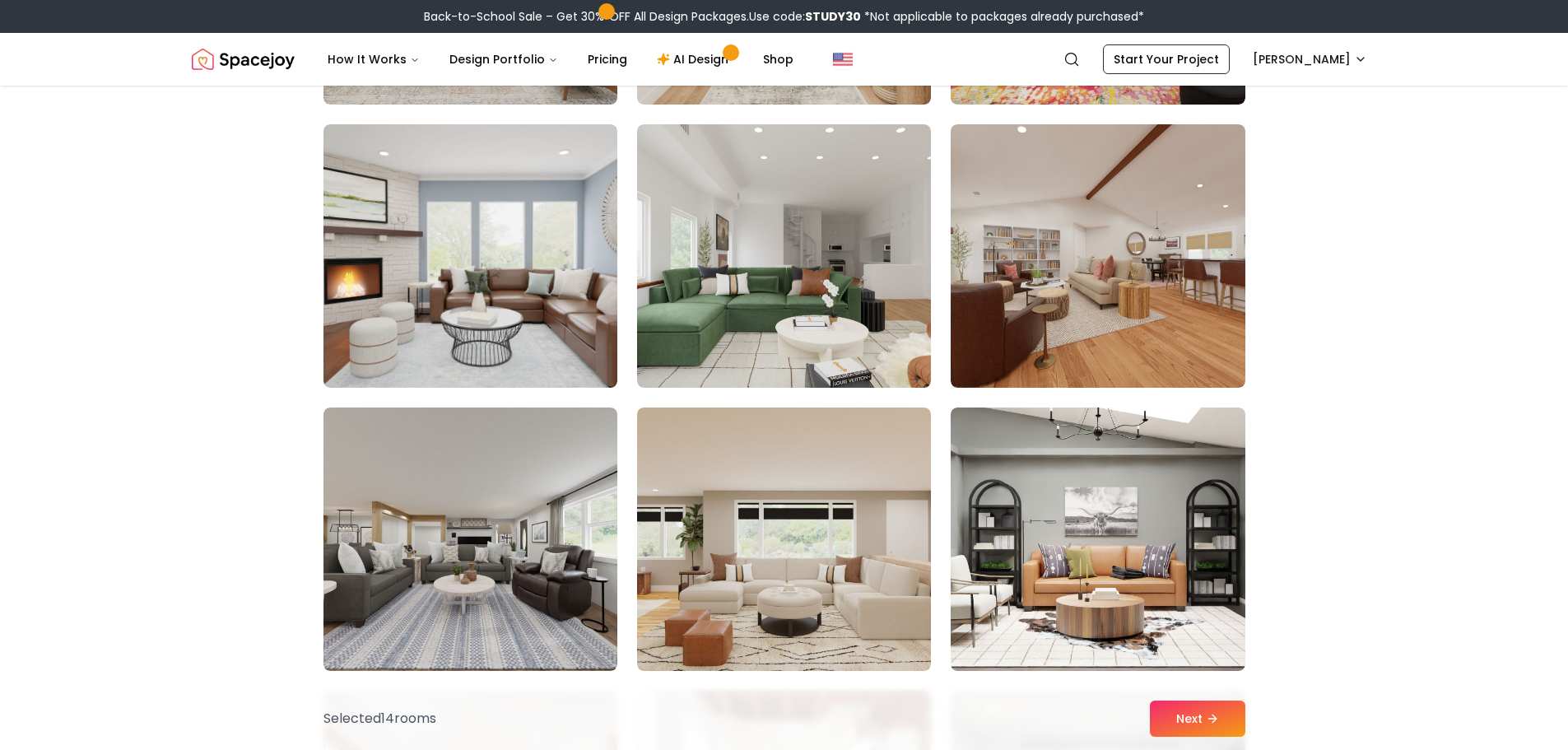
scroll to position [4362, 0]
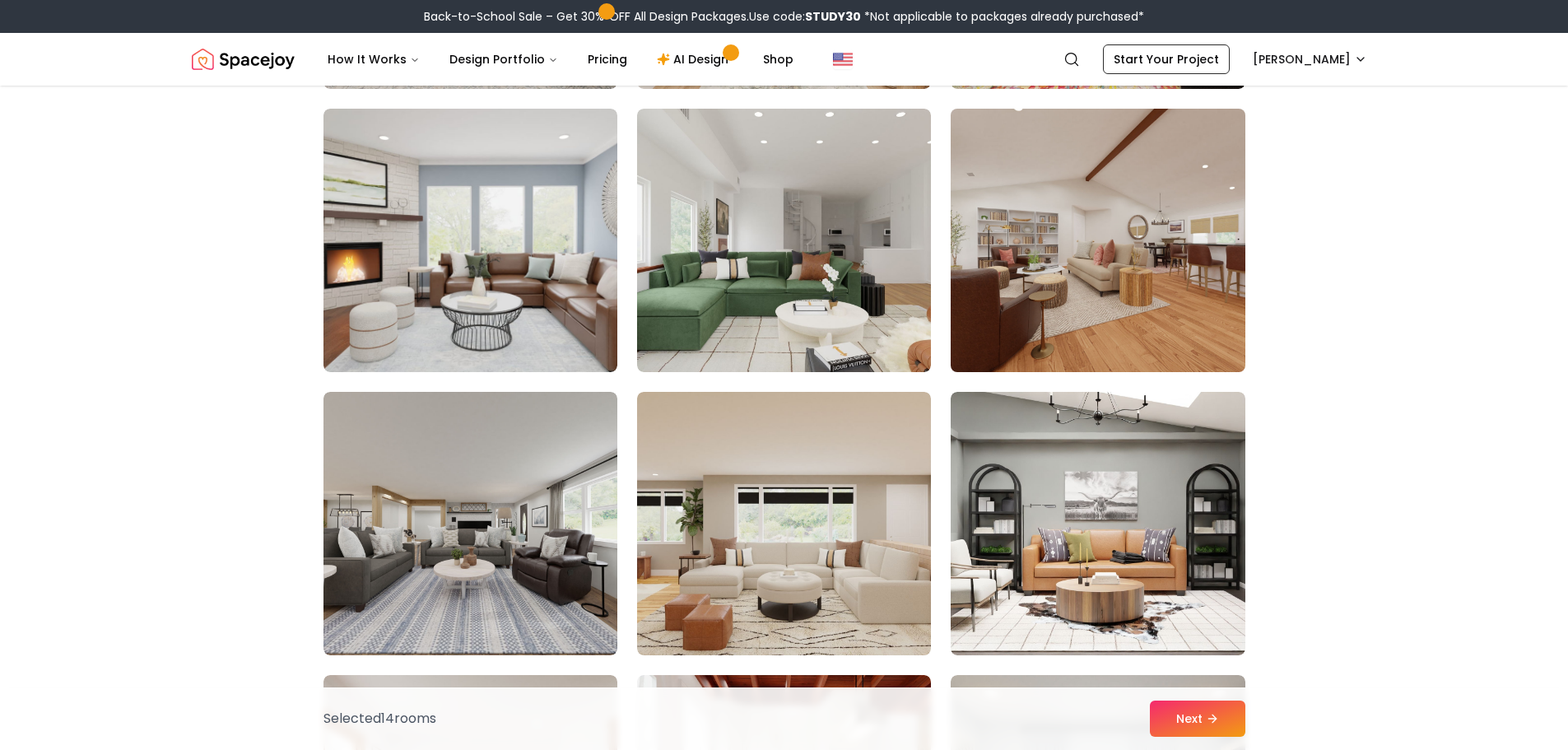
click at [1111, 263] on img at bounding box center [1098, 240] width 308 height 277
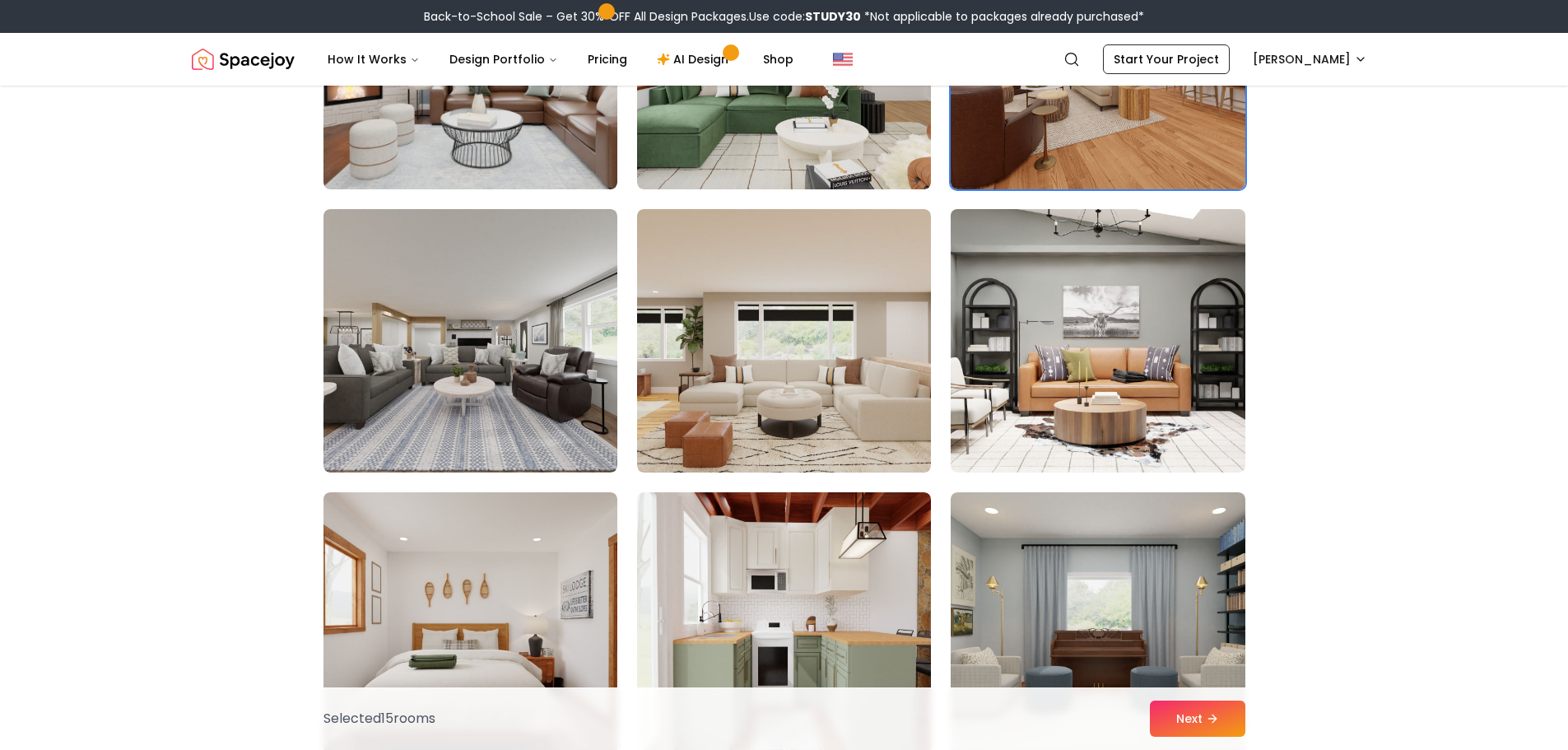
scroll to position [4608, 0]
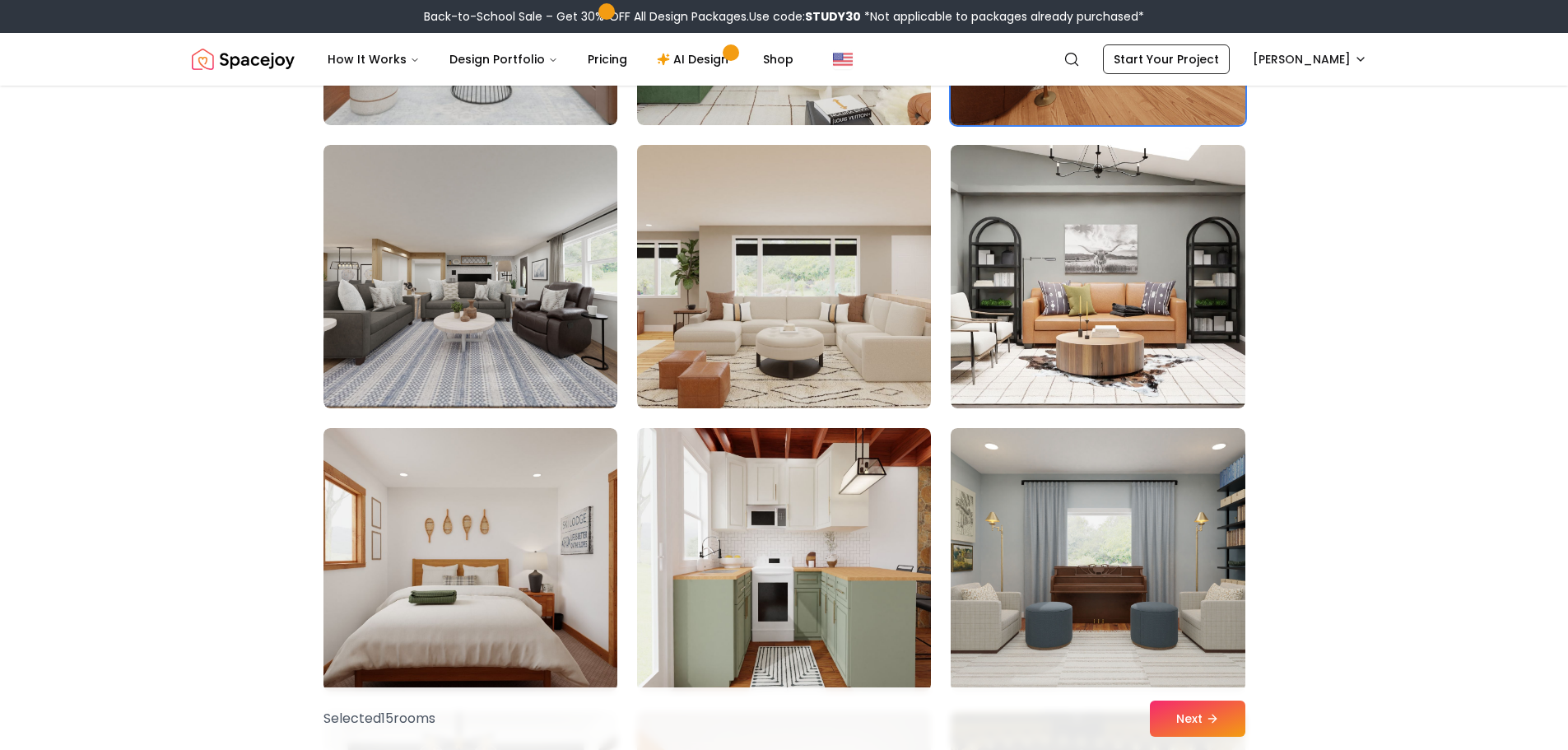
click at [833, 286] on img at bounding box center [784, 276] width 308 height 277
click at [798, 282] on img at bounding box center [784, 276] width 308 height 277
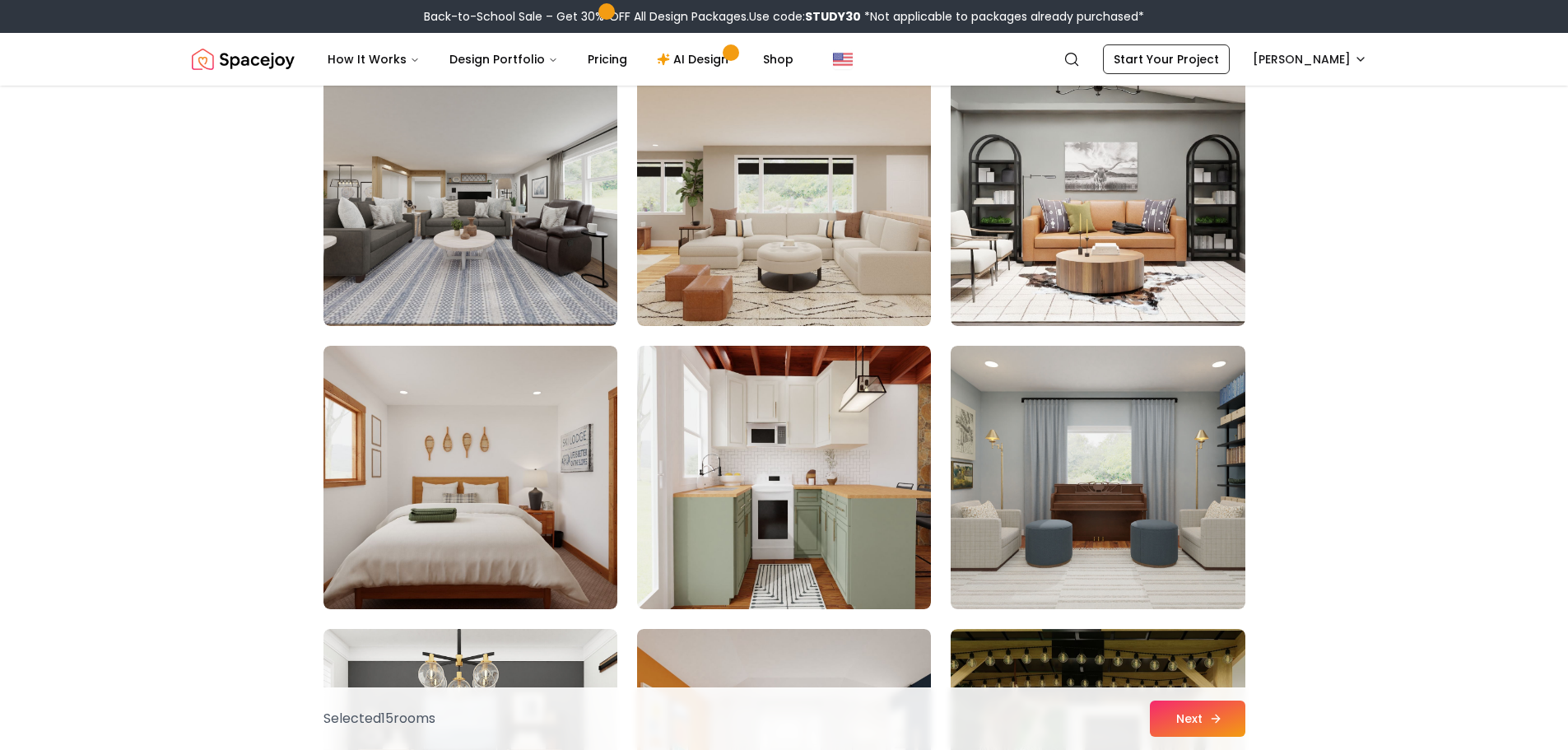
click at [1189, 710] on button "Next" at bounding box center [1197, 718] width 96 height 36
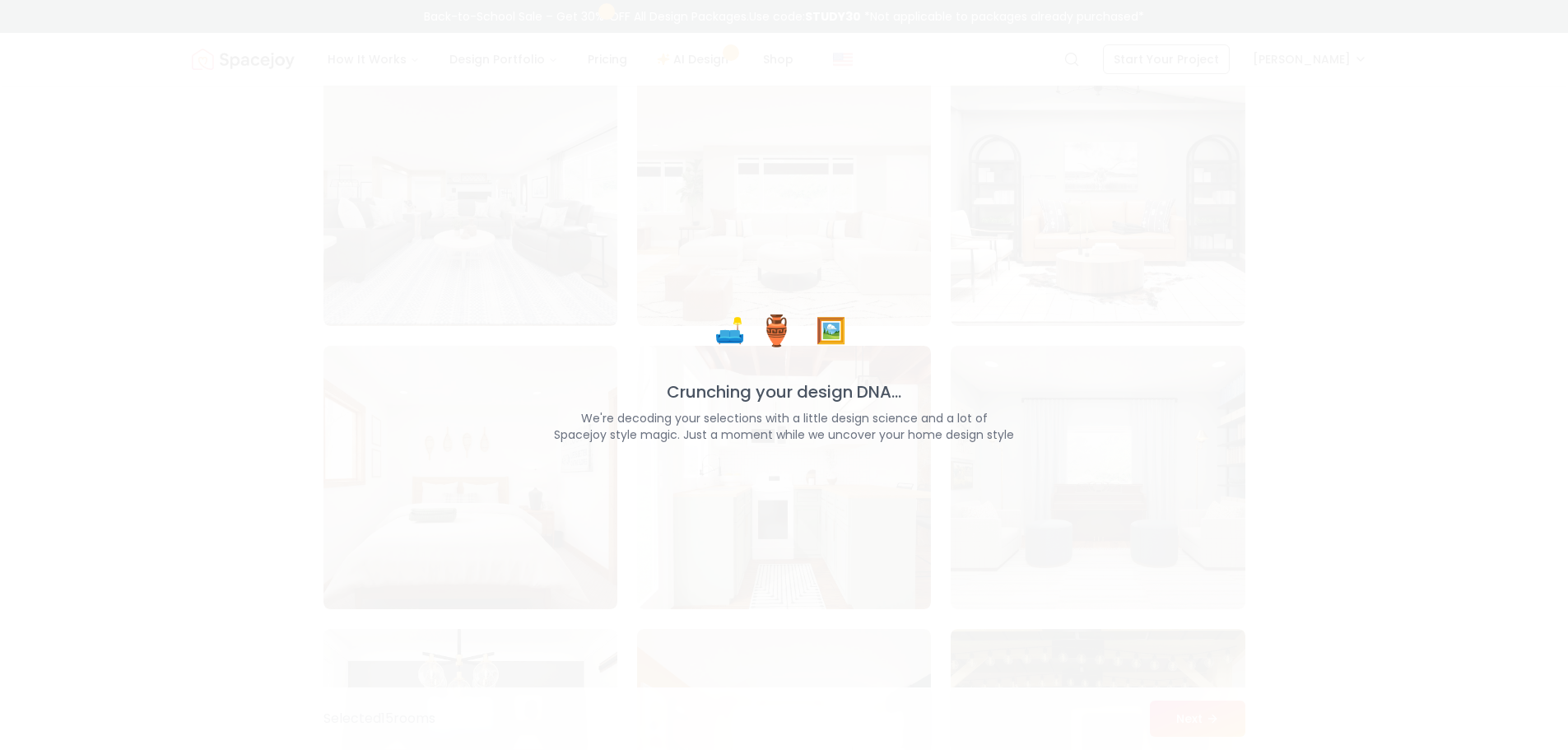
scroll to position [4691, 0]
